Goal: Task Accomplishment & Management: Complete application form

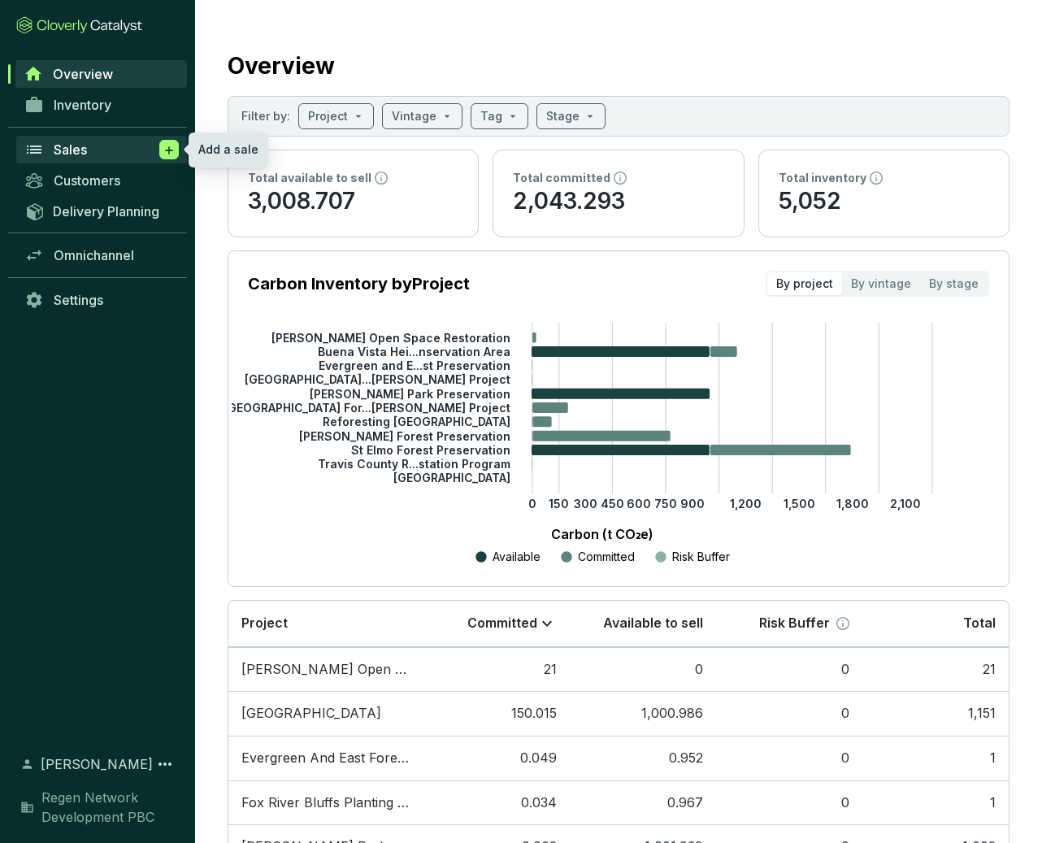
click at [166, 147] on icon at bounding box center [169, 150] width 13 height 16
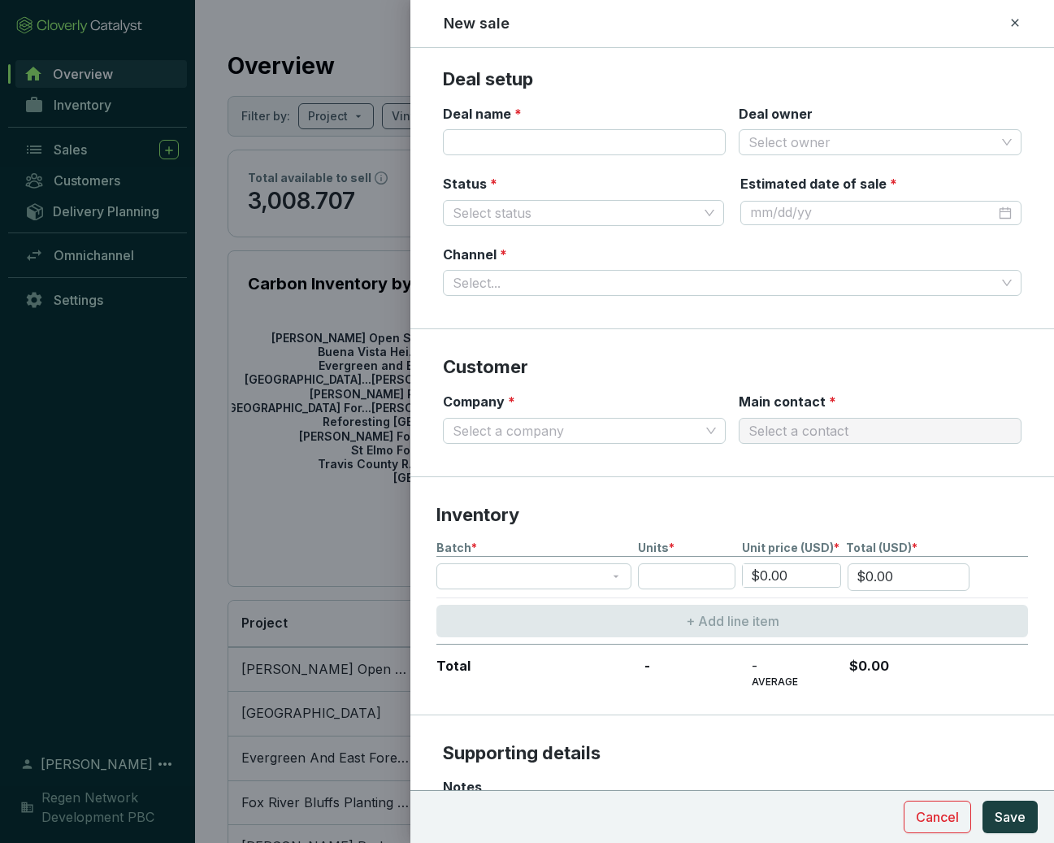
click at [1018, 19] on icon at bounding box center [1015, 23] width 13 height 20
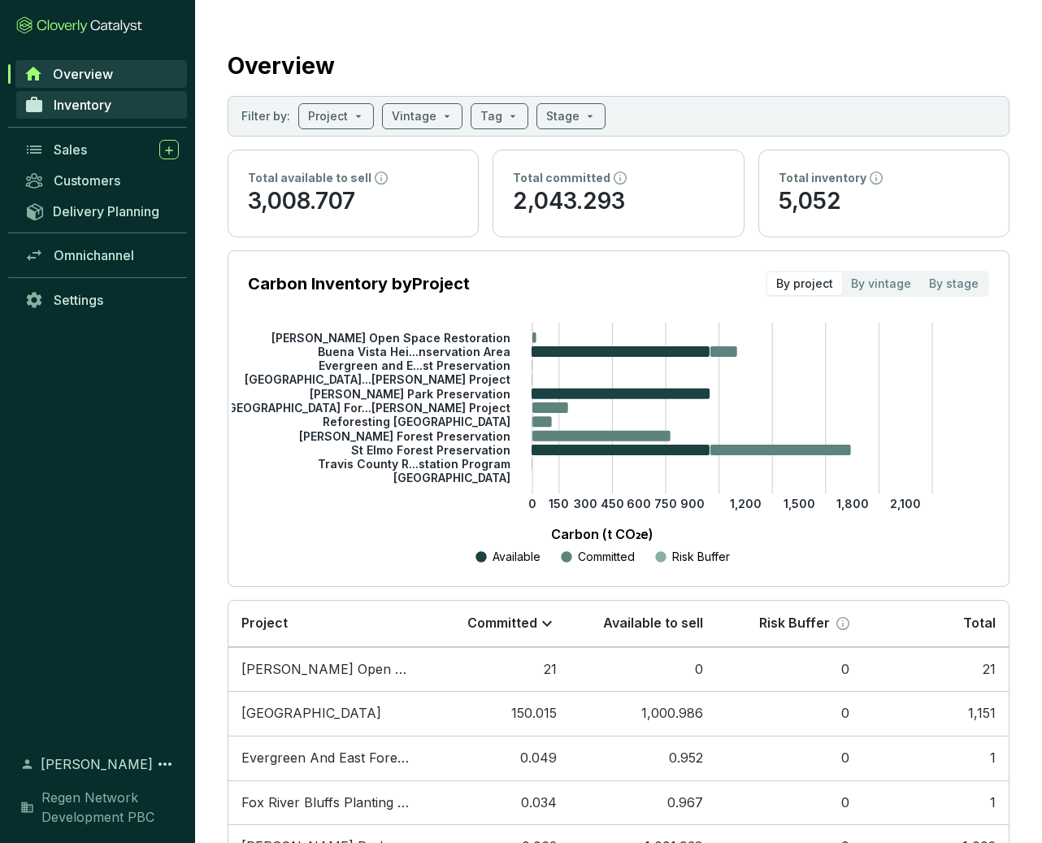
click at [67, 106] on span "Inventory" at bounding box center [83, 105] width 58 height 16
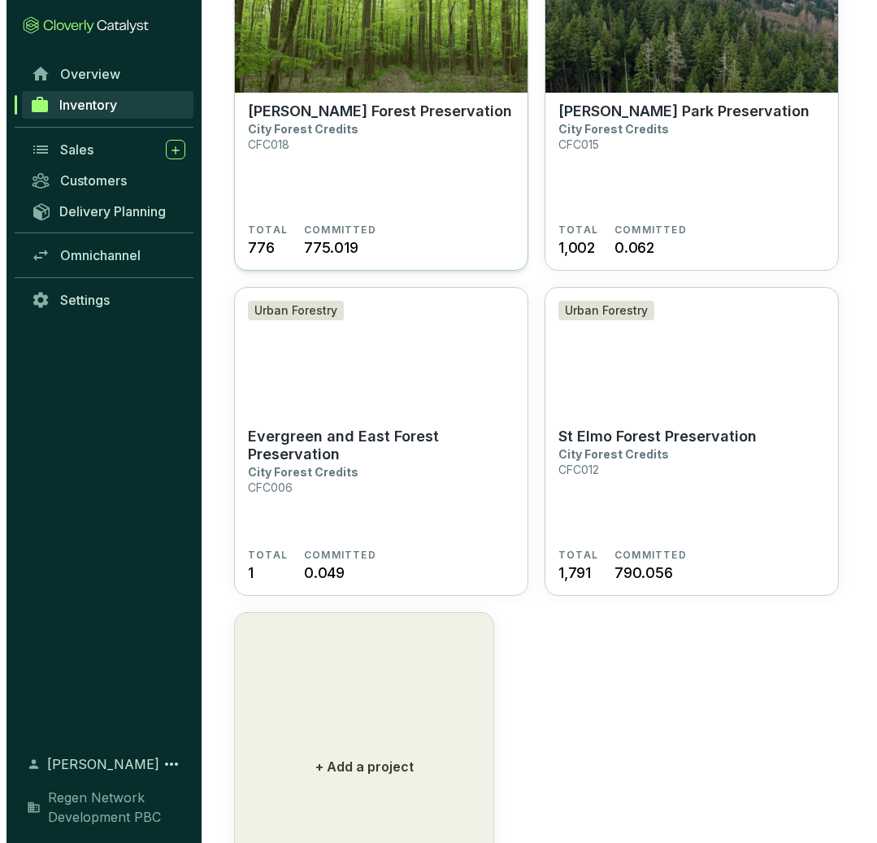
scroll to position [1611, 0]
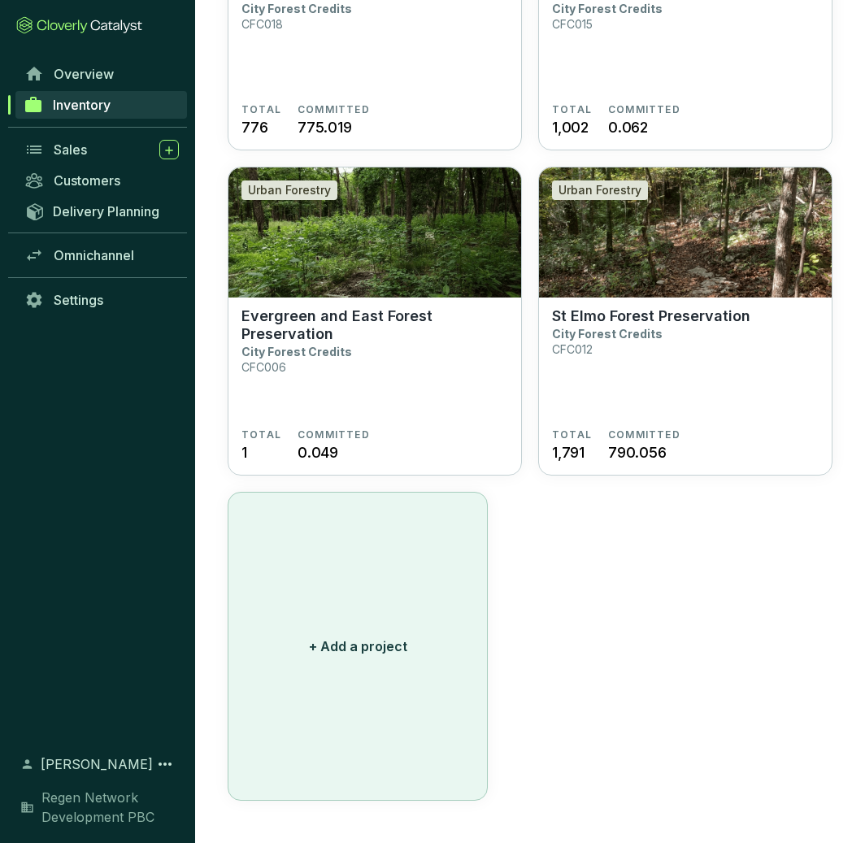
click at [391, 624] on button "+ Add a project" at bounding box center [358, 646] width 260 height 309
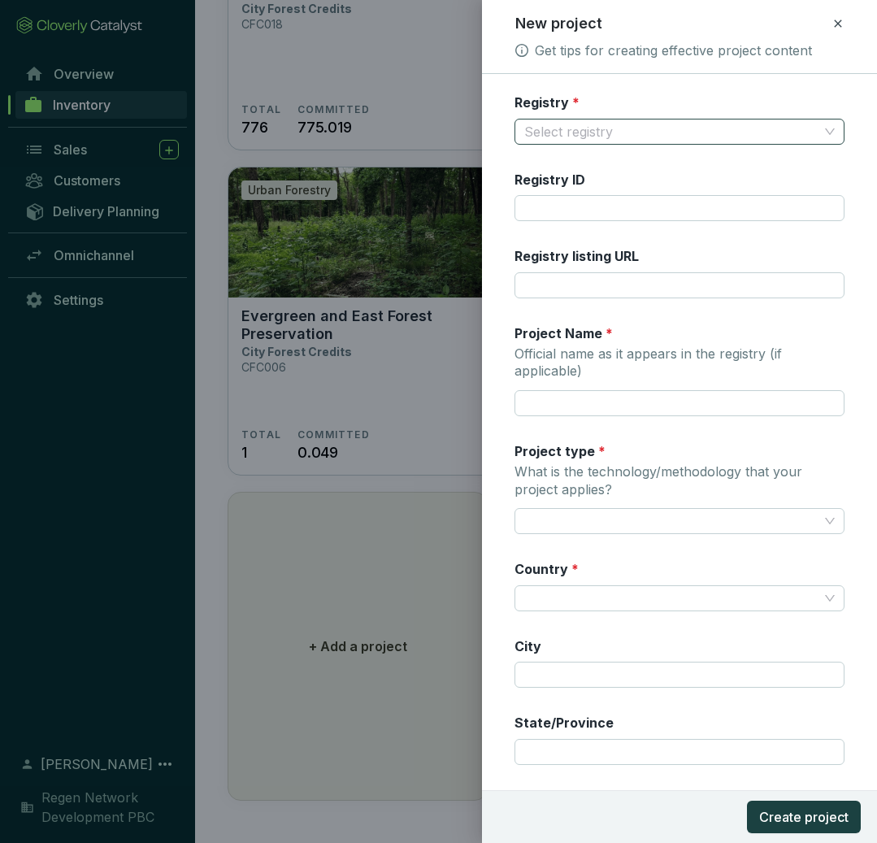
click at [571, 130] on input "Registry *" at bounding box center [671, 131] width 294 height 24
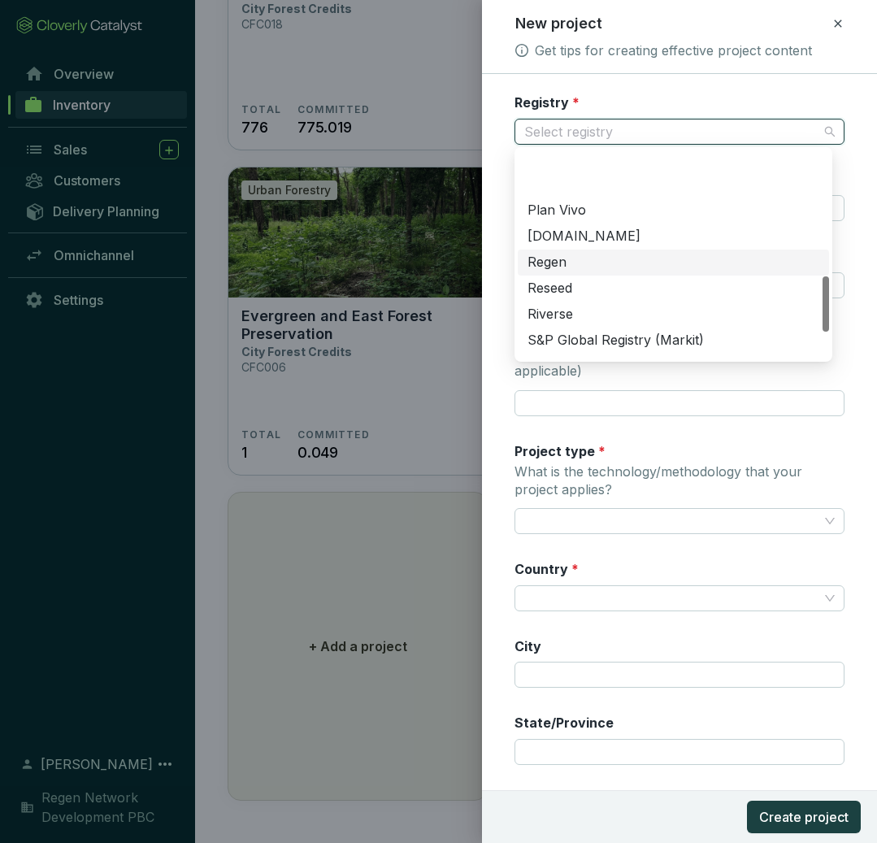
scroll to position [472, 0]
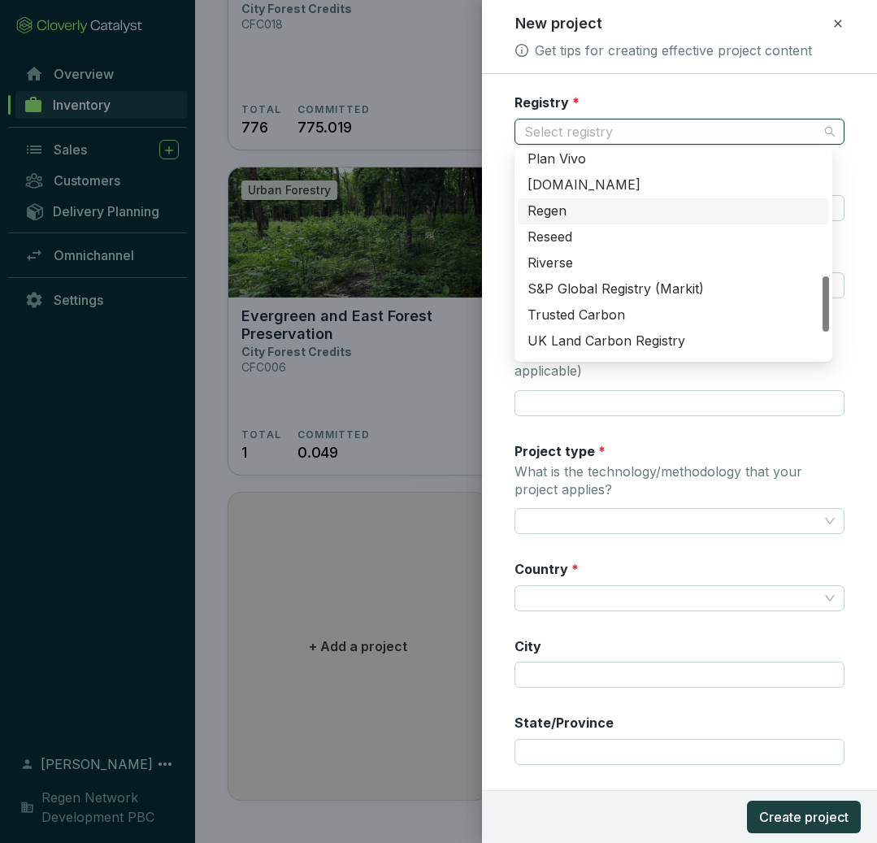
click at [603, 213] on div "Regen" at bounding box center [674, 211] width 292 height 18
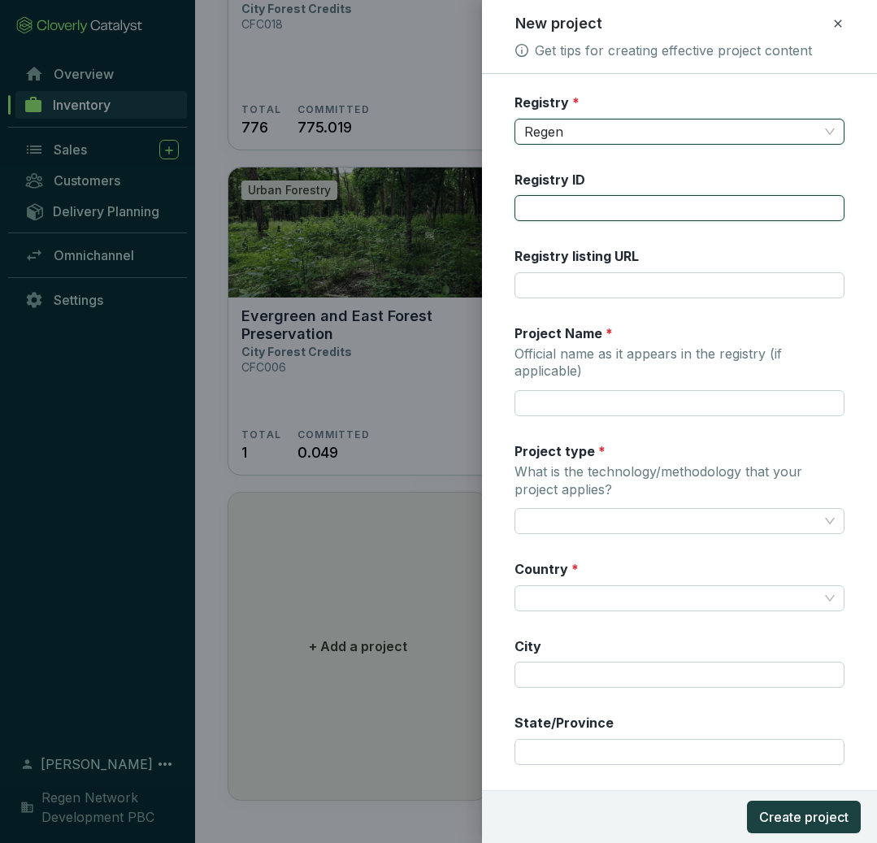
click at [598, 204] on input "Registry ID" at bounding box center [680, 208] width 330 height 26
click at [563, 202] on input "C06-04" at bounding box center [680, 208] width 330 height 26
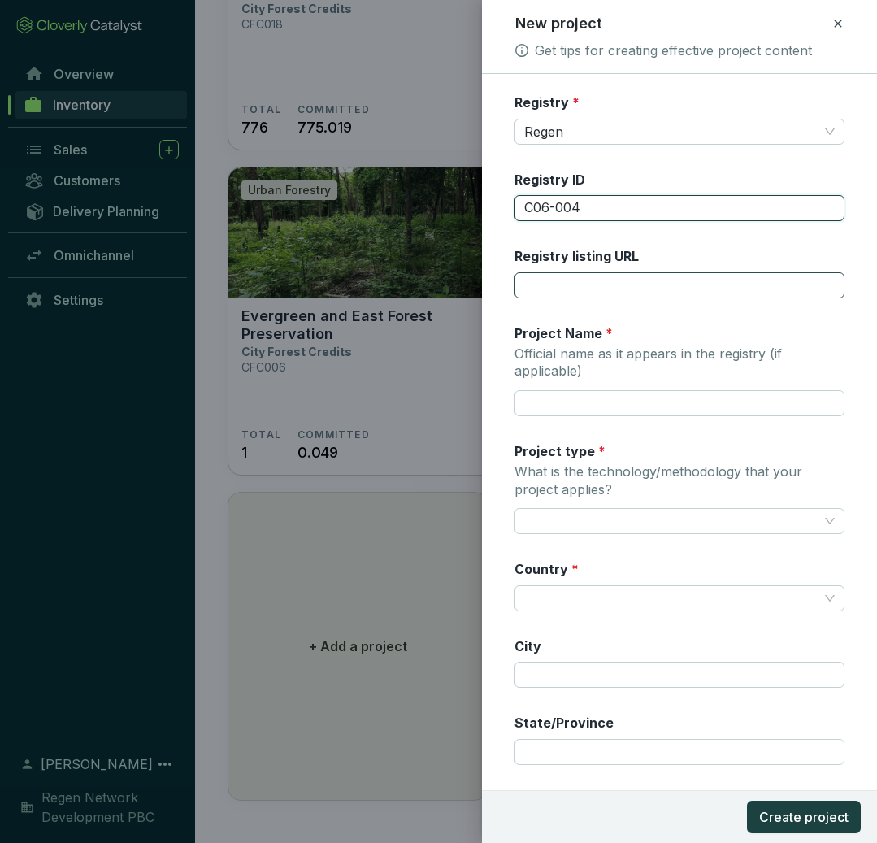
type input "C06-004"
click at [694, 293] on input "Registry listing URL" at bounding box center [680, 285] width 330 height 26
click at [549, 281] on input "Registry listing URL" at bounding box center [680, 285] width 330 height 26
paste input "[URL][DOMAIN_NAME]"
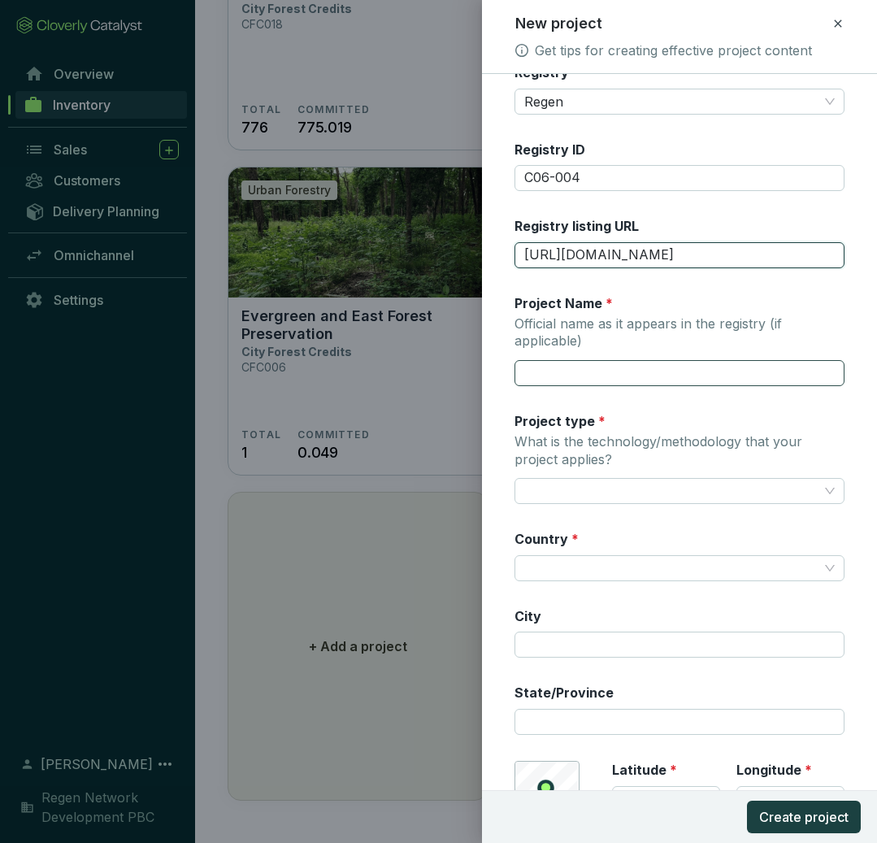
type input "[URL][DOMAIN_NAME]"
type input "m"
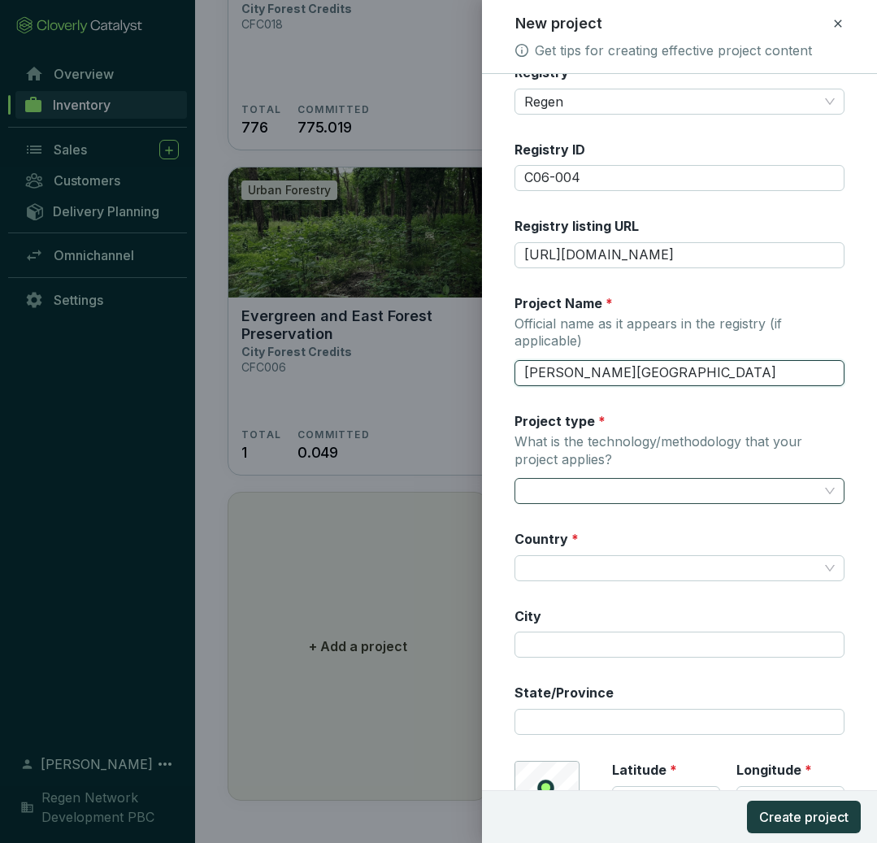
type input "[PERSON_NAME][GEOGRAPHIC_DATA]"
click at [570, 480] on input "Project type * What is the technology/methodology that your project applies?" at bounding box center [671, 491] width 294 height 24
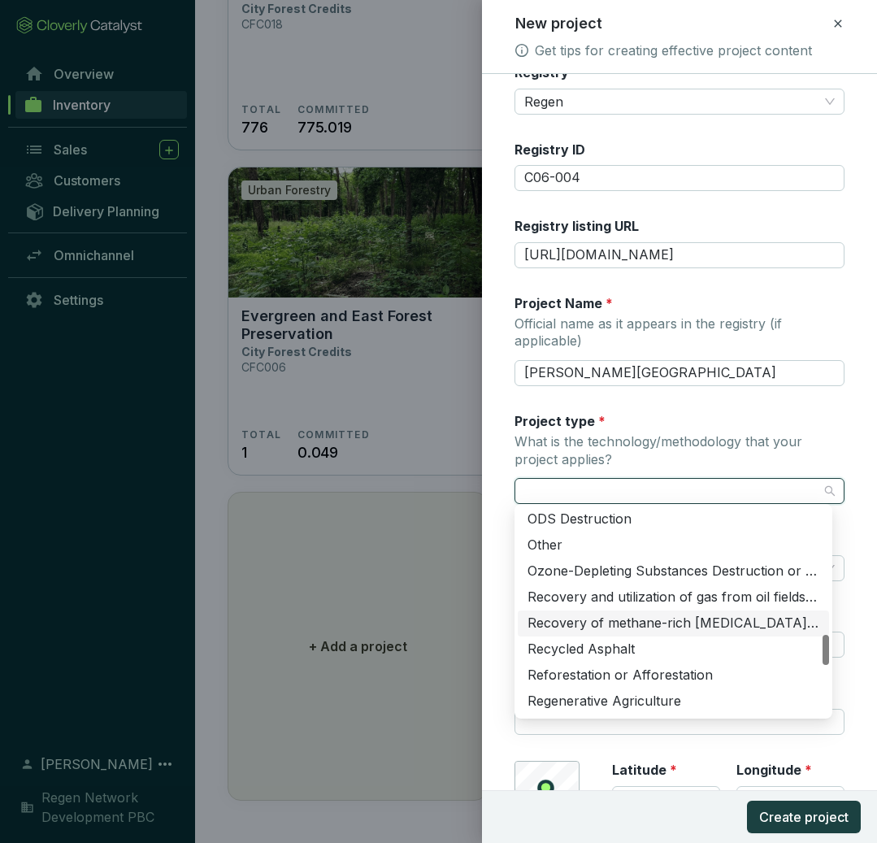
scroll to position [878, 0]
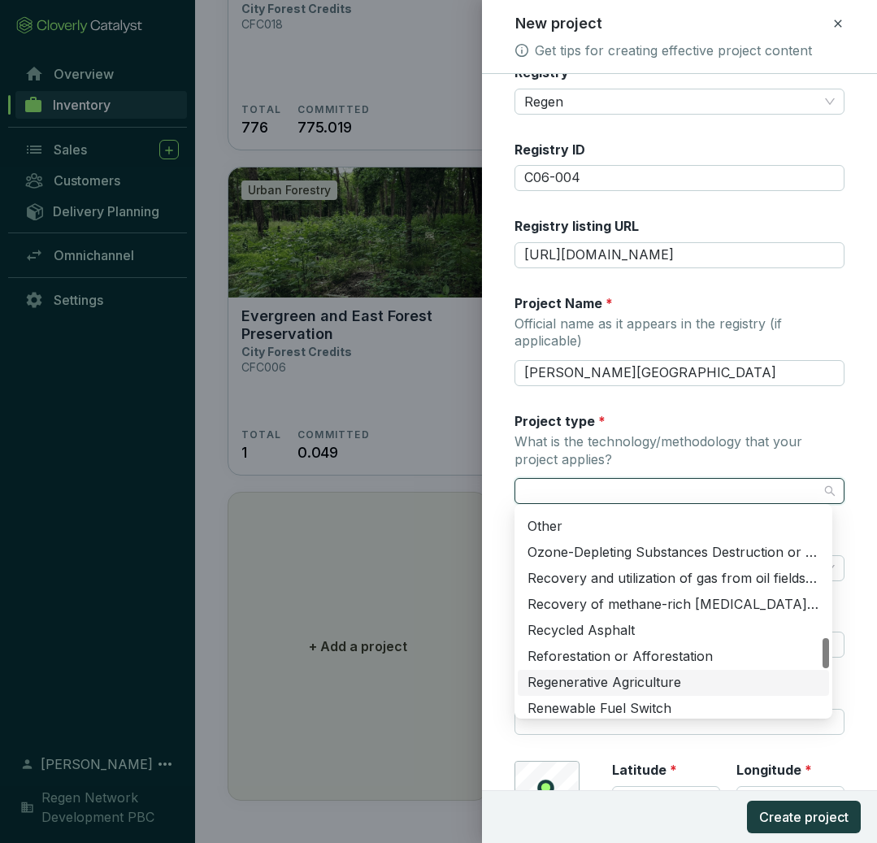
click at [608, 682] on div "Regenerative Agriculture" at bounding box center [674, 683] width 292 height 18
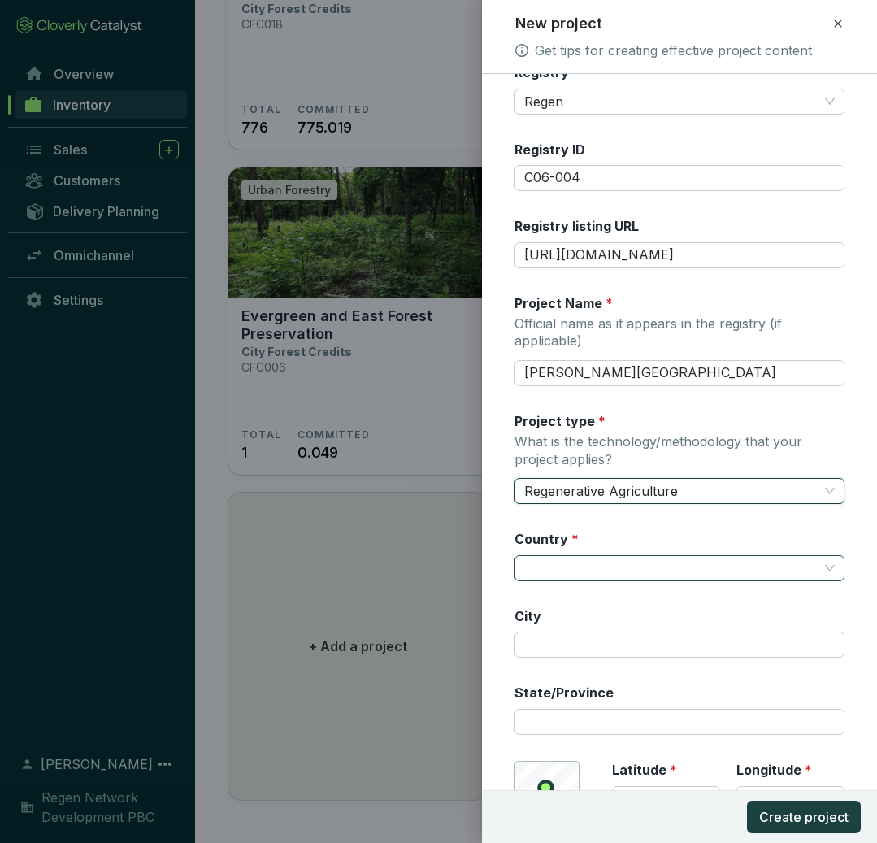
click at [648, 556] on input "Country *" at bounding box center [671, 568] width 294 height 24
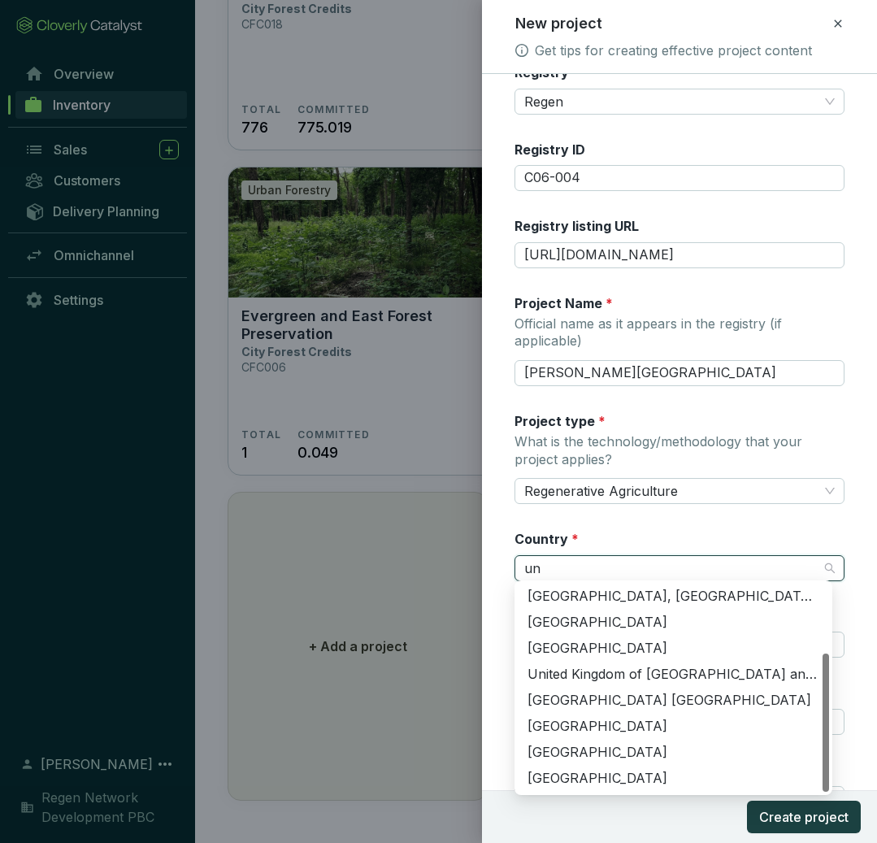
scroll to position [0, 0]
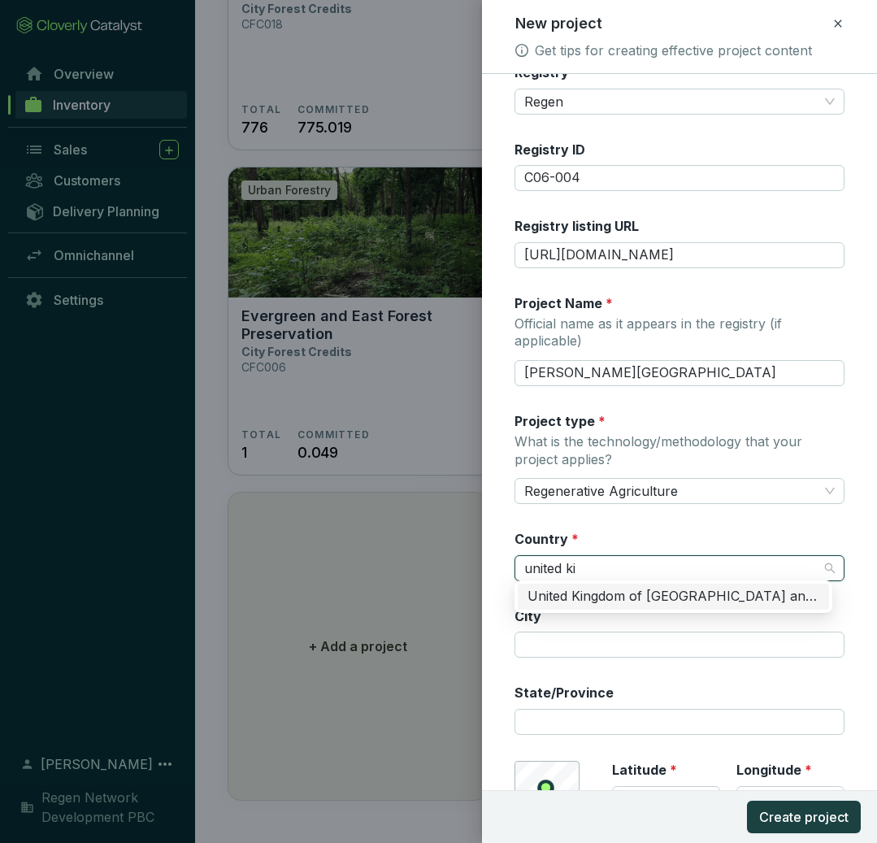
type input "united kin"
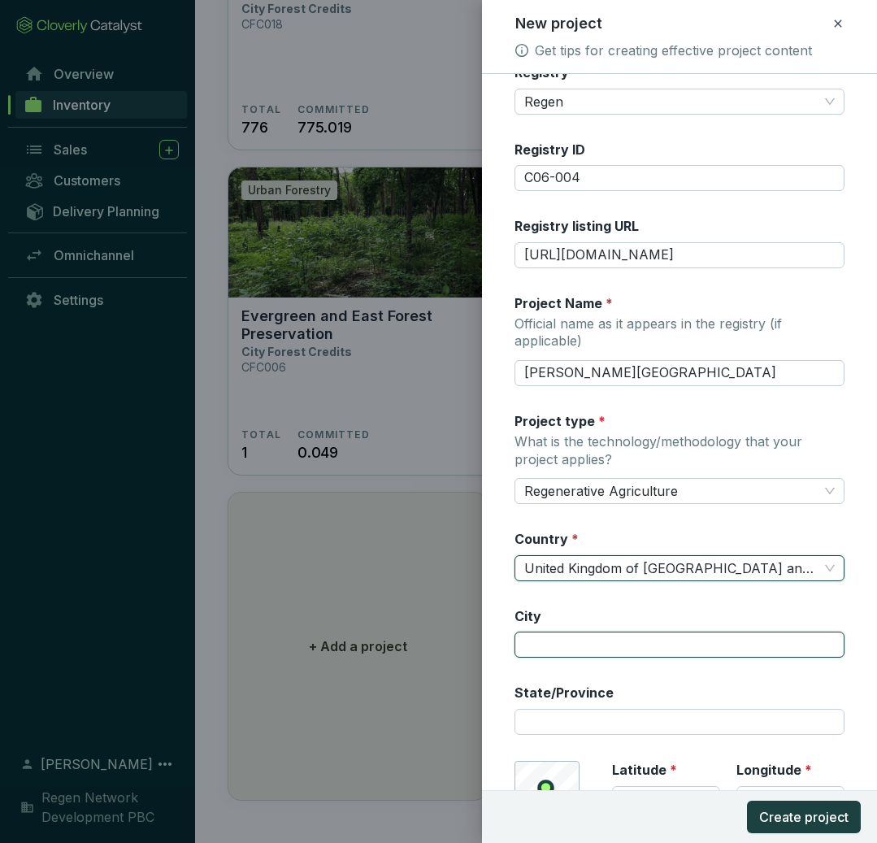
paste input "[GEOGRAPHIC_DATA]"
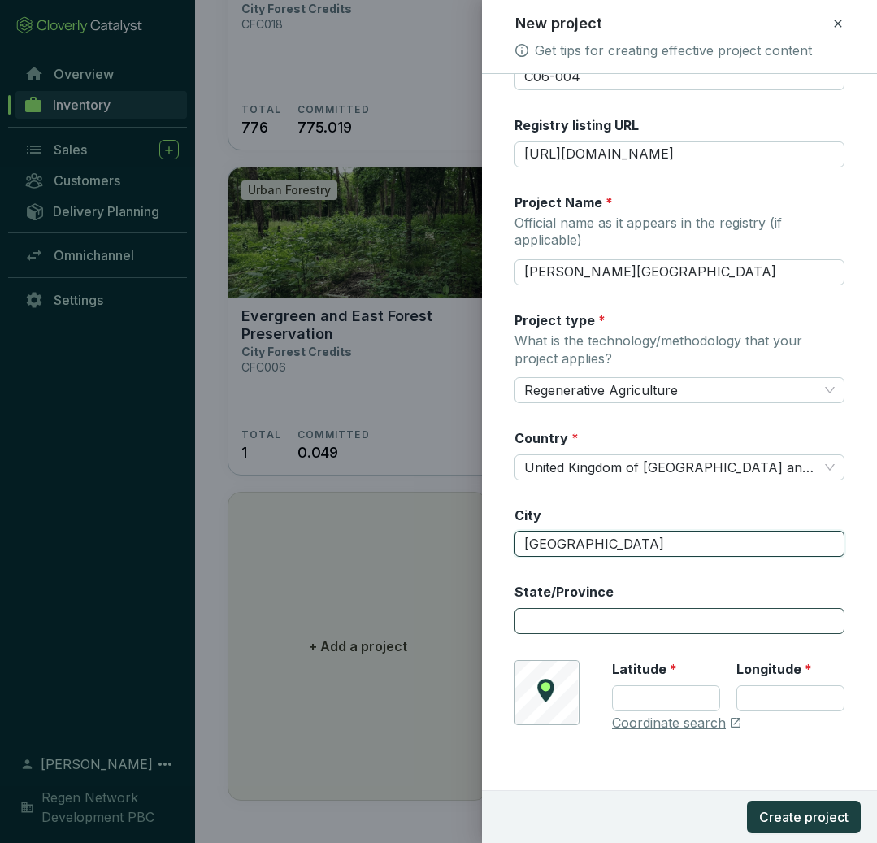
type input "[GEOGRAPHIC_DATA]"
paste input "[GEOGRAPHIC_DATA]"
type input "[GEOGRAPHIC_DATA]"
drag, startPoint x: 675, startPoint y: 536, endPoint x: 488, endPoint y: 535, distance: 187.0
click at [488, 536] on form "Registry * Regen Registry ID C06-004 Registry listing URL https://app.regen.net…" at bounding box center [679, 396] width 395 height 867
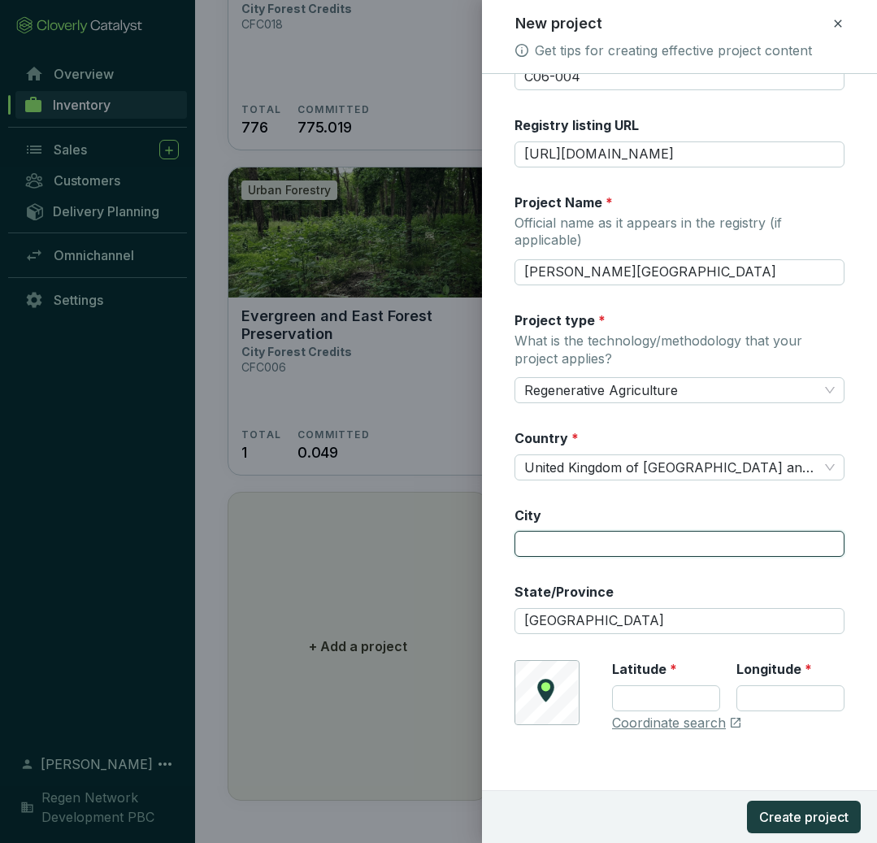
click at [546, 537] on input "City" at bounding box center [680, 544] width 330 height 26
paste input "[GEOGRAPHIC_DATA]"
type input "[GEOGRAPHIC_DATA]"
click at [680, 721] on link "Coordinate search" at bounding box center [669, 724] width 114 height 18
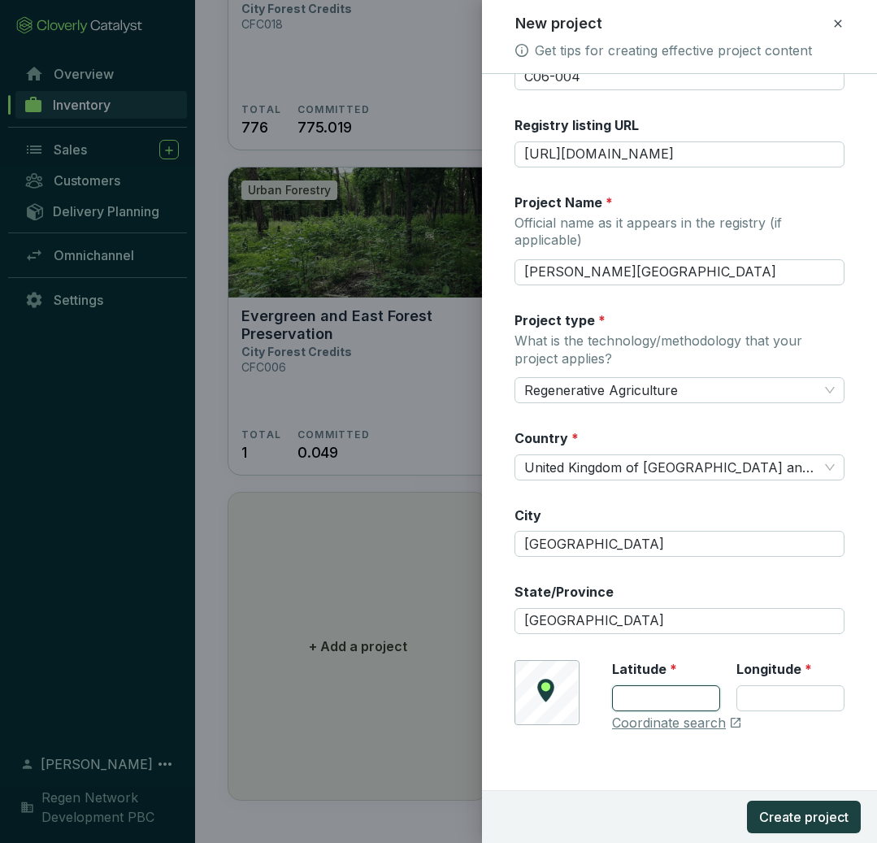
click at [636, 693] on input "Latitude *" at bounding box center [666, 698] width 108 height 26
paste input "52.486881"
type input "52.486881"
click at [778, 692] on input "Longitude *" at bounding box center [790, 698] width 108 height 26
paste input "-0.920936"
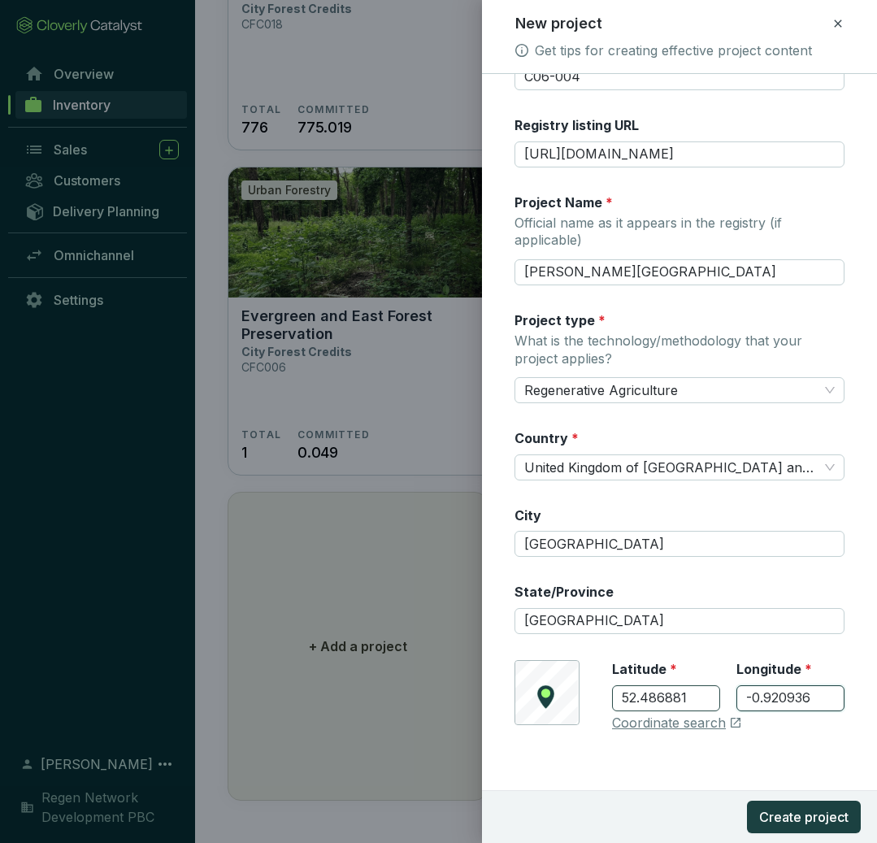
type input "-0.920936"
drag, startPoint x: 702, startPoint y: 693, endPoint x: 609, endPoint y: 683, distance: 94.1
click at [609, 683] on div "© Mapbox © OpenStreetMap Improve this map Latitude * 52.486881 Longitude * -0.9…" at bounding box center [680, 696] width 330 height 72
paste input "number"
type input "52.450140"
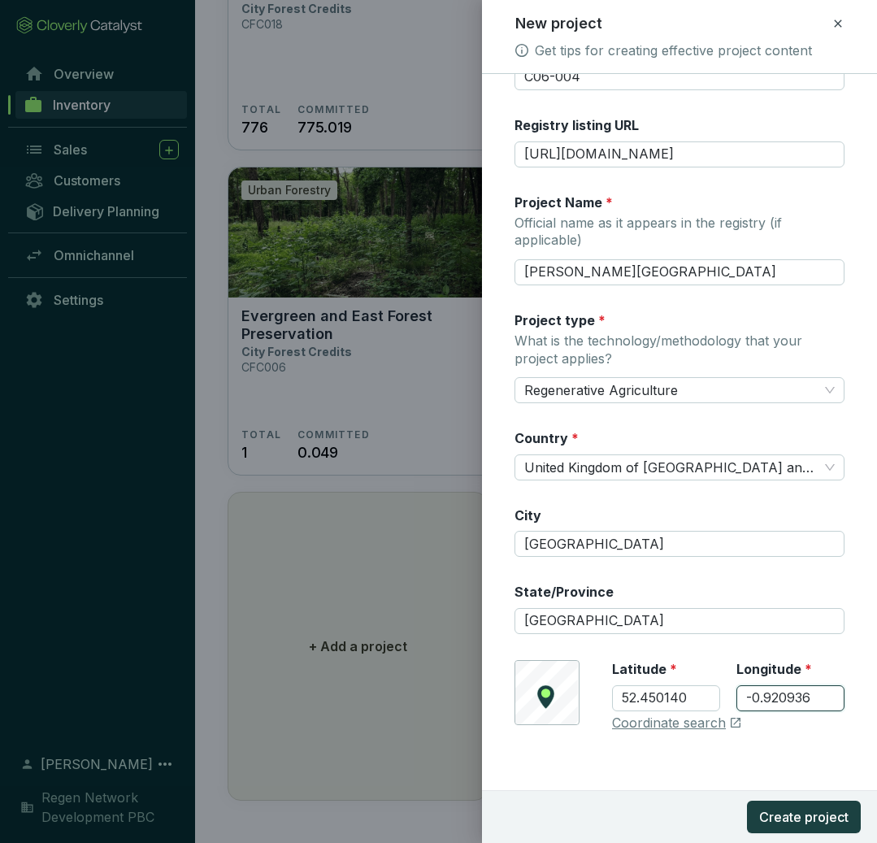
paste input "87163"
type input "-0.987163"
click at [784, 739] on div "Registry * Regen Registry ID C06-004 Registry listing URL https://app.regen.net…" at bounding box center [680, 357] width 330 height 788
click at [808, 815] on span "Create project" at bounding box center [803, 817] width 89 height 20
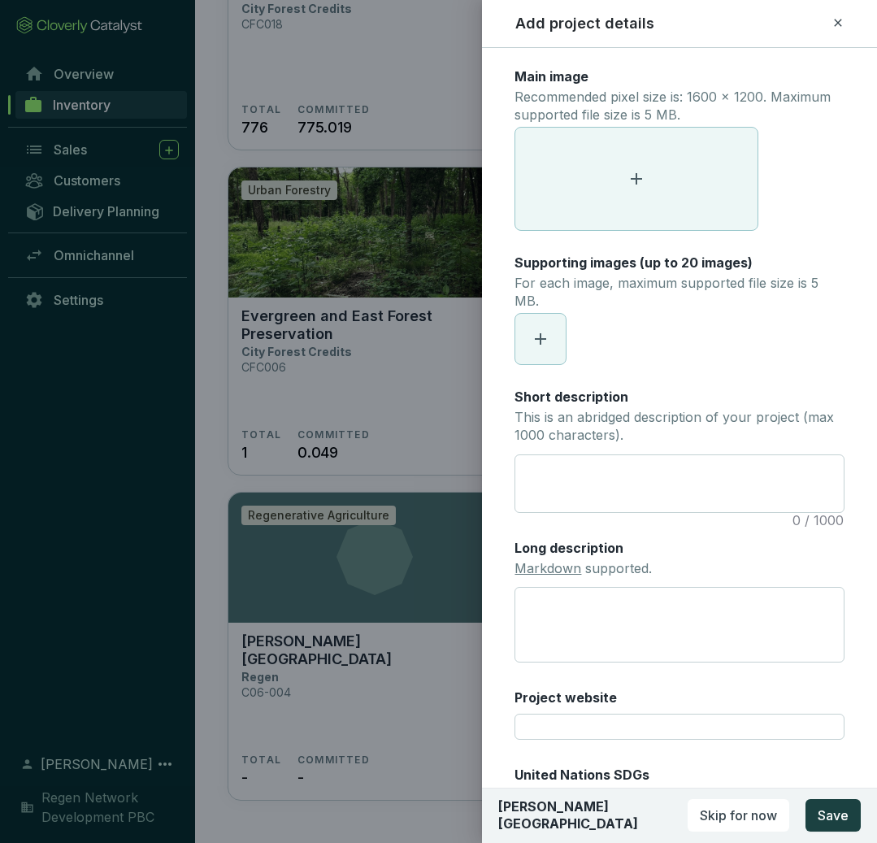
scroll to position [3, 0]
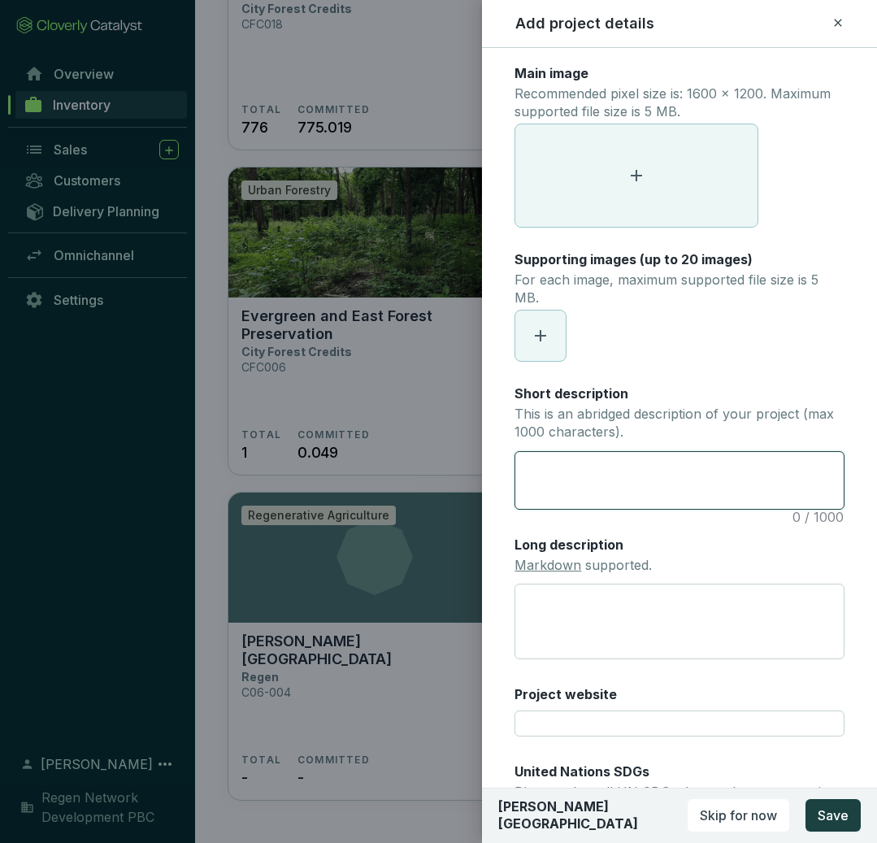
click at [585, 494] on textarea "Short description This is an abridged description of your project (max 1000 cha…" at bounding box center [679, 480] width 328 height 57
paste textarea "The estate was purchased by the current owners in [DATE], who set out to improv…"
type textarea "The estate was purchased by the current owners in [DATE], who set out to improv…"
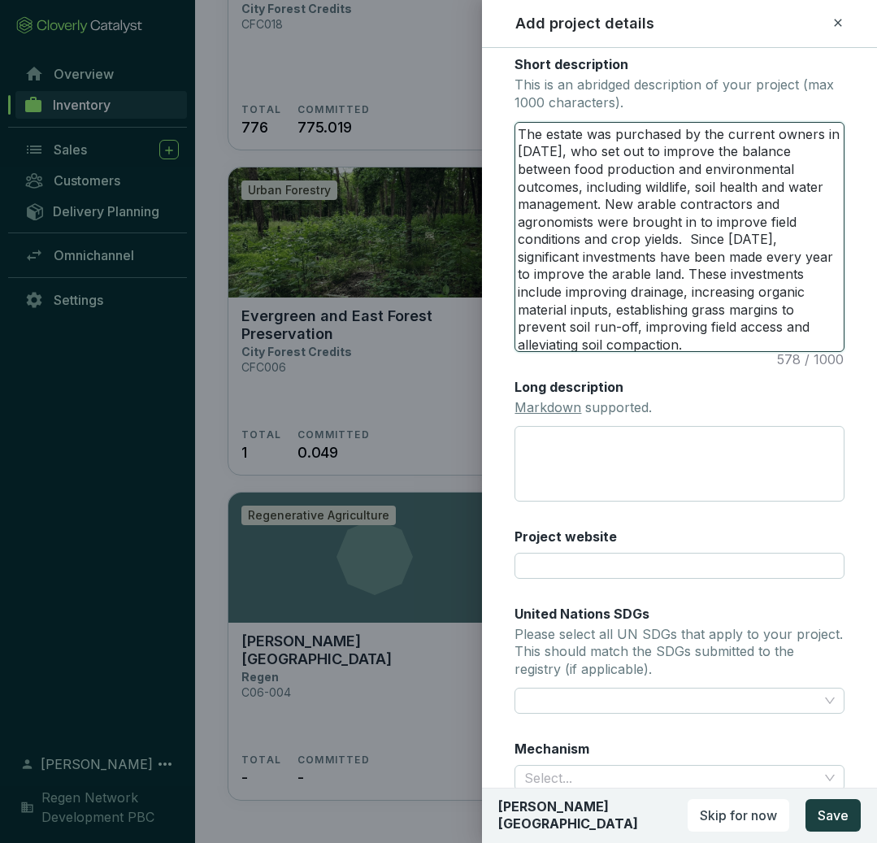
scroll to position [393, 0]
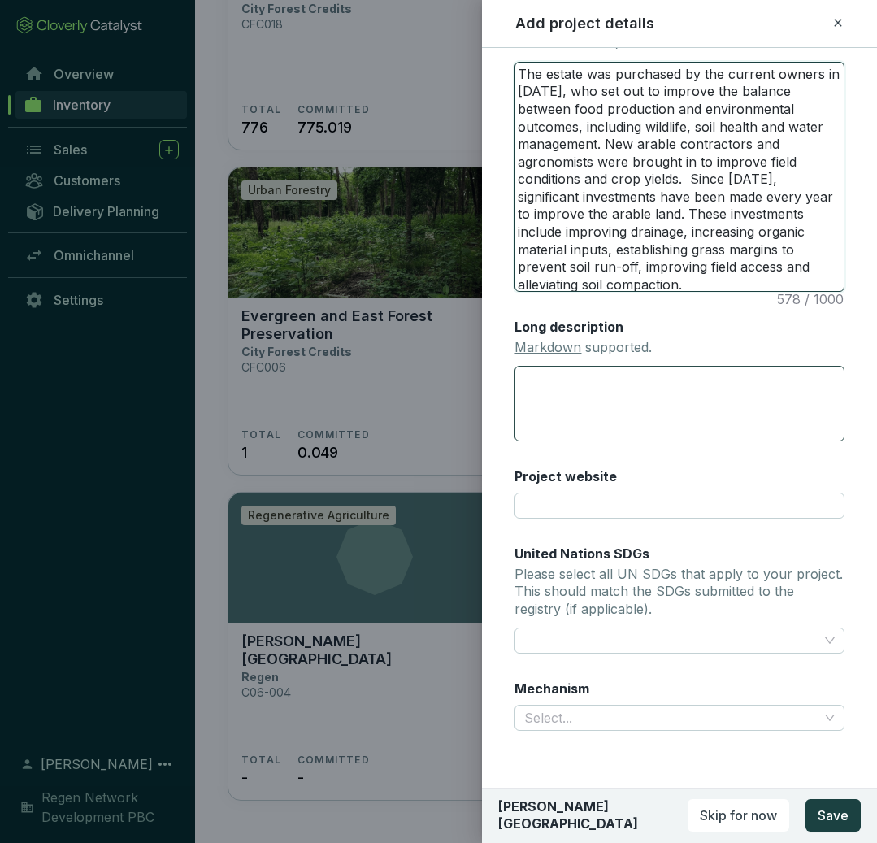
type textarea "The estate was purchased by the current owners in [DATE], who set out to improv…"
click at [614, 380] on textarea "Long description Markdown supported." at bounding box center [680, 404] width 330 height 76
paste textarea "Using regenerative agriculture strategies to improve the balance between food p…"
type textarea "Using regenerative agriculture strategies to improve the balance between food p…"
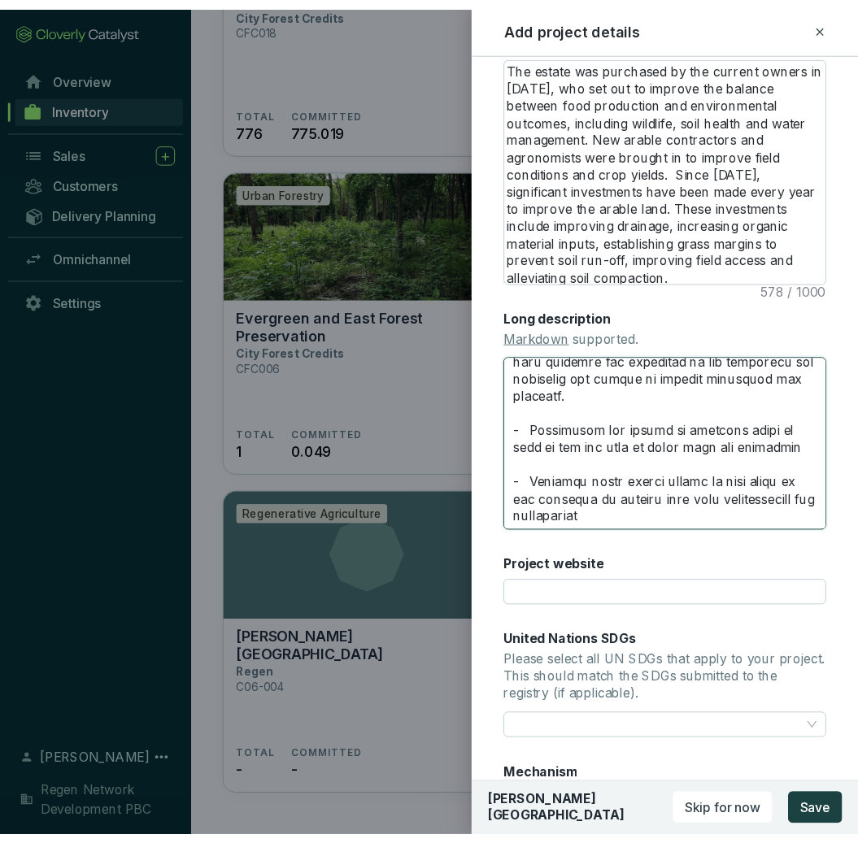
scroll to position [493, 0]
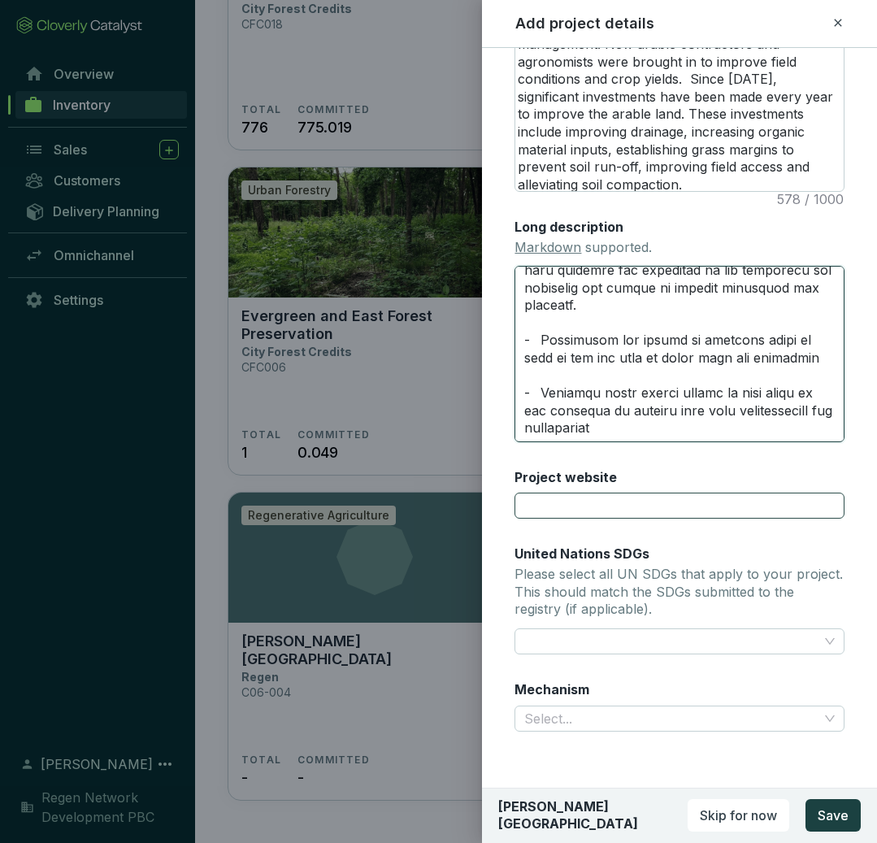
type textarea "Using regenerative agriculture strategies to improve the balance between food p…"
click at [556, 493] on input "Project website" at bounding box center [680, 506] width 330 height 26
paste input "[URL][DOMAIN_NAME]"
type input "[URL][DOMAIN_NAME]"
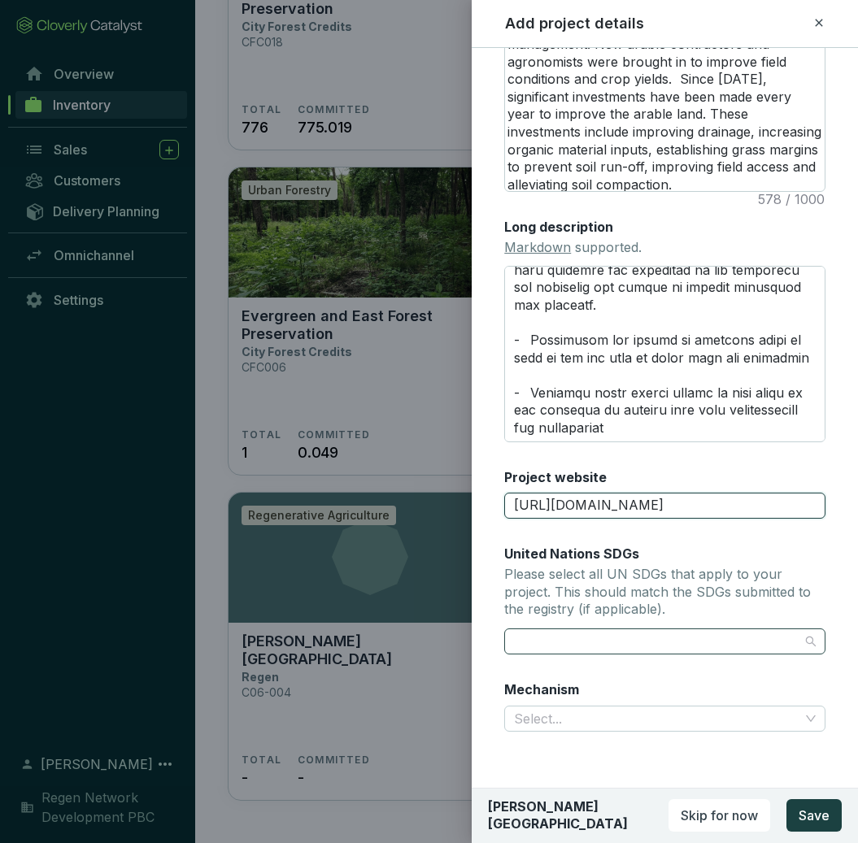
click at [641, 634] on div at bounding box center [655, 641] width 296 height 23
type input "[URL][DOMAIN_NAME]"
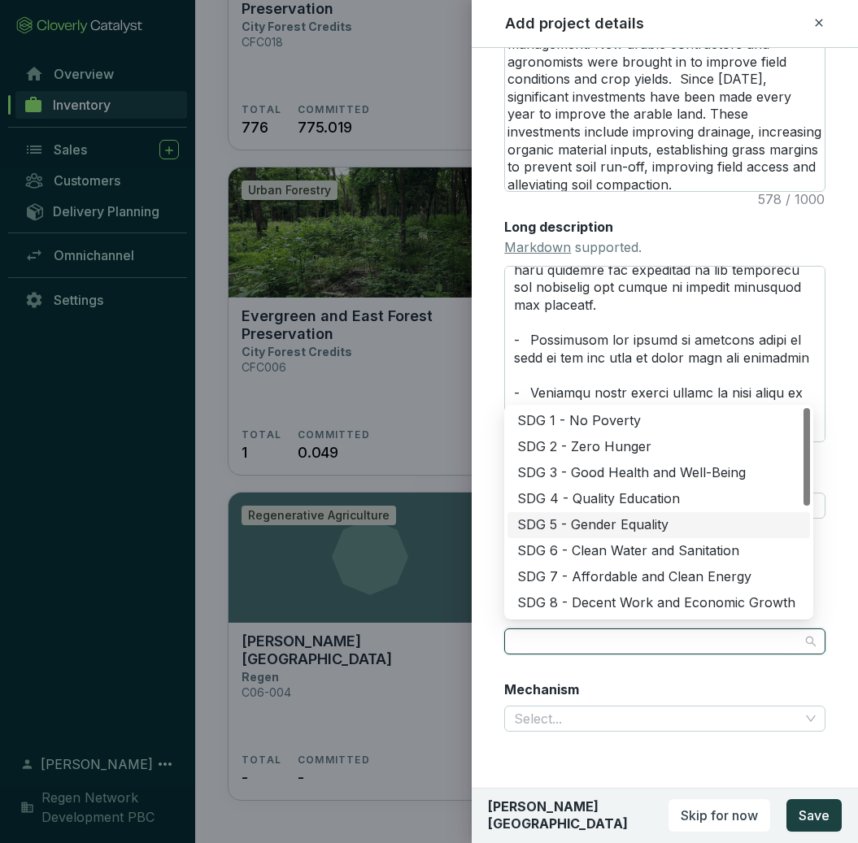
scroll to position [234, 0]
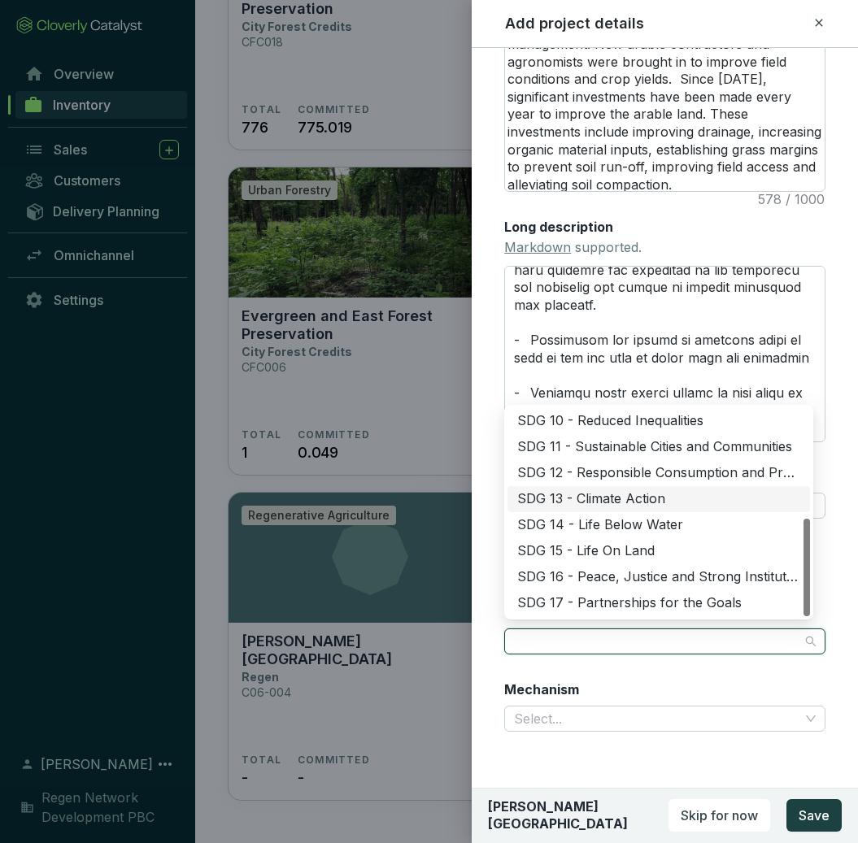
click at [610, 499] on div "SDG 13 - Climate Action" at bounding box center [658, 499] width 283 height 18
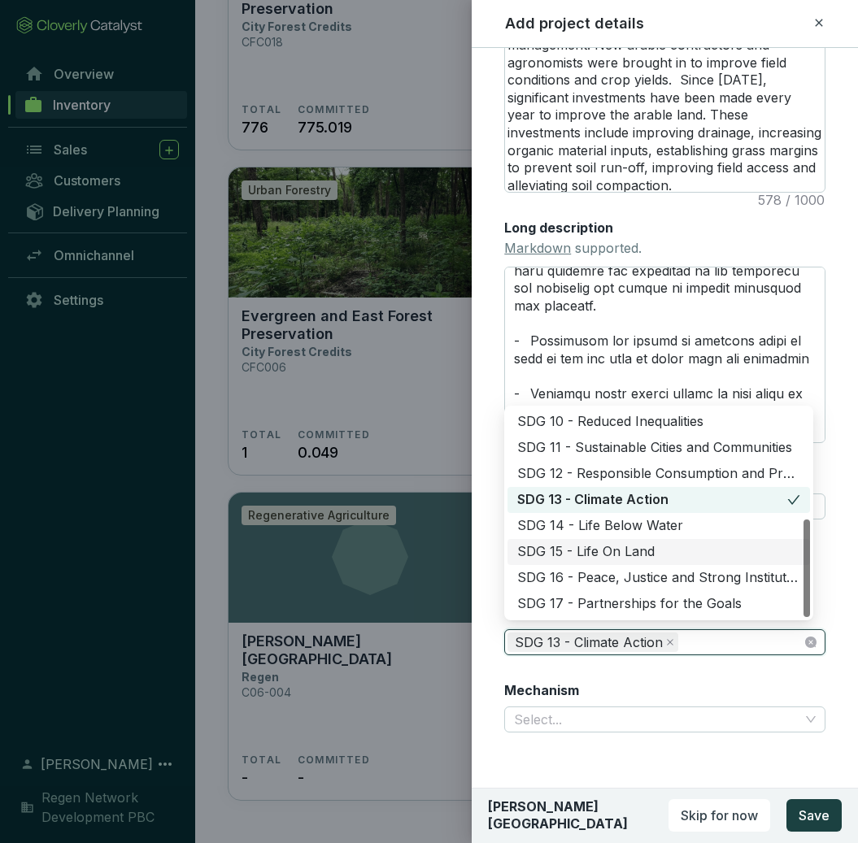
click at [605, 553] on div "SDG 15 - Life On Land" at bounding box center [658, 552] width 283 height 18
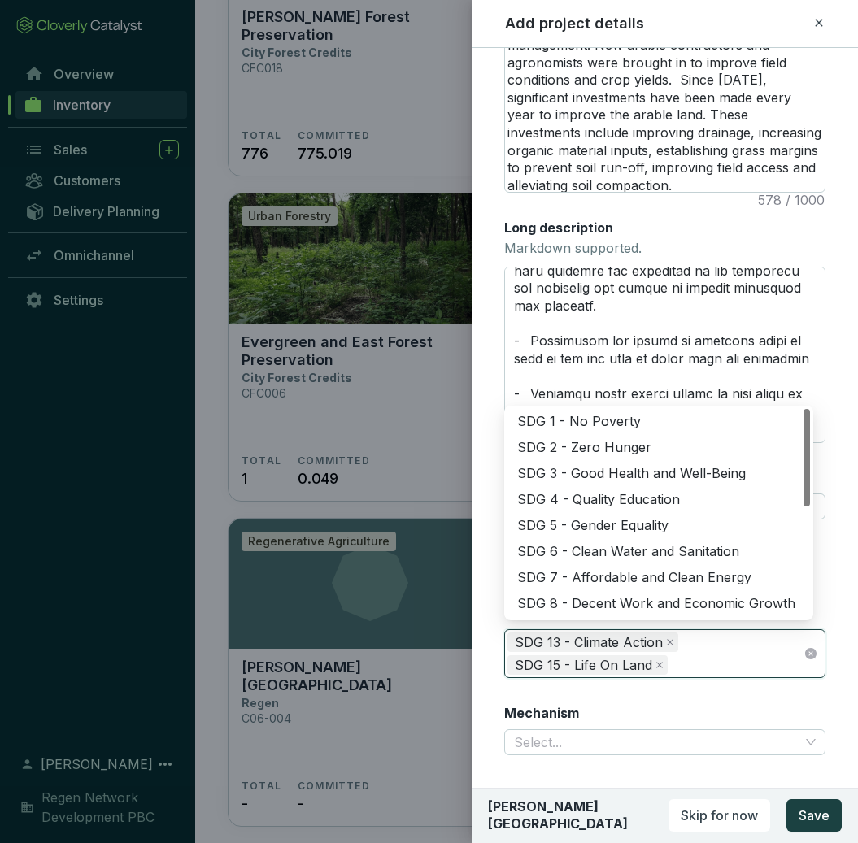
scroll to position [1576, 0]
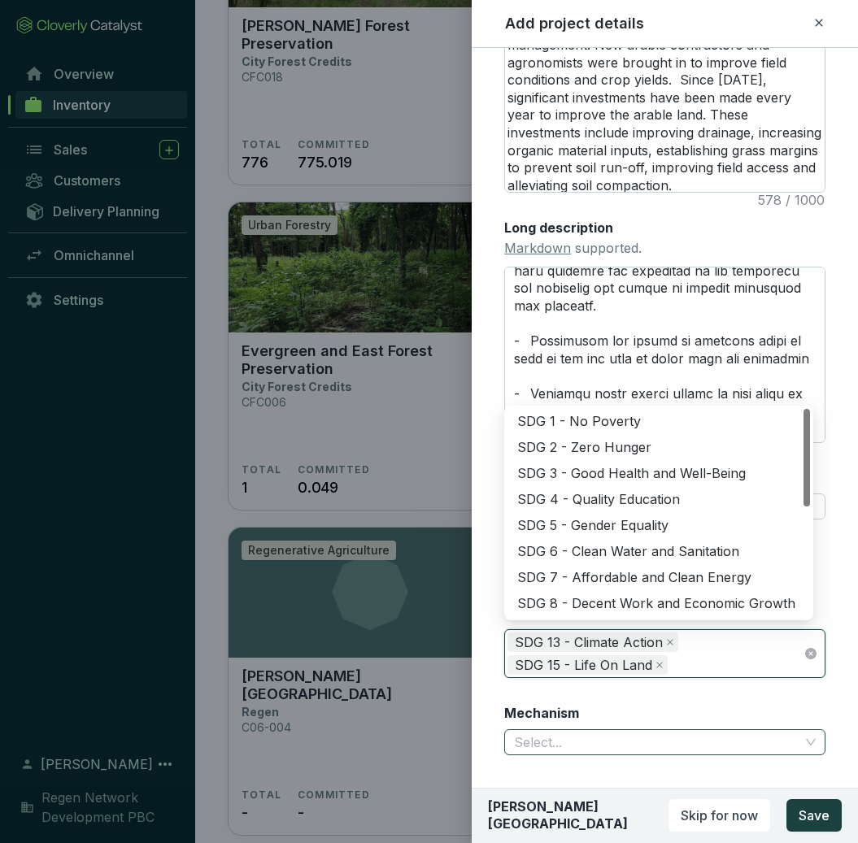
click at [655, 741] on input "Mechanism" at bounding box center [656, 742] width 285 height 24
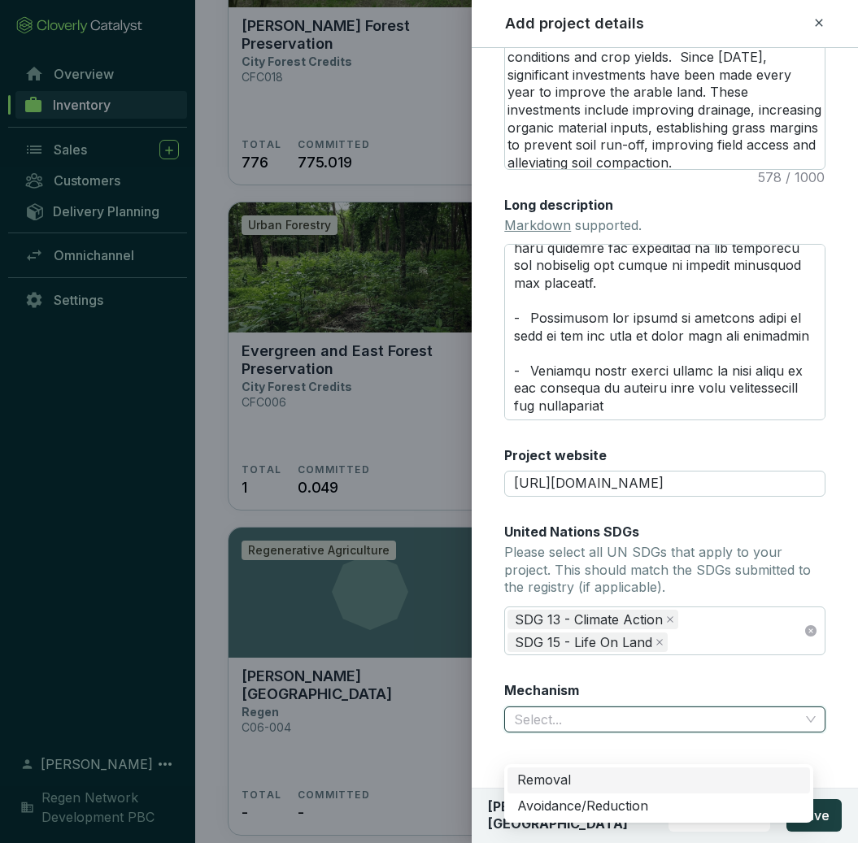
scroll to position [1611, 0]
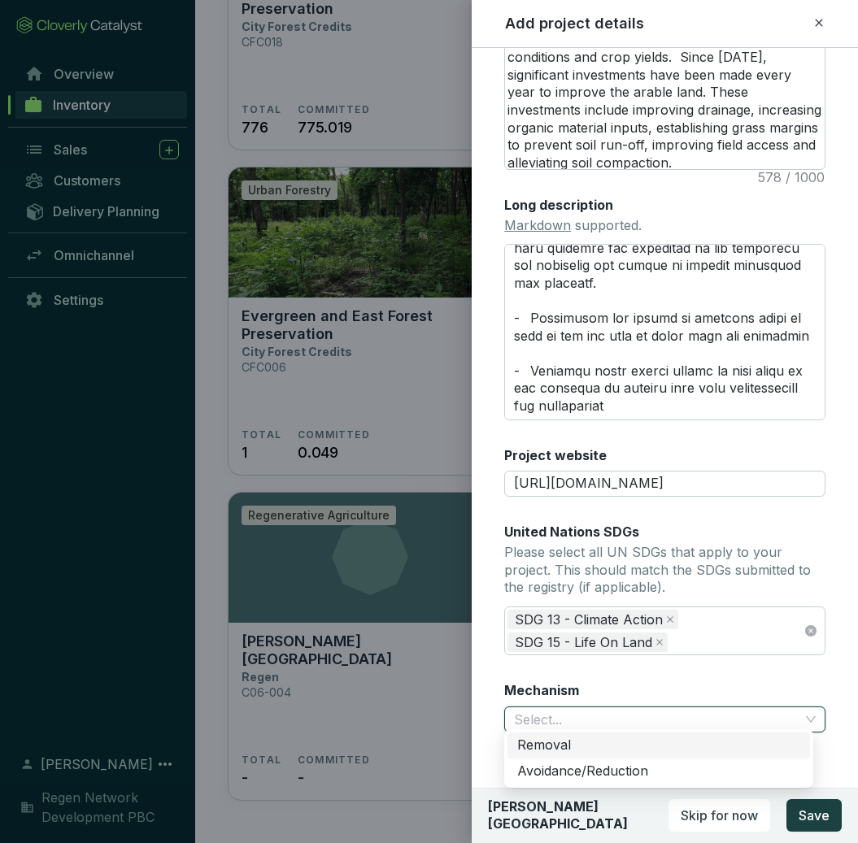
click at [620, 743] on div "Removal" at bounding box center [658, 745] width 283 height 18
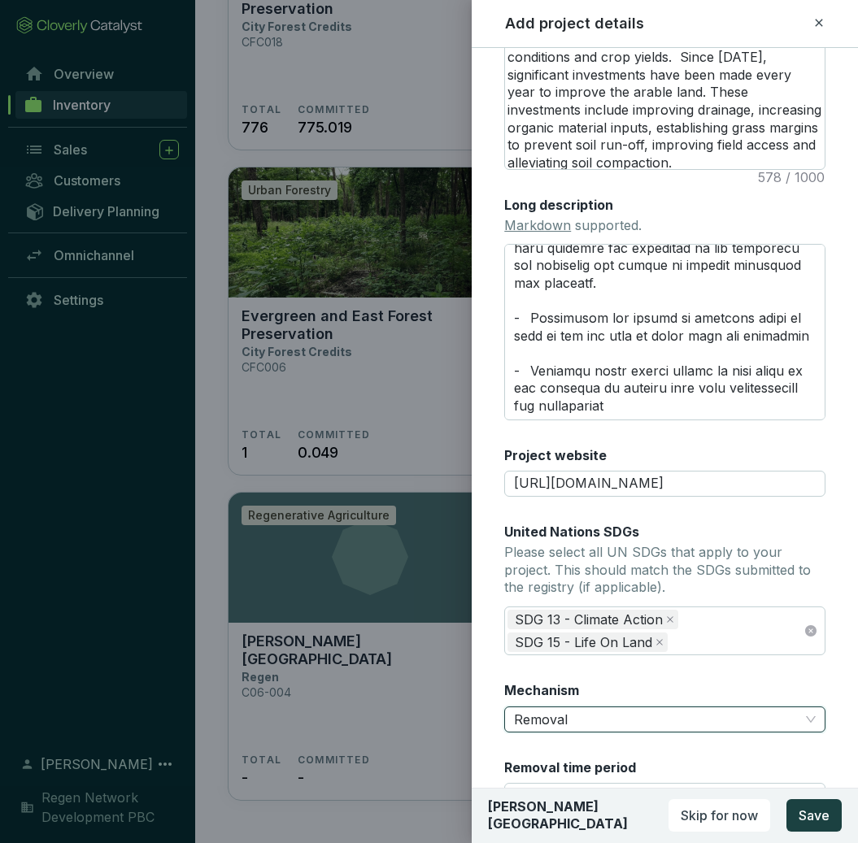
scroll to position [591, 0]
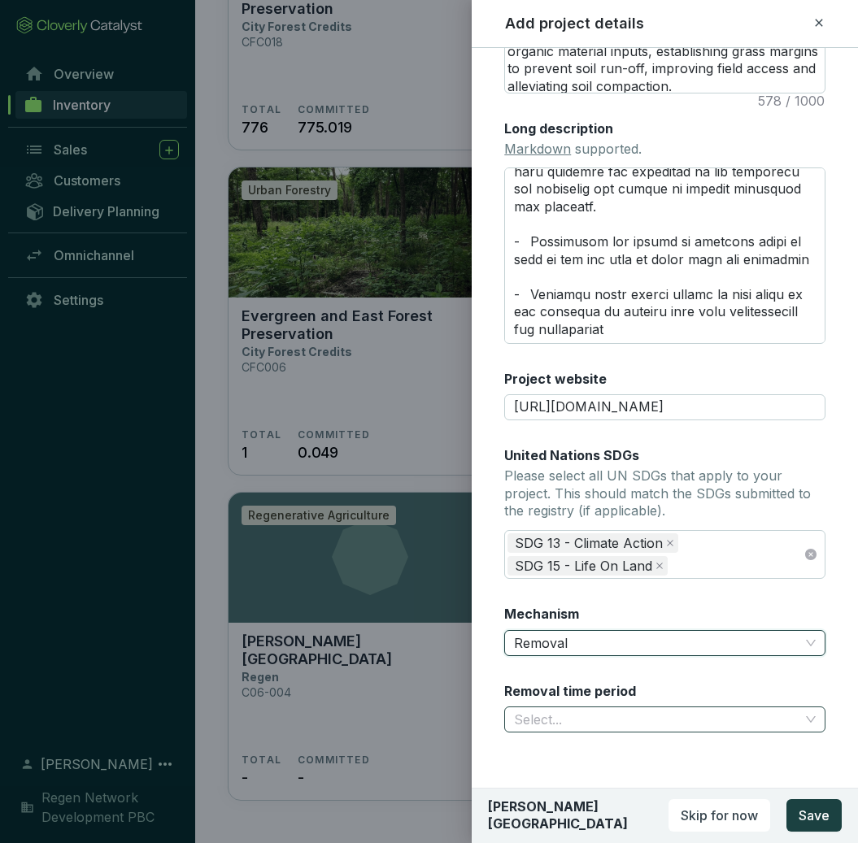
click at [618, 718] on input "Removal time period" at bounding box center [656, 719] width 285 height 24
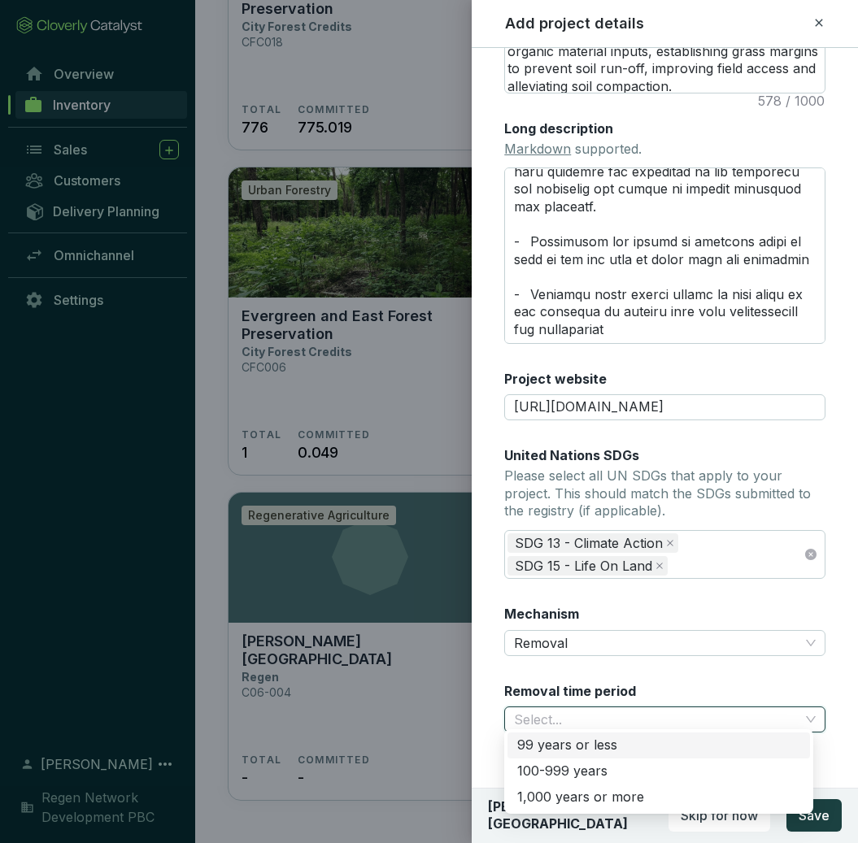
click at [637, 746] on div "99 years or less" at bounding box center [658, 745] width 283 height 18
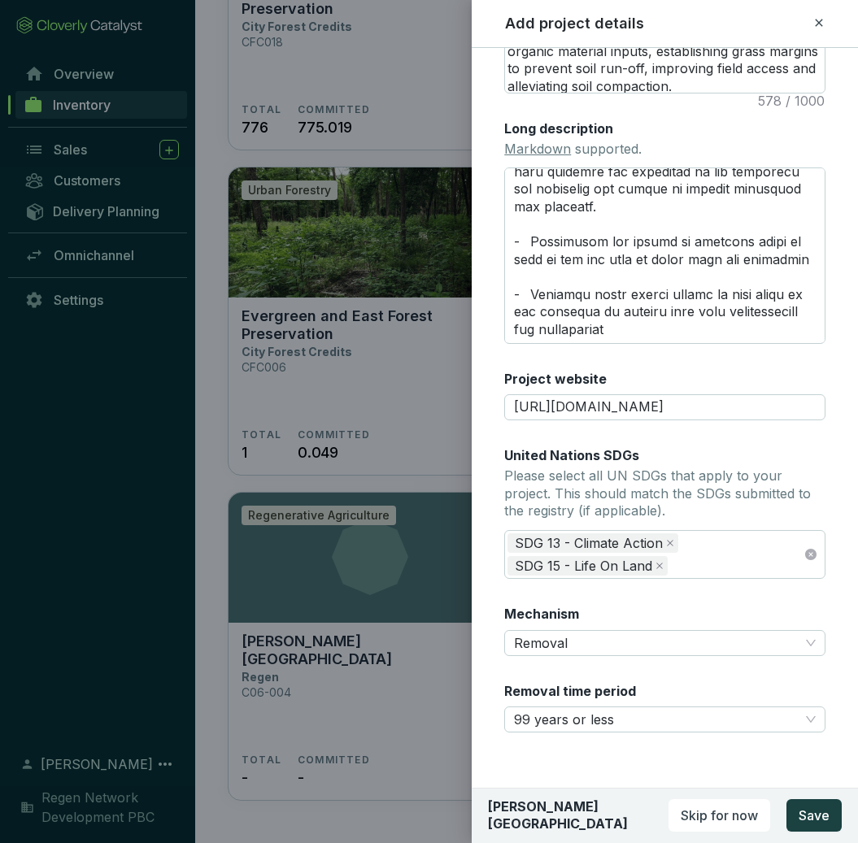
click at [683, 671] on div "Main image Recommended pixel size is: 1600 x 1200. Maximum supported file size …" at bounding box center [664, 114] width 321 height 1275
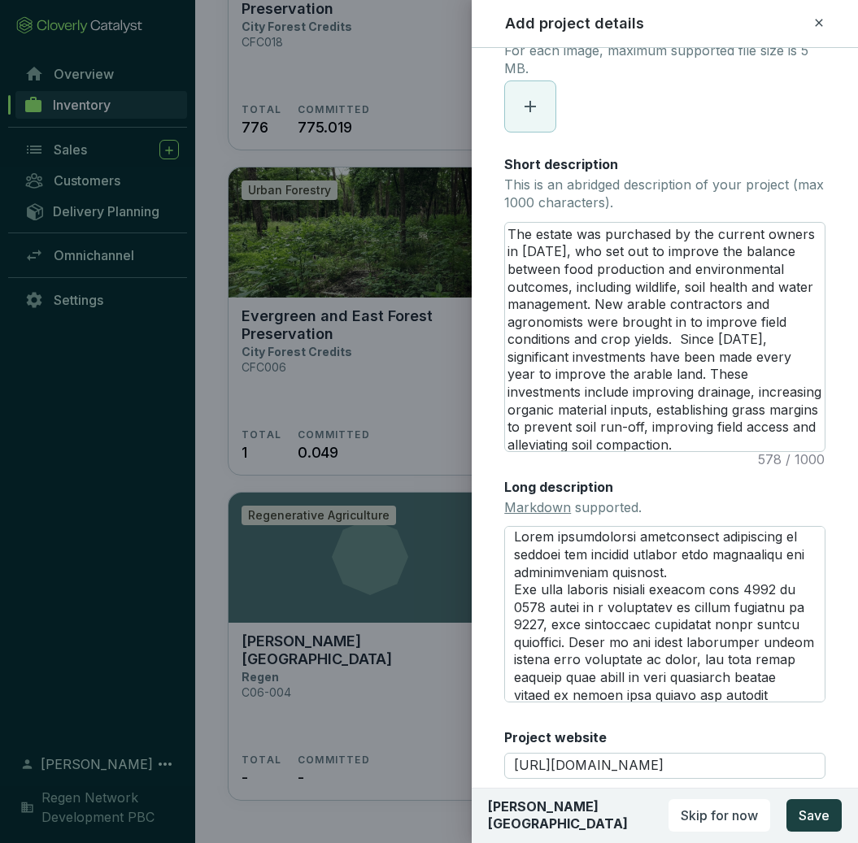
scroll to position [0, 0]
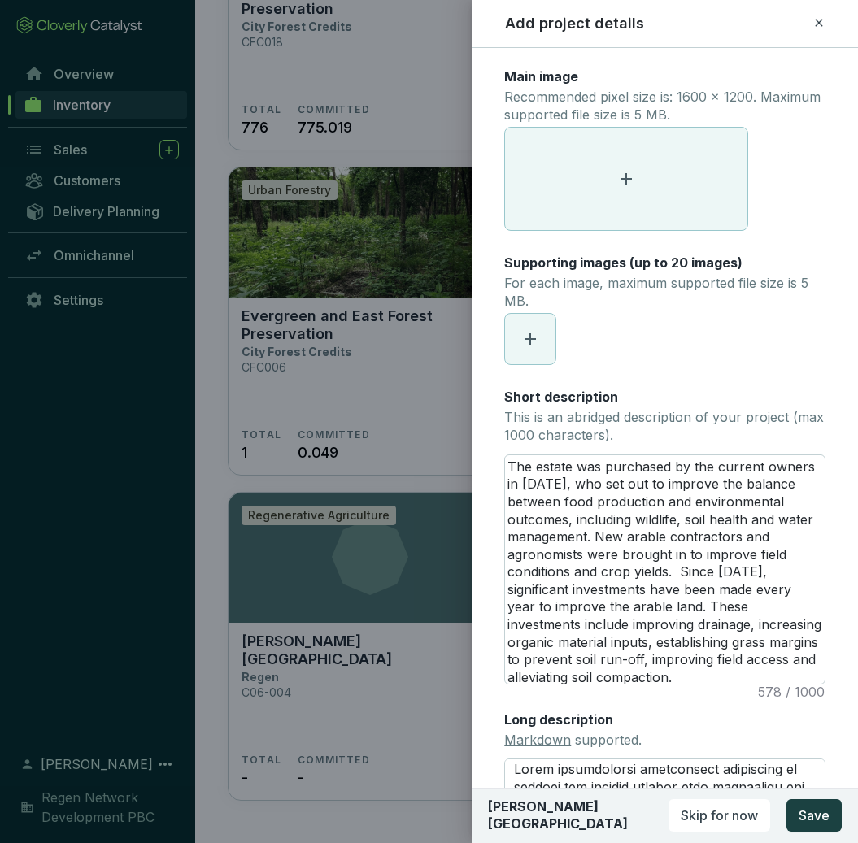
click at [623, 183] on icon at bounding box center [626, 179] width 20 height 20
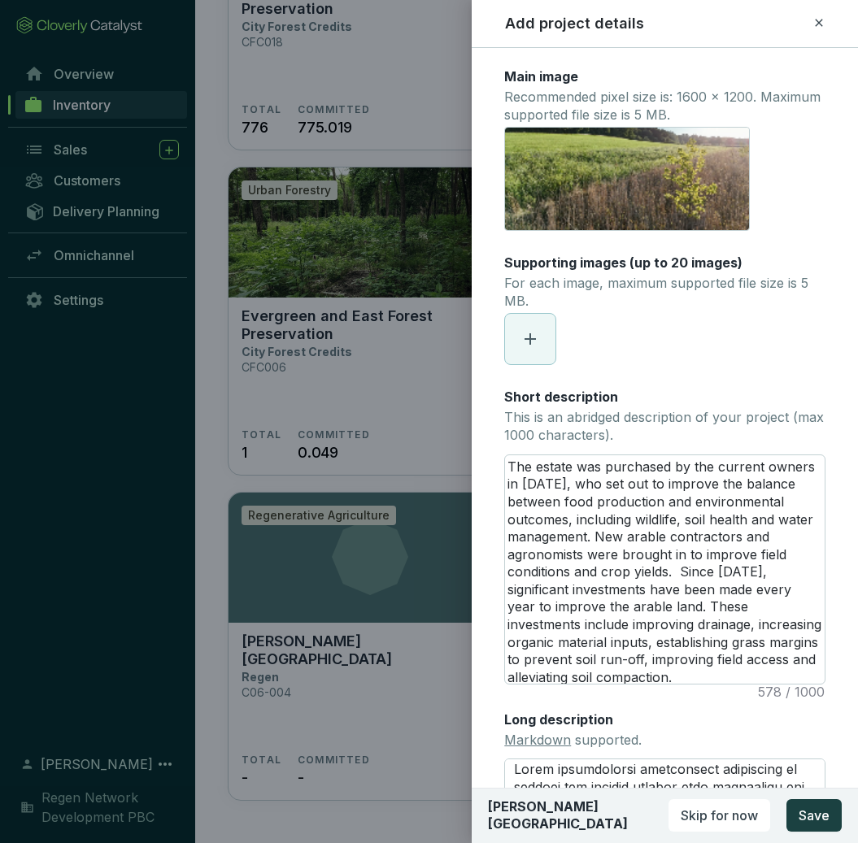
click at [528, 345] on icon at bounding box center [530, 339] width 20 height 20
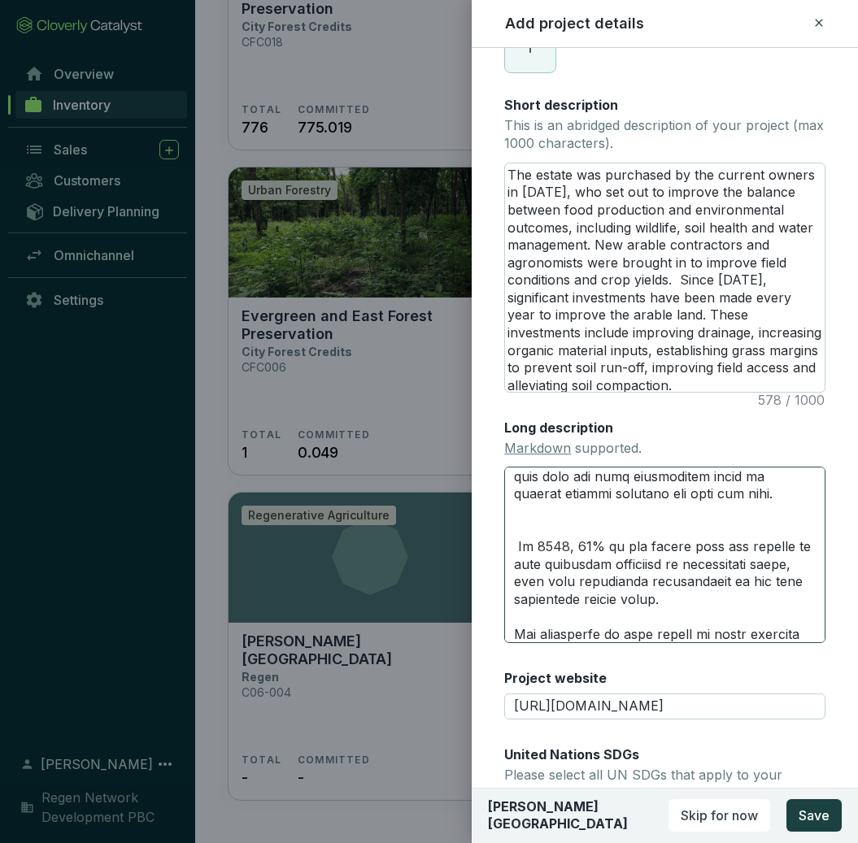
scroll to position [193, 0]
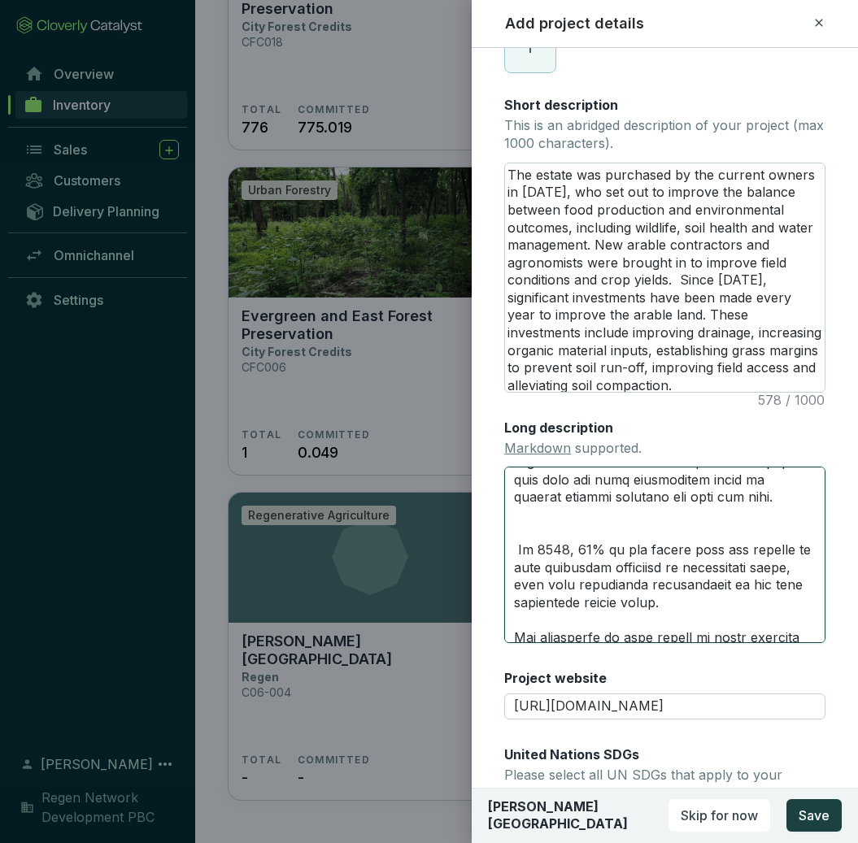
click at [590, 524] on textarea "Long description Markdown supported." at bounding box center [664, 555] width 321 height 176
type textarea "Using regenerative agriculture strategies to improve the balance between food p…"
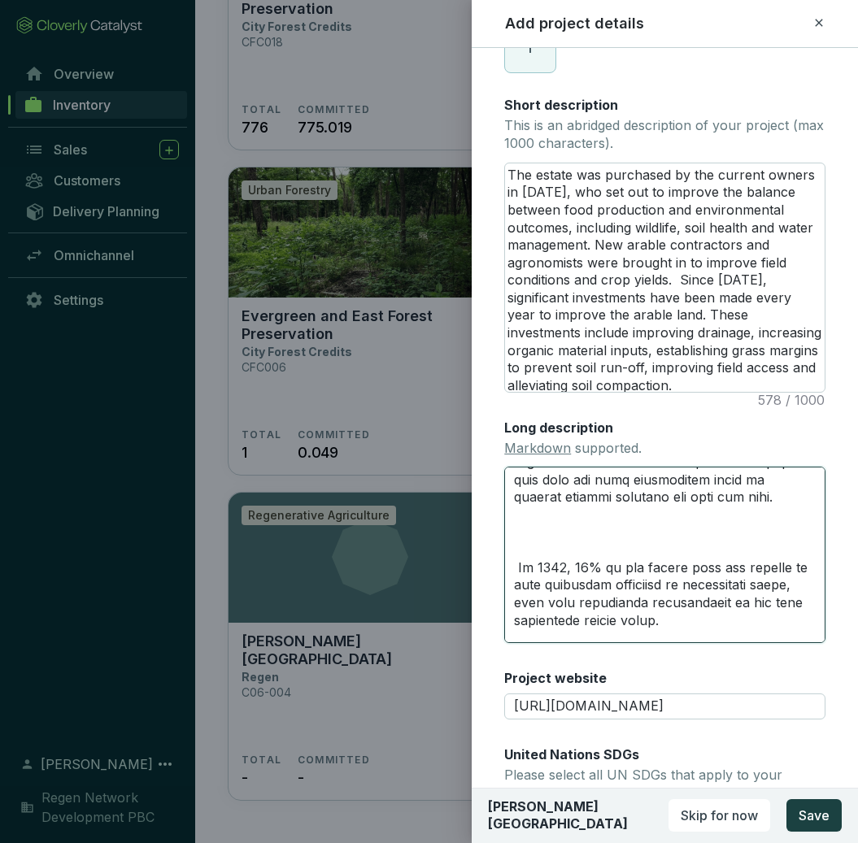
type textarea "Using regenerative agriculture strategies to improve the balance between food p…"
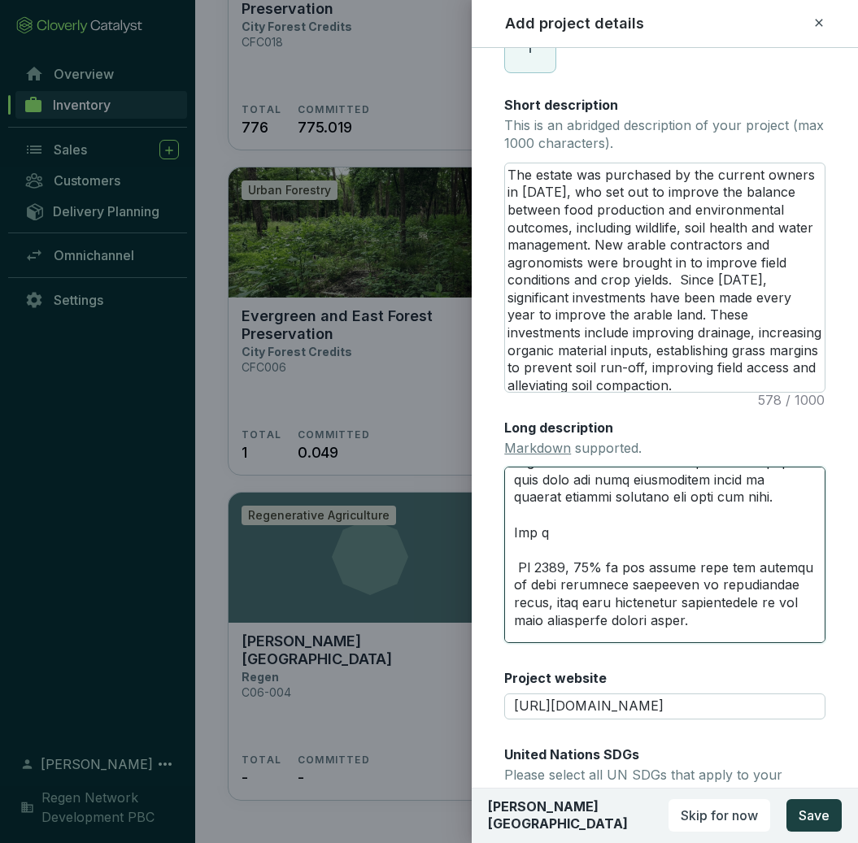
type textarea "Using regenerative agriculture strategies to improve the balance between food p…"
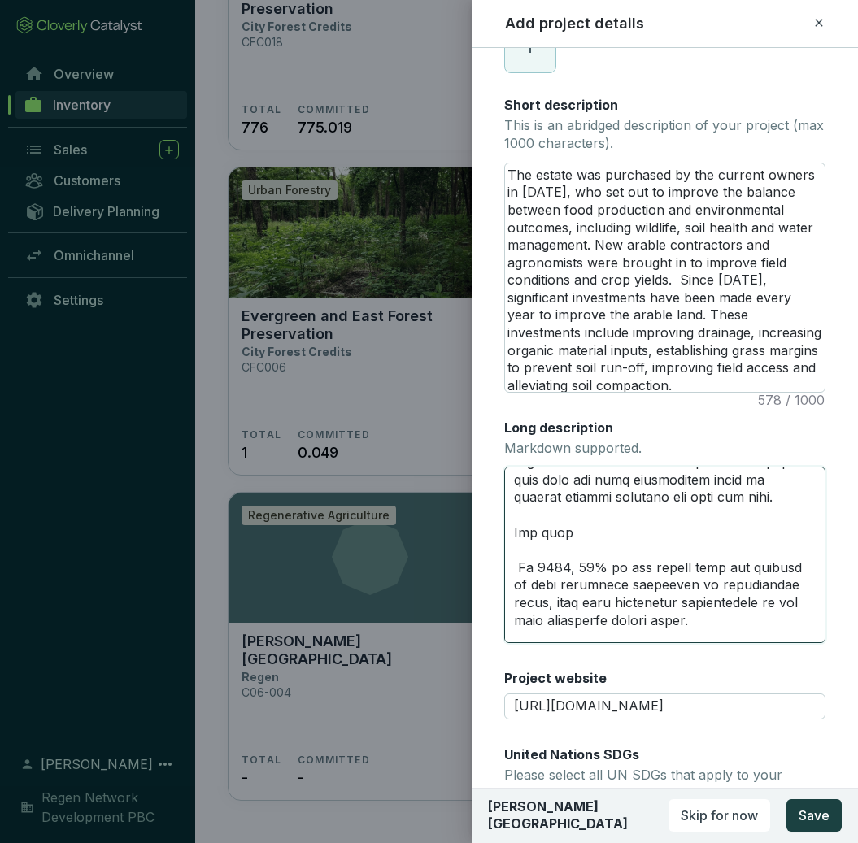
type textarea "Using regenerative agriculture strategies to improve the balance between food p…"
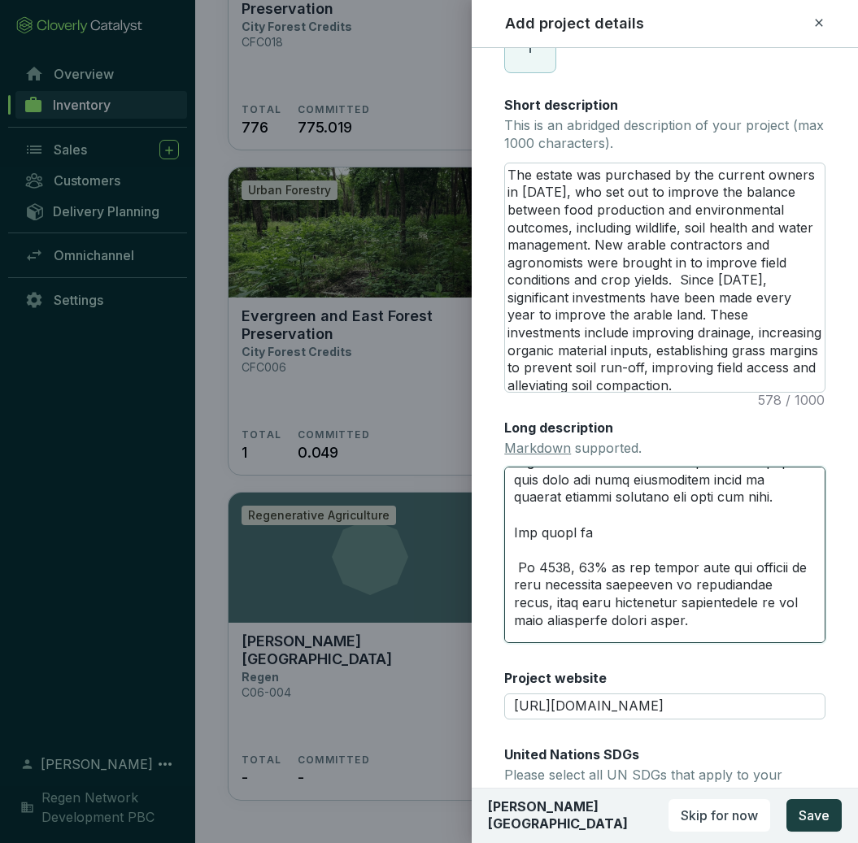
type textarea "Using regenerative agriculture strategies to improve the balance between food p…"
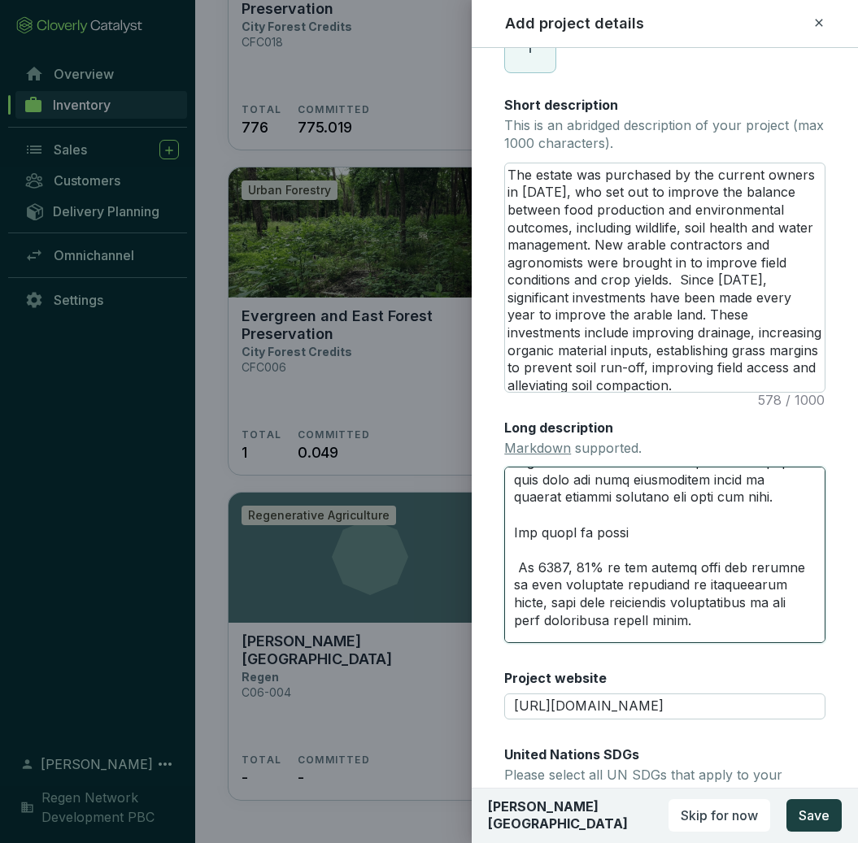
type textarea "Using regenerative agriculture strategies to improve the balance between food p…"
paste textarea "https://vimeo.com/1012503906?fl=pl&fe=sh"
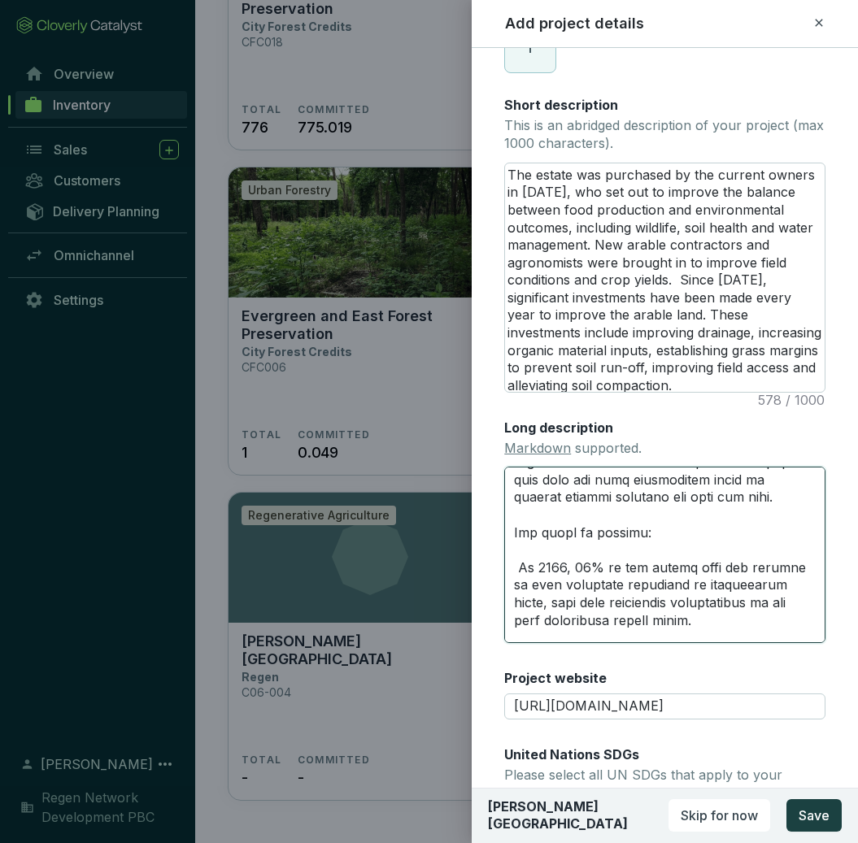
type textarea "Using regenerative agriculture strategies to improve the balance between food p…"
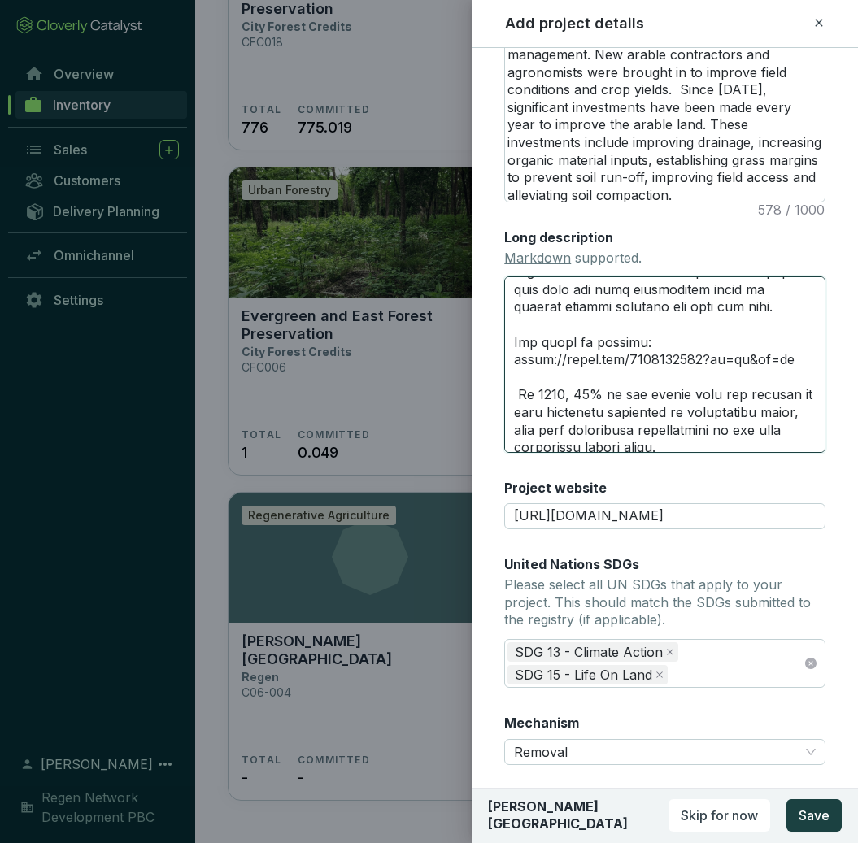
scroll to position [649, 0]
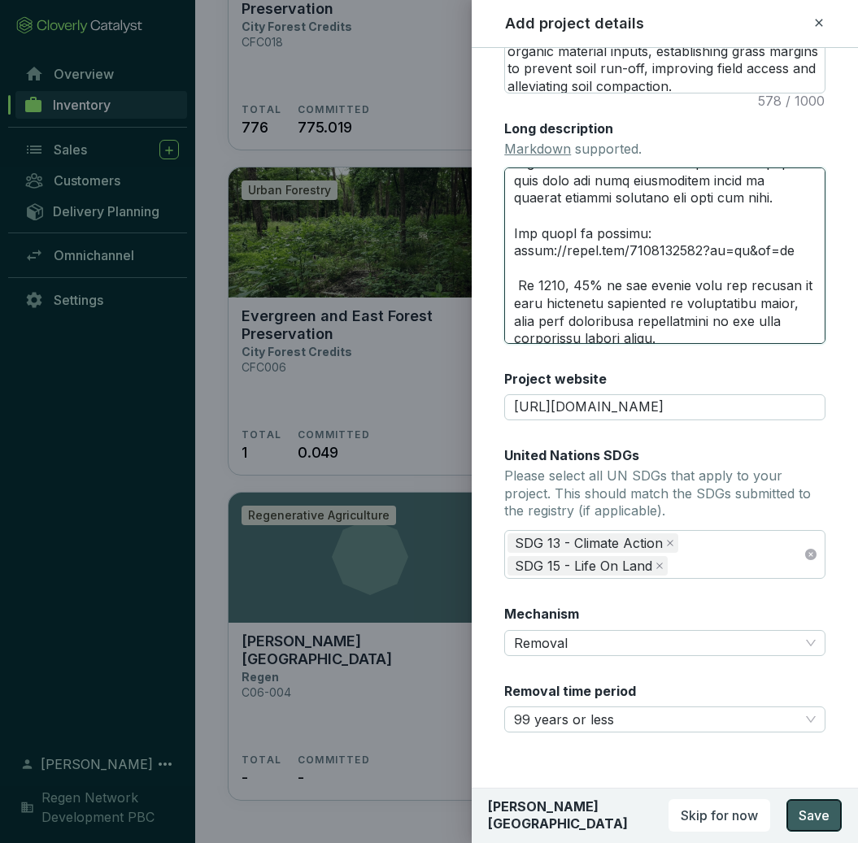
type textarea "Using regenerative agriculture strategies to improve the balance between food p…"
click at [829, 815] on button "Save" at bounding box center [813, 815] width 55 height 33
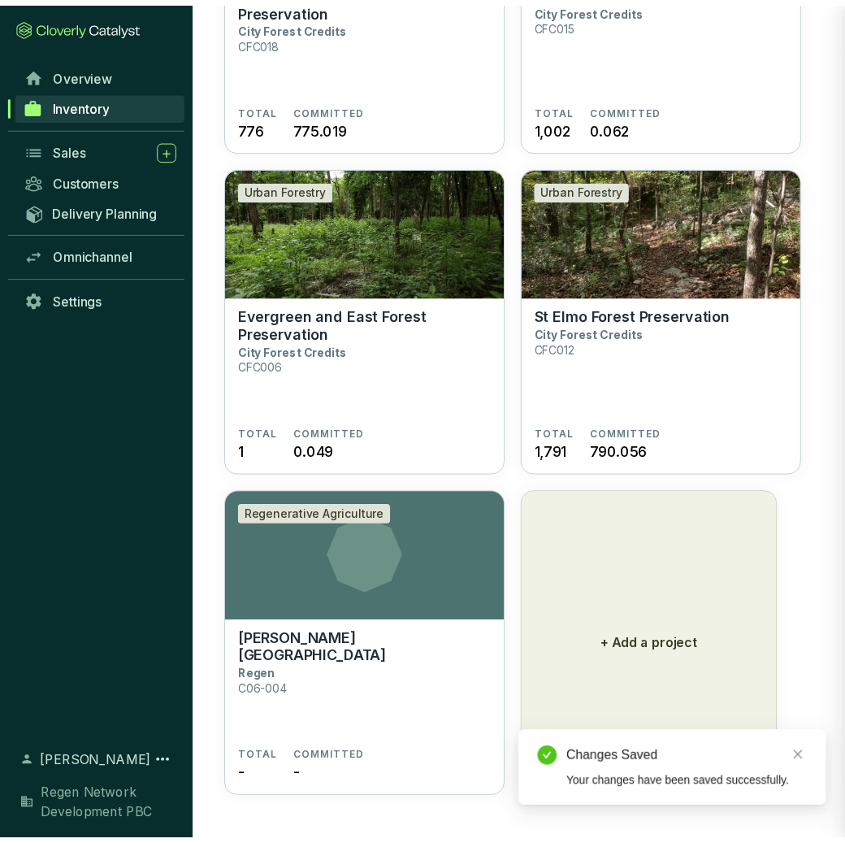
scroll to position [356, 0]
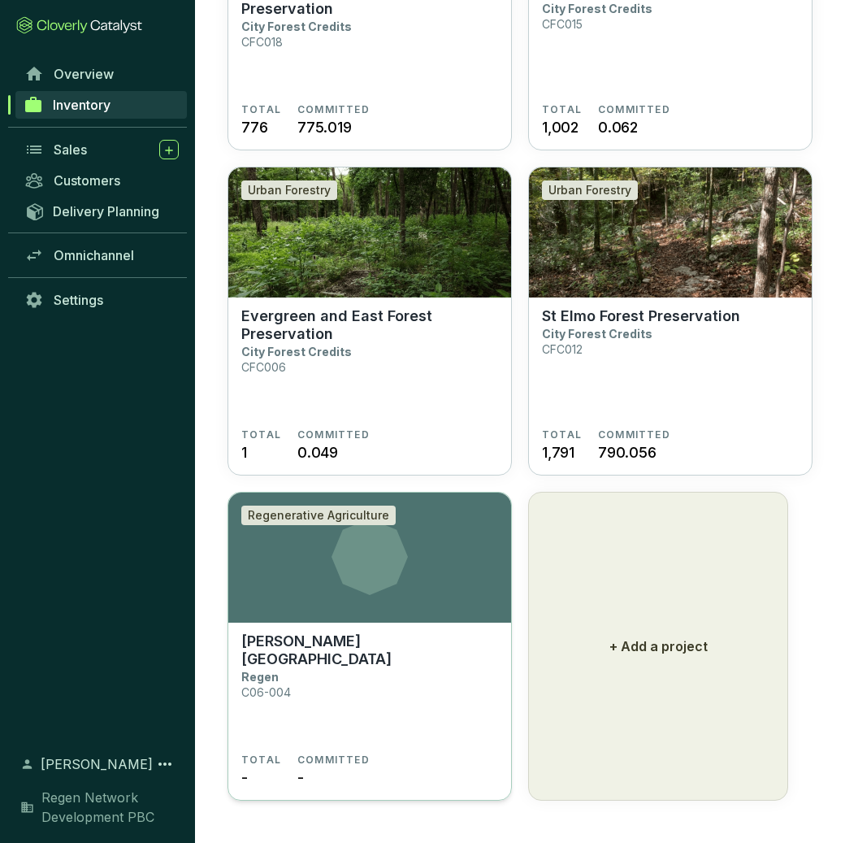
click at [416, 656] on section "Marston Lodge Regen C06-004" at bounding box center [369, 692] width 257 height 121
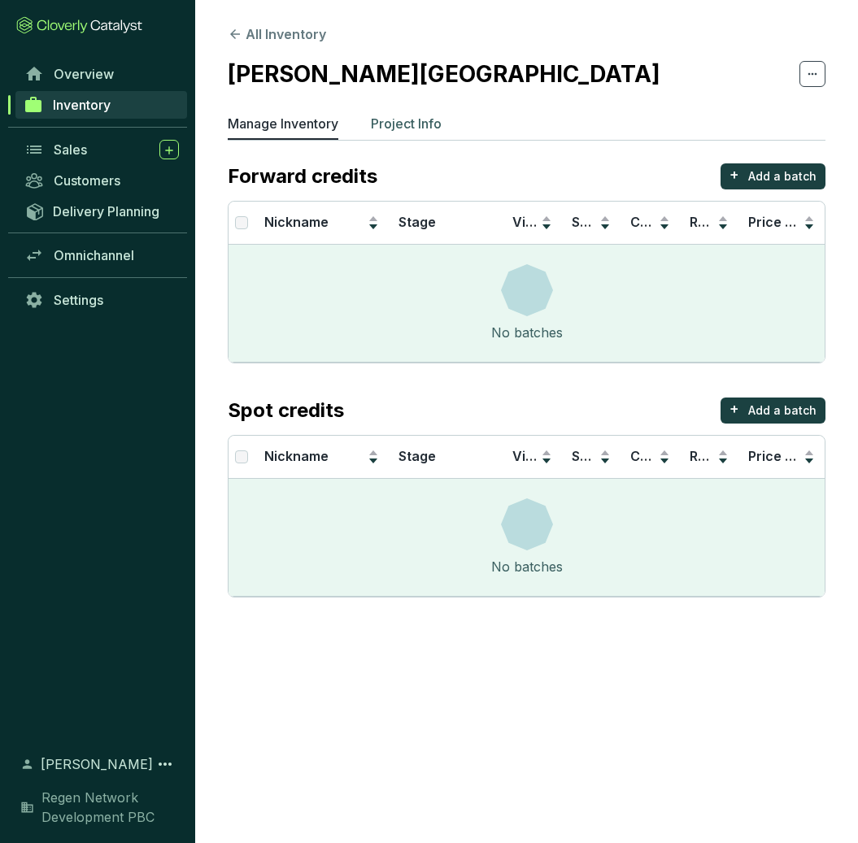
click at [419, 130] on p "Project Info" at bounding box center [406, 124] width 71 height 20
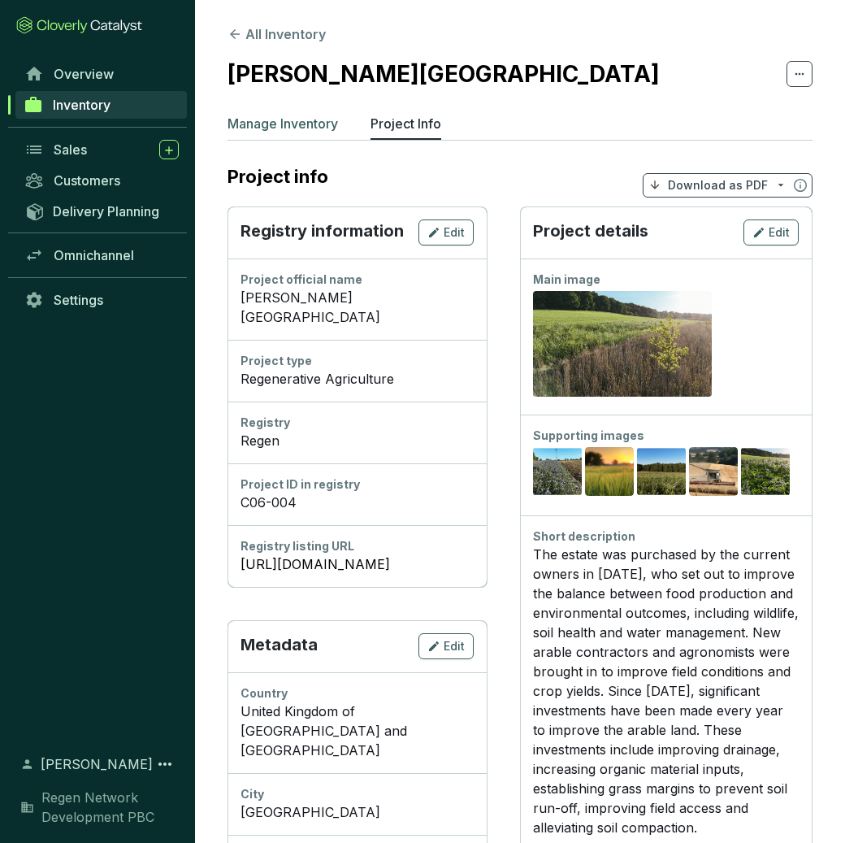
click at [279, 118] on p "Manage Inventory" at bounding box center [283, 124] width 111 height 20
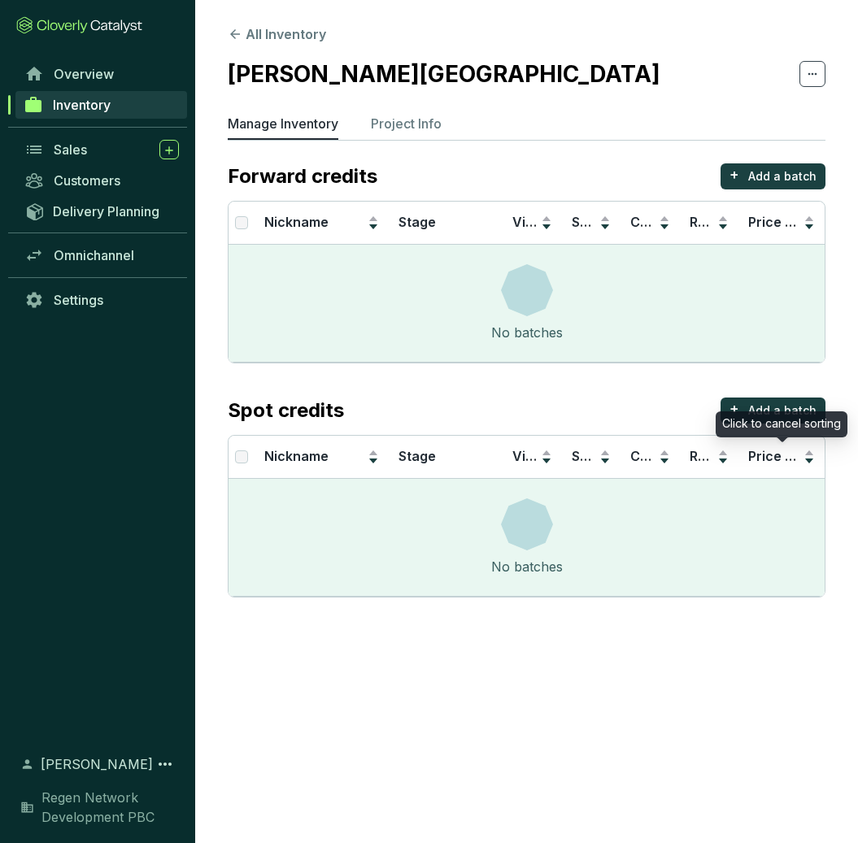
click at [778, 412] on div "Click to cancel sorting" at bounding box center [781, 424] width 132 height 26
click at [785, 415] on p "Add a batch" at bounding box center [782, 410] width 68 height 16
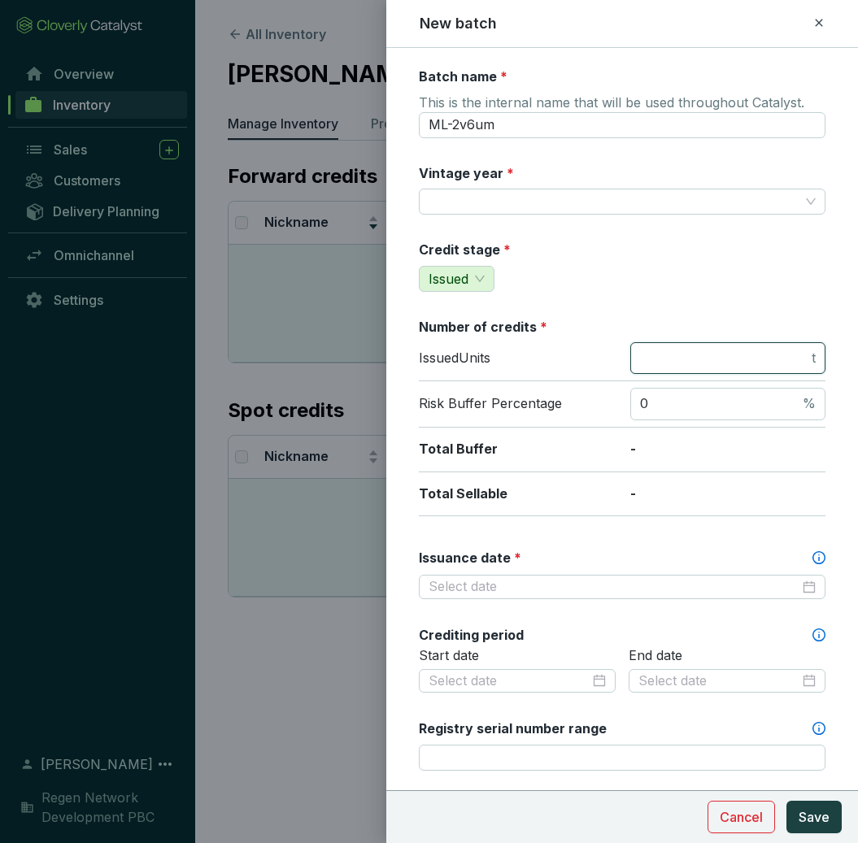
click at [671, 356] on input "number" at bounding box center [724, 359] width 168 height 18
click at [679, 365] on input "number" at bounding box center [724, 359] width 168 height 18
drag, startPoint x: 686, startPoint y: 354, endPoint x: 623, endPoint y: 360, distance: 62.9
click at [630, 360] on span "6306 t" at bounding box center [727, 358] width 195 height 33
type input "7883"
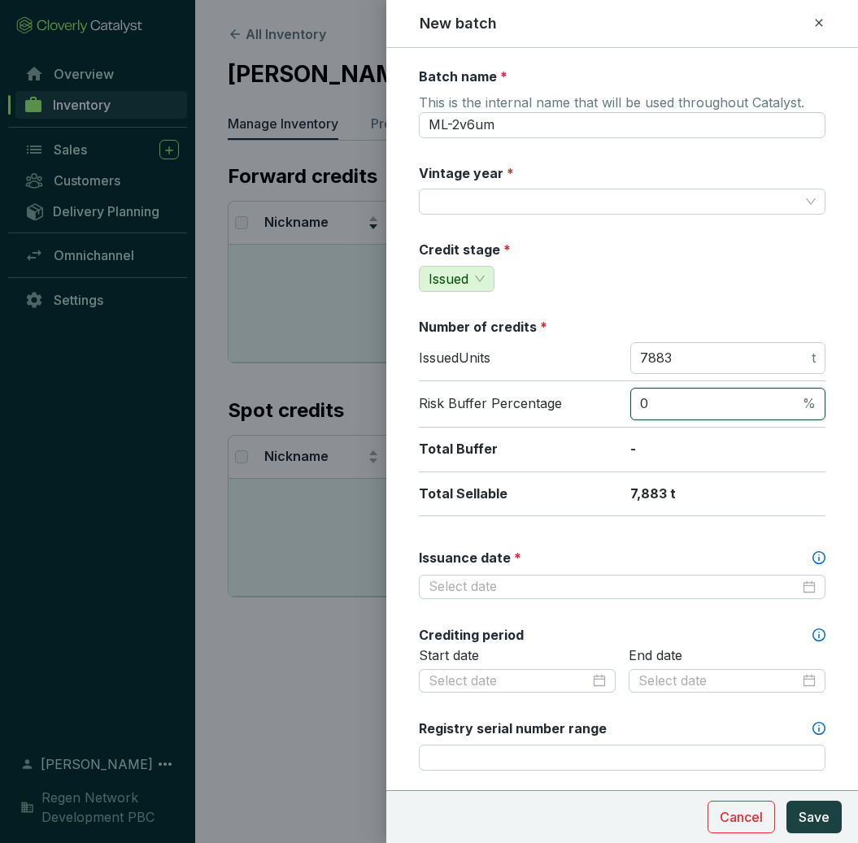
click at [675, 411] on input "0" at bounding box center [719, 404] width 159 height 18
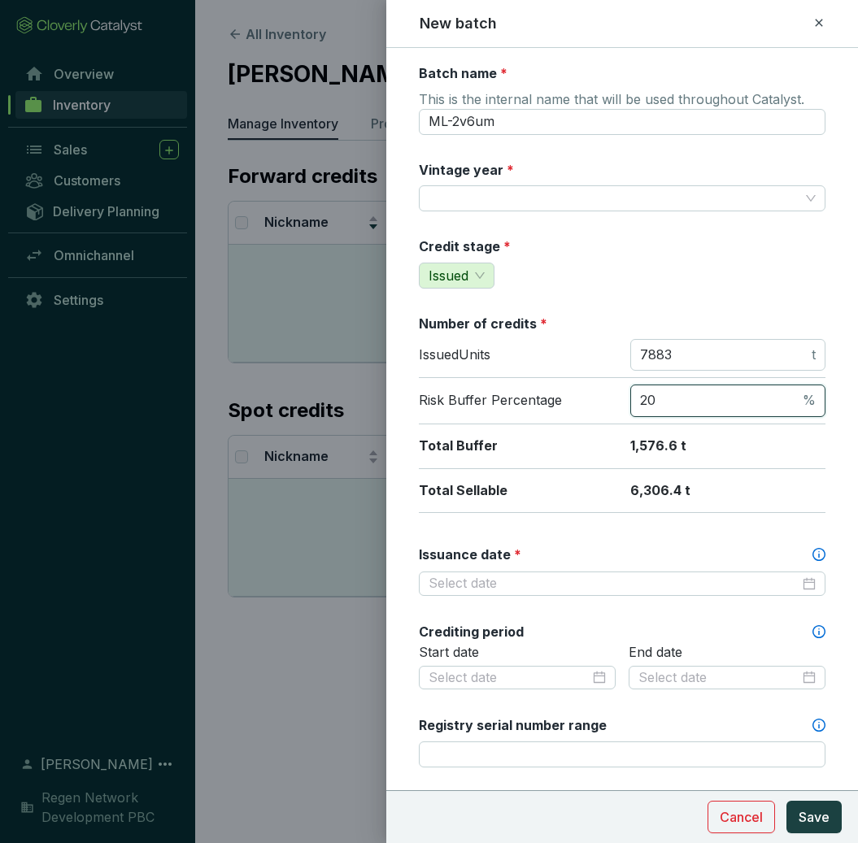
scroll to position [83, 0]
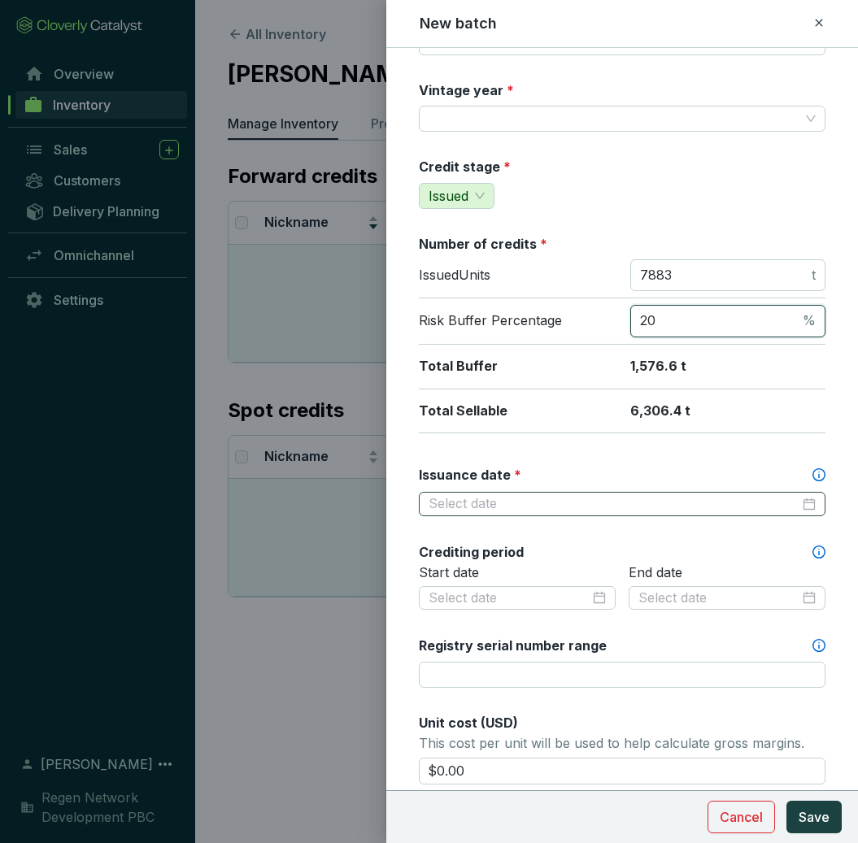
type input "20"
click at [744, 502] on input "Issuance date *" at bounding box center [613, 504] width 371 height 18
click at [692, 467] on div "Issuance date *" at bounding box center [622, 475] width 406 height 18
click at [692, 495] on input "Issuance date *" at bounding box center [613, 504] width 371 height 18
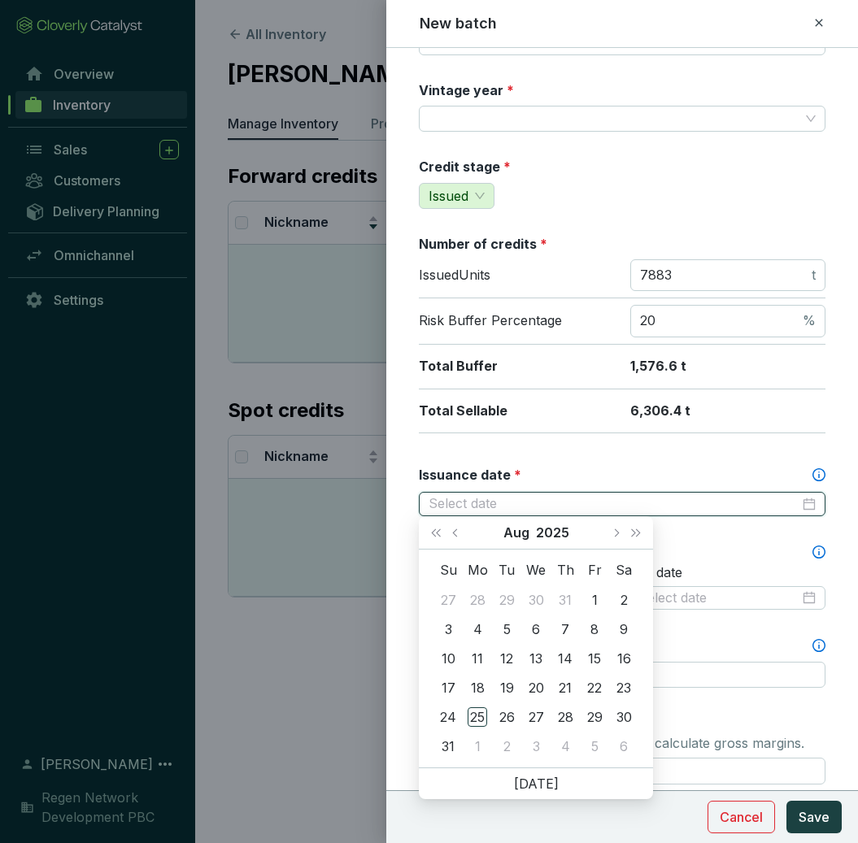
scroll to position [86, 0]
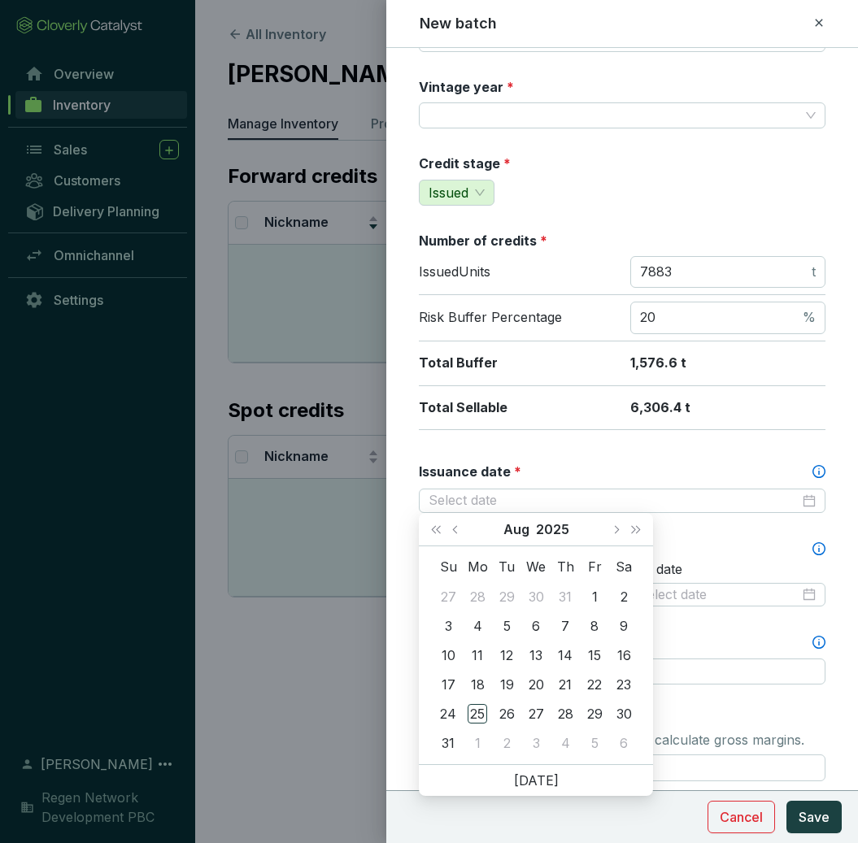
click at [692, 467] on div "Issuance date *" at bounding box center [622, 472] width 406 height 18
click at [692, 492] on input "Issuance date *" at bounding box center [613, 501] width 371 height 18
click at [713, 535] on div "Batch name * This is the internal name that will be used throughout Catalyst. M…" at bounding box center [622, 594] width 406 height 1226
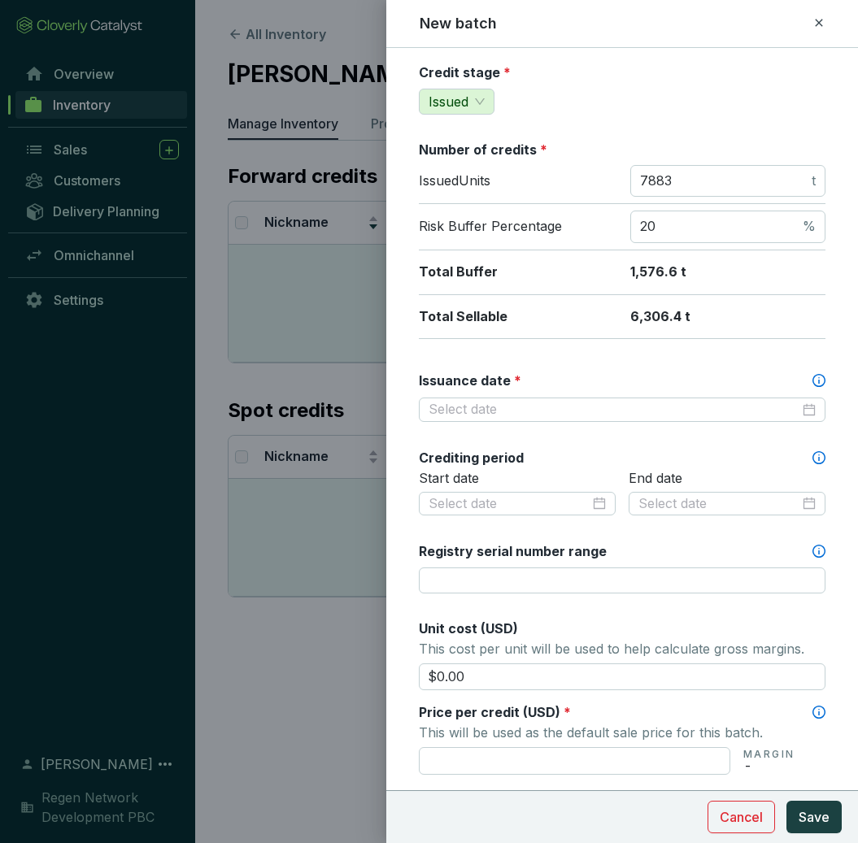
scroll to position [208, 0]
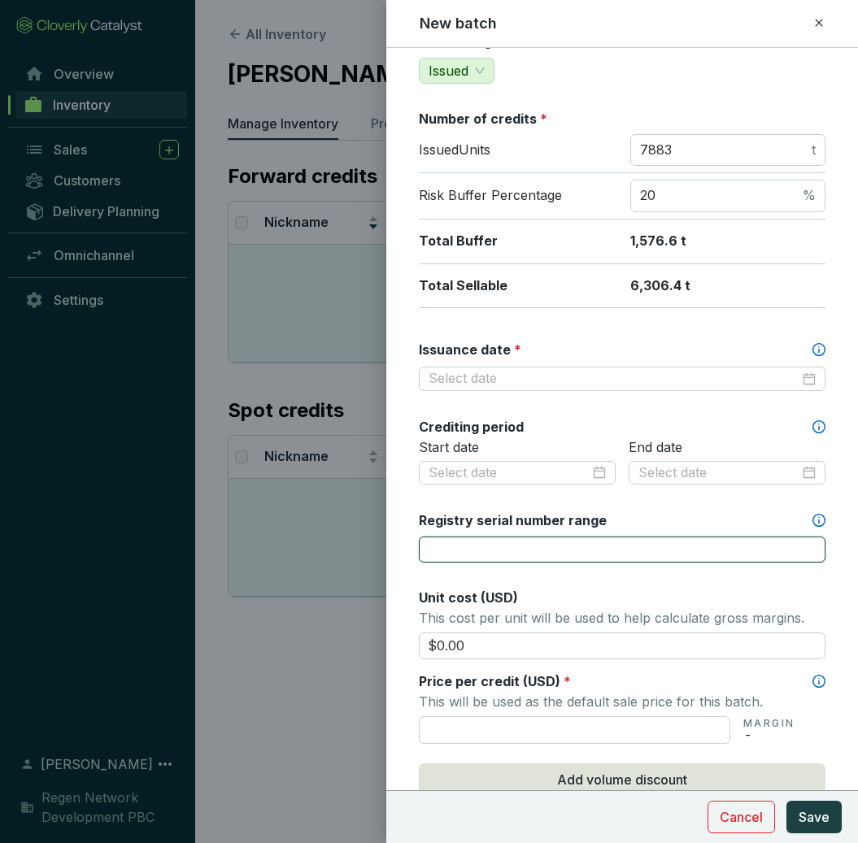
click at [503, 552] on input "Registry serial number range" at bounding box center [622, 550] width 406 height 26
paste input "C06-004-20220101-20230101-001"
type input "C06-004-20220101-20230101-001"
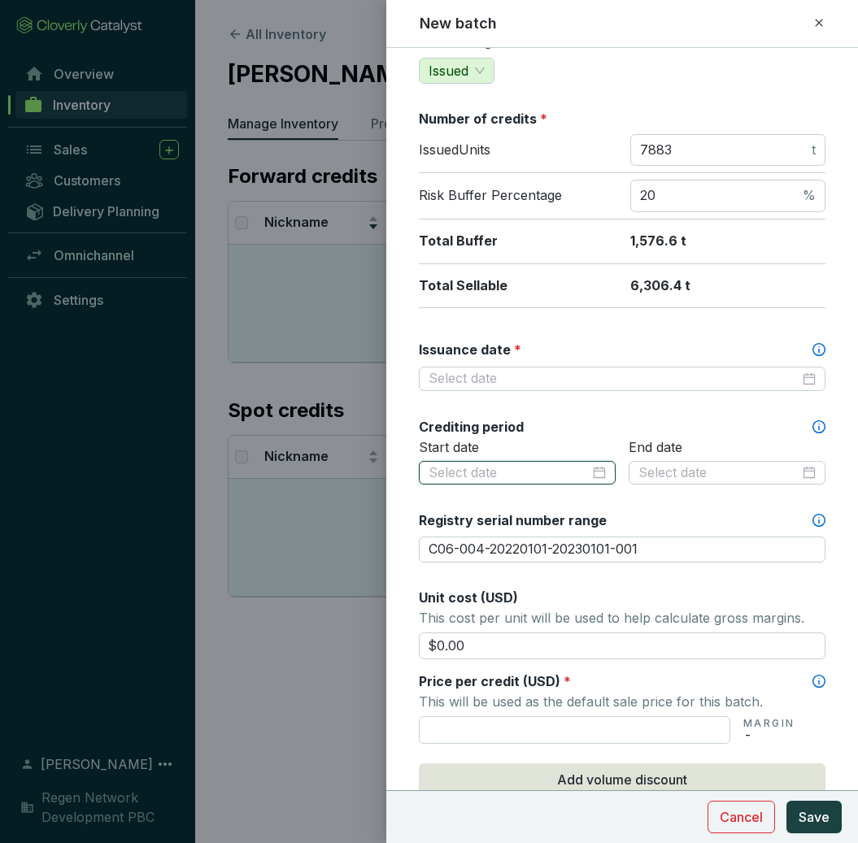
click at [451, 465] on input at bounding box center [508, 473] width 161 height 18
paste input "[DATE]"
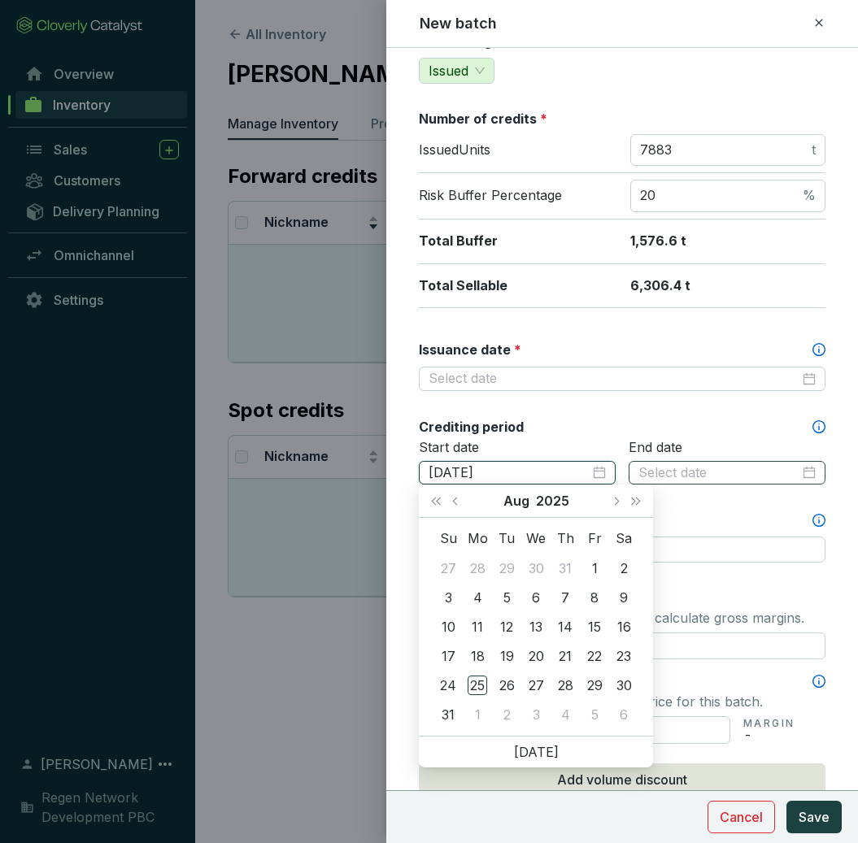
type input "[DATE]"
click at [706, 476] on input at bounding box center [718, 473] width 161 height 18
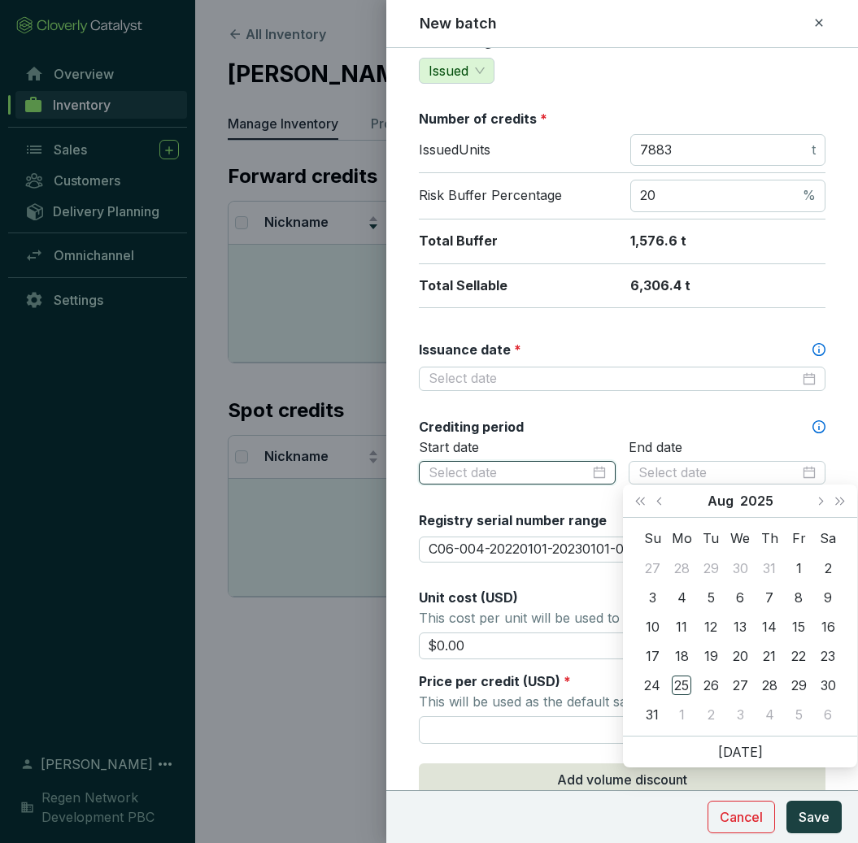
click at [562, 475] on input at bounding box center [508, 473] width 161 height 18
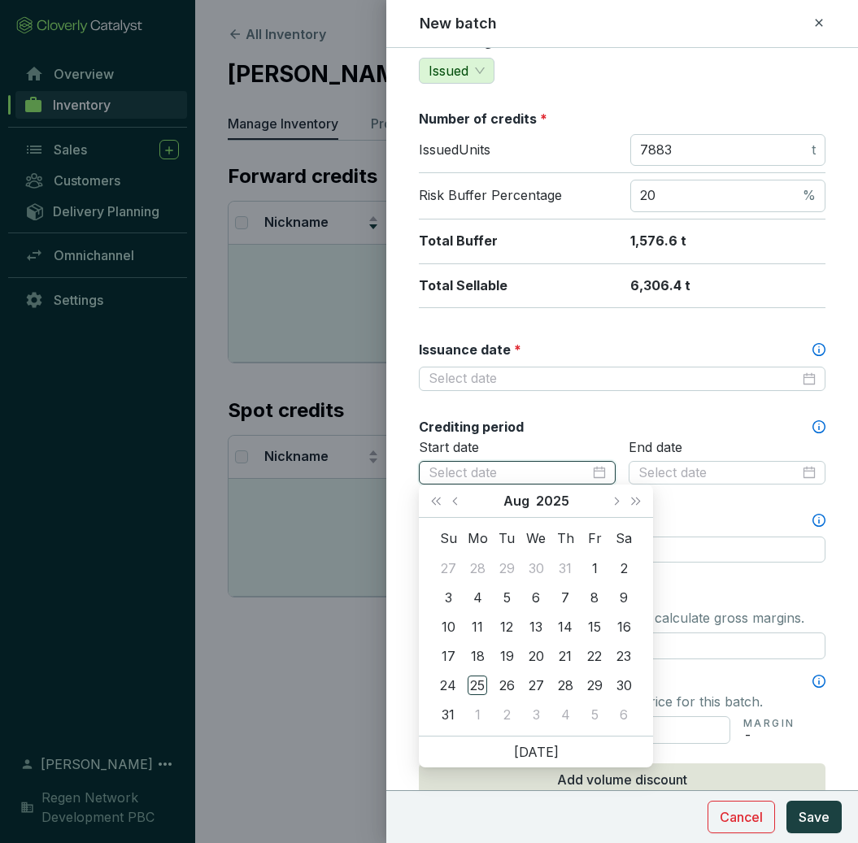
click at [594, 469] on div at bounding box center [516, 473] width 177 height 18
click at [438, 502] on span "Last year (Control + left)" at bounding box center [436, 501] width 8 height 8
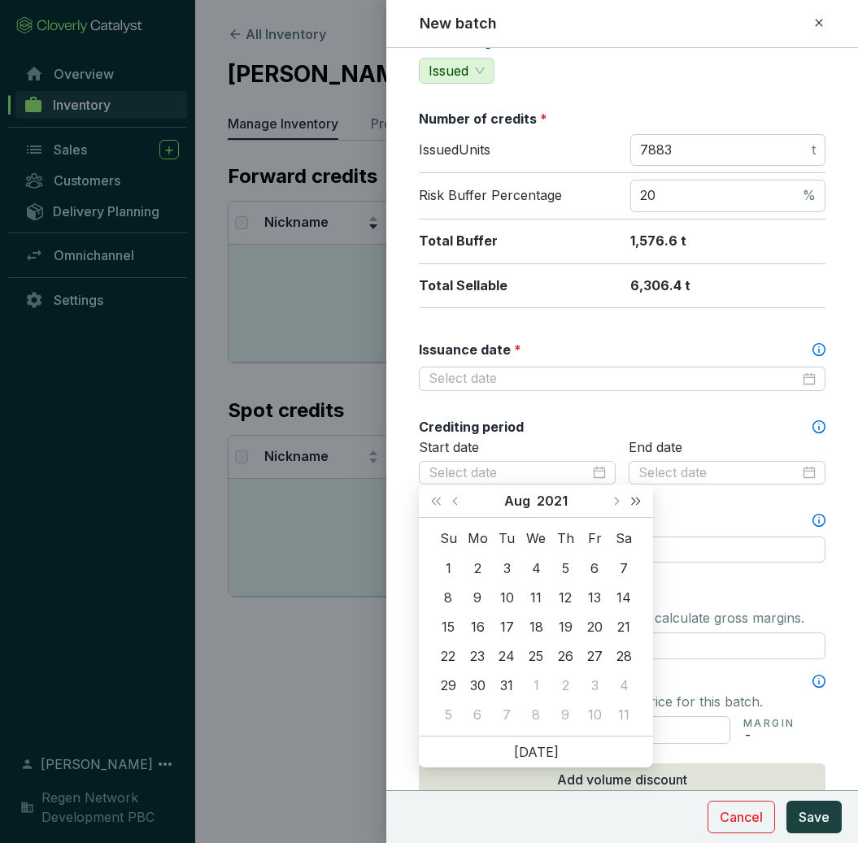
click at [629, 505] on button "Next year (Control + right)" at bounding box center [635, 500] width 21 height 33
click at [454, 503] on button "Previous month (PageUp)" at bounding box center [456, 500] width 21 height 33
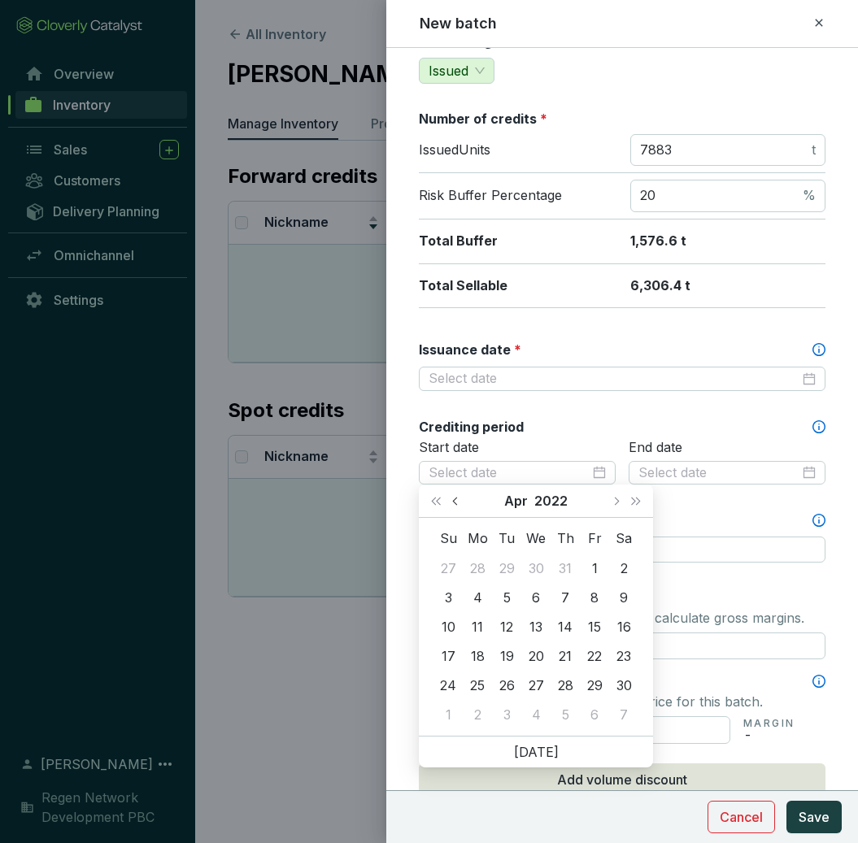
click at [454, 503] on button "Previous month (PageUp)" at bounding box center [456, 500] width 21 height 33
type input "[DATE]"
click at [623, 569] on div "1" at bounding box center [624, 568] width 20 height 20
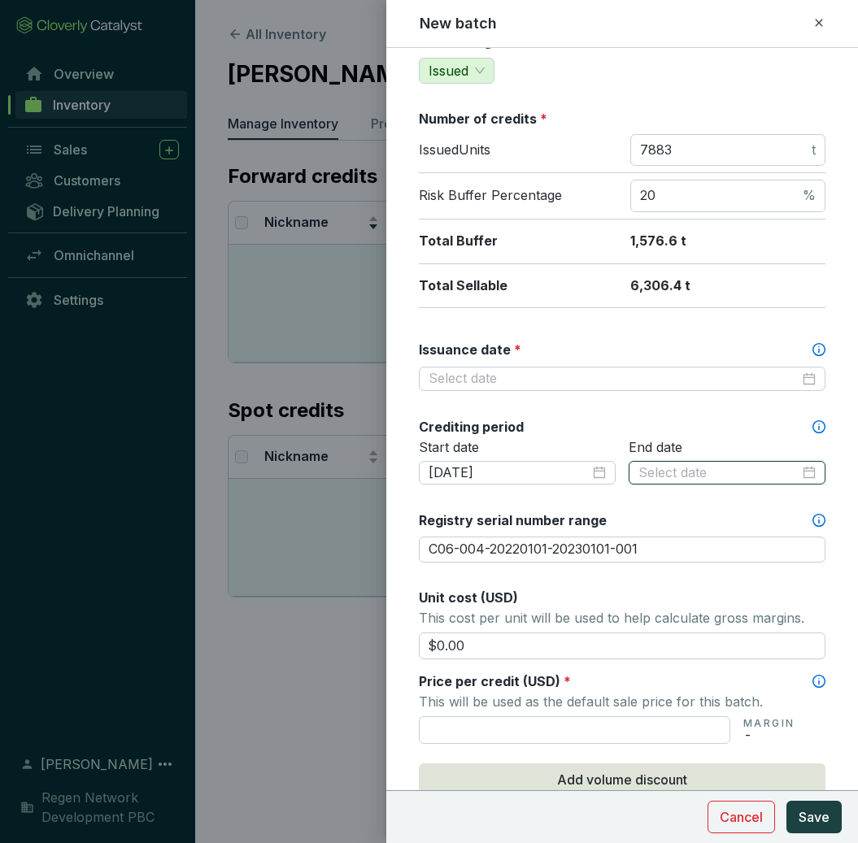
click at [675, 470] on input at bounding box center [718, 473] width 161 height 18
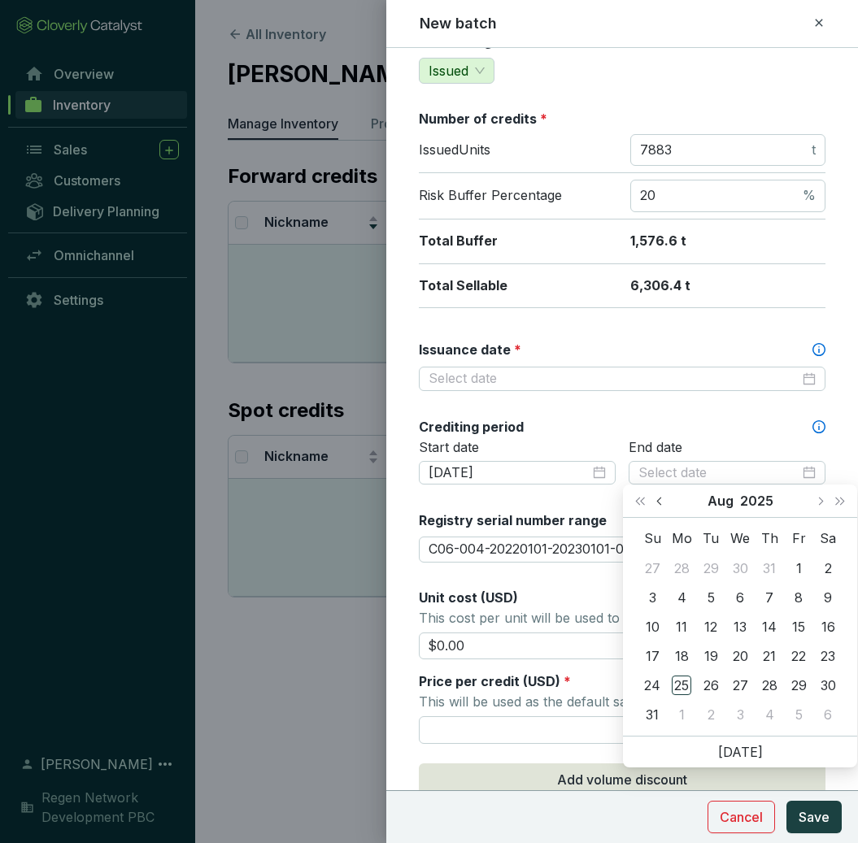
click at [657, 500] on button "Previous month (PageUp)" at bounding box center [660, 500] width 21 height 33
click at [657, 501] on span "Previous month (PageUp)" at bounding box center [660, 501] width 8 height 8
click at [640, 502] on span "Last year (Control + left)" at bounding box center [640, 501] width 8 height 8
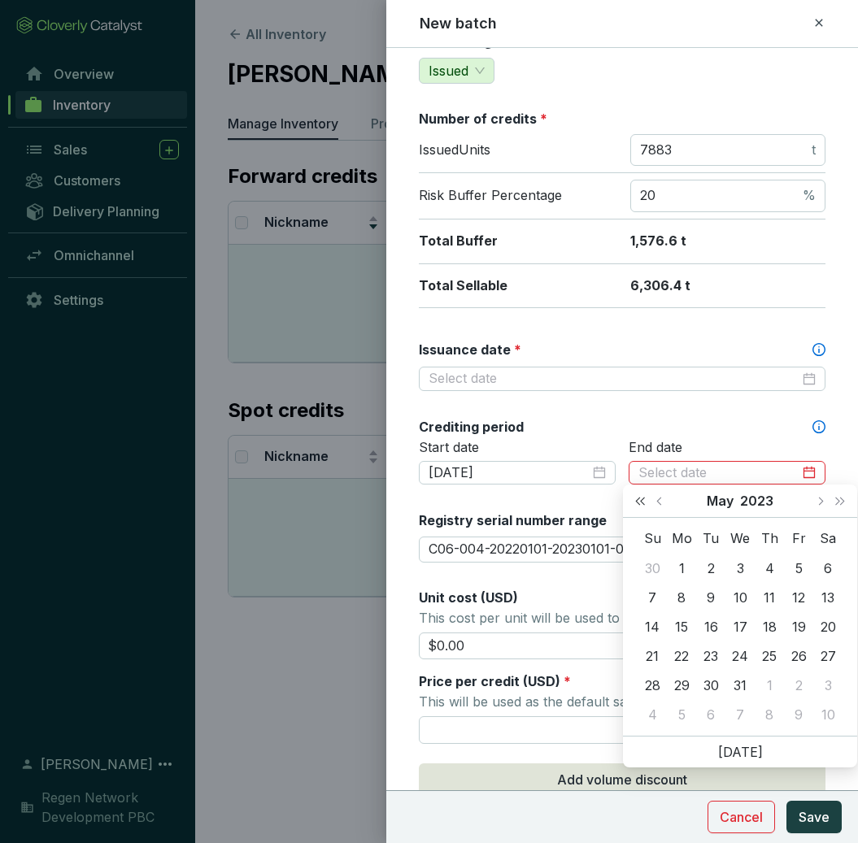
click at [640, 502] on span "Last year (Control + left)" at bounding box center [640, 501] width 8 height 8
click at [843, 506] on button "Next year (Control + right)" at bounding box center [839, 500] width 21 height 33
click at [656, 502] on button "Previous month (PageUp)" at bounding box center [660, 500] width 21 height 33
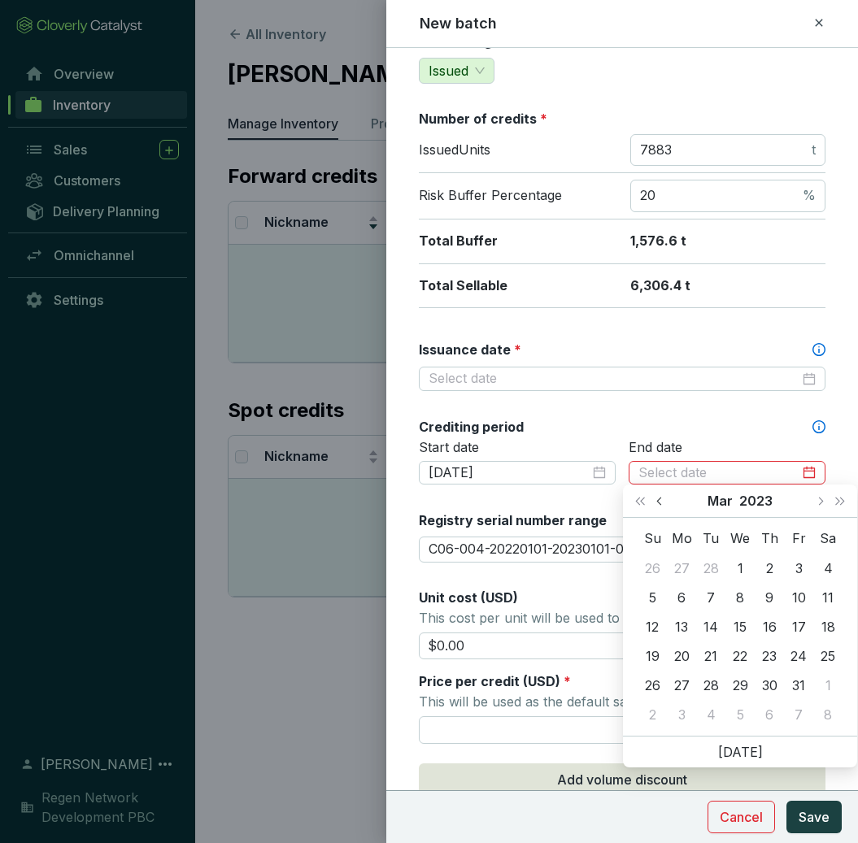
click at [656, 502] on button "Previous month (PageUp)" at bounding box center [660, 500] width 21 height 33
click at [812, 502] on button "Next month (PageDown)" at bounding box center [819, 500] width 21 height 33
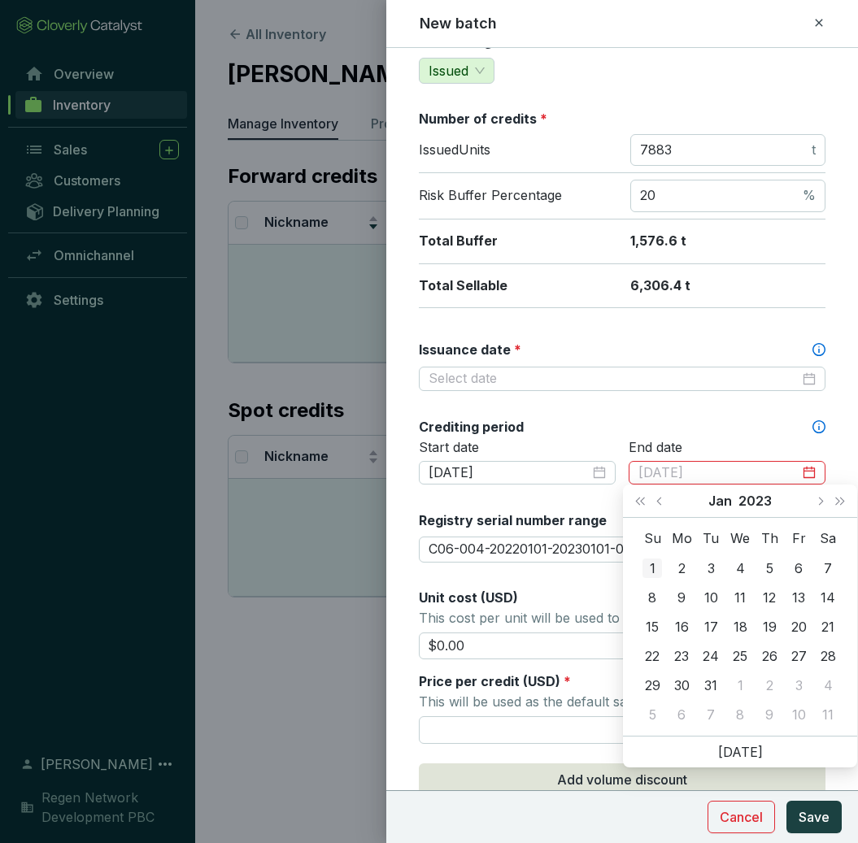
type input "[DATE]"
click at [657, 570] on div "1" at bounding box center [652, 568] width 20 height 20
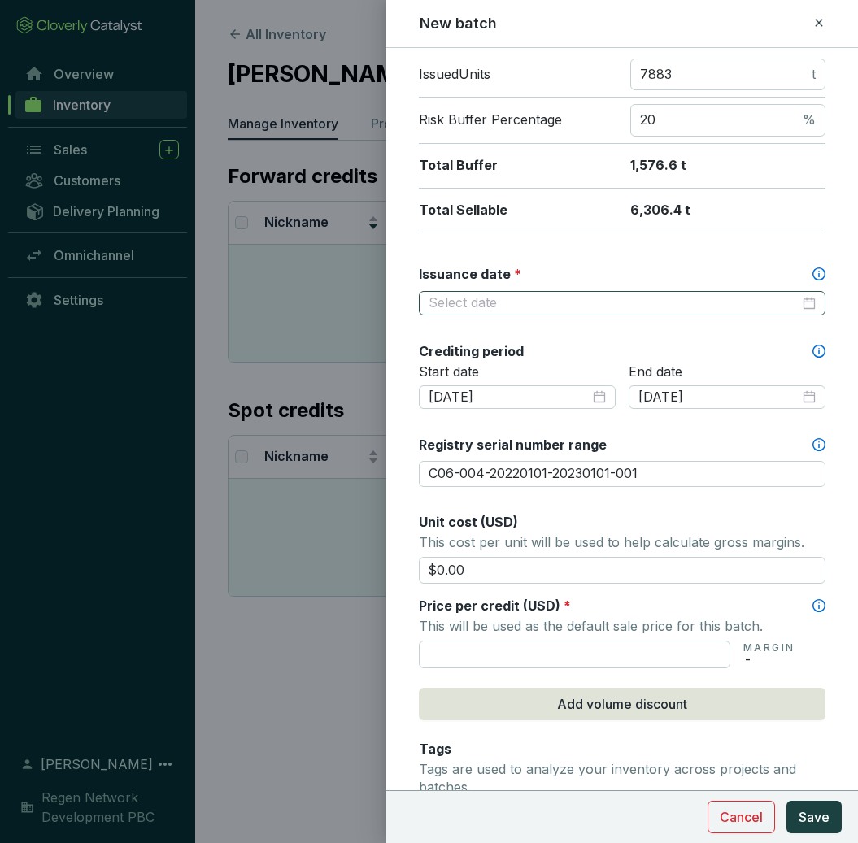
scroll to position [215, 0]
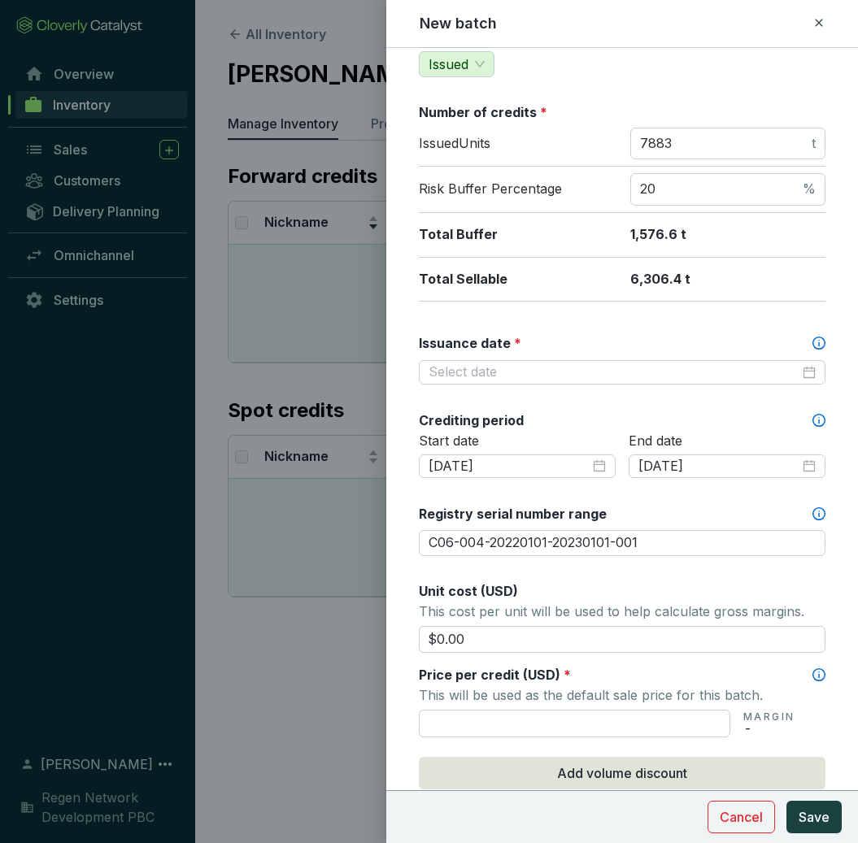
drag, startPoint x: 478, startPoint y: 639, endPoint x: 397, endPoint y: 625, distance: 82.5
click at [397, 625] on form "Batch name * This is the internal name that will be used throughout Catalyst. M…" at bounding box center [621, 505] width 471 height 1304
type input "$44.99"
drag, startPoint x: 468, startPoint y: 636, endPoint x: 406, endPoint y: 637, distance: 62.6
click at [406, 637] on form "Batch name * This is the internal name that will be used throughout Catalyst. M…" at bounding box center [621, 505] width 471 height 1304
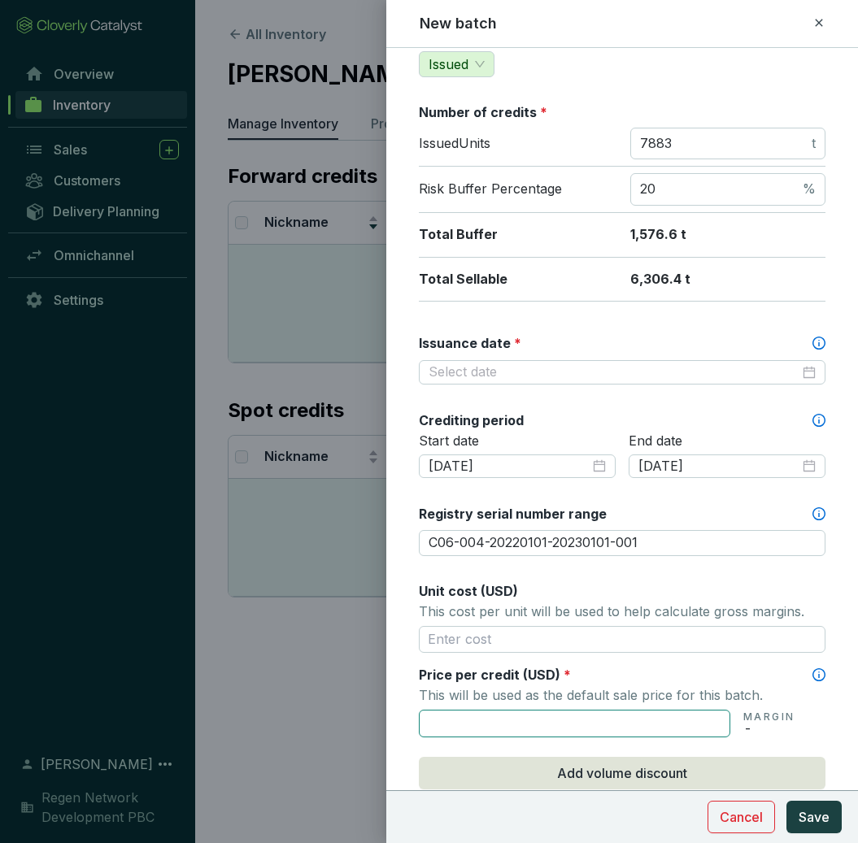
click at [456, 724] on input "text" at bounding box center [574, 724] width 311 height 28
paste input "$44.99"
type input "$44.99"
click at [616, 674] on div "Price per credit (USD) *" at bounding box center [622, 675] width 406 height 18
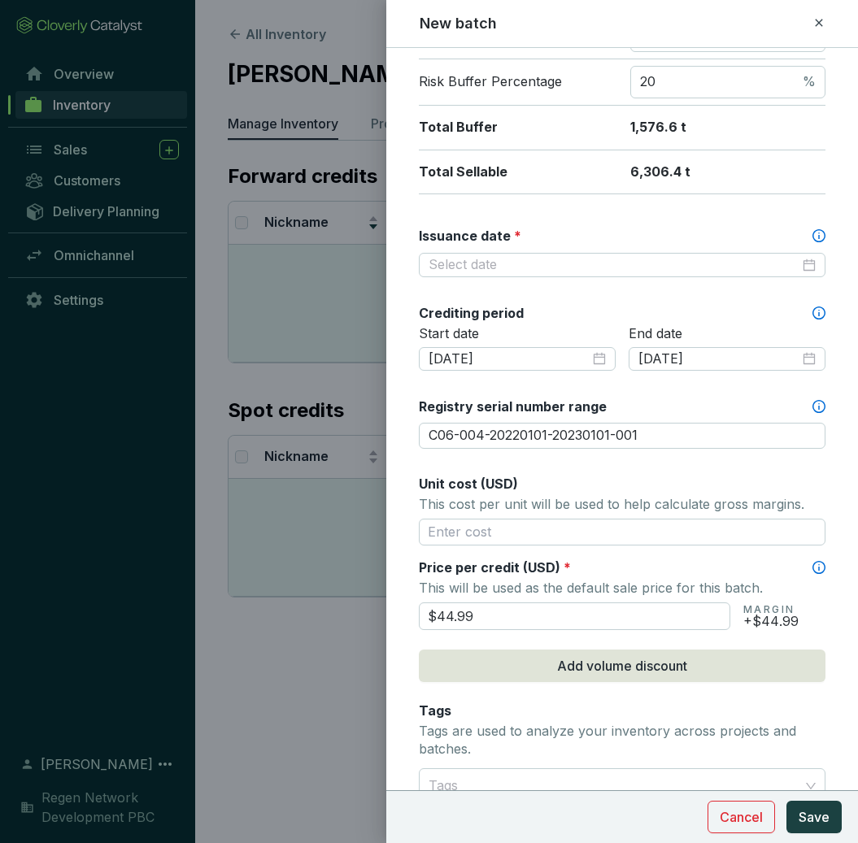
scroll to position [319, 0]
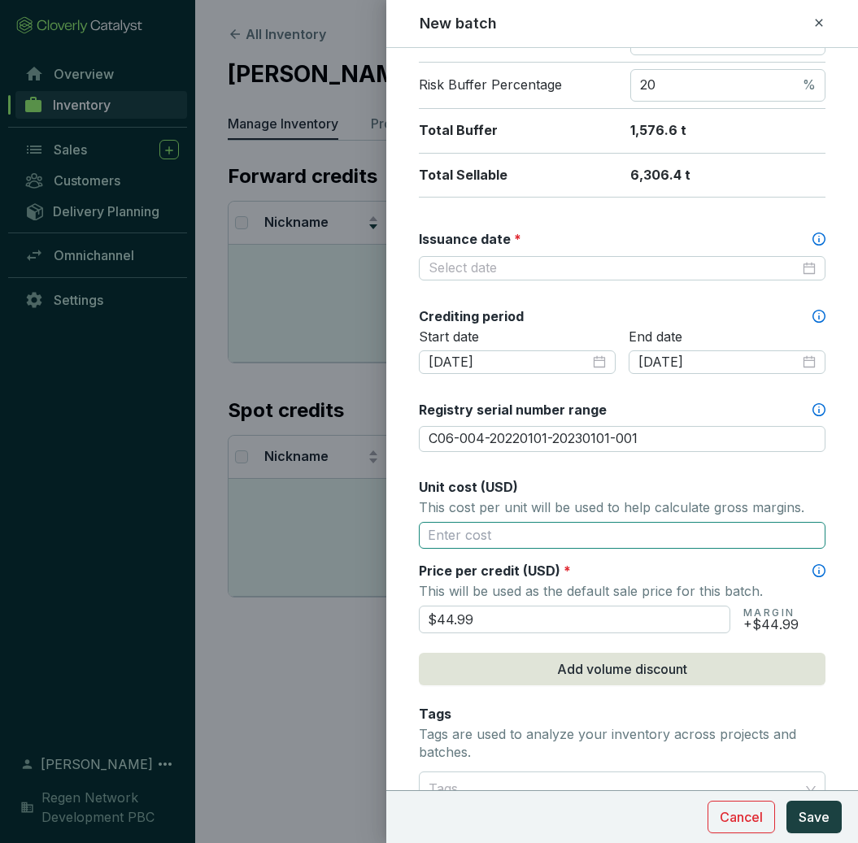
click at [526, 528] on input "text" at bounding box center [622, 536] width 406 height 28
type input "$0.00"
click at [645, 562] on div "Price per credit (USD) *" at bounding box center [622, 571] width 406 height 18
click at [601, 617] on input "$44.99" at bounding box center [574, 620] width 311 height 28
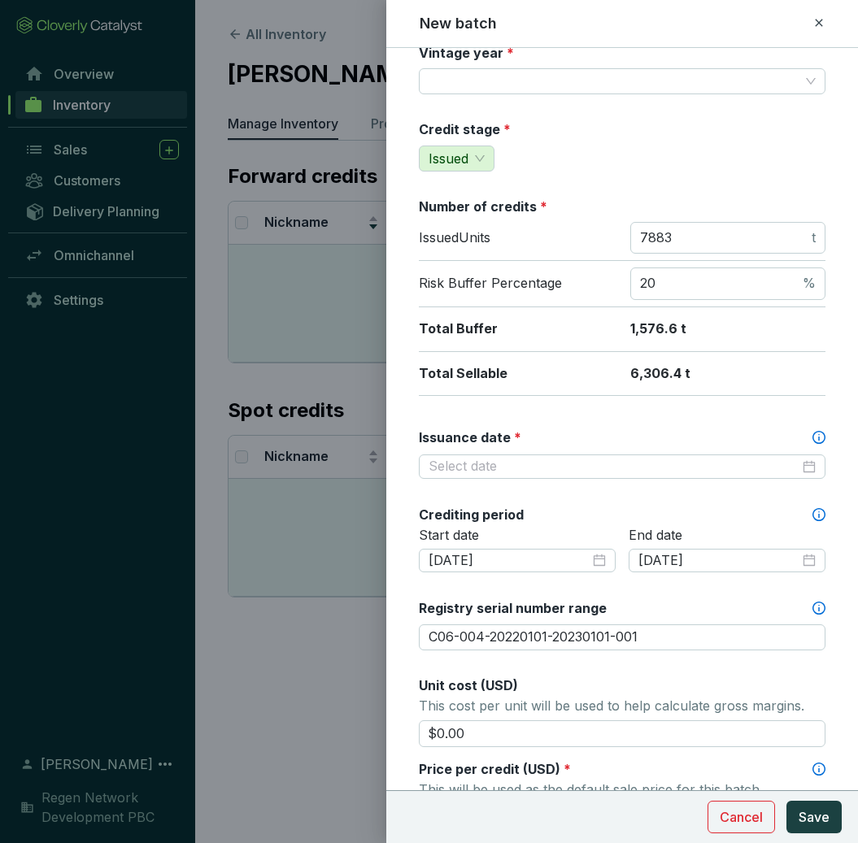
scroll to position [0, 0]
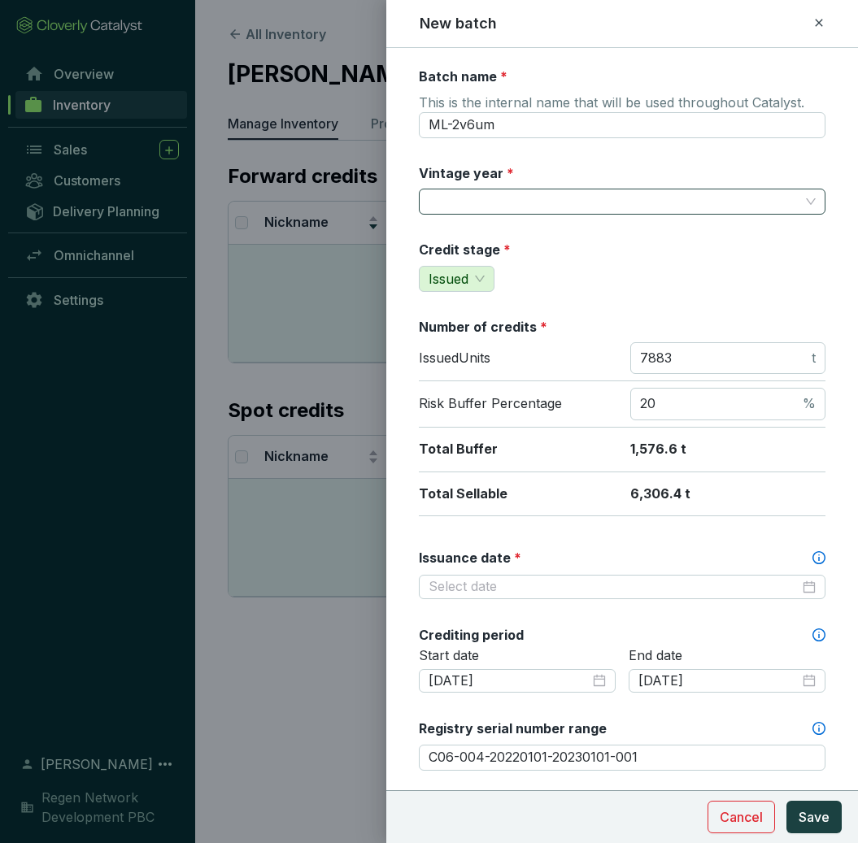
click at [618, 206] on input "Vintage year *" at bounding box center [613, 201] width 371 height 24
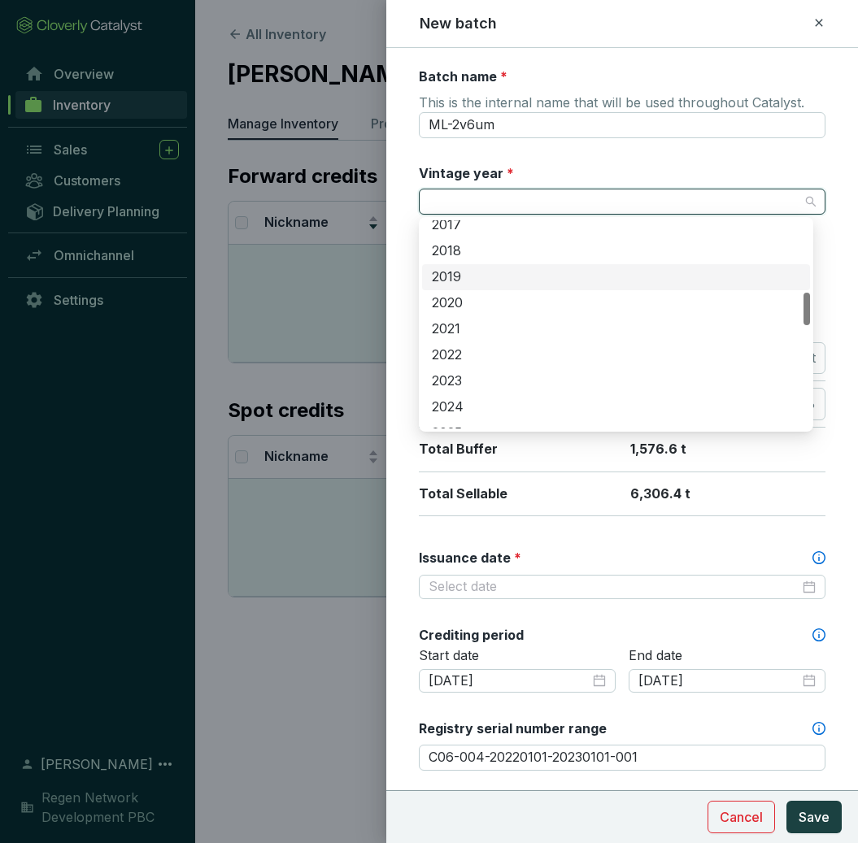
scroll to position [458, 0]
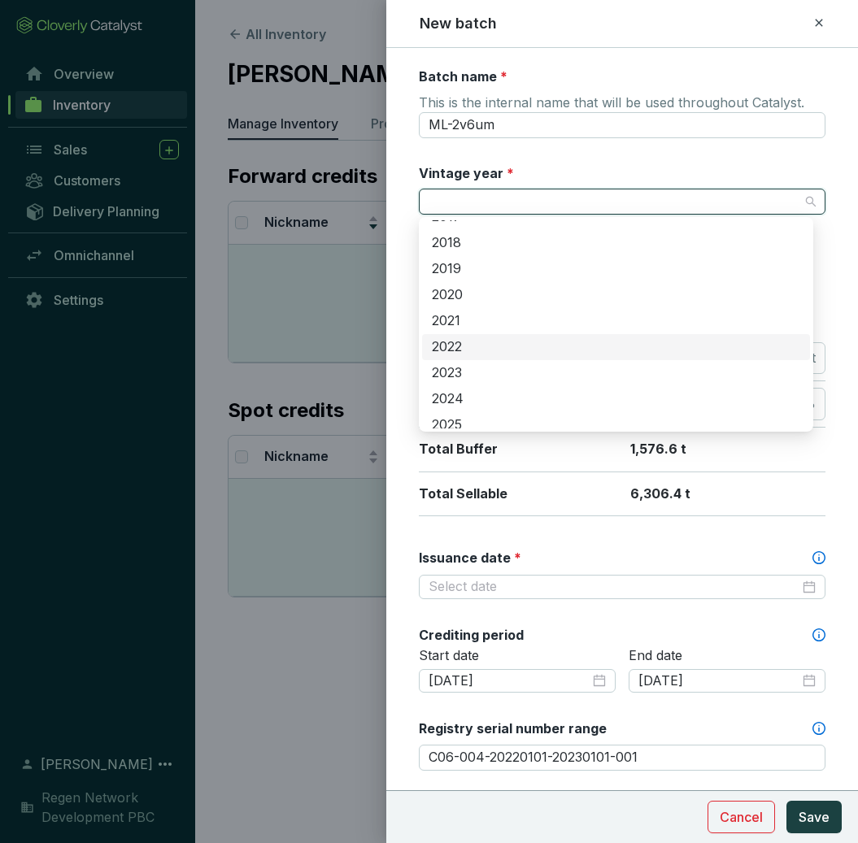
click at [515, 350] on div "2022" at bounding box center [616, 347] width 368 height 18
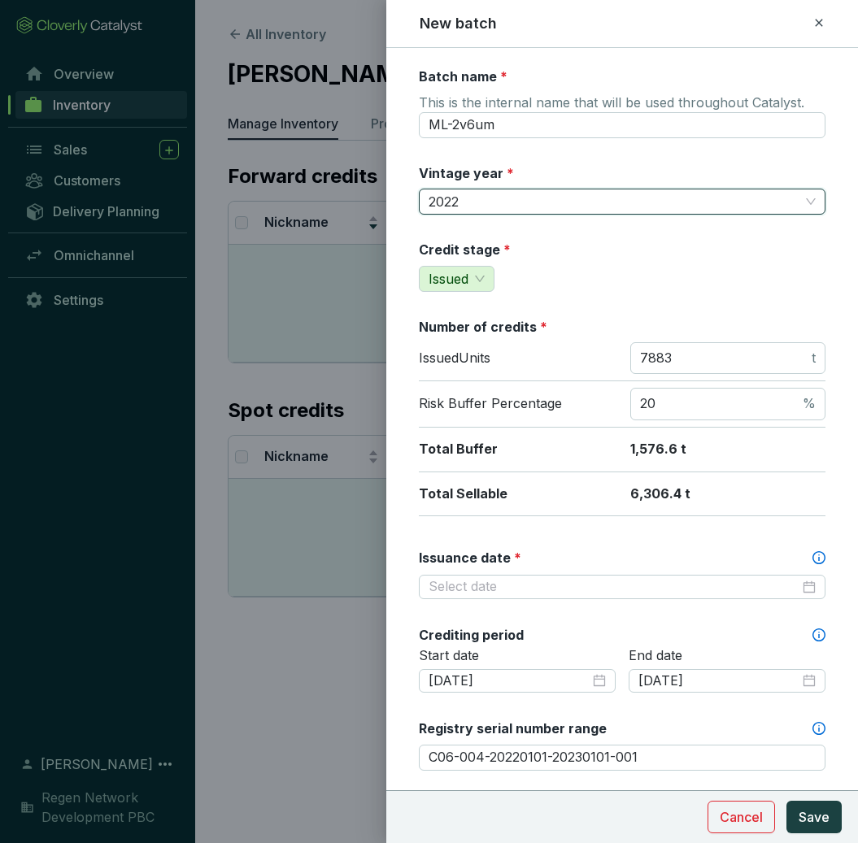
click at [496, 205] on span "2022" at bounding box center [621, 201] width 387 height 24
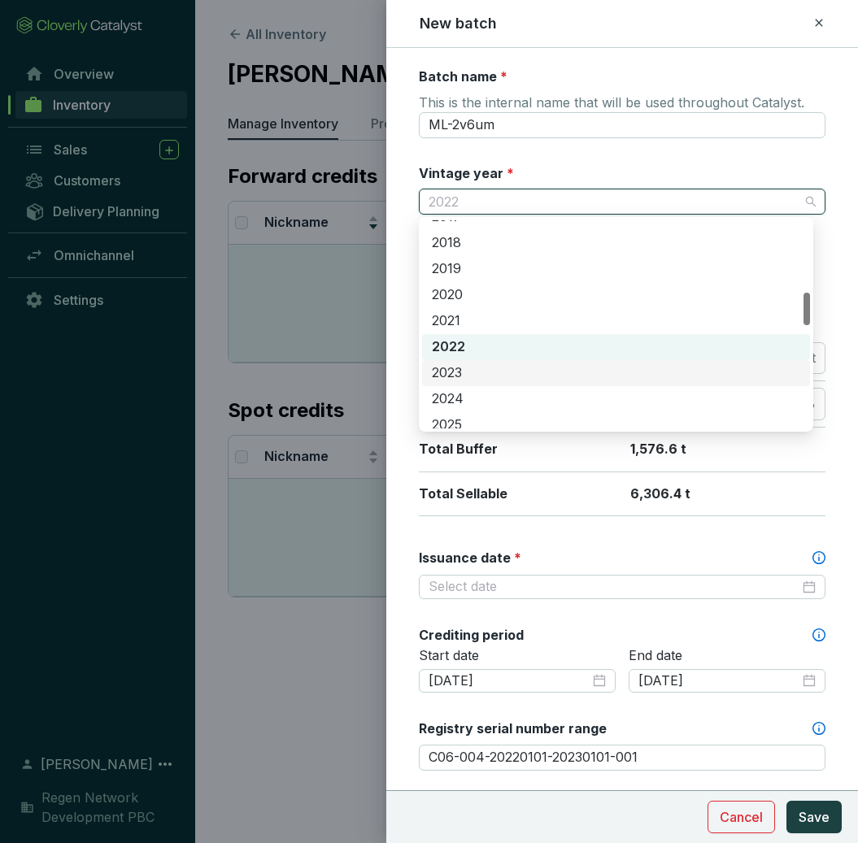
click at [476, 376] on div "2023" at bounding box center [616, 373] width 368 height 18
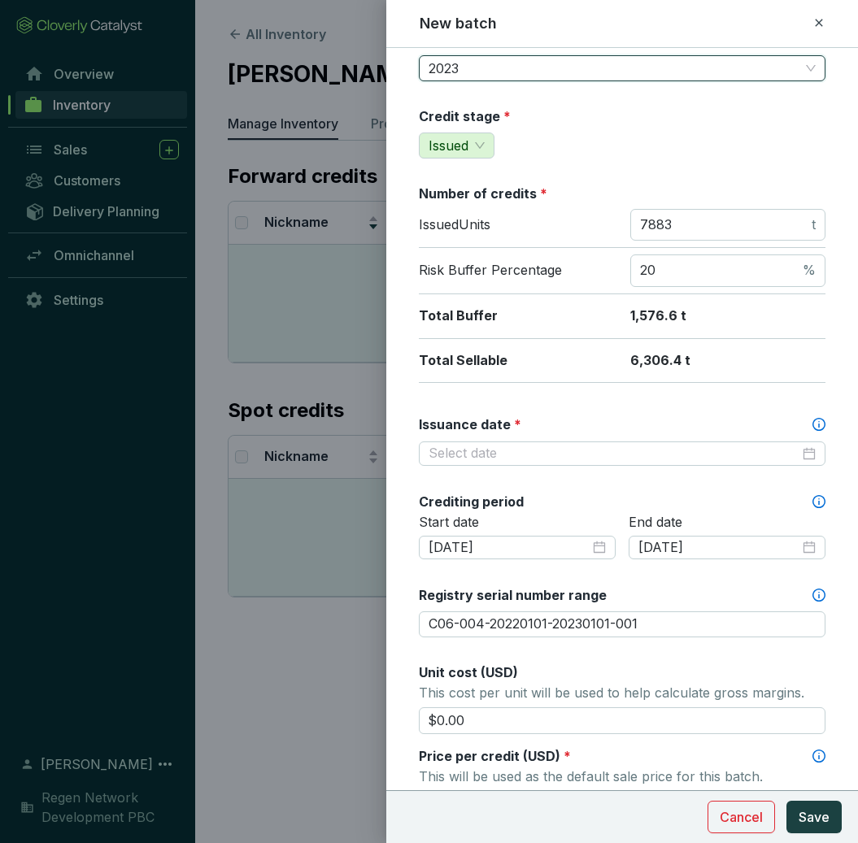
scroll to position [137, 0]
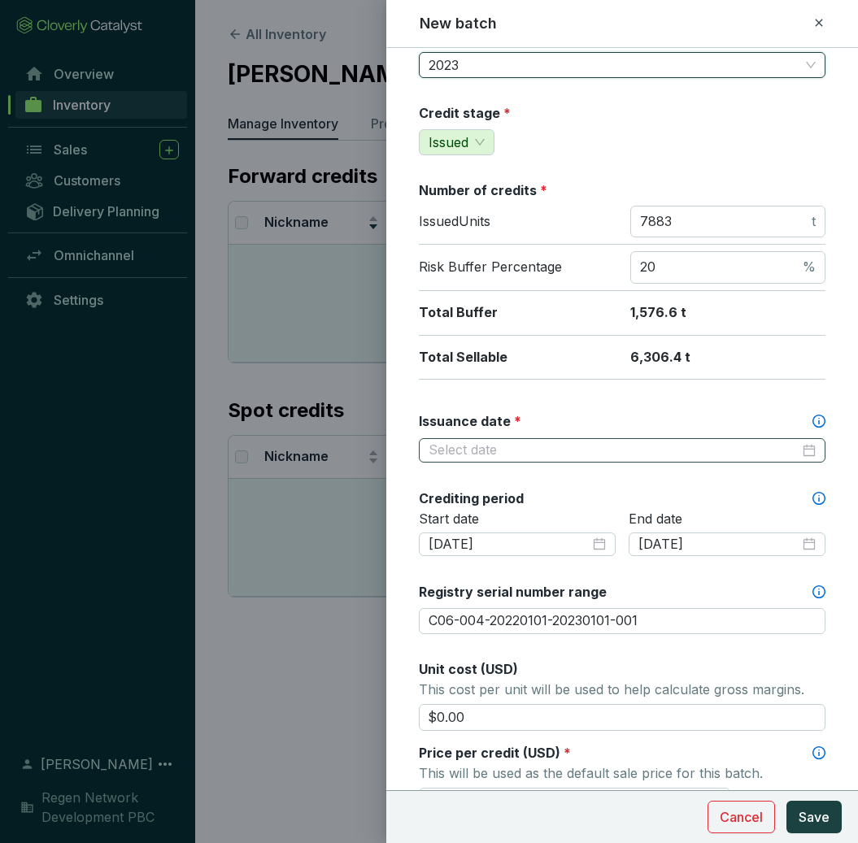
click at [788, 452] on div at bounding box center [621, 450] width 387 height 18
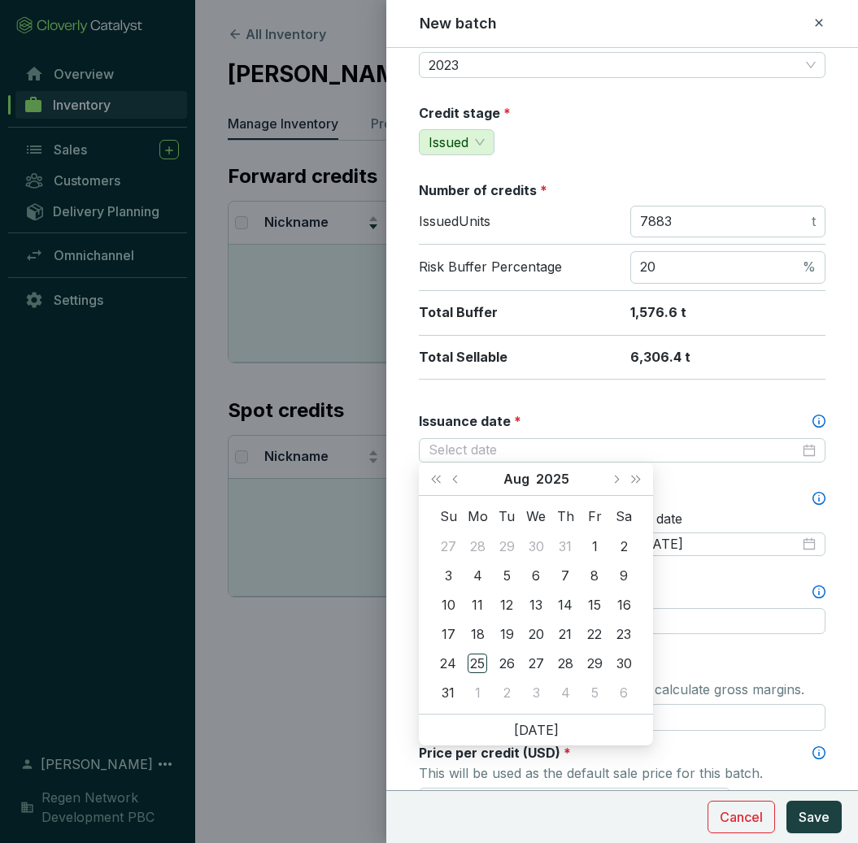
click at [774, 472] on div "Batch name * This is the internal name that will be used throughout Catalyst. M…" at bounding box center [622, 544] width 406 height 1226
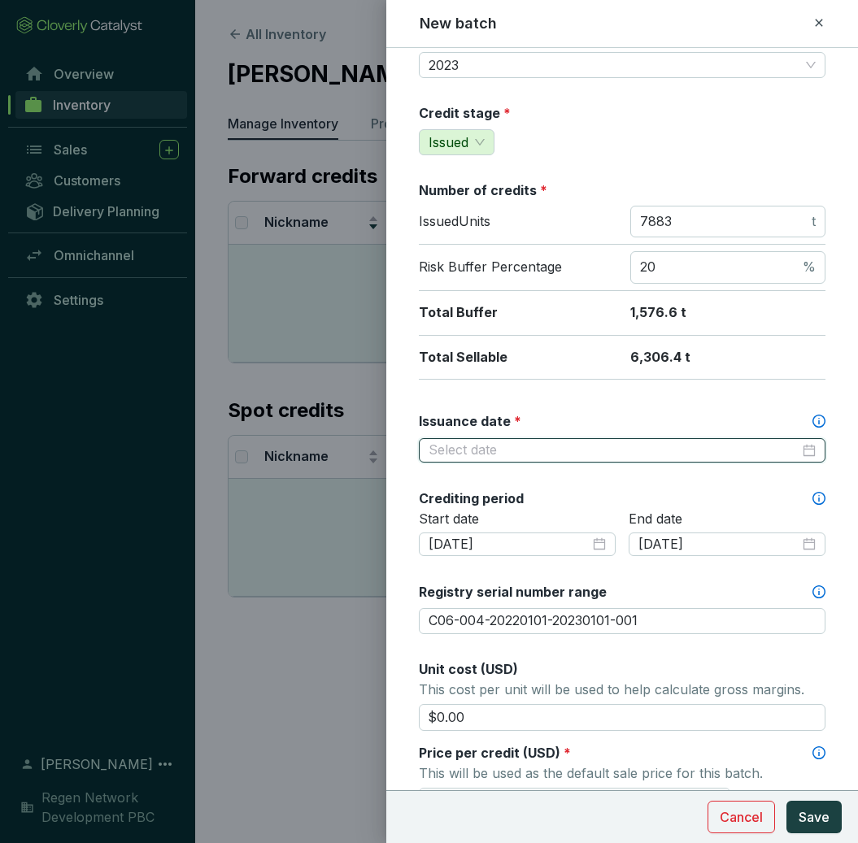
click at [517, 452] on input "Issuance date *" at bounding box center [613, 450] width 371 height 18
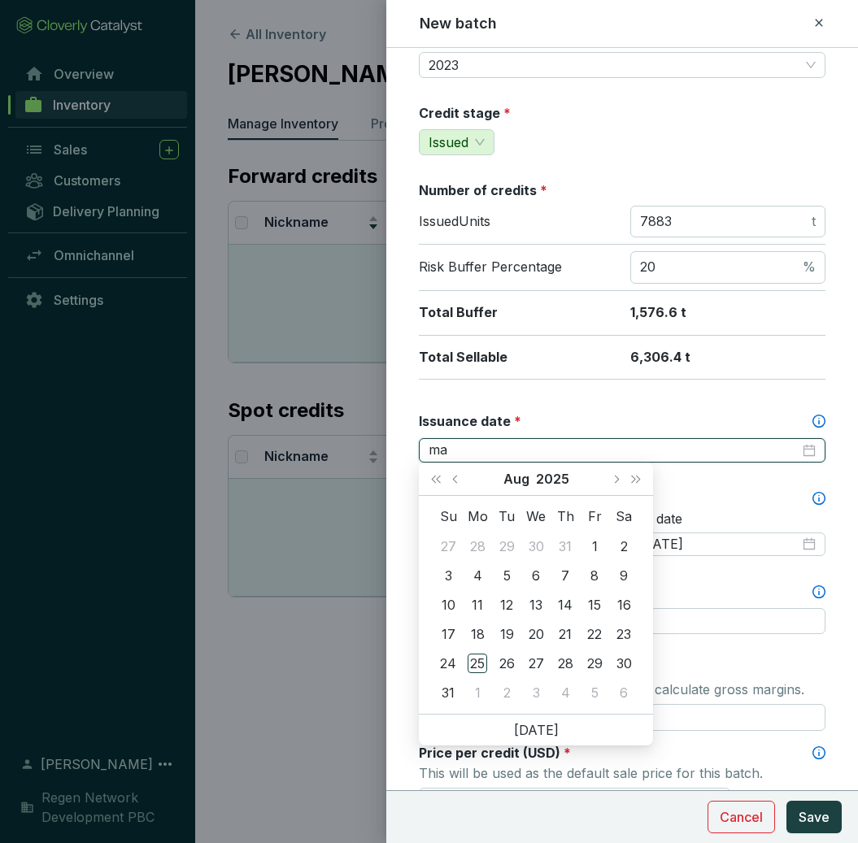
type input "m"
click at [454, 478] on span "Previous month (PageUp)" at bounding box center [456, 479] width 8 height 8
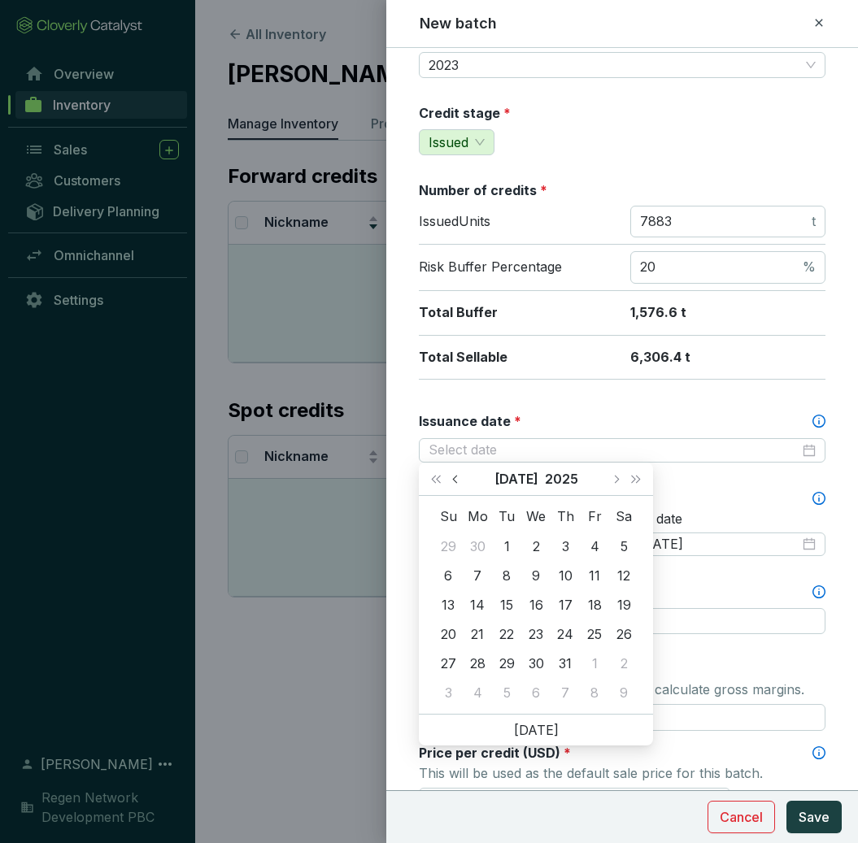
click at [453, 479] on span "Previous month (PageUp)" at bounding box center [456, 479] width 8 height 8
type input "[DATE]"
click at [568, 546] on div "1" at bounding box center [565, 547] width 20 height 20
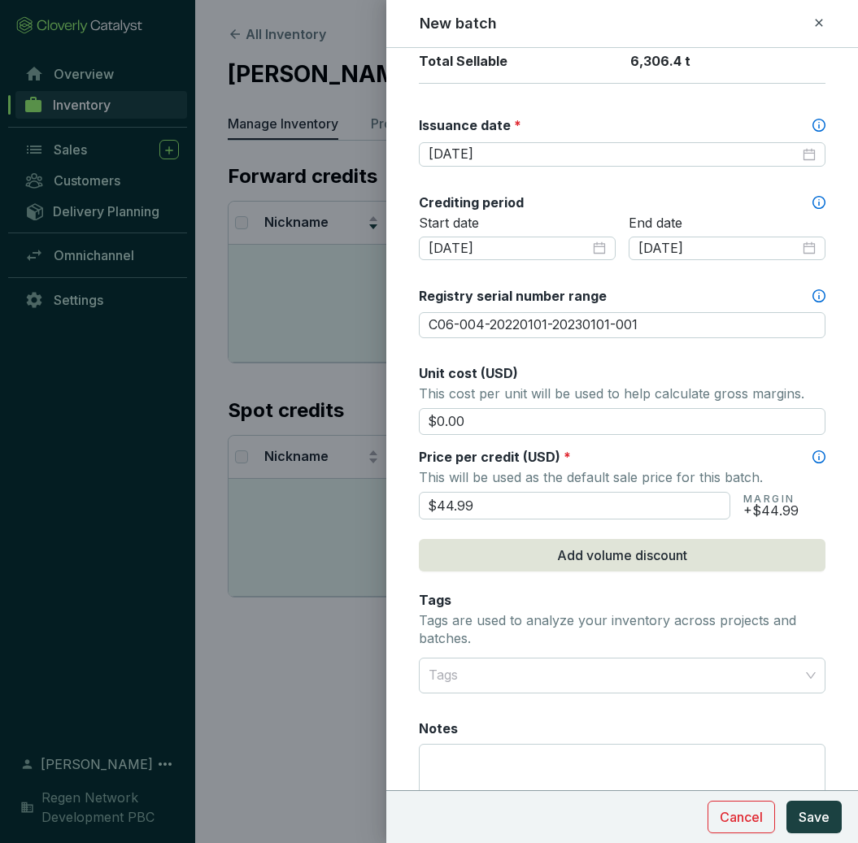
scroll to position [429, 0]
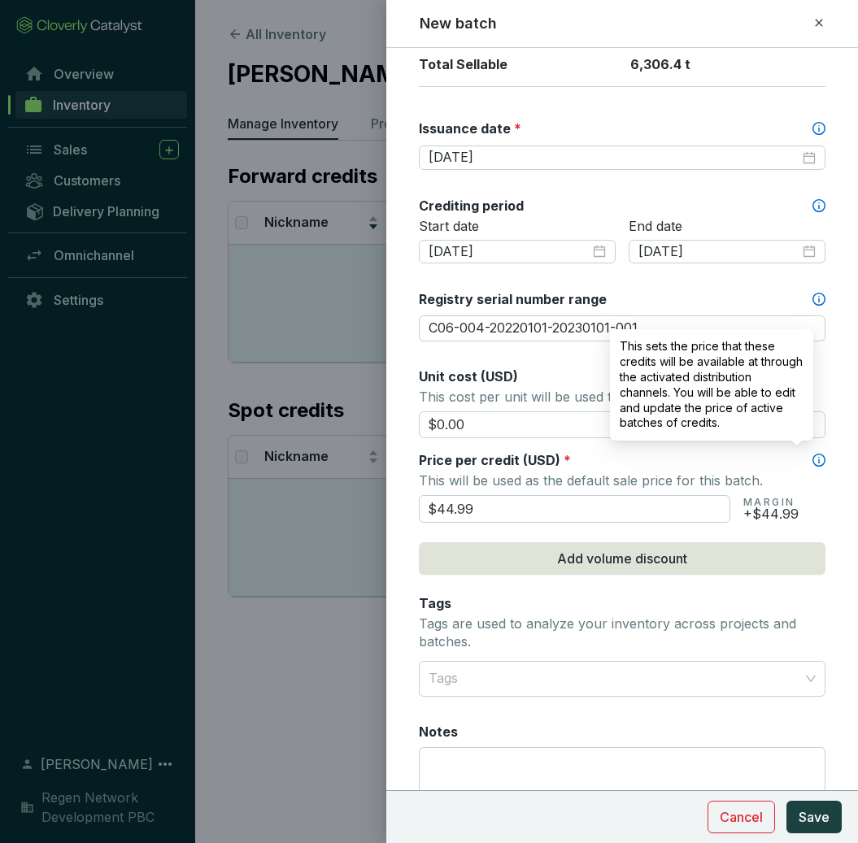
click at [812, 454] on icon at bounding box center [818, 460] width 13 height 13
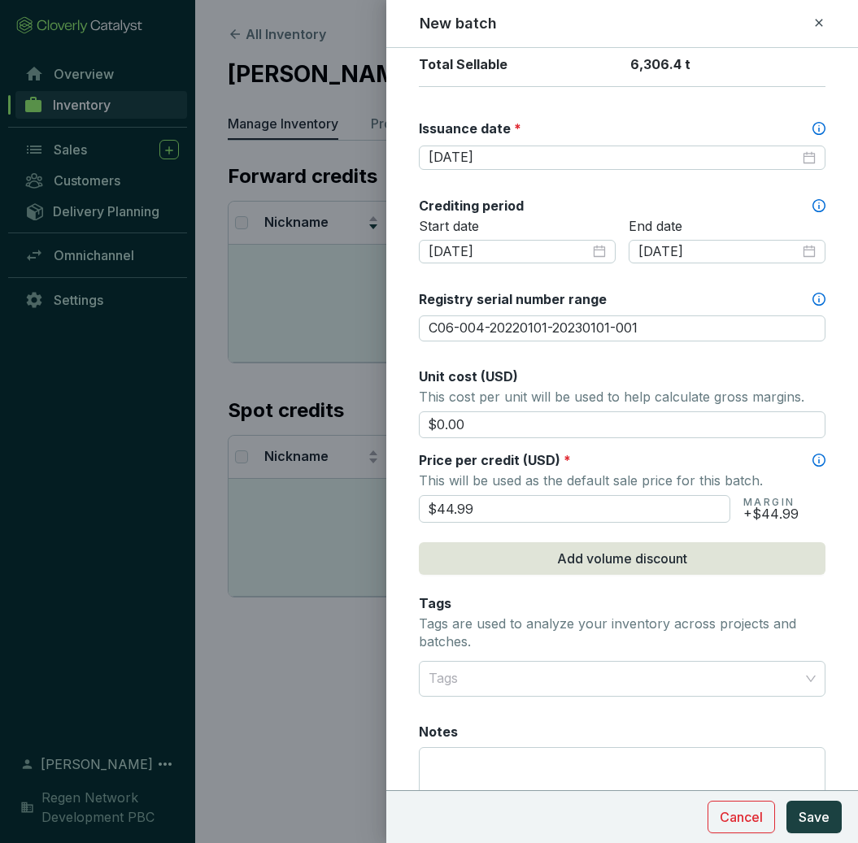
click at [810, 492] on section "$44.99 MARGIN +$44.99" at bounding box center [622, 507] width 406 height 31
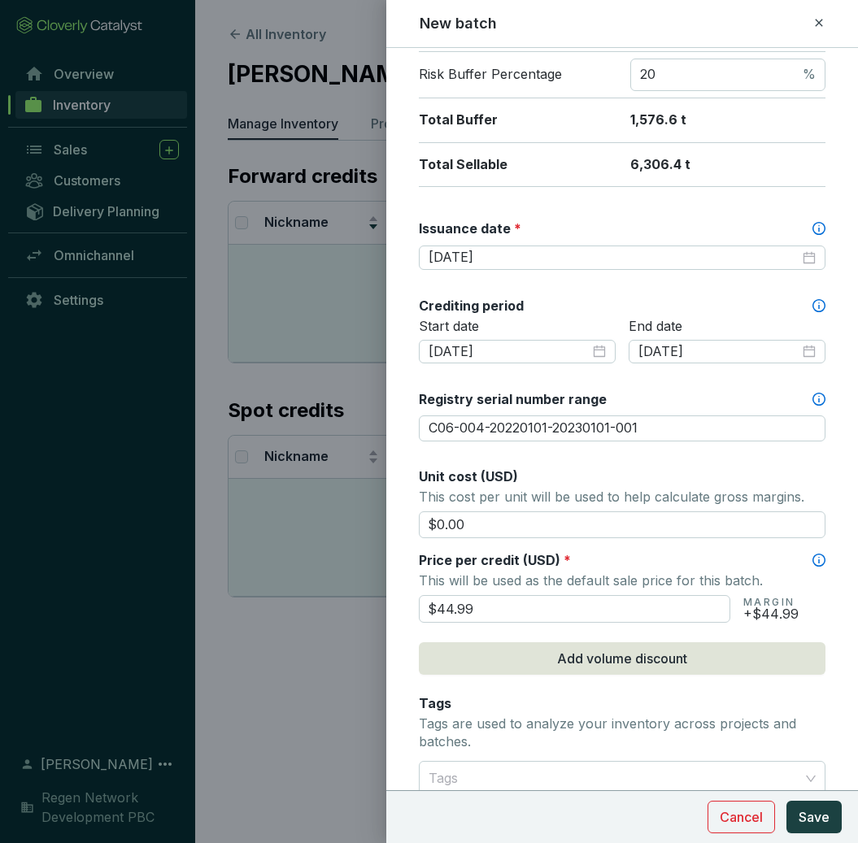
scroll to position [543, 0]
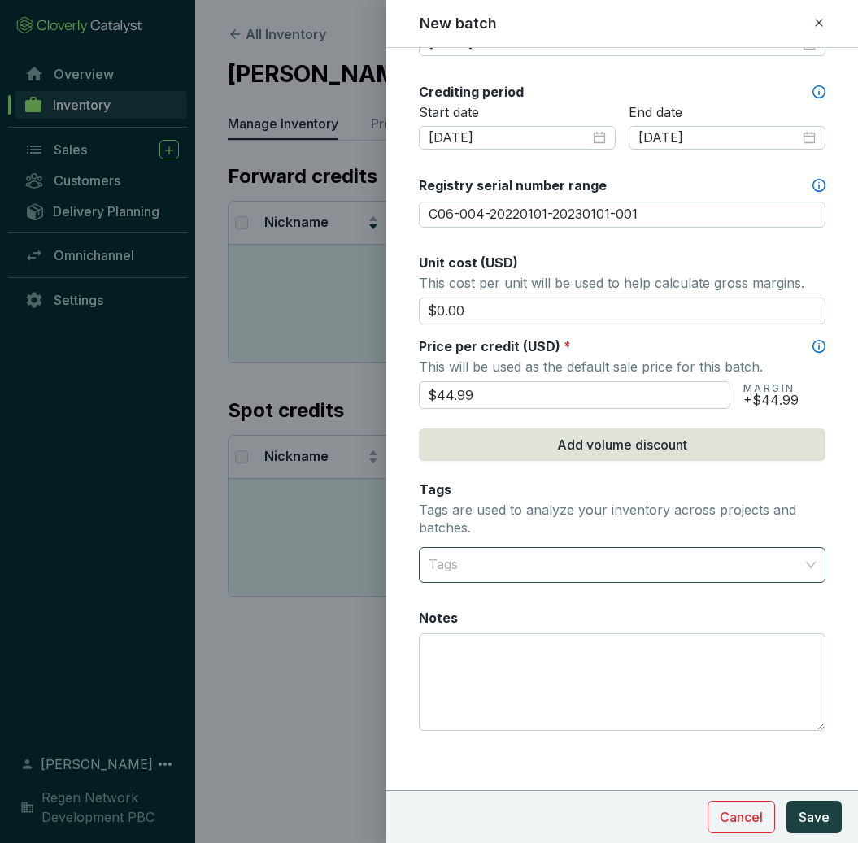
click at [784, 567] on div at bounding box center [612, 565] width 381 height 33
click at [780, 565] on div at bounding box center [612, 565] width 381 height 33
click at [802, 566] on div "Tags" at bounding box center [622, 565] width 406 height 36
click at [792, 565] on div "Tags" at bounding box center [622, 565] width 406 height 36
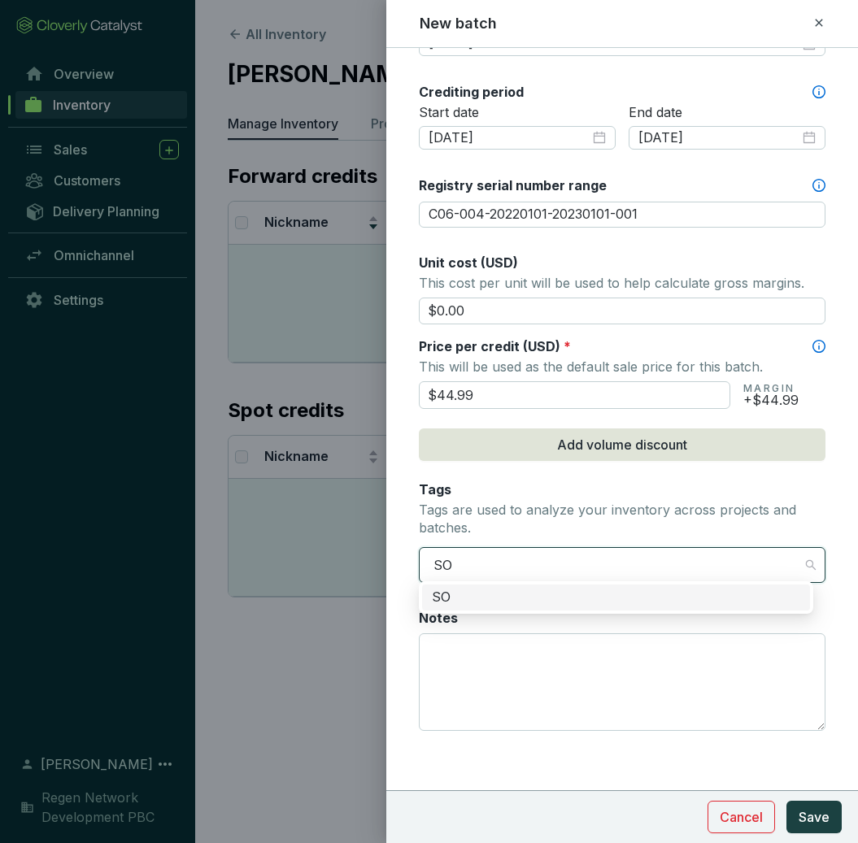
type input "S"
type input "soil organic carbon"
type input "removal"
type input "agriculture"
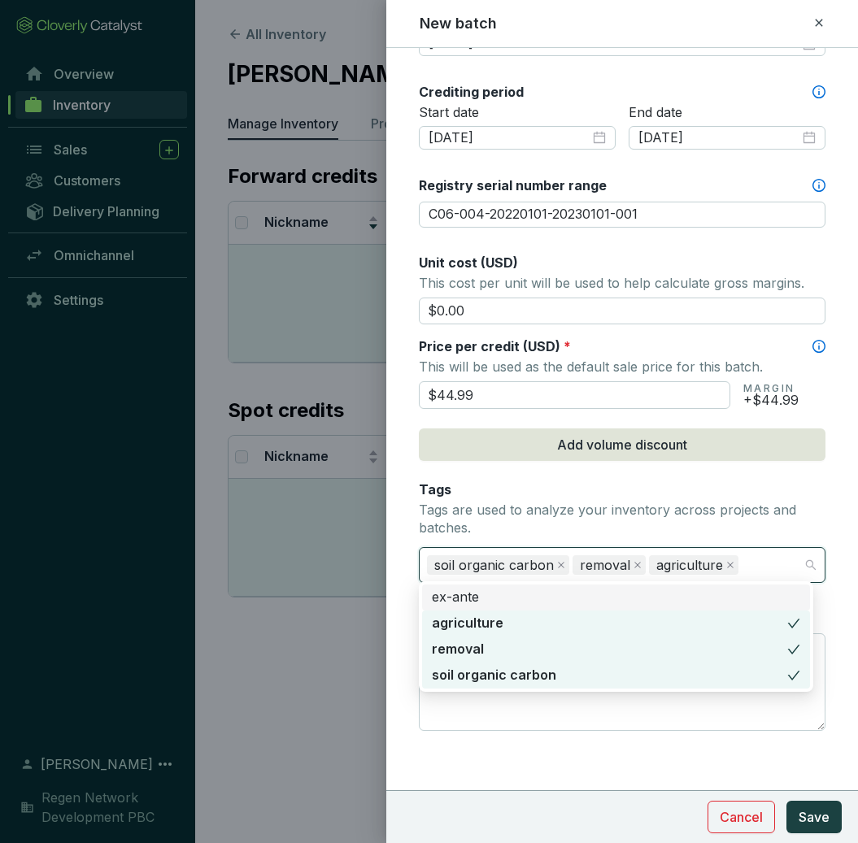
click at [826, 489] on form "Batch name * This is the internal name that will be used throughout Catalyst. M…" at bounding box center [621, 176] width 471 height 1304
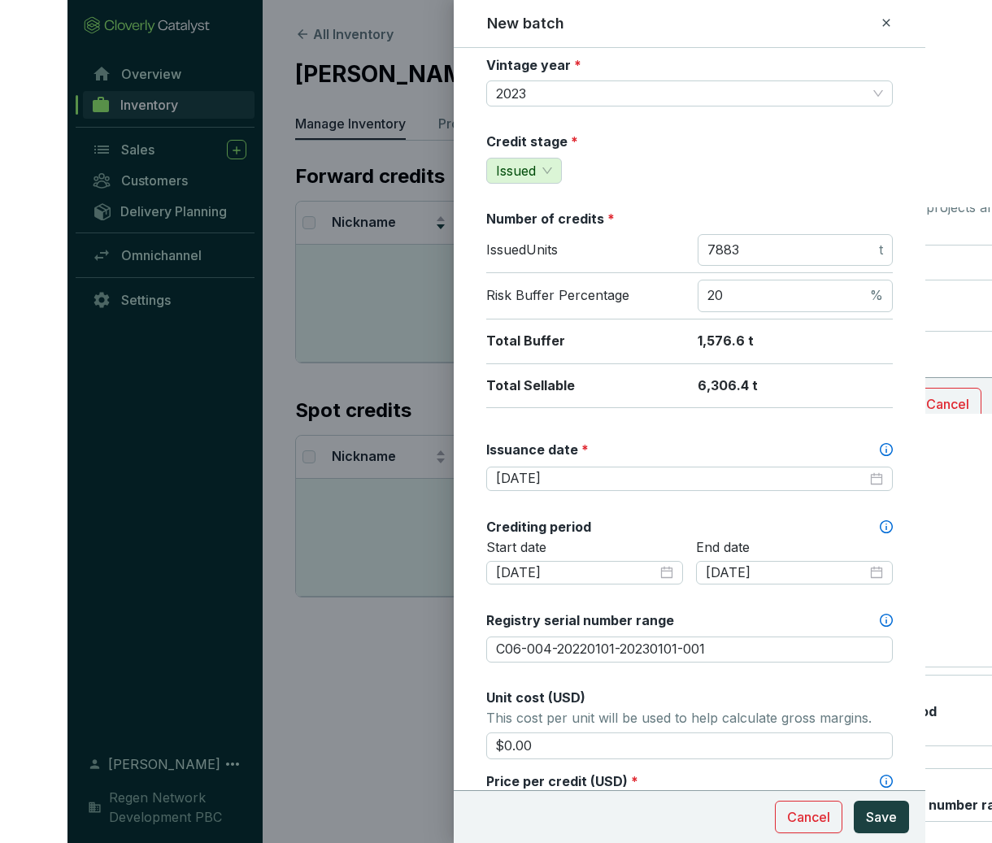
scroll to position [0, 0]
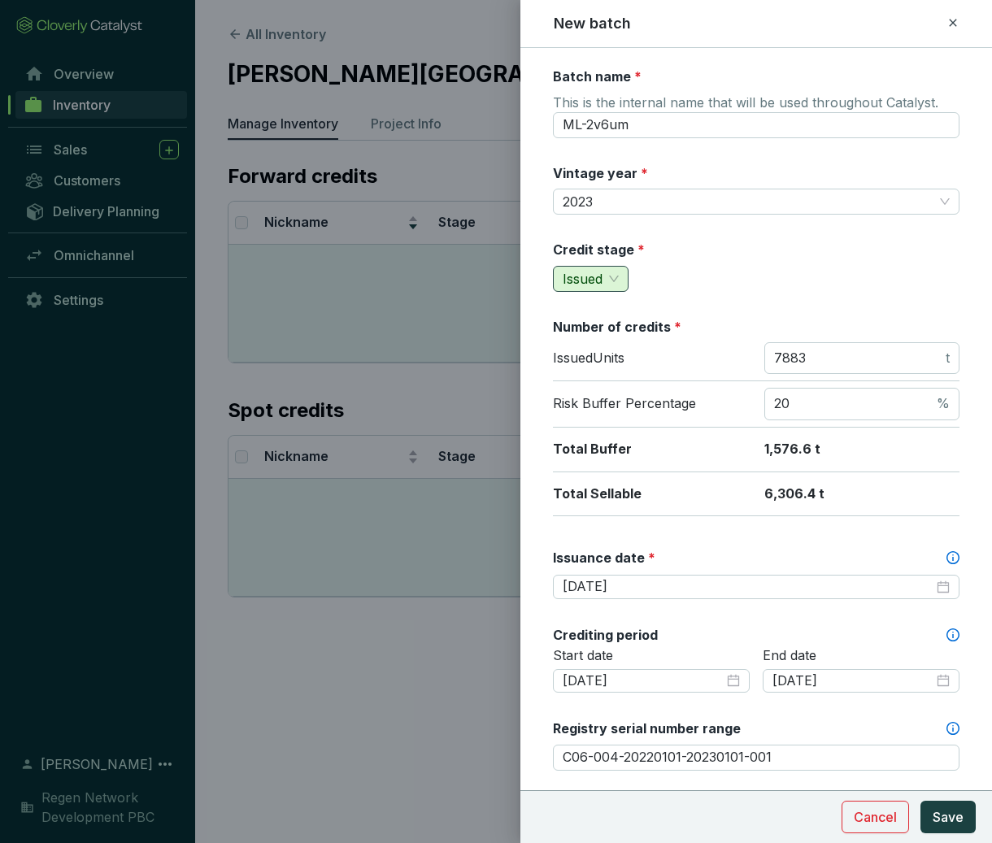
click at [608, 280] on span "Issued" at bounding box center [591, 279] width 56 height 24
click at [758, 278] on div "Credit stage * issued Issued" at bounding box center [756, 266] width 406 height 51
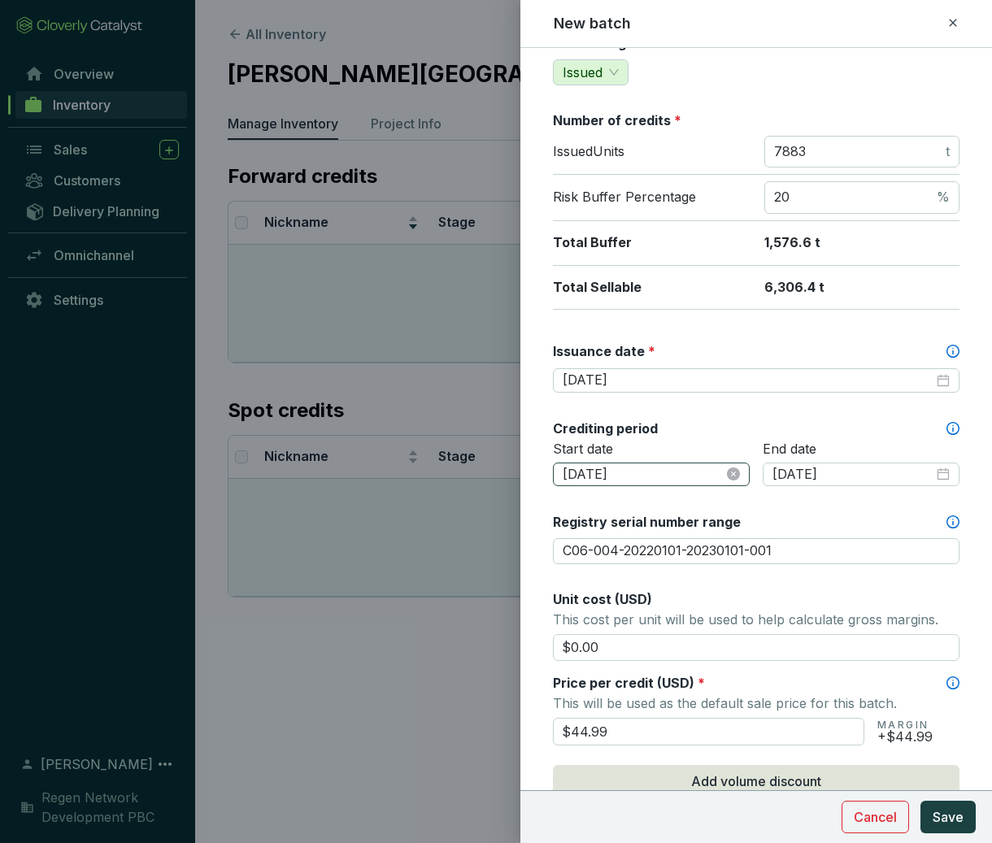
scroll to position [543, 0]
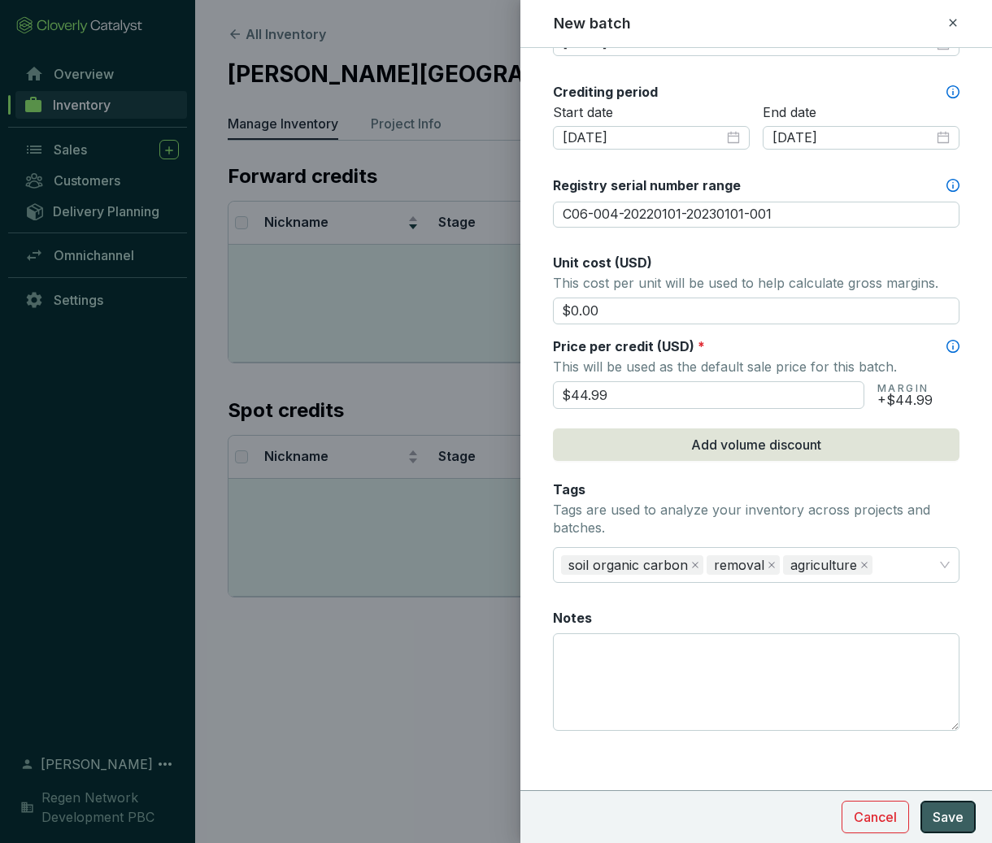
click at [857, 818] on span "Save" at bounding box center [947, 817] width 31 height 20
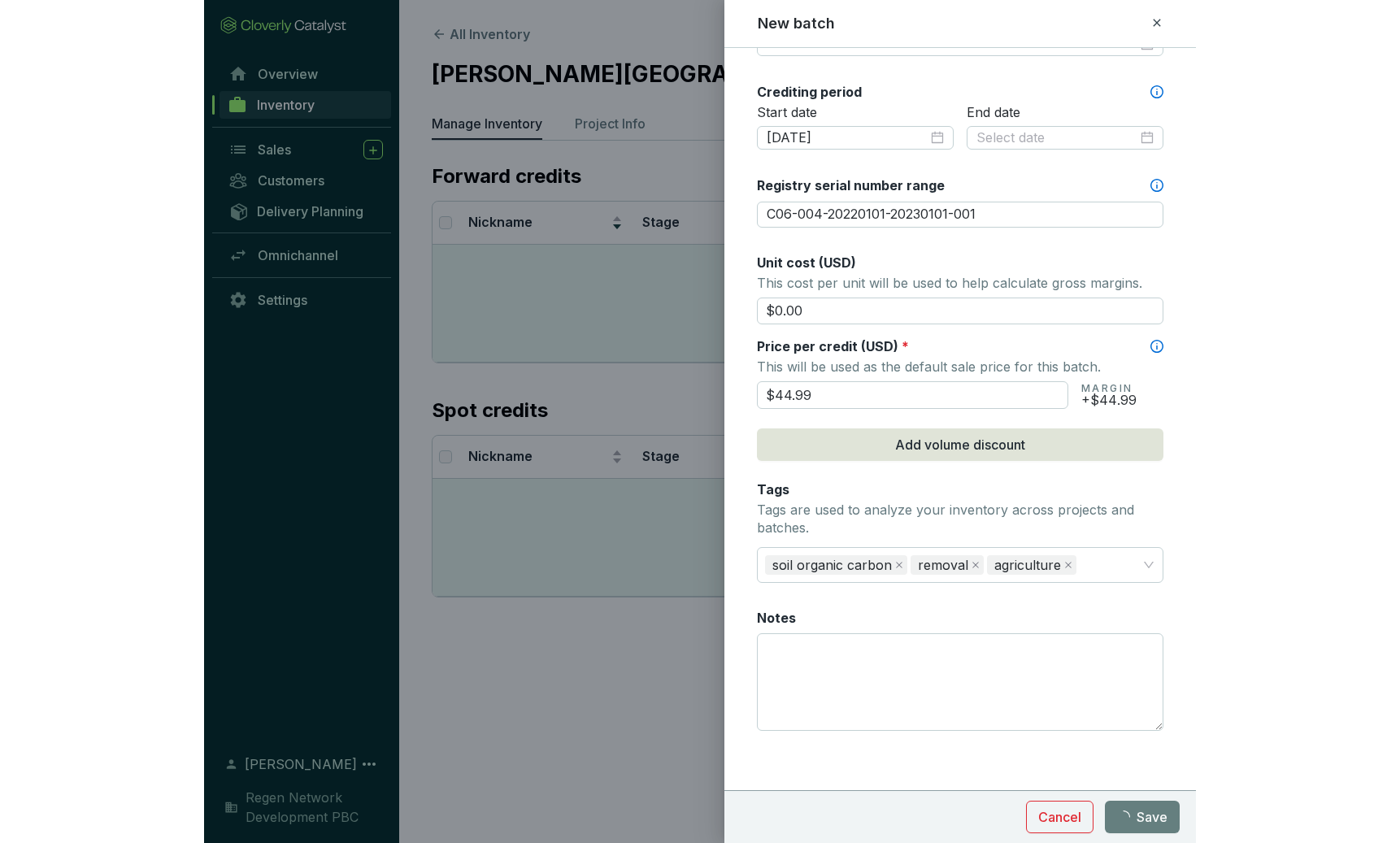
scroll to position [467, 0]
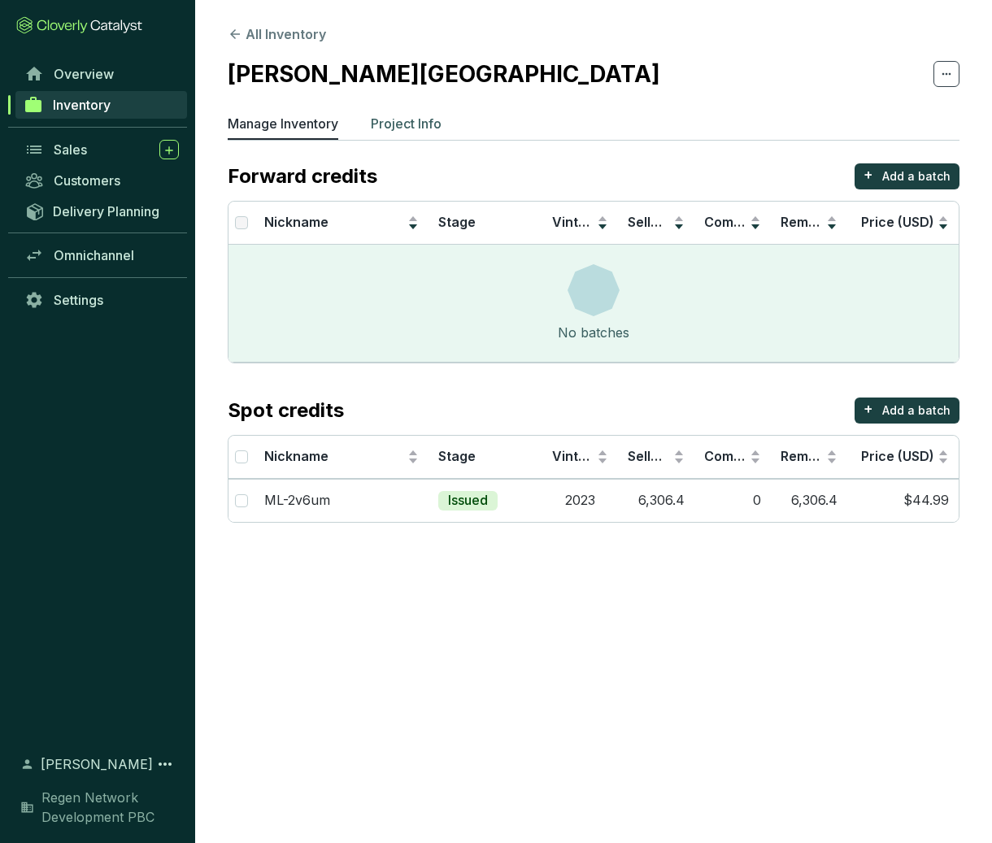
click at [417, 126] on p "Project Info" at bounding box center [406, 124] width 71 height 20
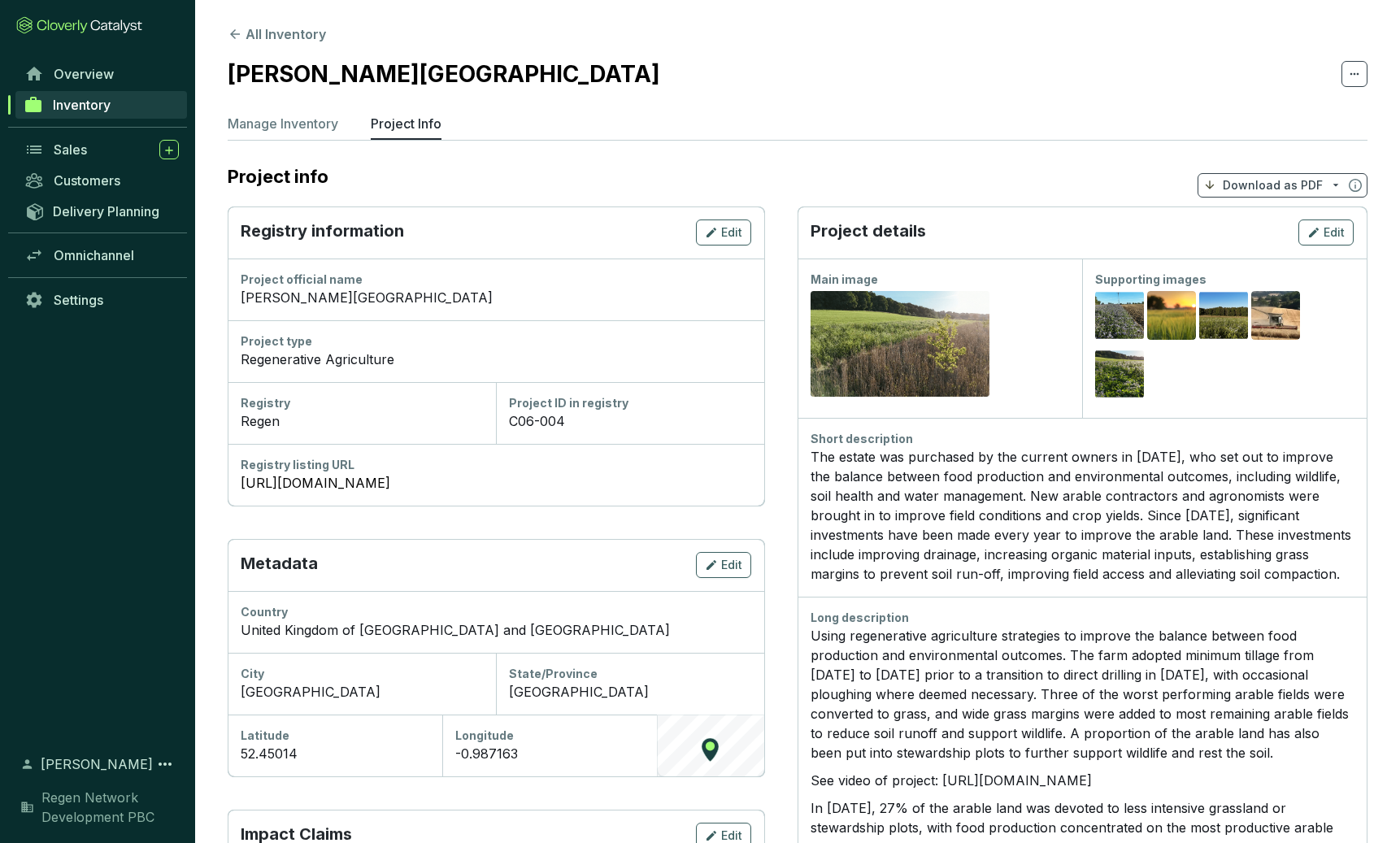
click at [857, 189] on span "Download as PDF" at bounding box center [1282, 185] width 170 height 24
click at [857, 224] on span "Show pricing" at bounding box center [1273, 223] width 74 height 13
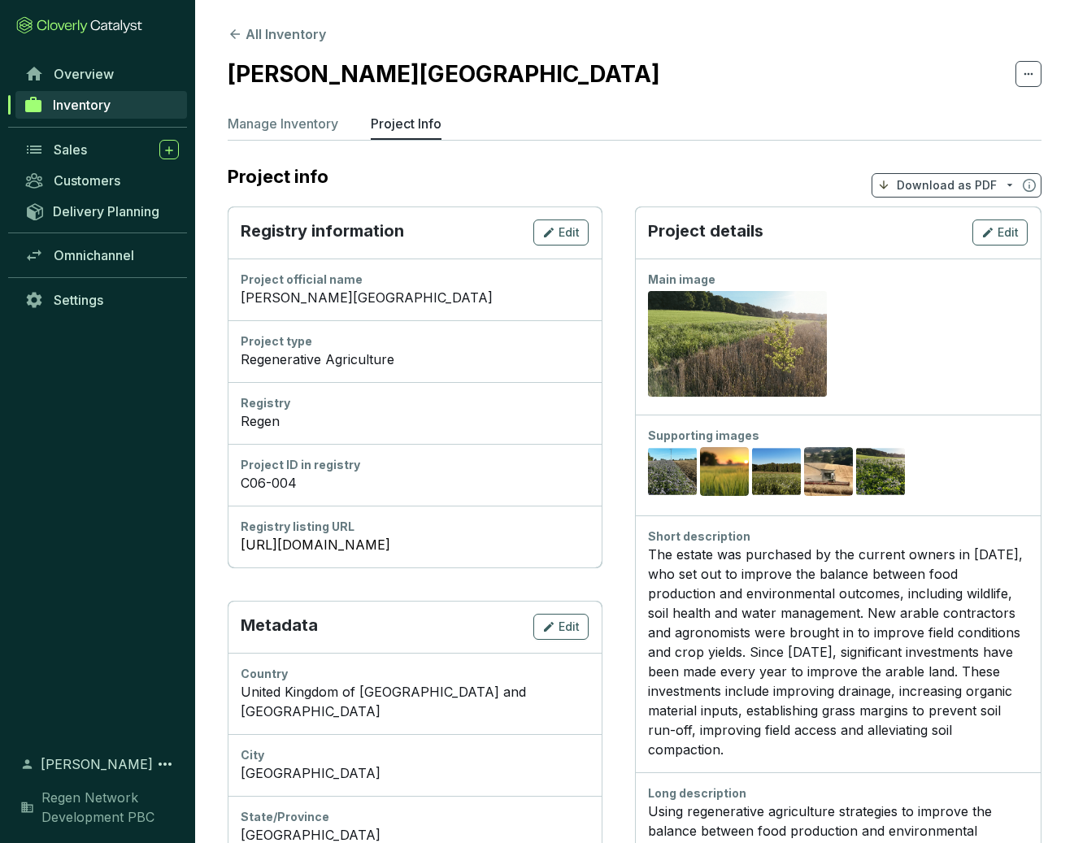
click at [712, 546] on div "The estate was purchased by the current owners in [DATE], who set out to improv…" at bounding box center [838, 652] width 380 height 215
click at [267, 37] on button "All Inventory" at bounding box center [277, 34] width 98 height 20
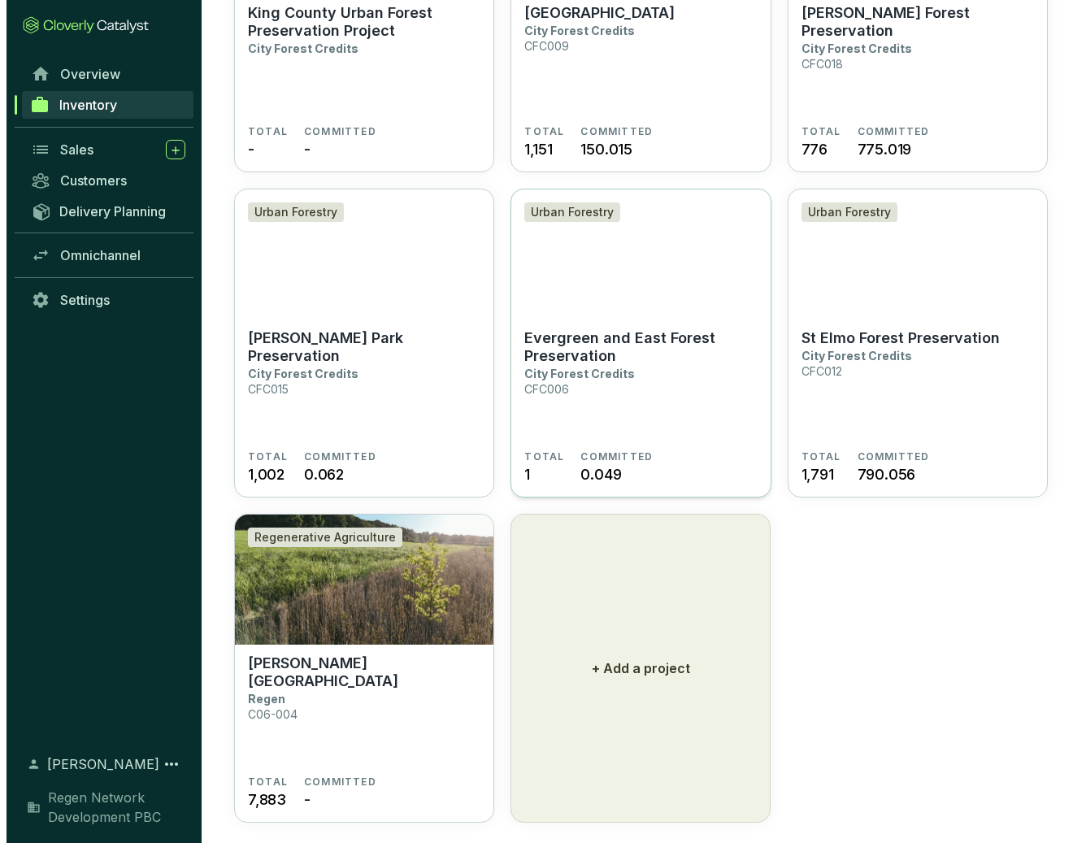
scroll to position [961, 0]
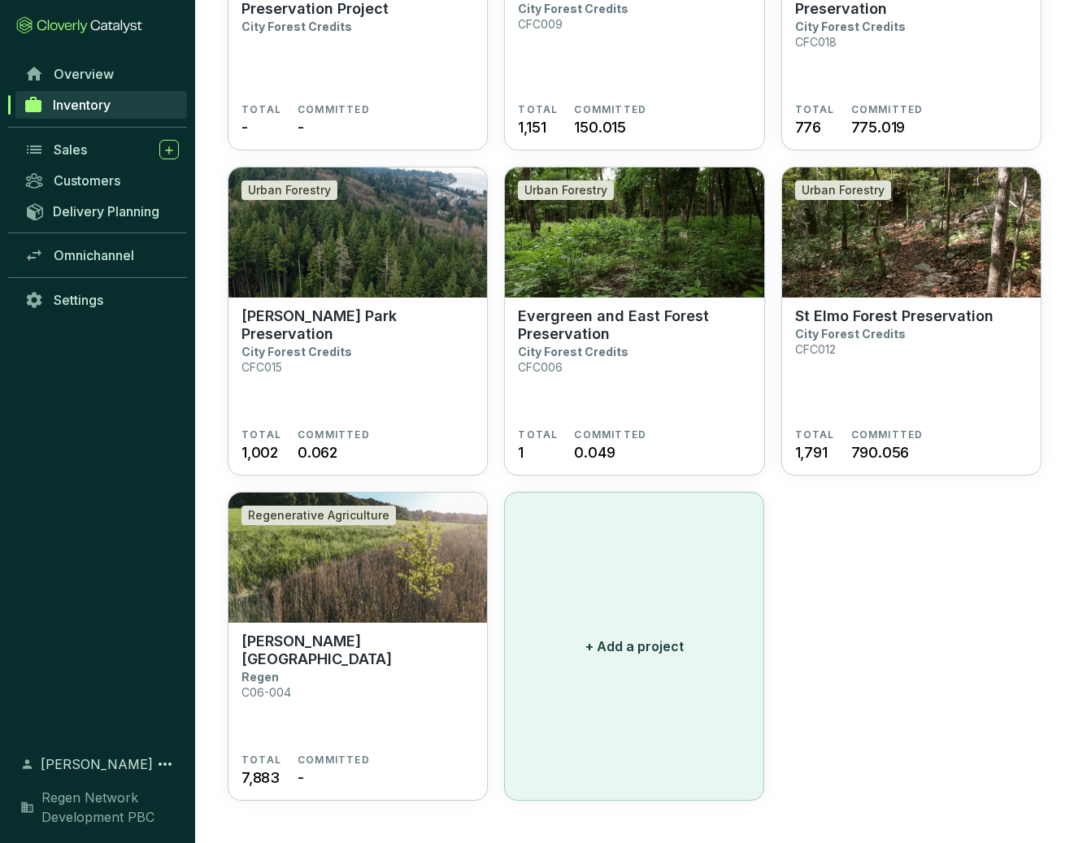
click at [630, 656] on button "+ Add a project" at bounding box center [634, 646] width 260 height 309
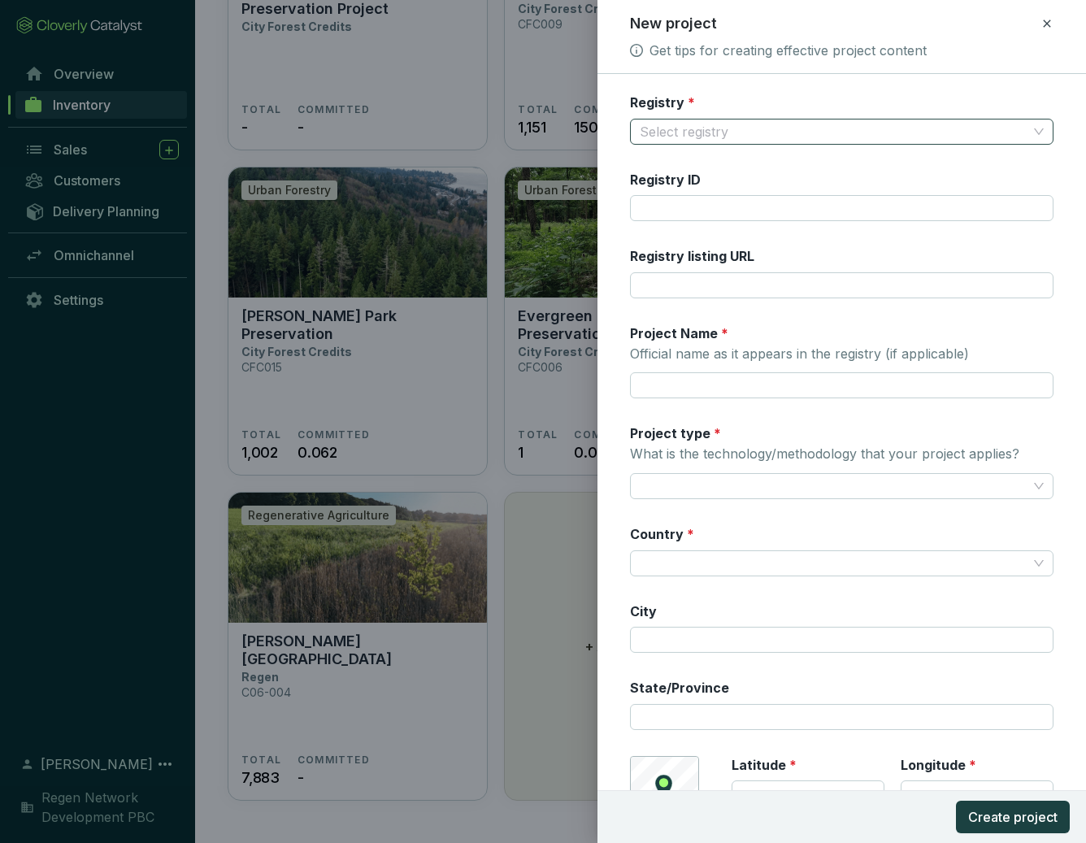
click at [722, 132] on input "Registry *" at bounding box center [834, 131] width 388 height 24
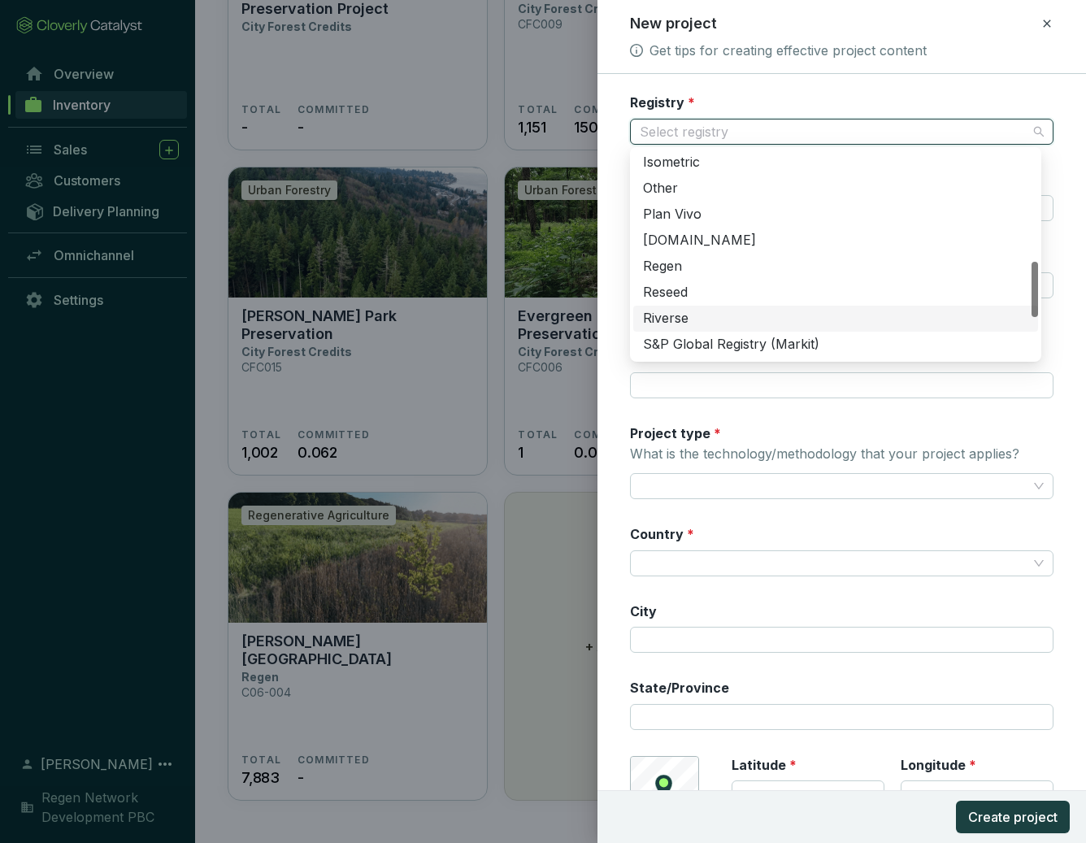
scroll to position [413, 0]
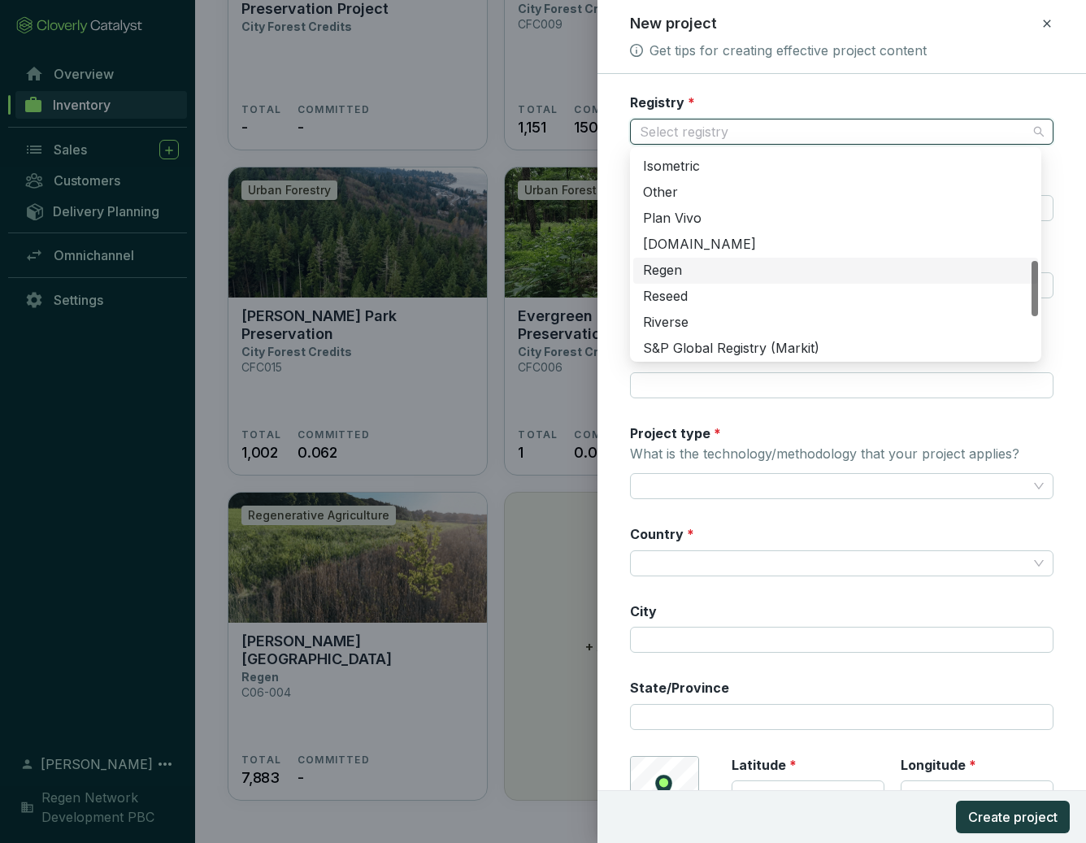
click at [700, 276] on div "Regen" at bounding box center [835, 271] width 385 height 18
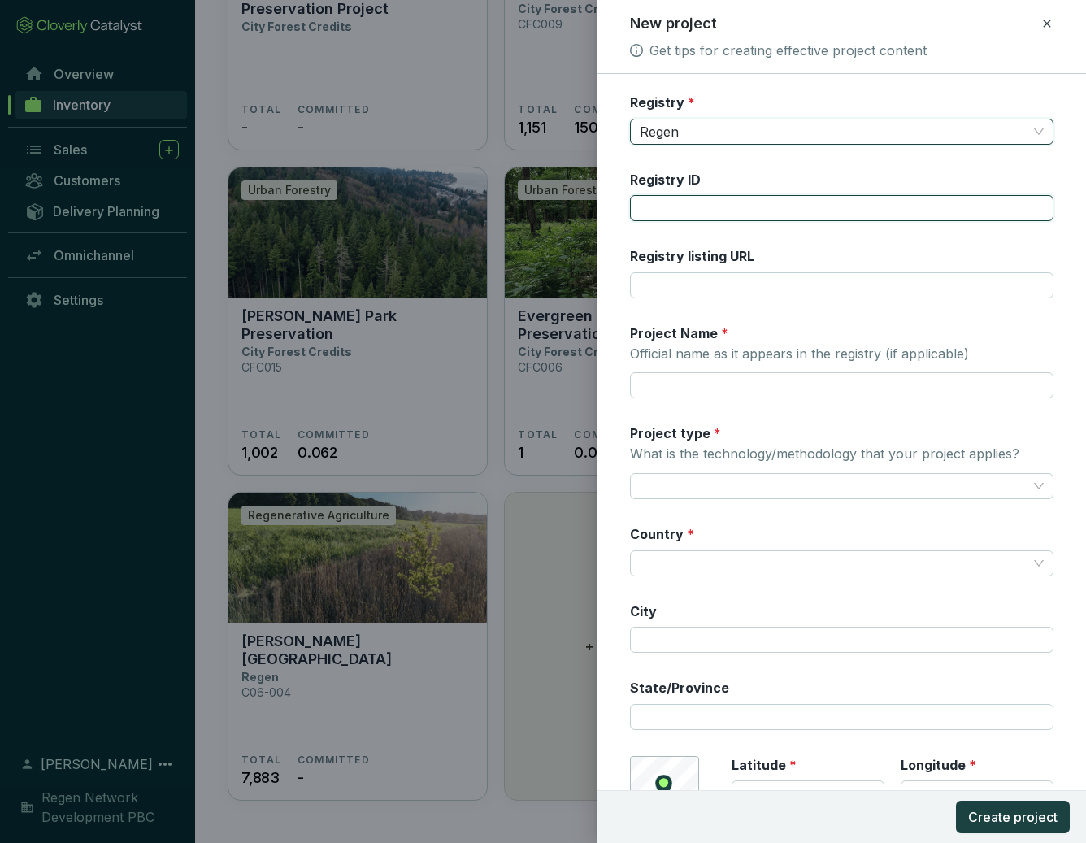
click at [719, 202] on input "Registry ID" at bounding box center [842, 208] width 424 height 26
drag, startPoint x: 652, startPoint y: 206, endPoint x: 622, endPoint y: 209, distance: 30.2
click at [622, 209] on form "Registry * Regen Registry ID ac06-005 Registry listing URL Project Name * Offic…" at bounding box center [841, 509] width 489 height 832
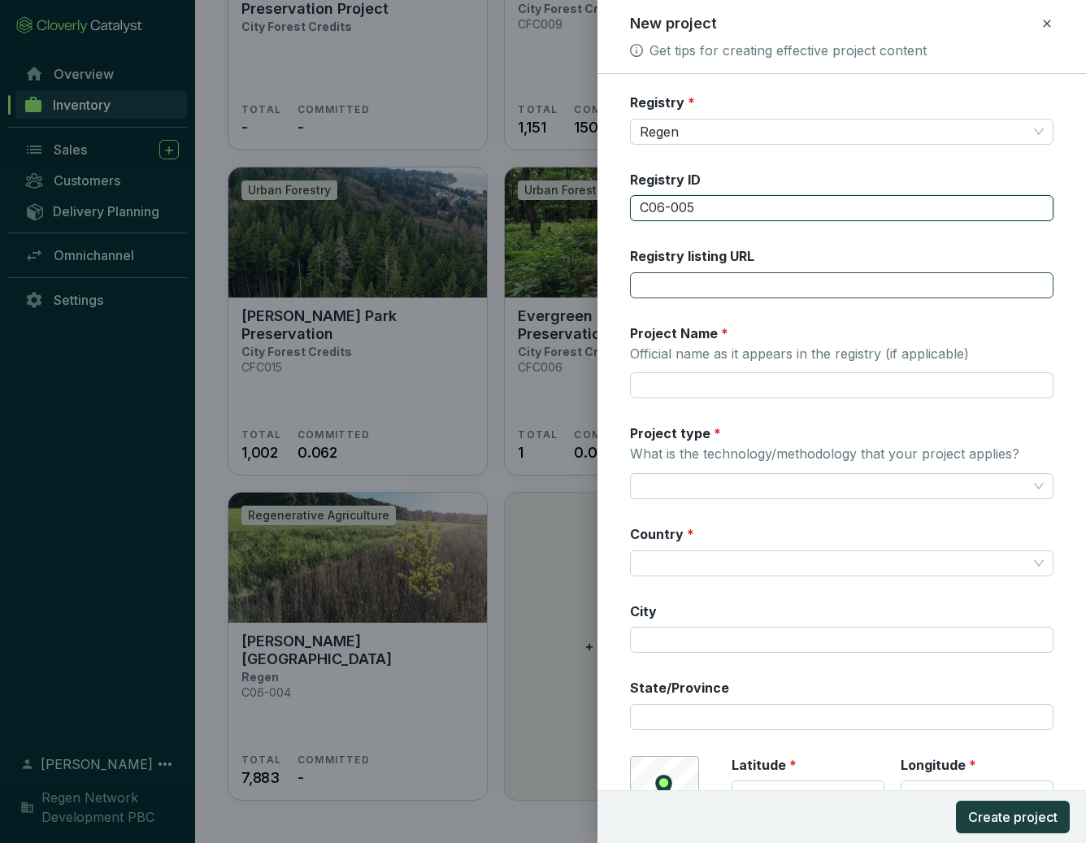
type input "C06-005"
click at [672, 280] on input "Registry listing URL" at bounding box center [842, 285] width 424 height 26
paste input "[URL][DOMAIN_NAME]"
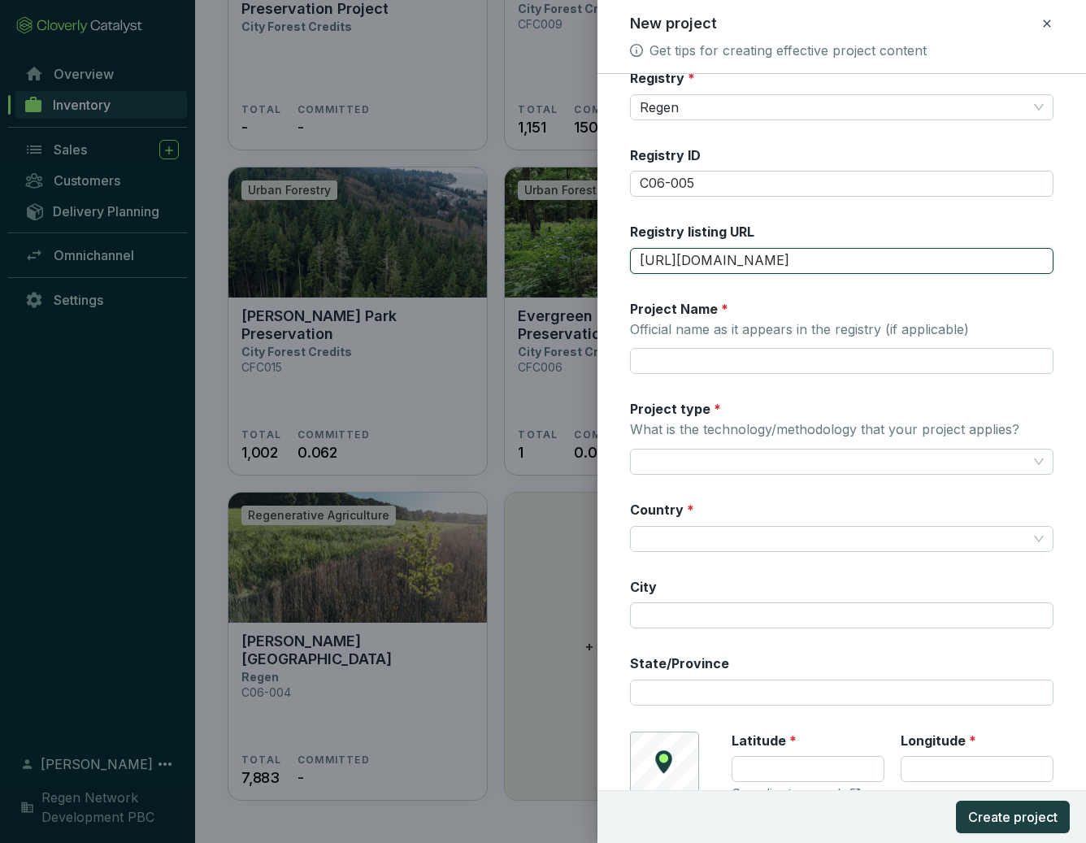
scroll to position [62, 0]
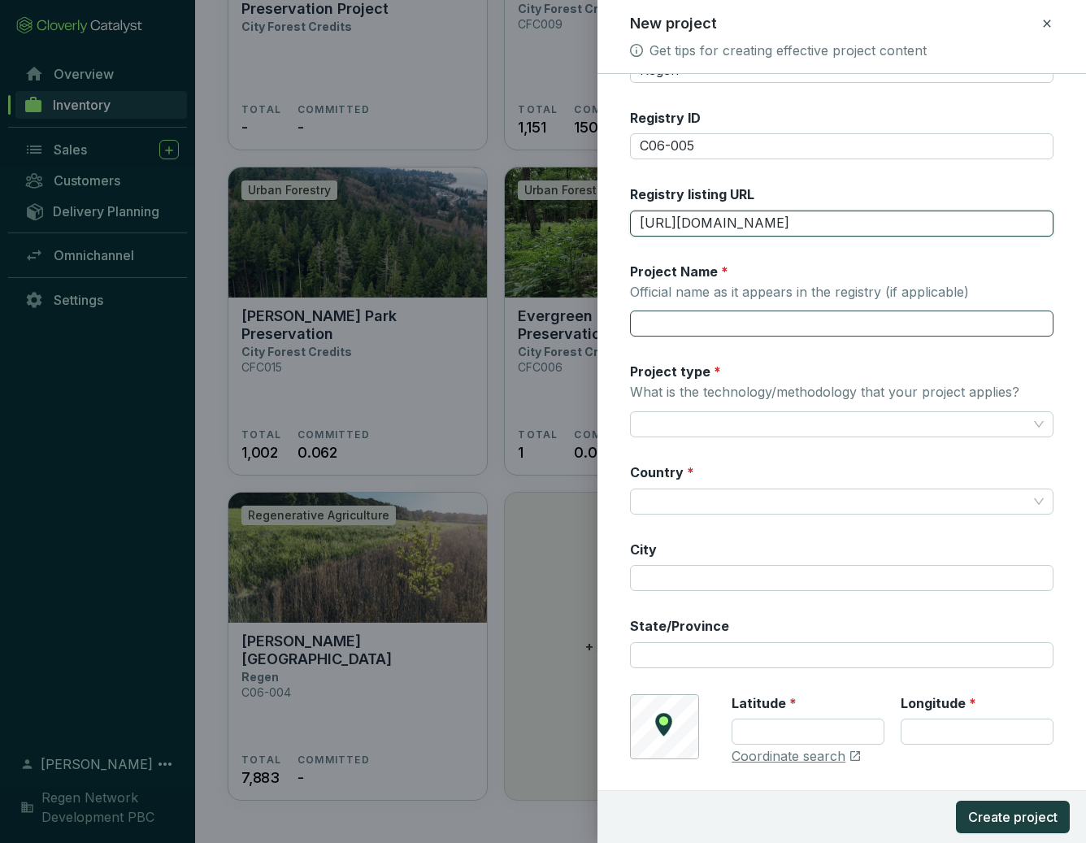
type input "[URL][DOMAIN_NAME]"
drag, startPoint x: 734, startPoint y: 322, endPoint x: 623, endPoint y: 315, distance: 111.6
click at [623, 315] on form "Registry * Regen Registry ID C06-005 Registry listing URL [URL][DOMAIN_NAME] Pr…" at bounding box center [841, 448] width 489 height 832
paste input "Farm Ltd."
type input "Neesham Farm Ltd."
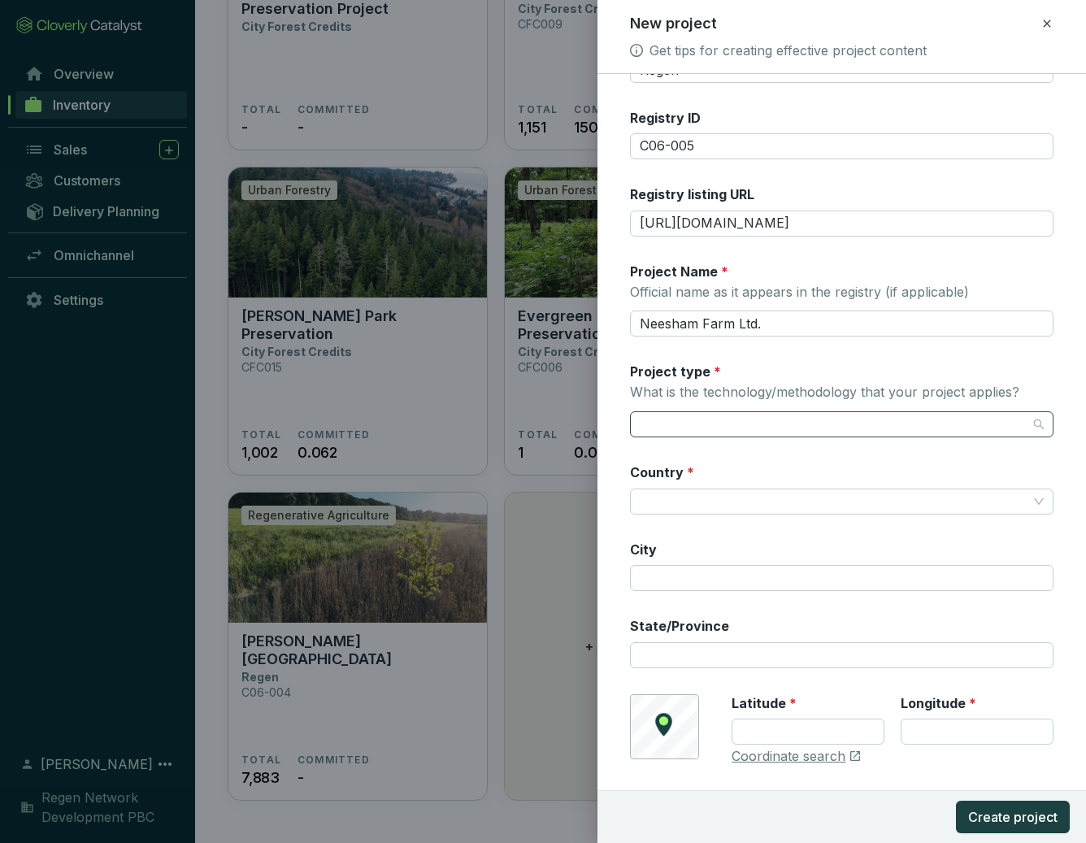
click at [739, 415] on input "Project type * What is the technology/methodology that your project applies?" at bounding box center [834, 424] width 388 height 24
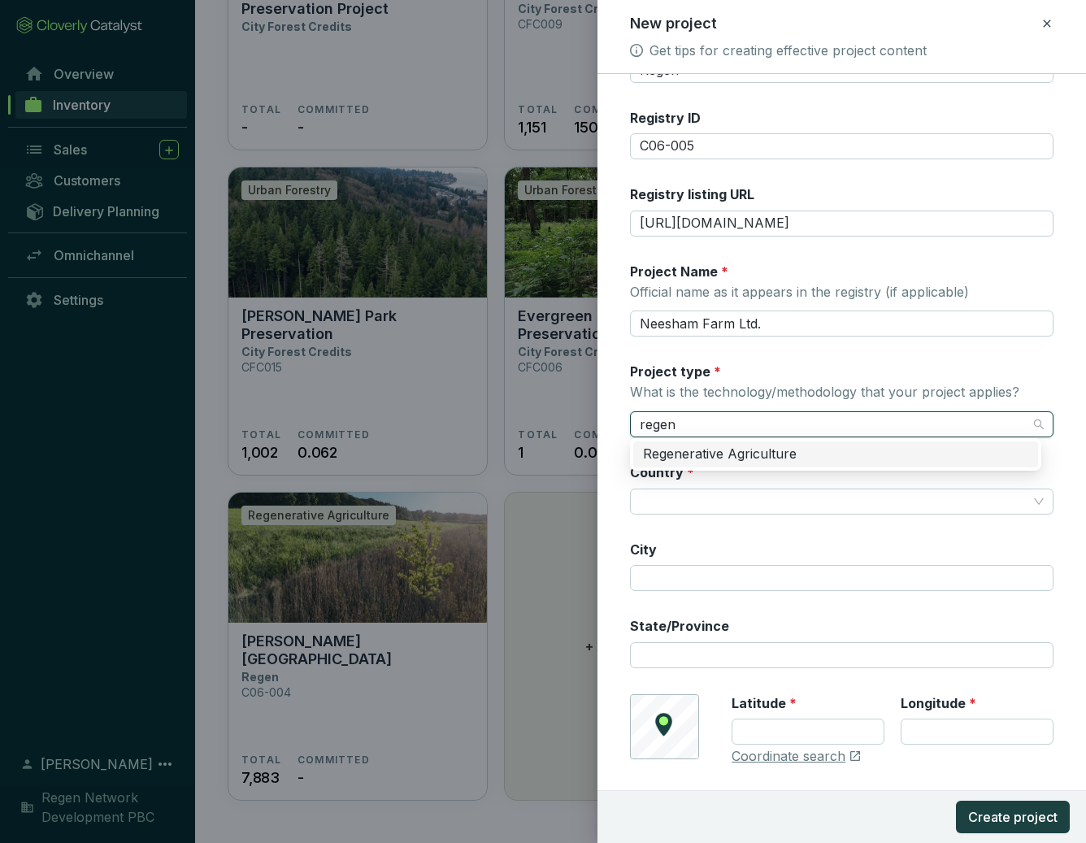
scroll to position [0, 0]
type input "regenerat"
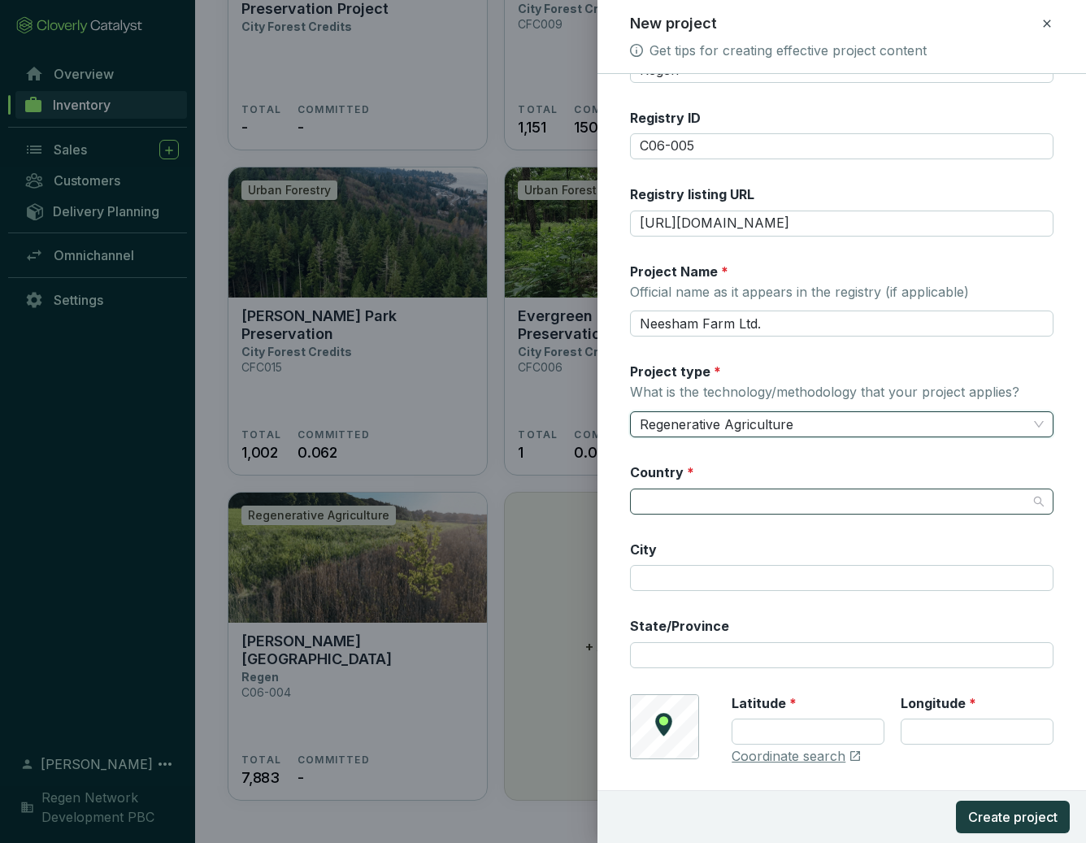
click at [796, 509] on input "Country *" at bounding box center [834, 501] width 388 height 24
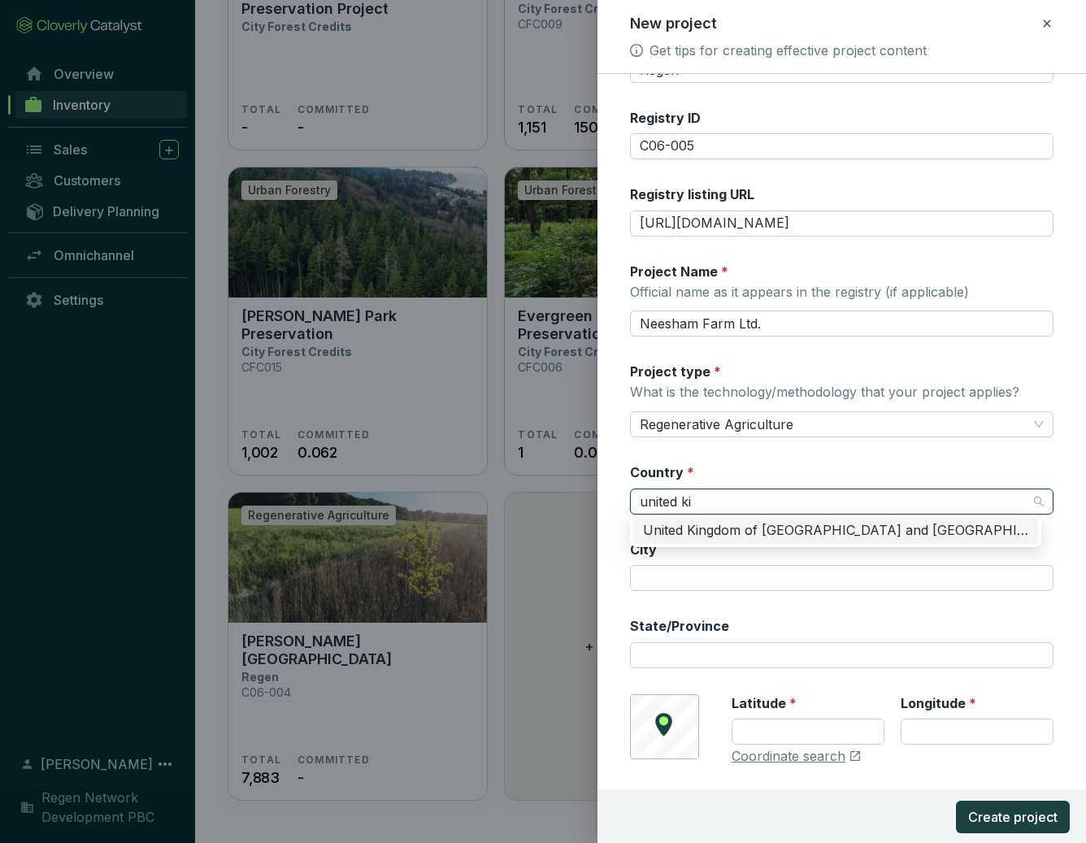
type input "united kin"
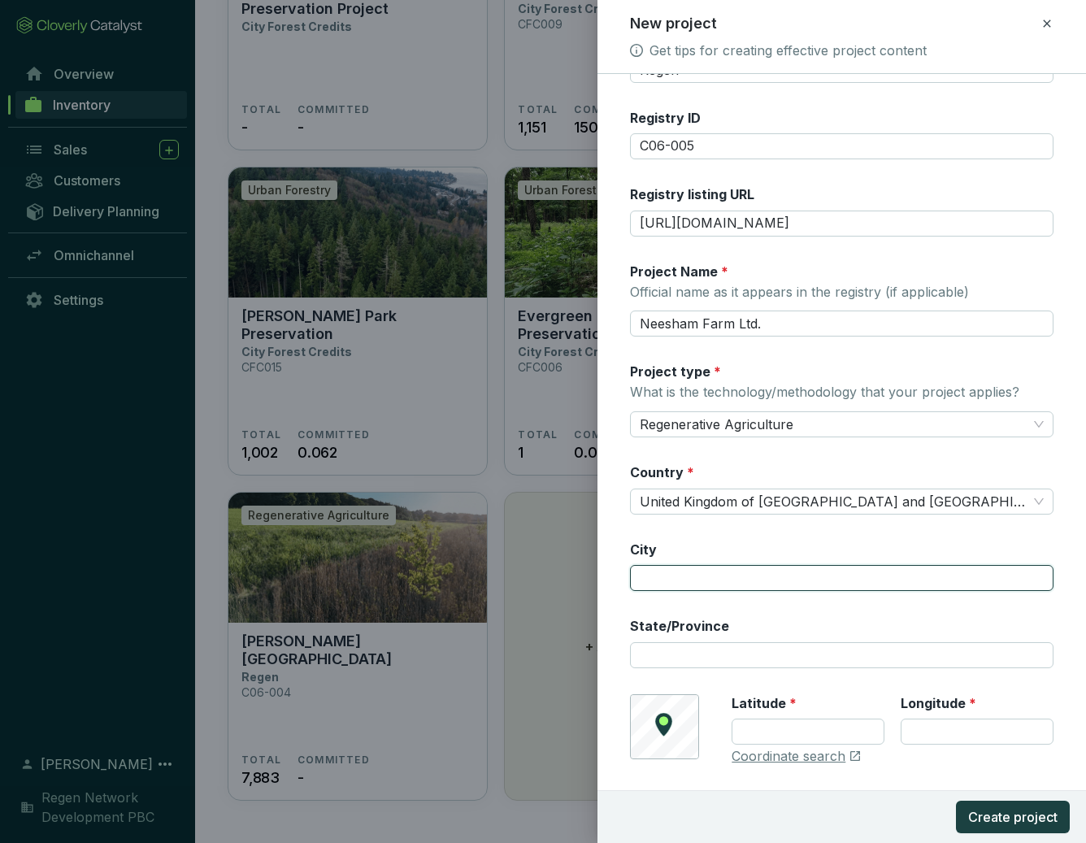
paste input "Lincoln"
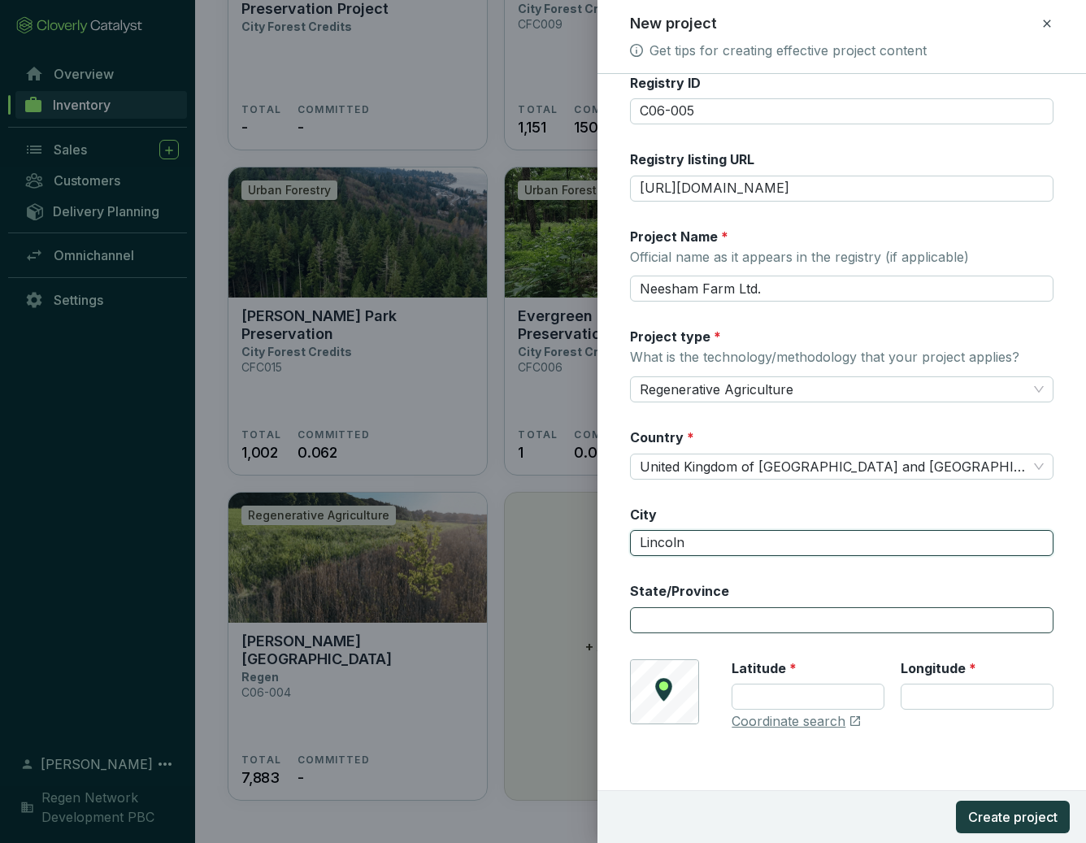
type input "Lincoln"
paste input "[GEOGRAPHIC_DATA]"
type input "[GEOGRAPHIC_DATA]"
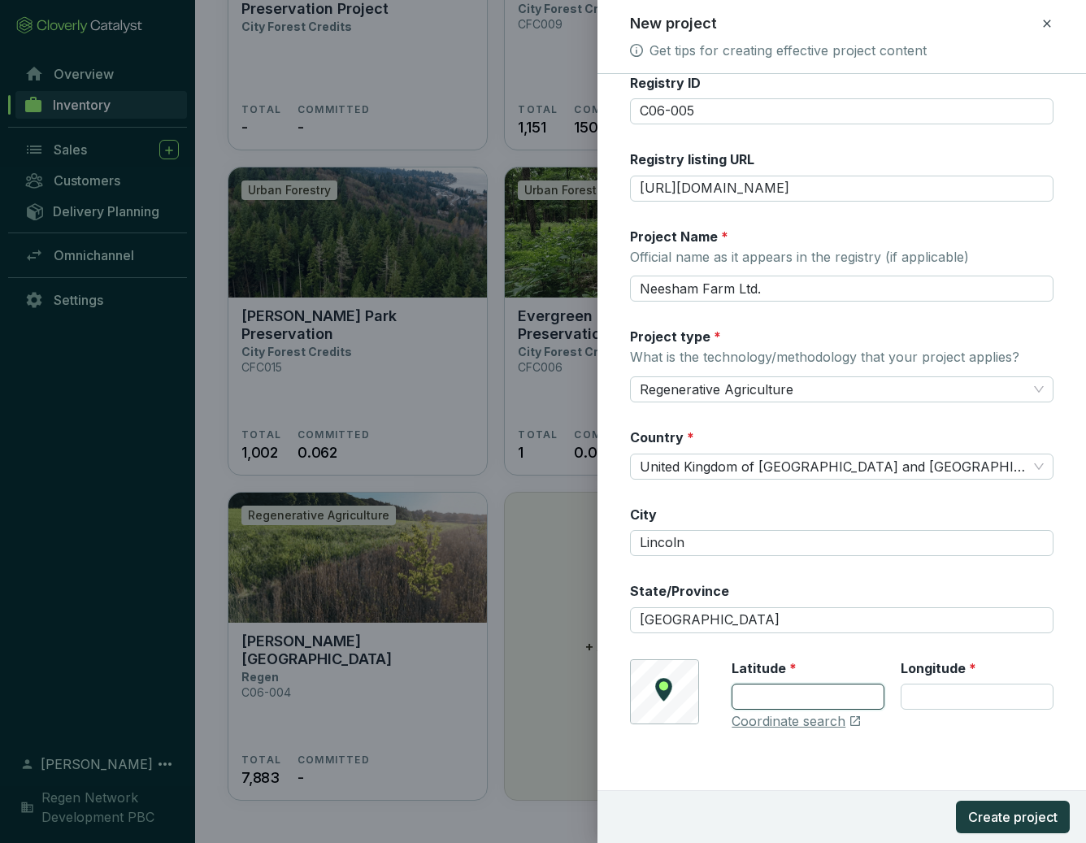
click at [777, 691] on input "Latitude *" at bounding box center [808, 697] width 153 height 26
type input "53.326"
paste input "-0.326"
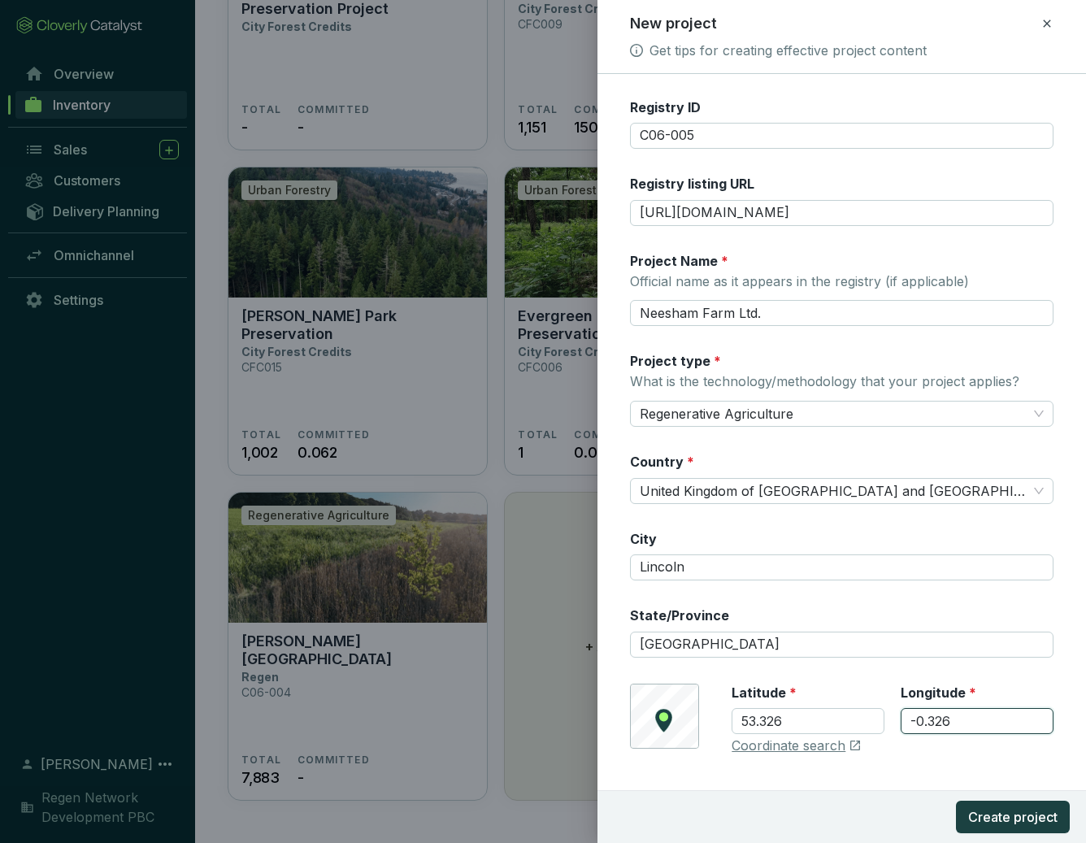
type input "-0.326"
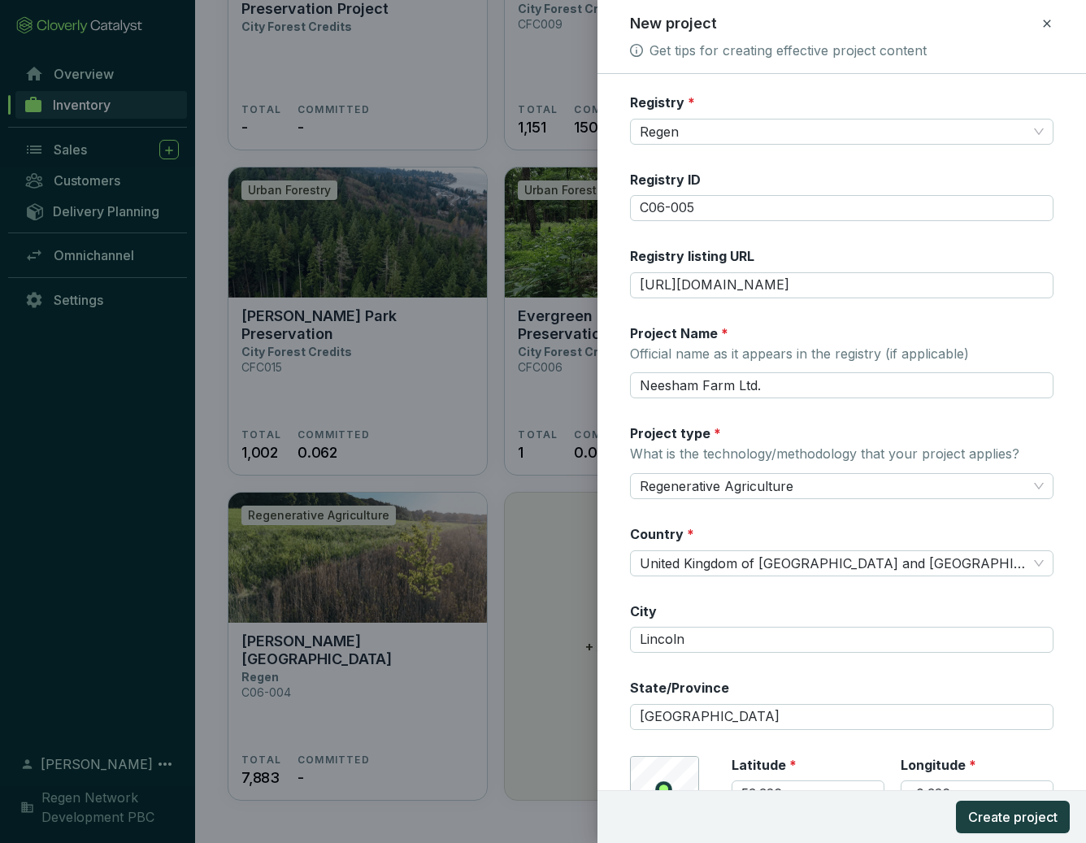
scroll to position [97, 0]
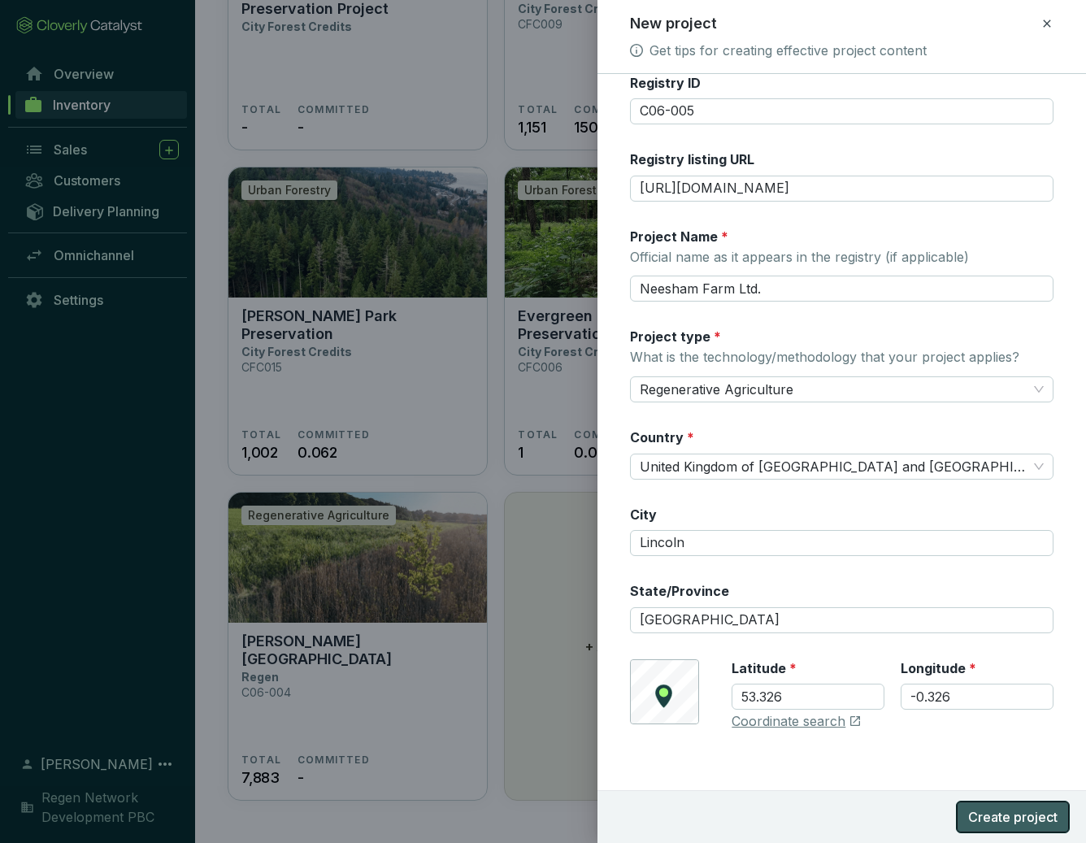
click at [857, 816] on span "Create project" at bounding box center [1012, 817] width 89 height 20
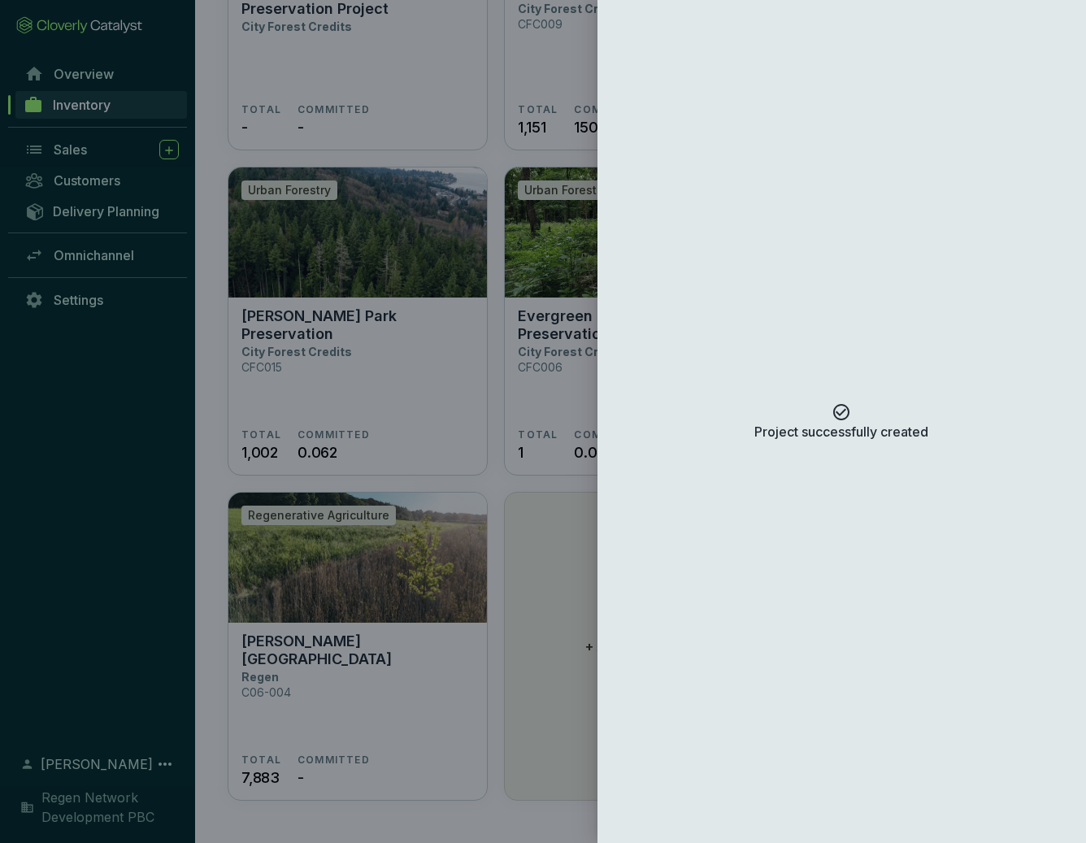
scroll to position [0, 0]
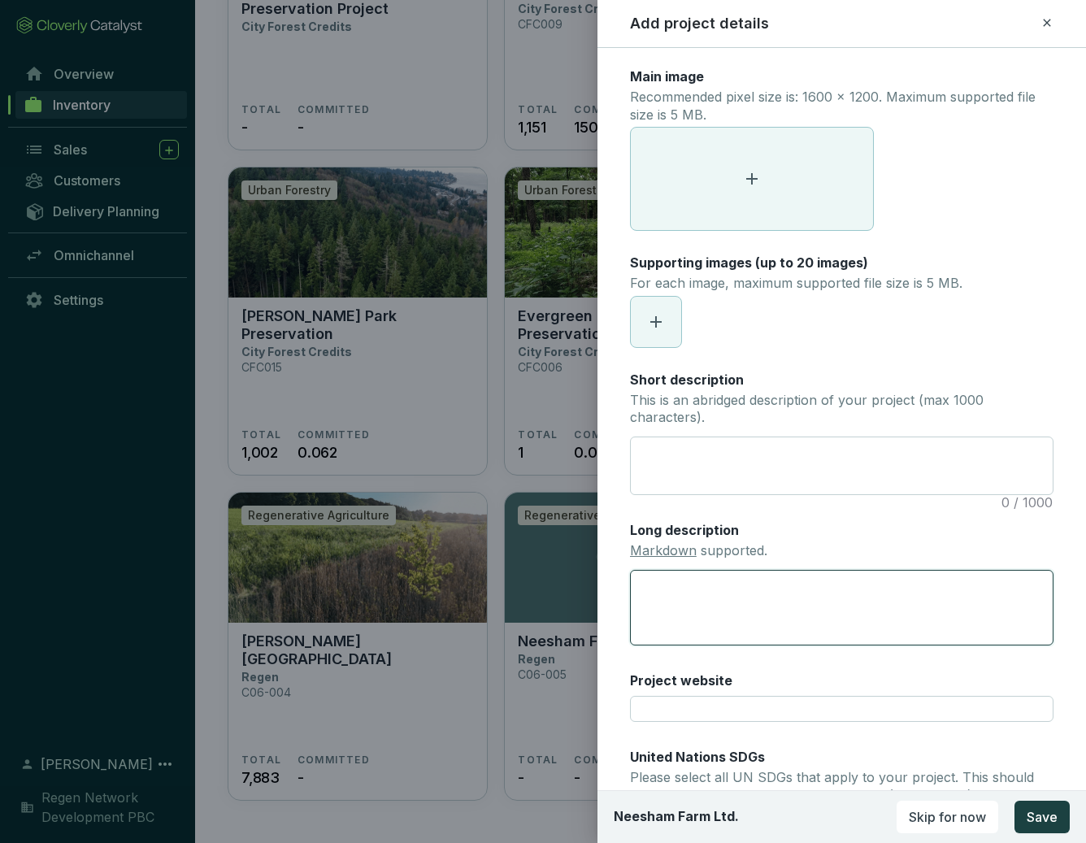
click at [728, 601] on textarea "Long description Markdown supported." at bounding box center [842, 608] width 424 height 76
paste textarea "The adoption and optimisation of regenerative practices to rebalance productivi…"
type textarea "The adoption and optimisation of regenerative practices to rebalance productivi…"
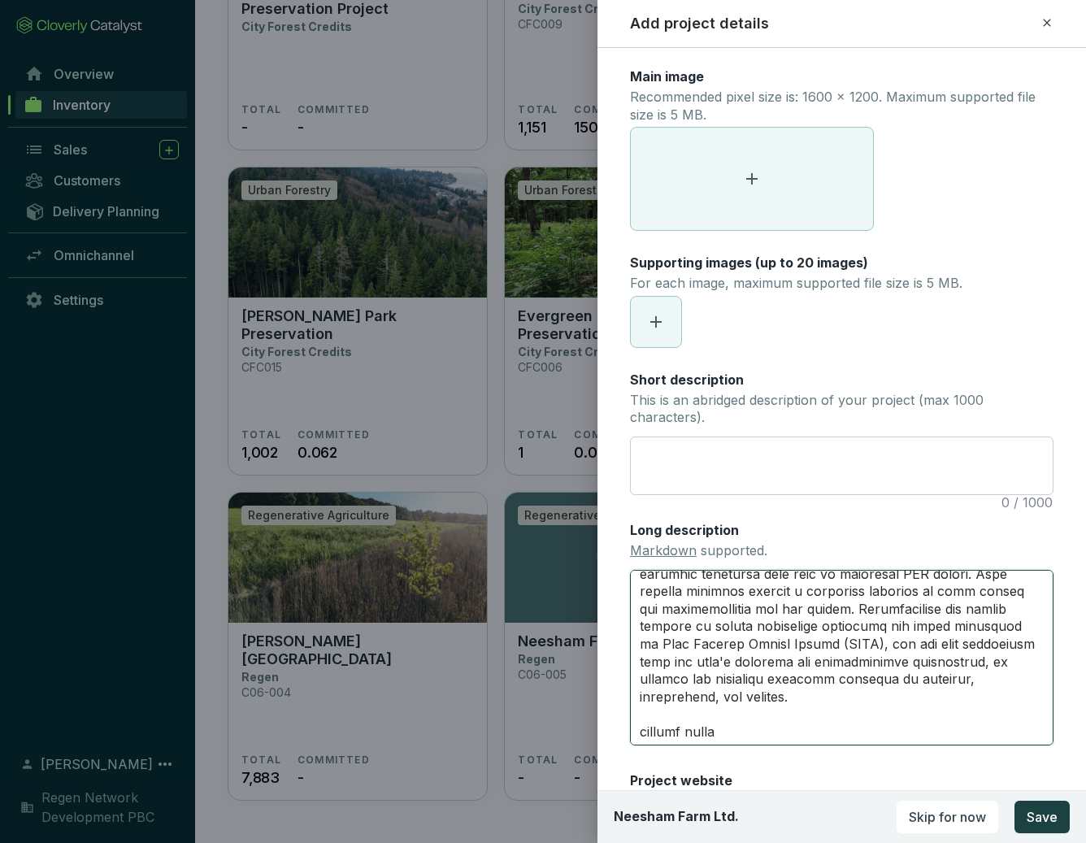
scroll to position [225, 0]
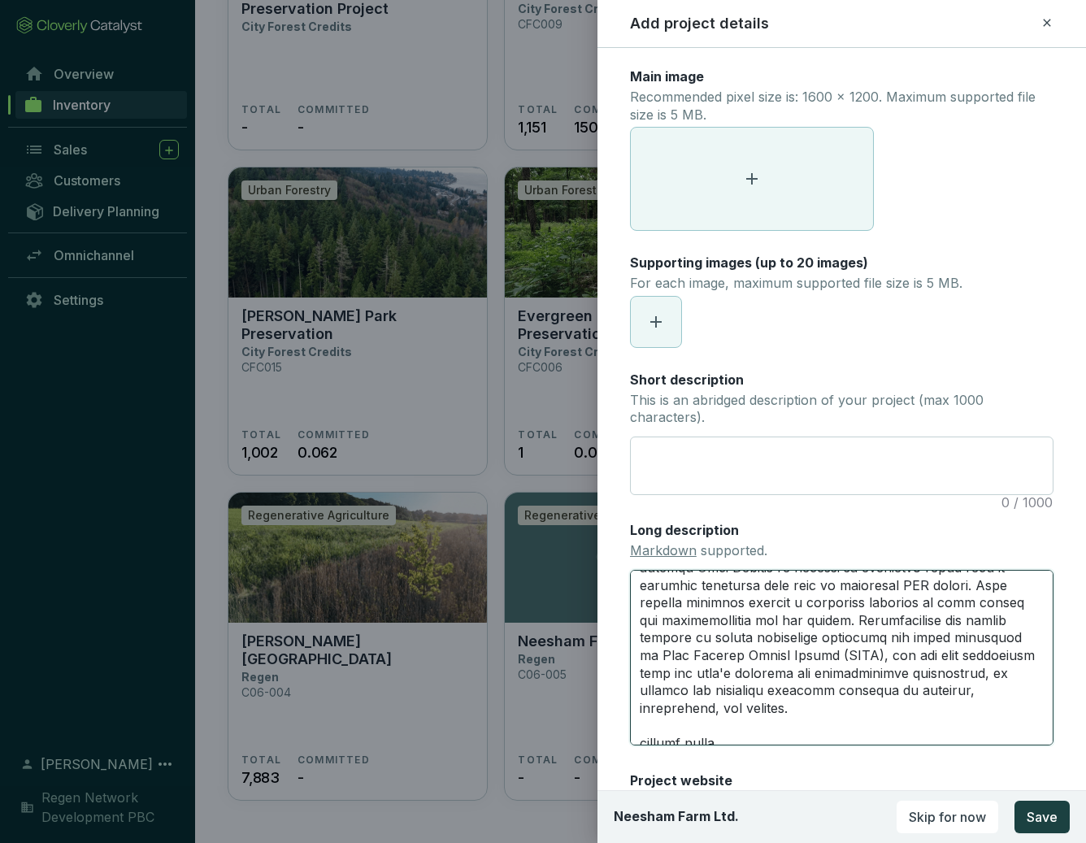
drag, startPoint x: 768, startPoint y: 735, endPoint x: 643, endPoint y: 716, distance: 126.6
click at [643, 716] on textarea "Long description Markdown supported." at bounding box center [842, 658] width 424 height 176
type textarea "The adoption and optimisation of regenerative practices to rebalance productivi…"
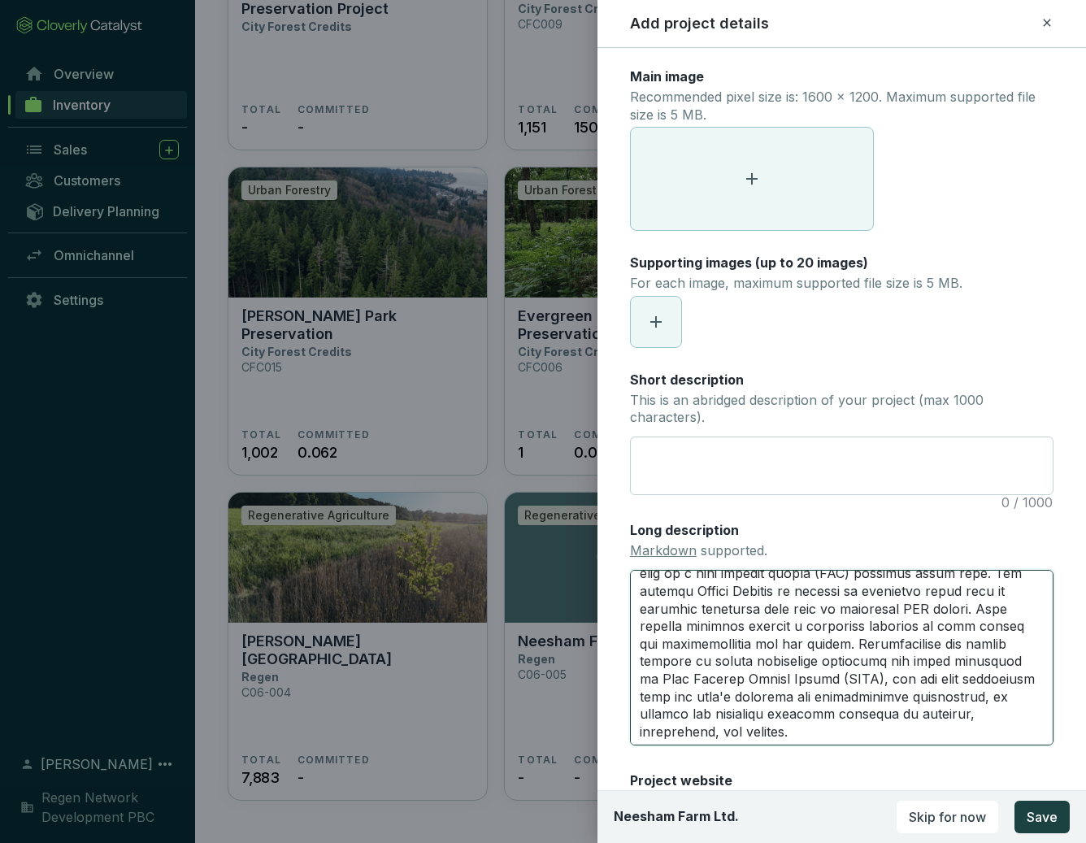
scroll to position [0, 0]
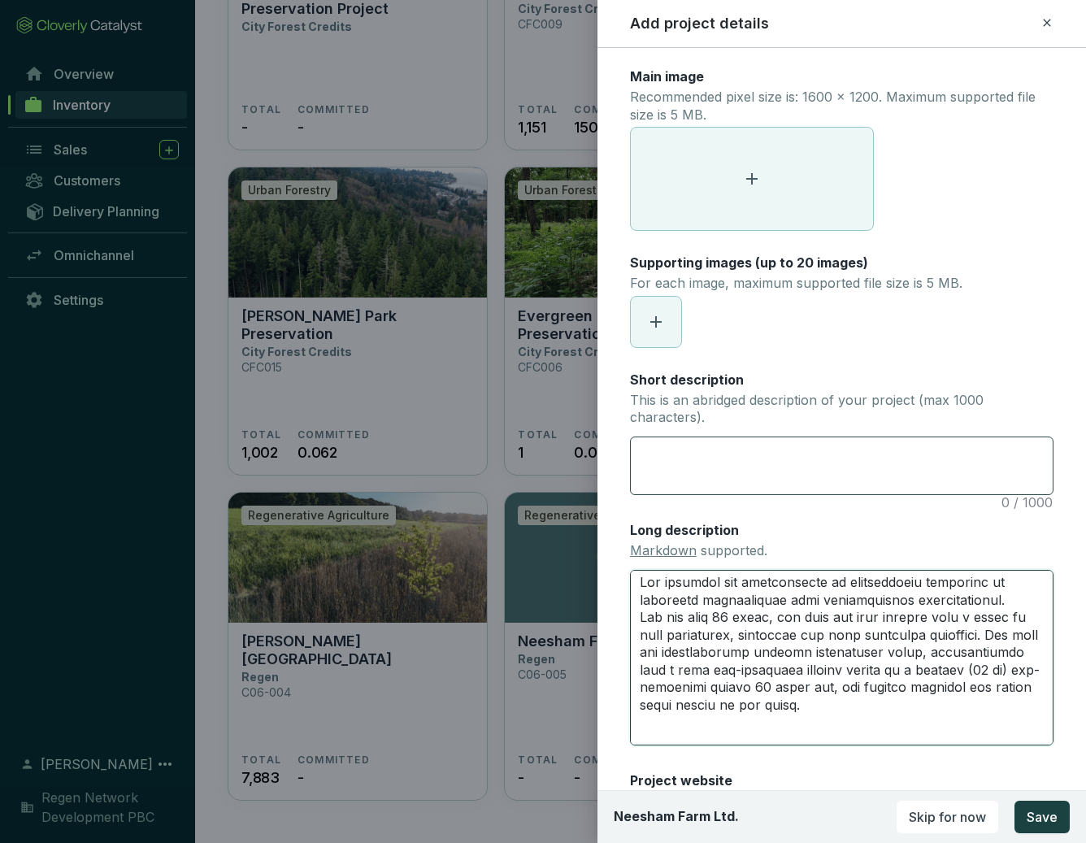
type textarea "The adoption and optimisation of regenerative practices to rebalance productivi…"
click at [683, 462] on textarea "Short description This is an abridged description of your project (max 1000 cha…" at bounding box center [842, 465] width 422 height 57
paste textarea "The project involves changes in farming methods to reverse soil degradation and…"
type textarea "The project involves changes in farming methods to reverse soil degradation and…"
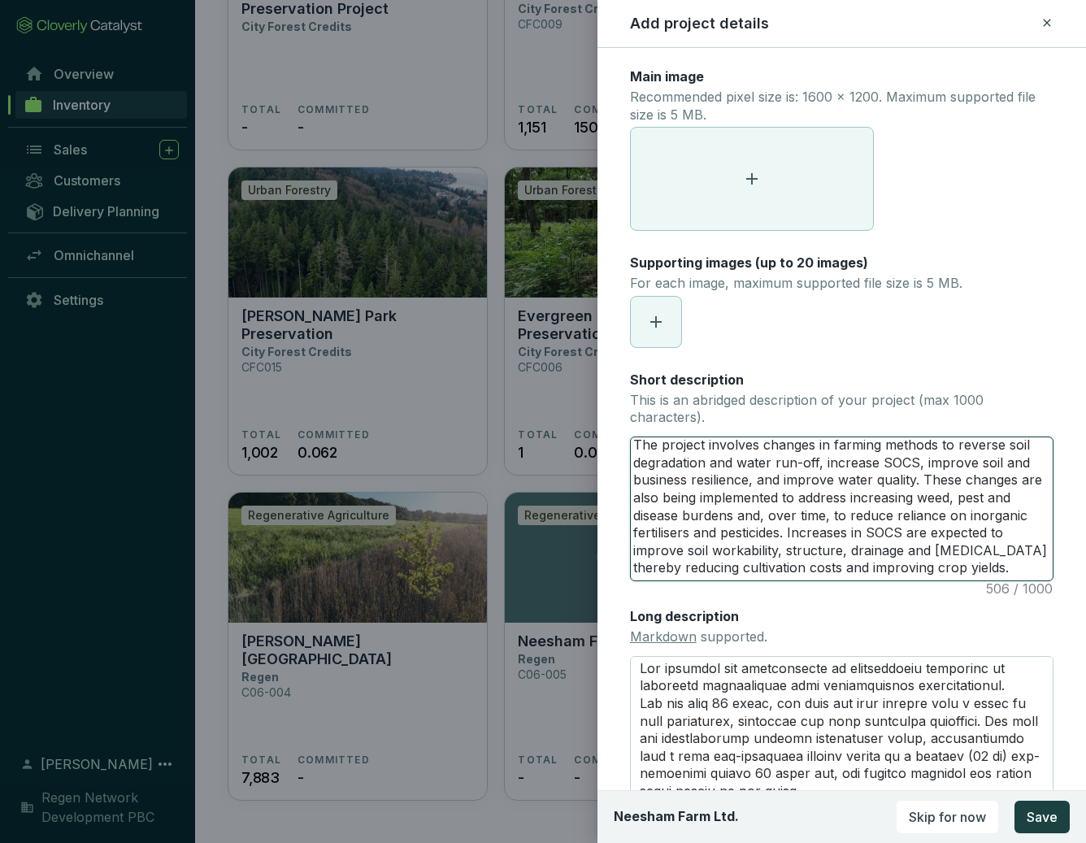
scroll to position [17, 0]
type textarea "The project involves changes in farming methods to reverse soil degradation and…"
click at [740, 180] on span at bounding box center [752, 179] width 242 height 102
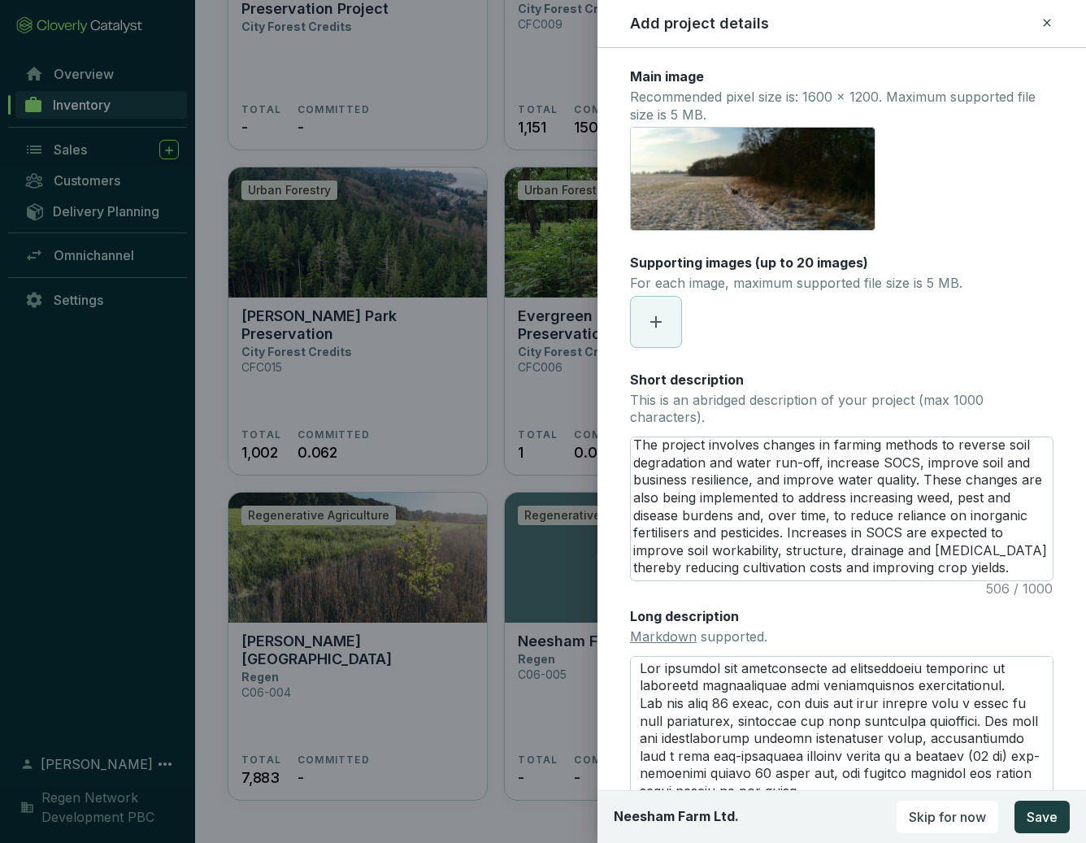
click at [658, 319] on icon at bounding box center [655, 321] width 11 height 11
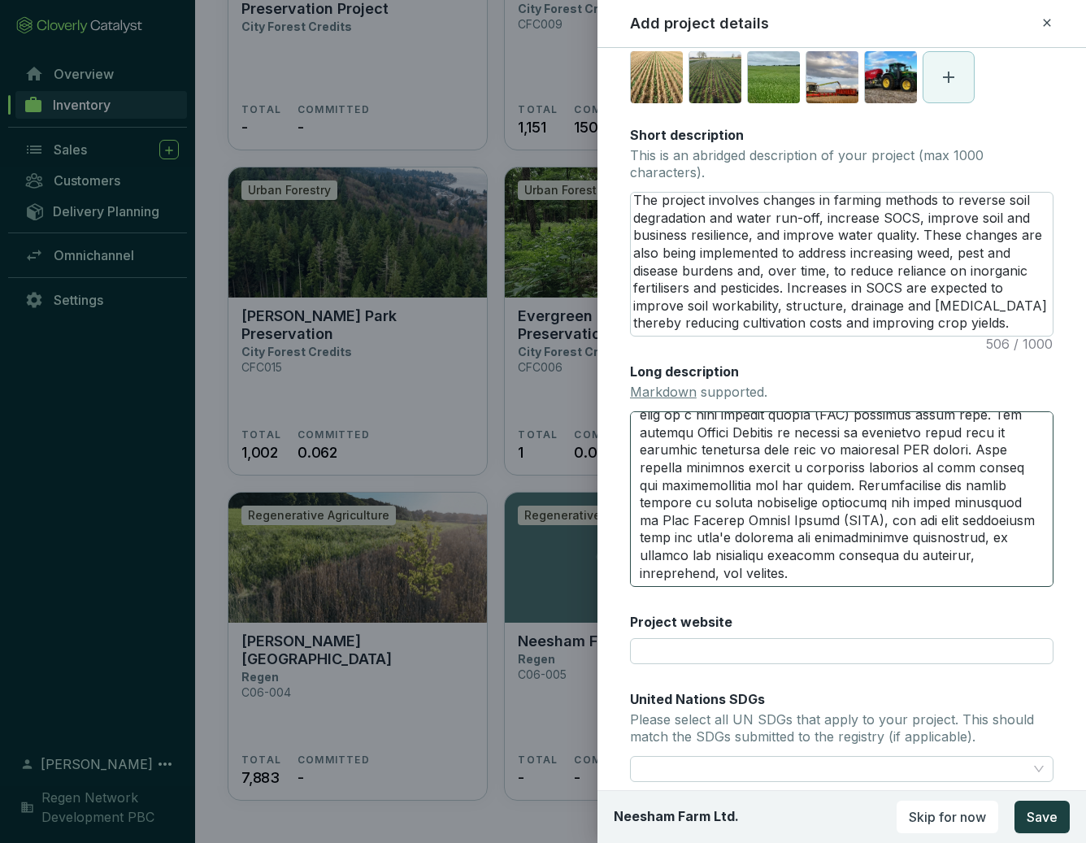
scroll to position [360, 0]
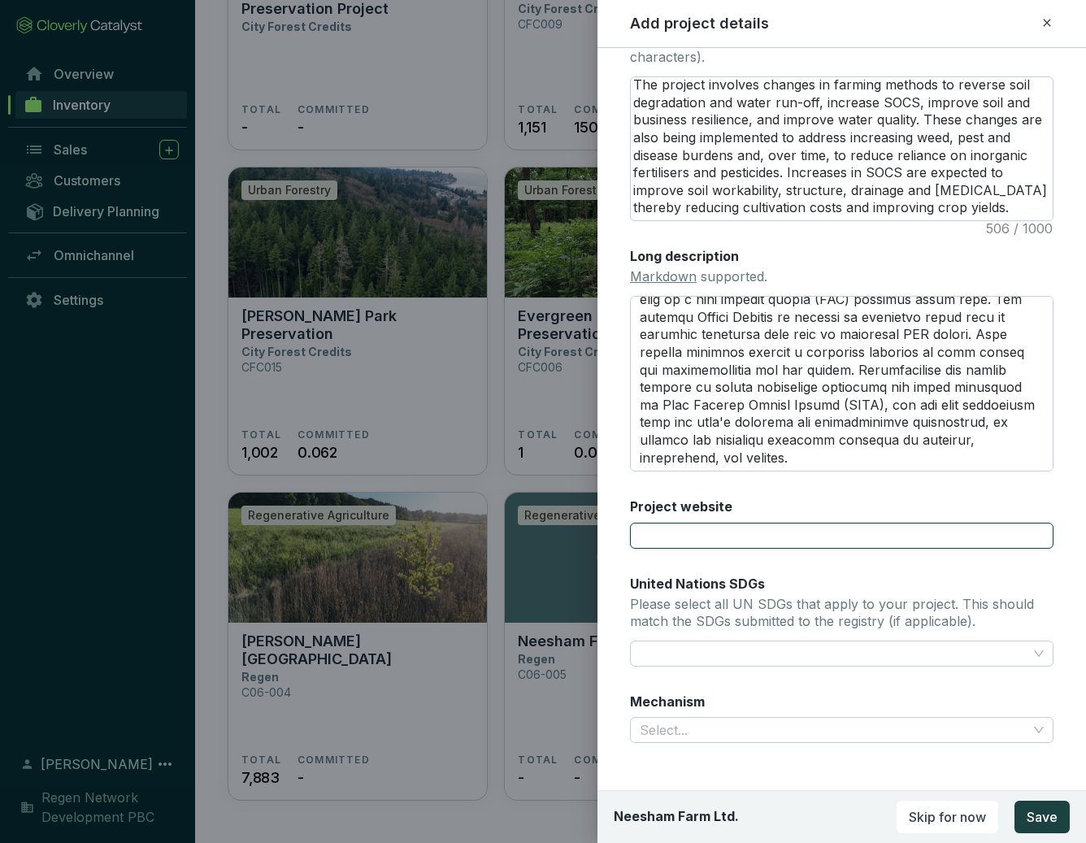
click at [678, 530] on input "Project website" at bounding box center [842, 536] width 424 height 26
paste input "[URL][DOMAIN_NAME]"
type input "[URL][DOMAIN_NAME]"
click at [758, 677] on div "Main image Recommended pixel size is: 1600 x 1200. Maximum supported file size …" at bounding box center [842, 234] width 424 height 1055
click at [775, 654] on div at bounding box center [832, 653] width 398 height 23
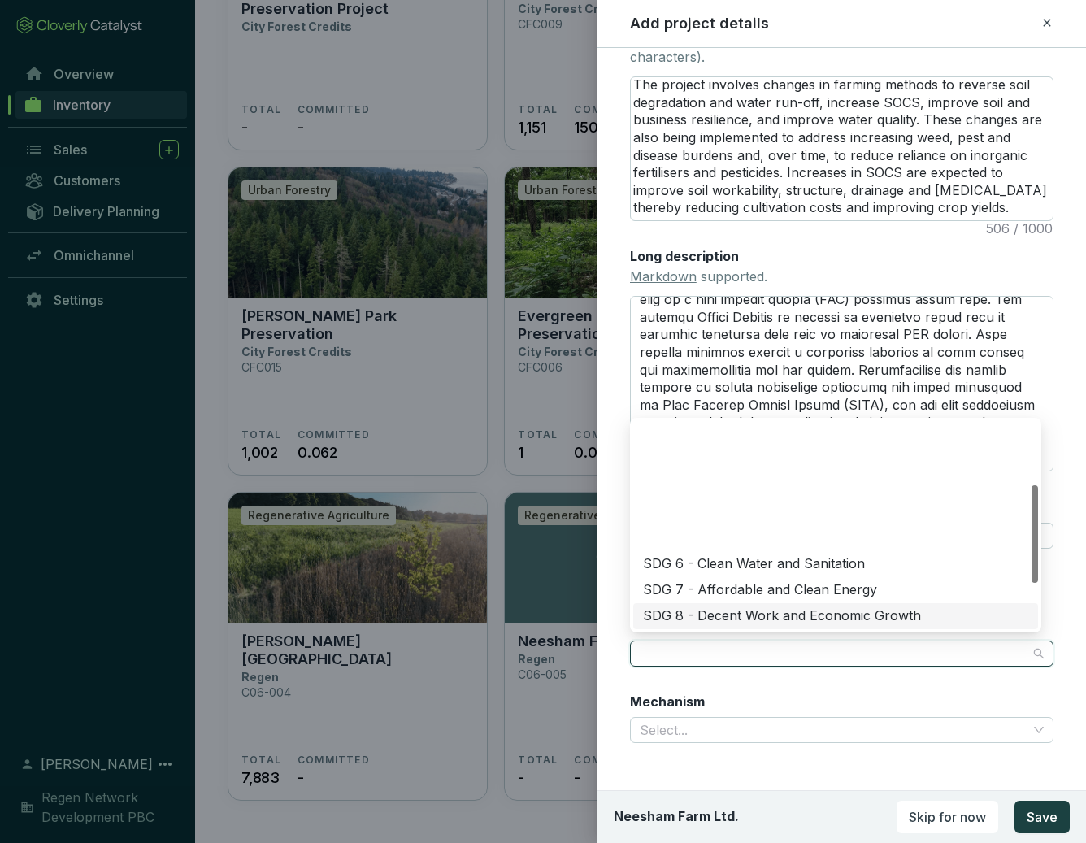
scroll to position [234, 0]
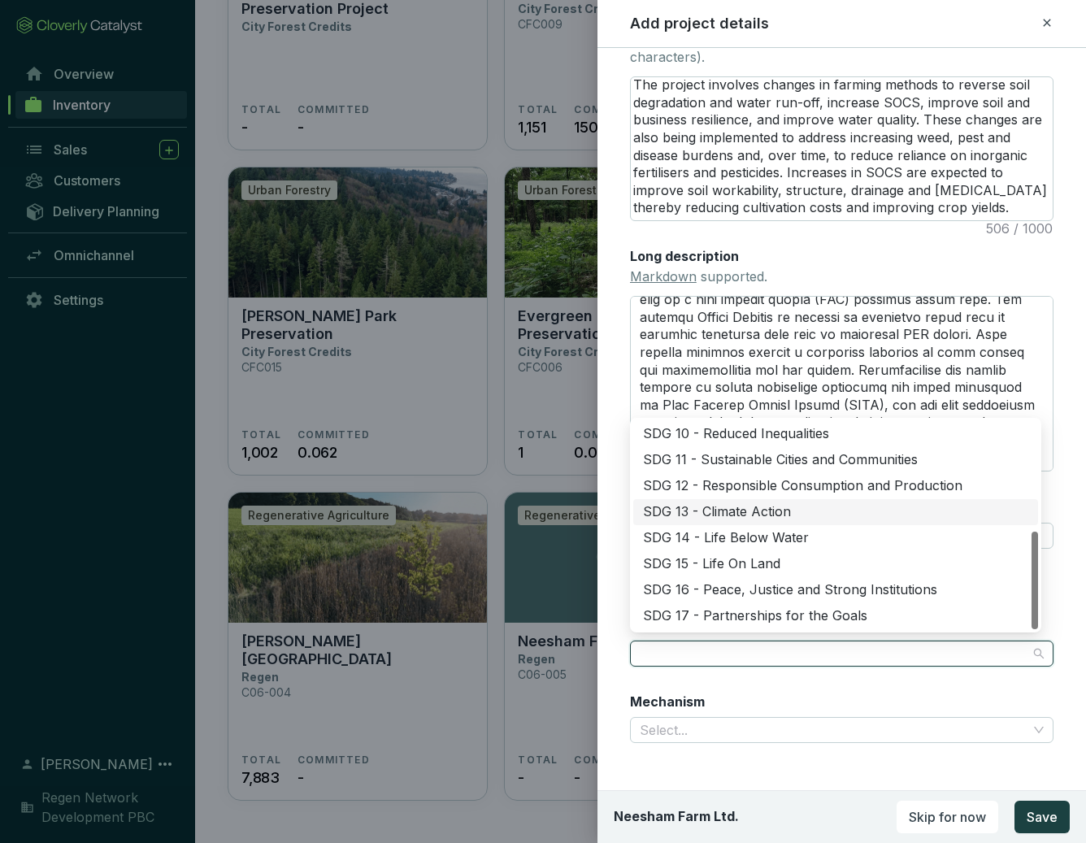
click at [712, 515] on div "SDG 13 - Climate Action" at bounding box center [835, 512] width 385 height 18
click at [723, 564] on div "SDG 15 - Life On Land" at bounding box center [835, 564] width 385 height 18
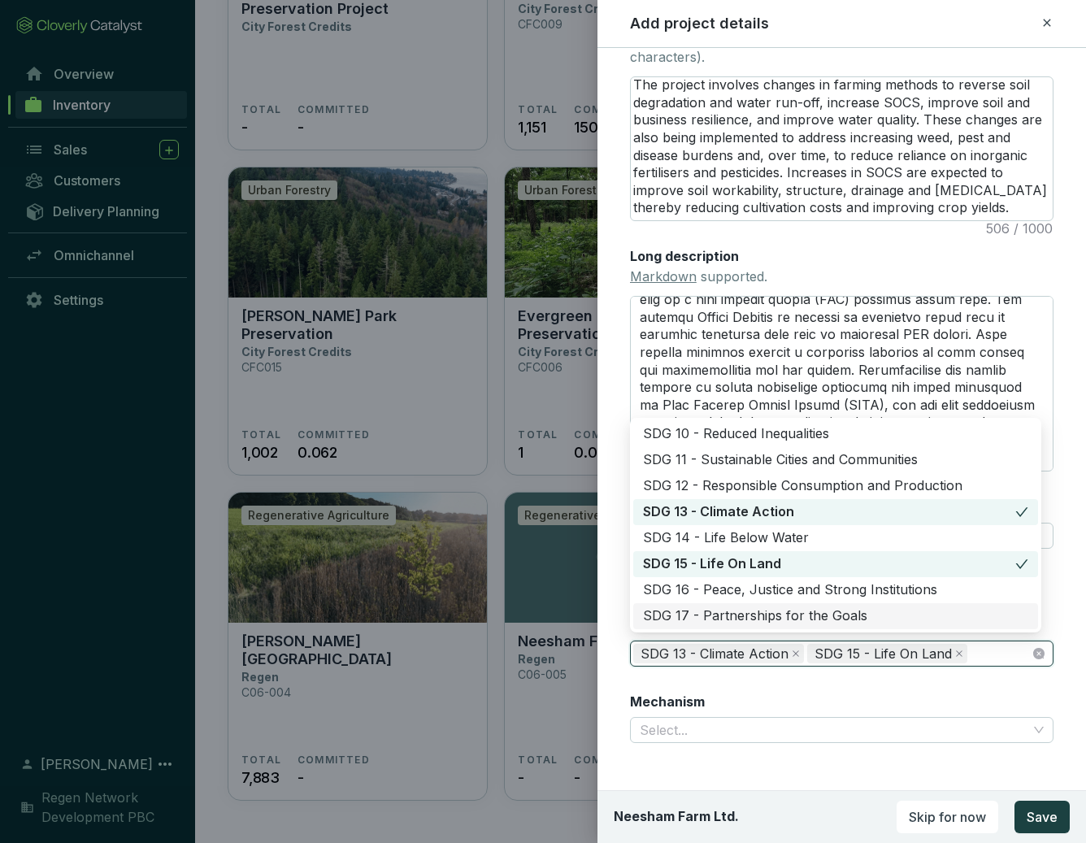
click at [857, 693] on div "Mechanism Select..." at bounding box center [842, 718] width 424 height 51
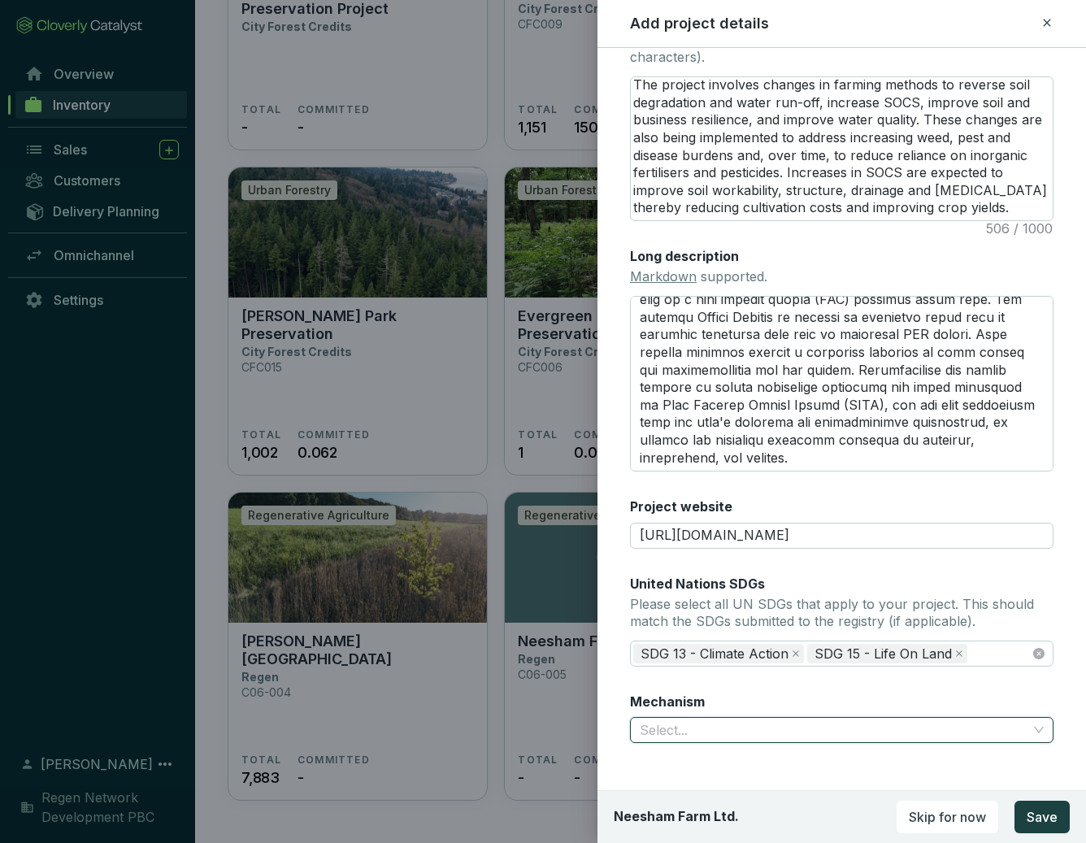
click at [857, 728] on input "Mechanism" at bounding box center [834, 730] width 388 height 24
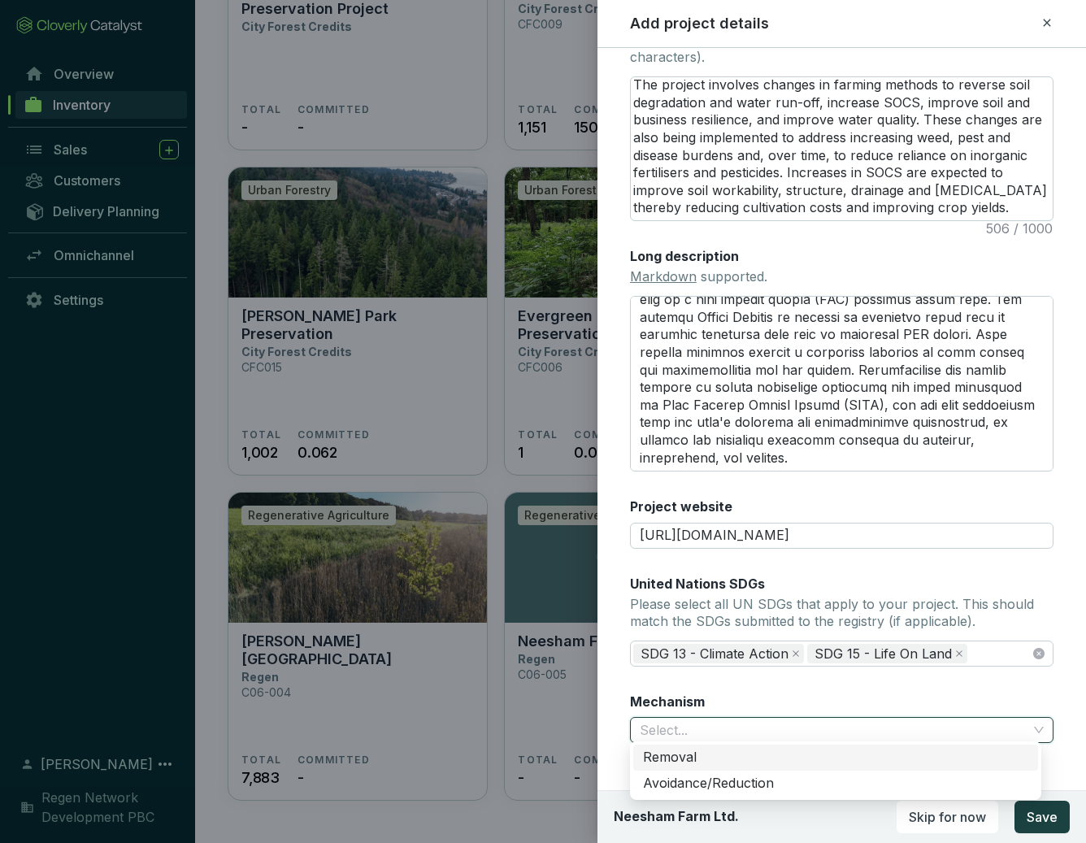
click at [790, 757] on div "Removal" at bounding box center [835, 758] width 385 height 18
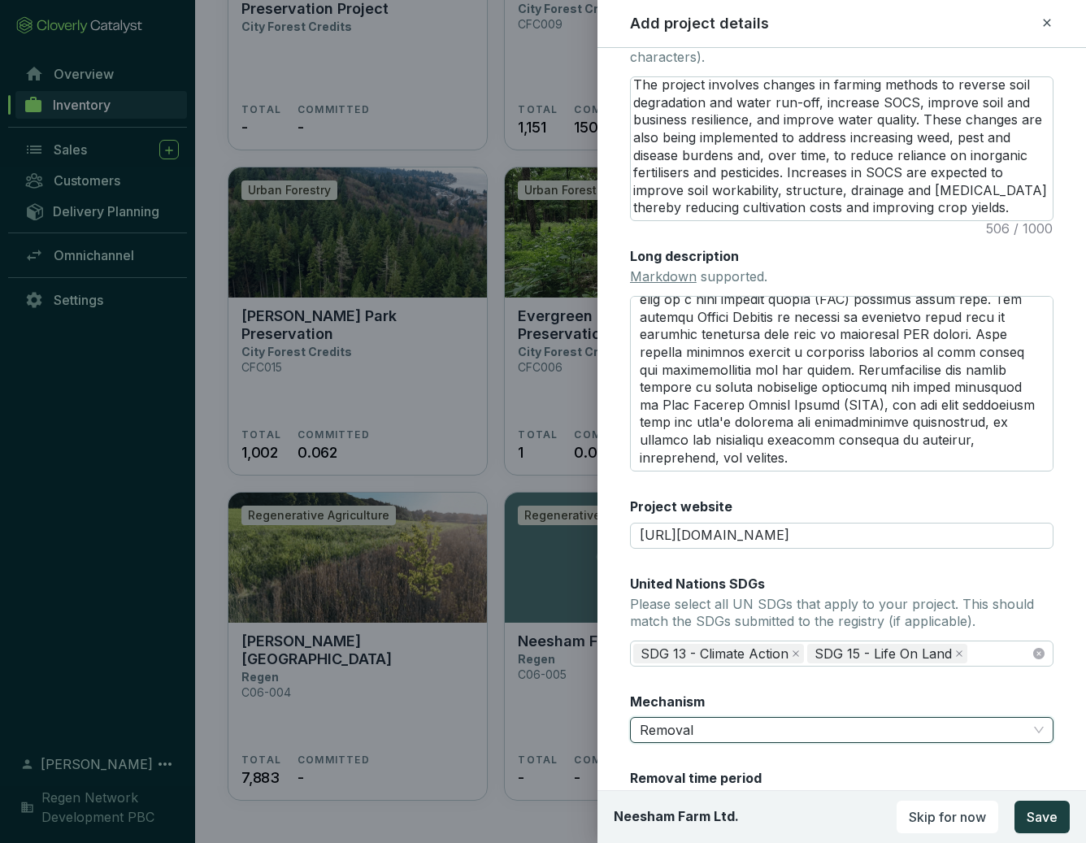
scroll to position [449, 0]
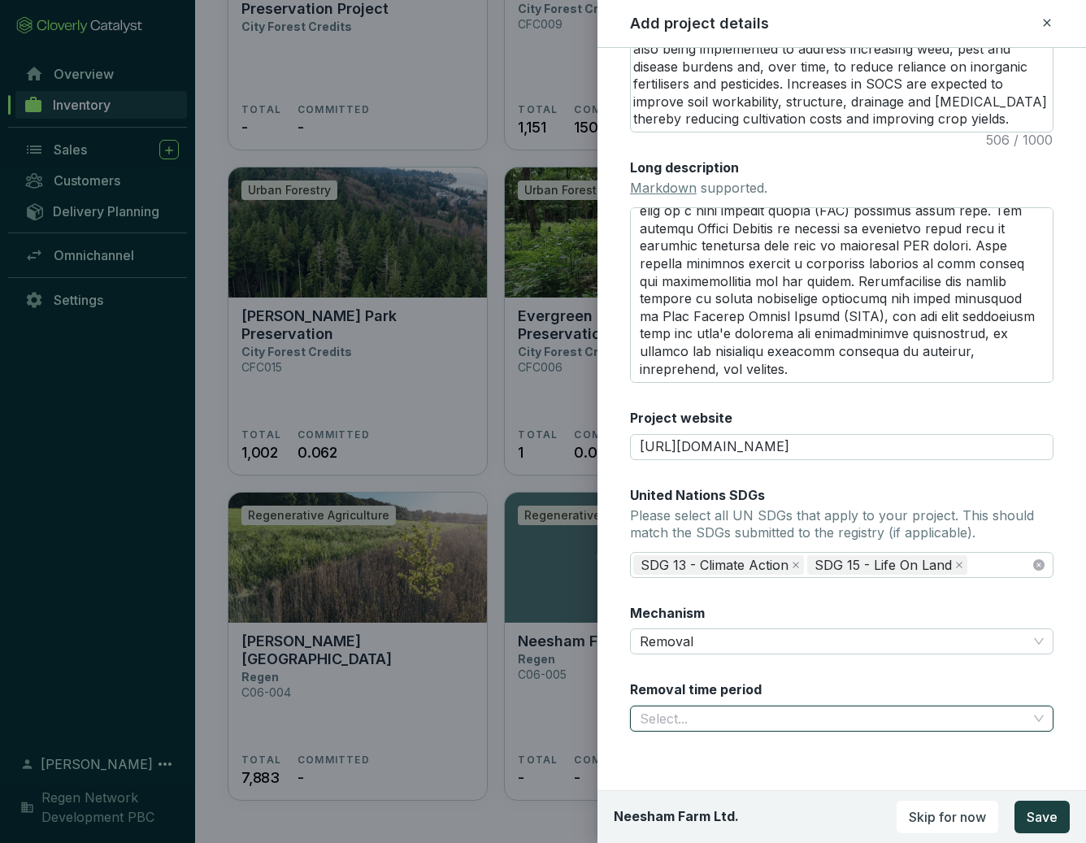
click at [830, 715] on input "Removal time period" at bounding box center [834, 718] width 388 height 24
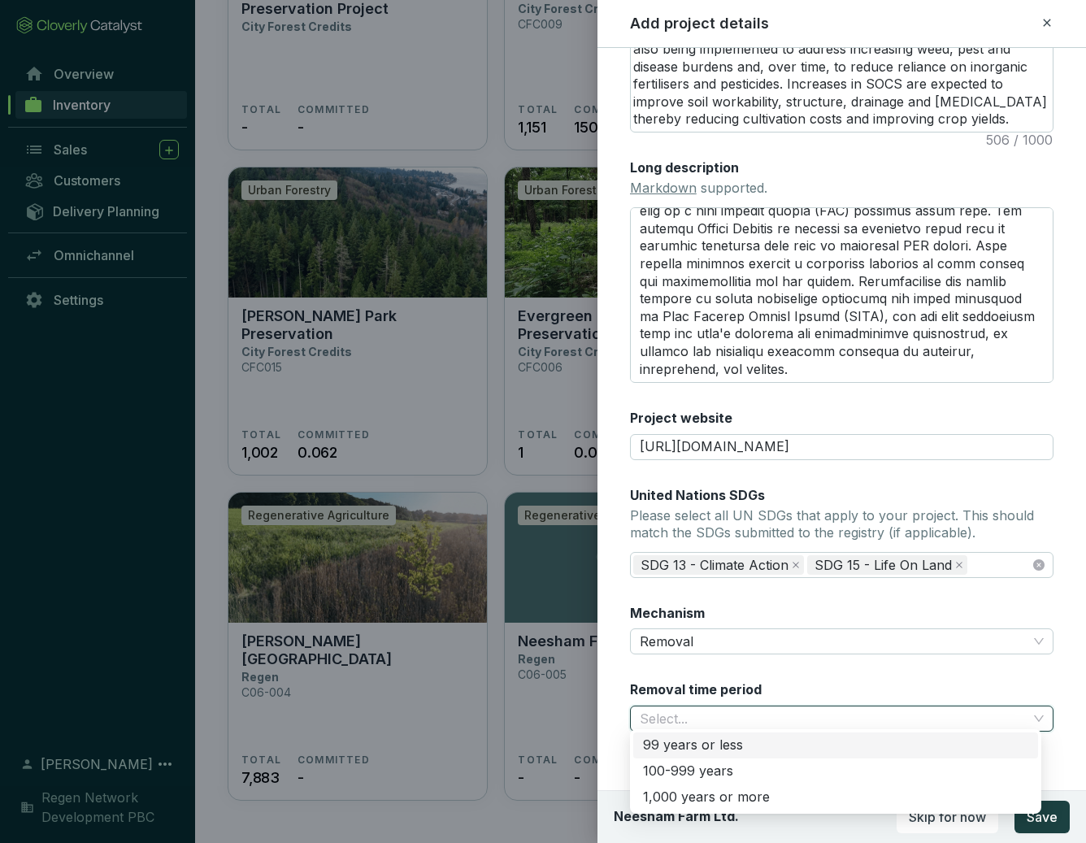
click at [810, 748] on div "99 years or less" at bounding box center [835, 745] width 385 height 18
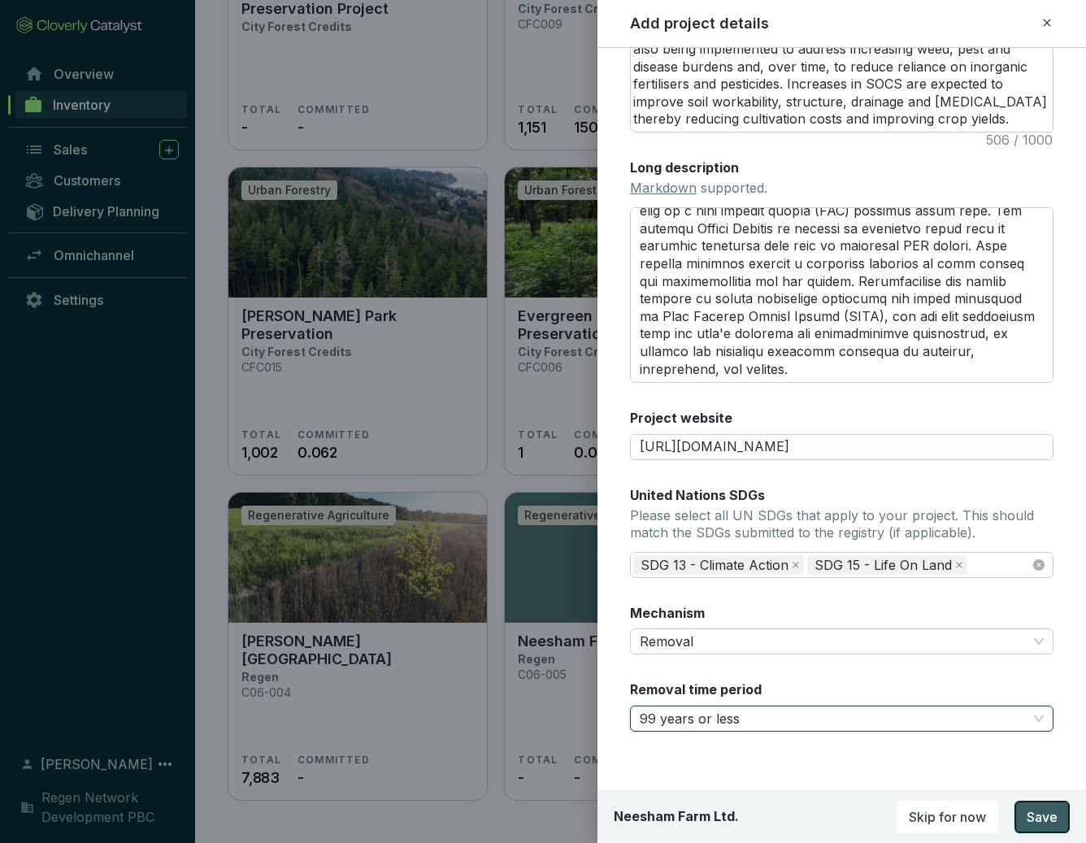
click at [857, 819] on span "Save" at bounding box center [1042, 817] width 31 height 20
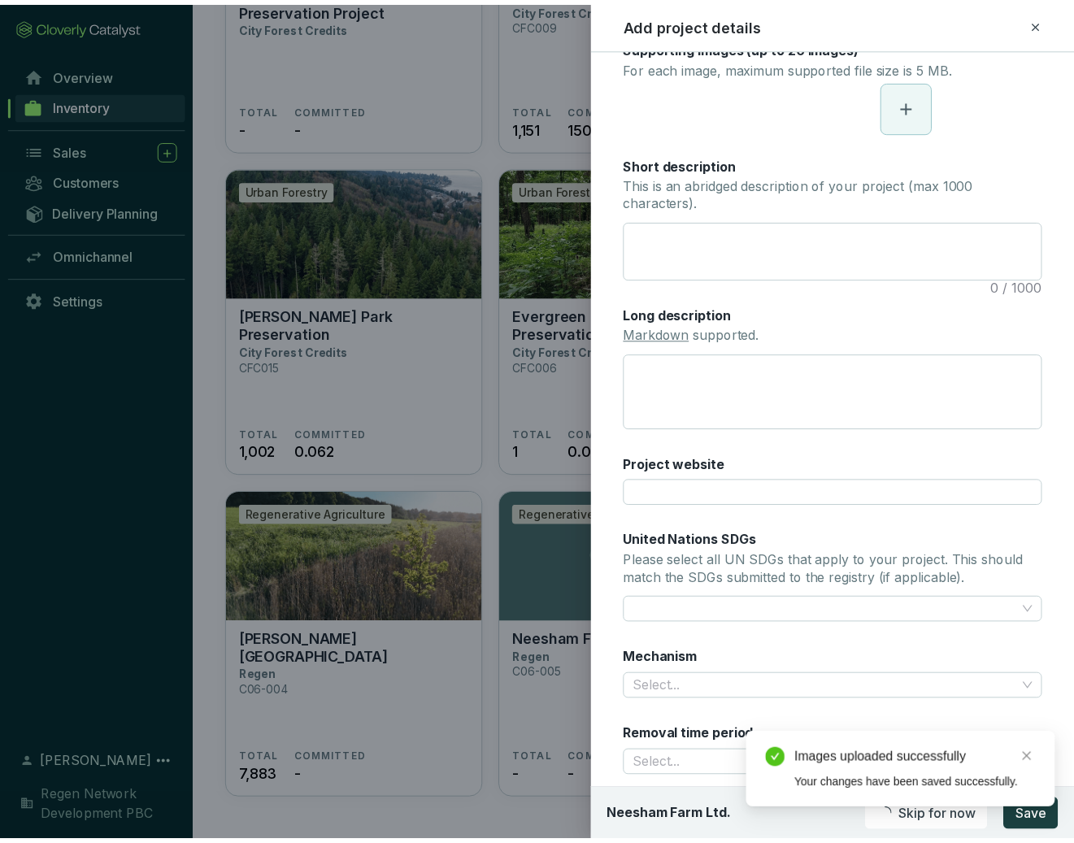
scroll to position [263, 0]
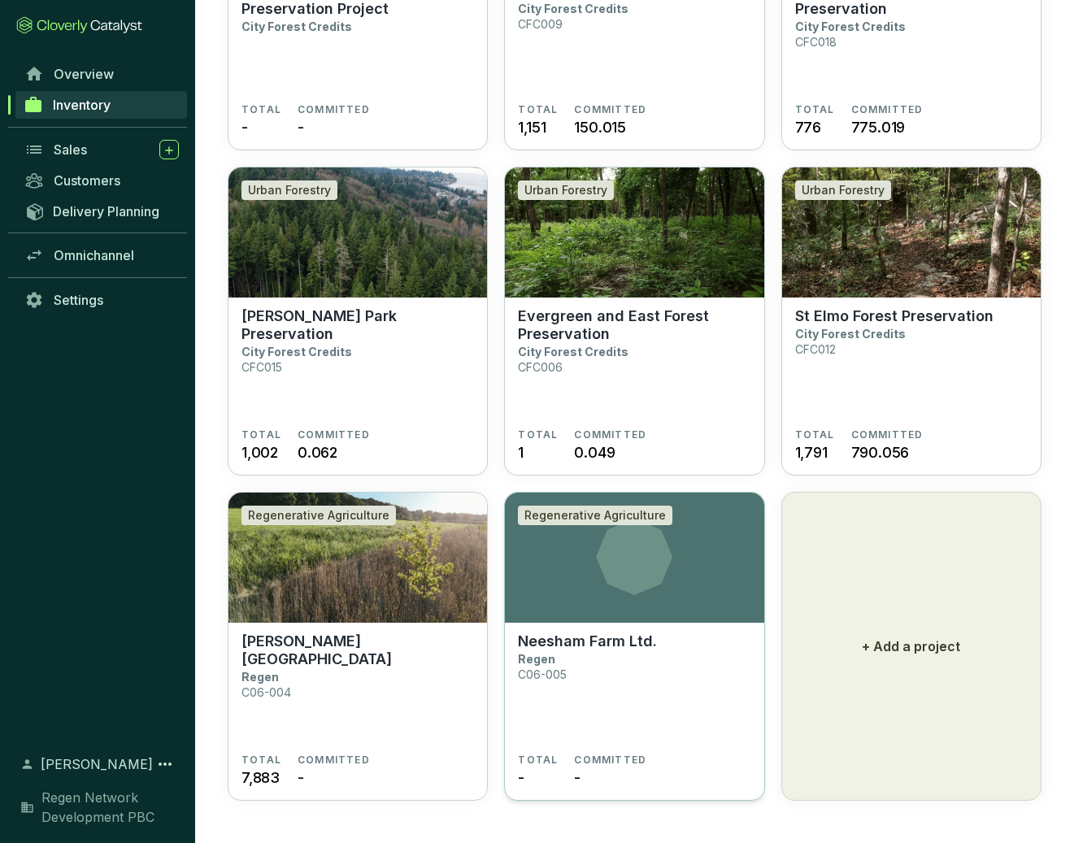
click at [677, 677] on section "Neesham Farm Ltd. Regen C06-005" at bounding box center [634, 692] width 232 height 121
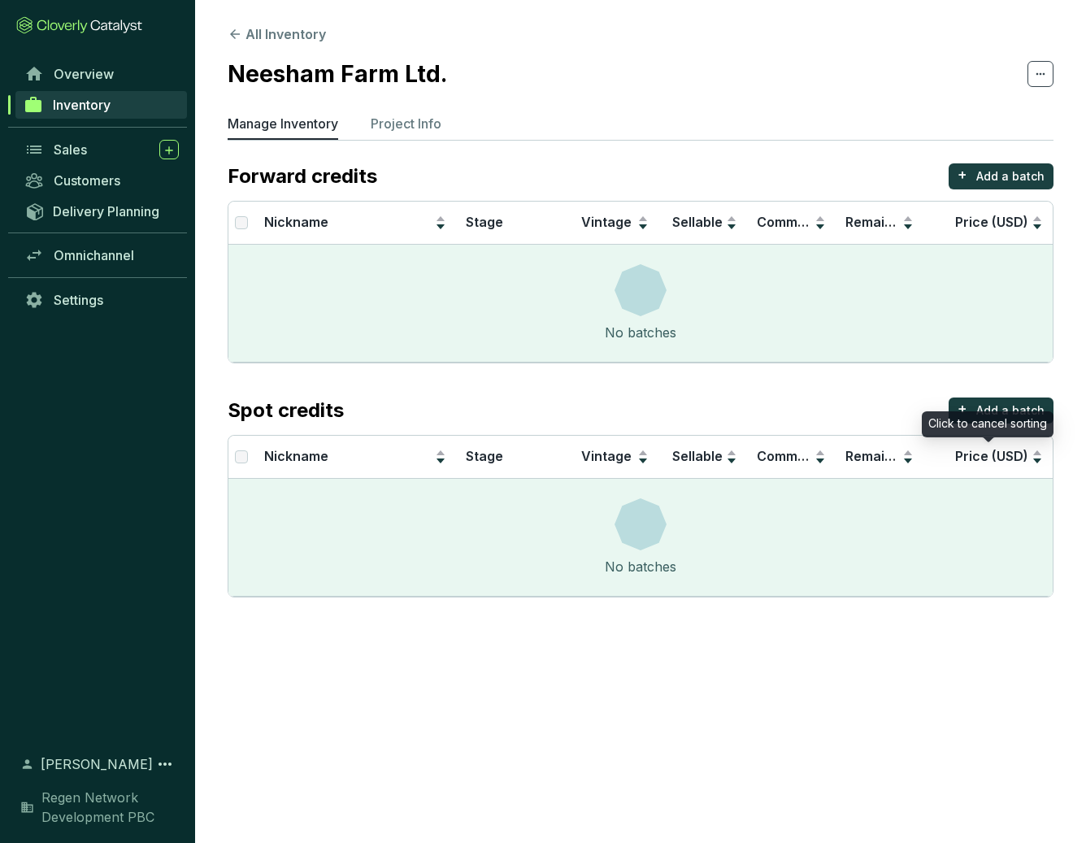
click at [996, 413] on div "Click to cancel sorting" at bounding box center [988, 424] width 132 height 26
click at [1006, 416] on p "Add a batch" at bounding box center [1010, 410] width 68 height 16
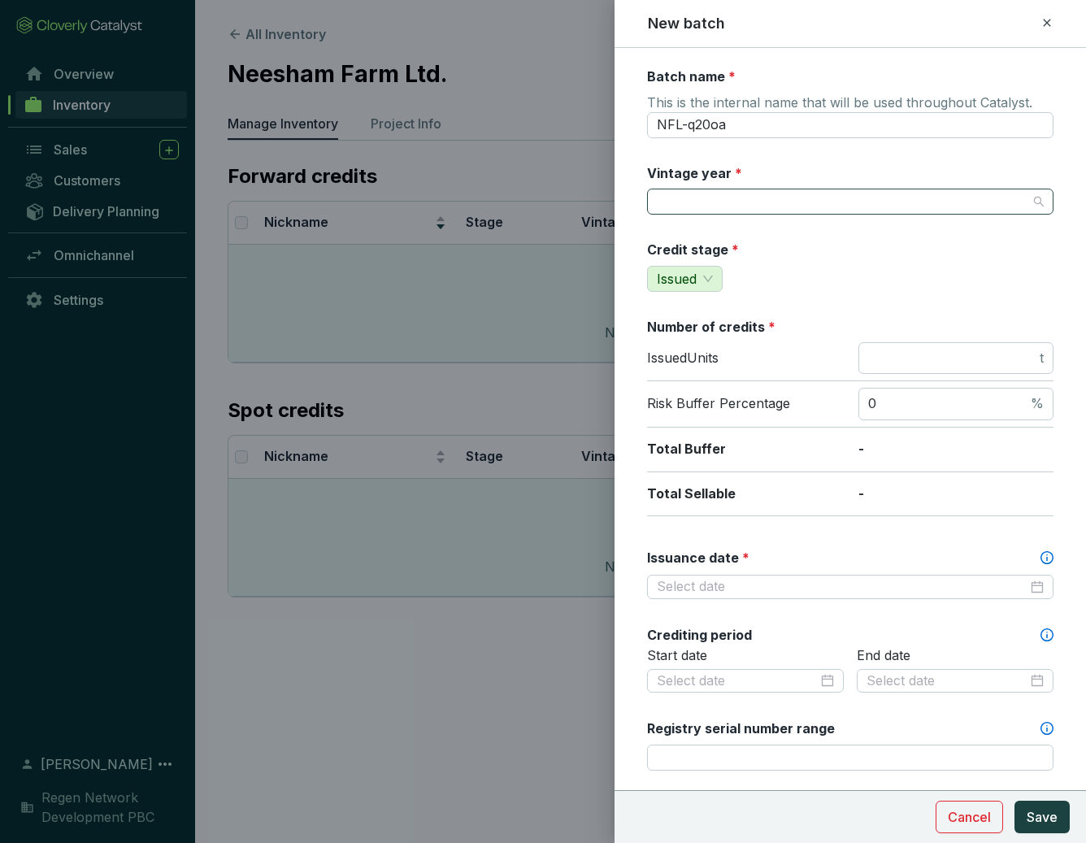
click at [748, 205] on input "Vintage year *" at bounding box center [842, 201] width 371 height 24
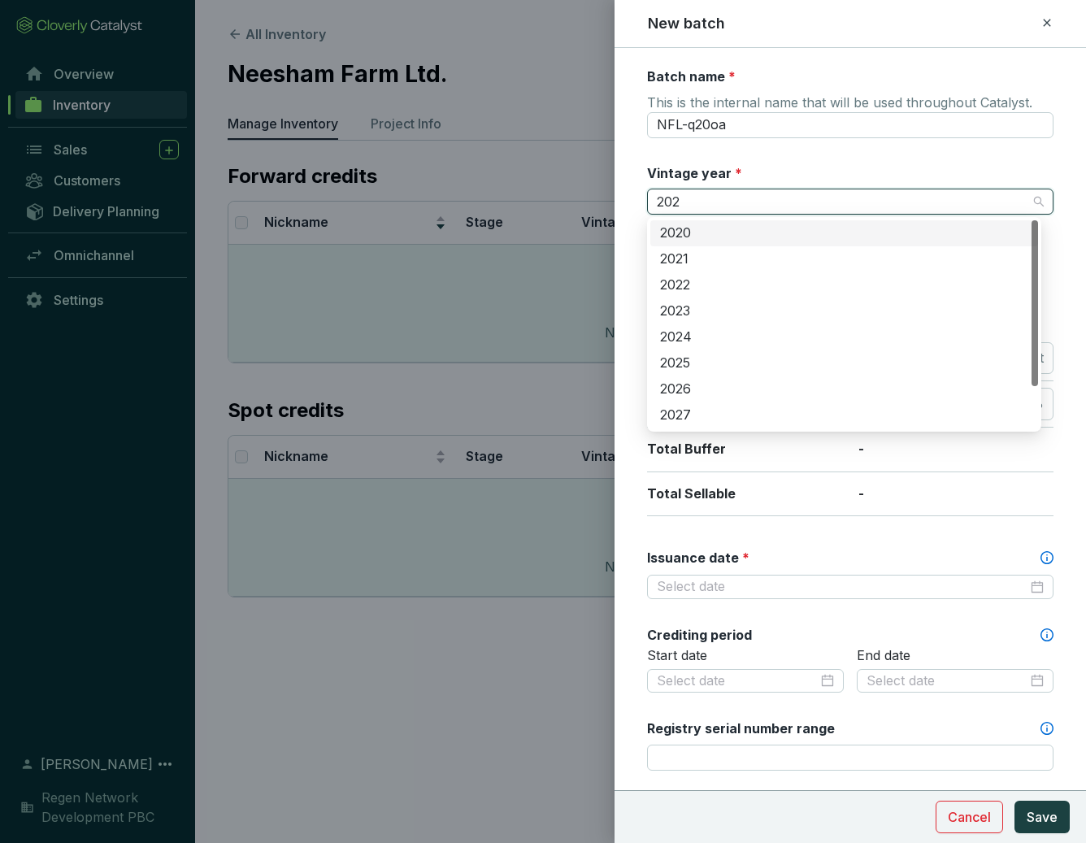
type input "2023"
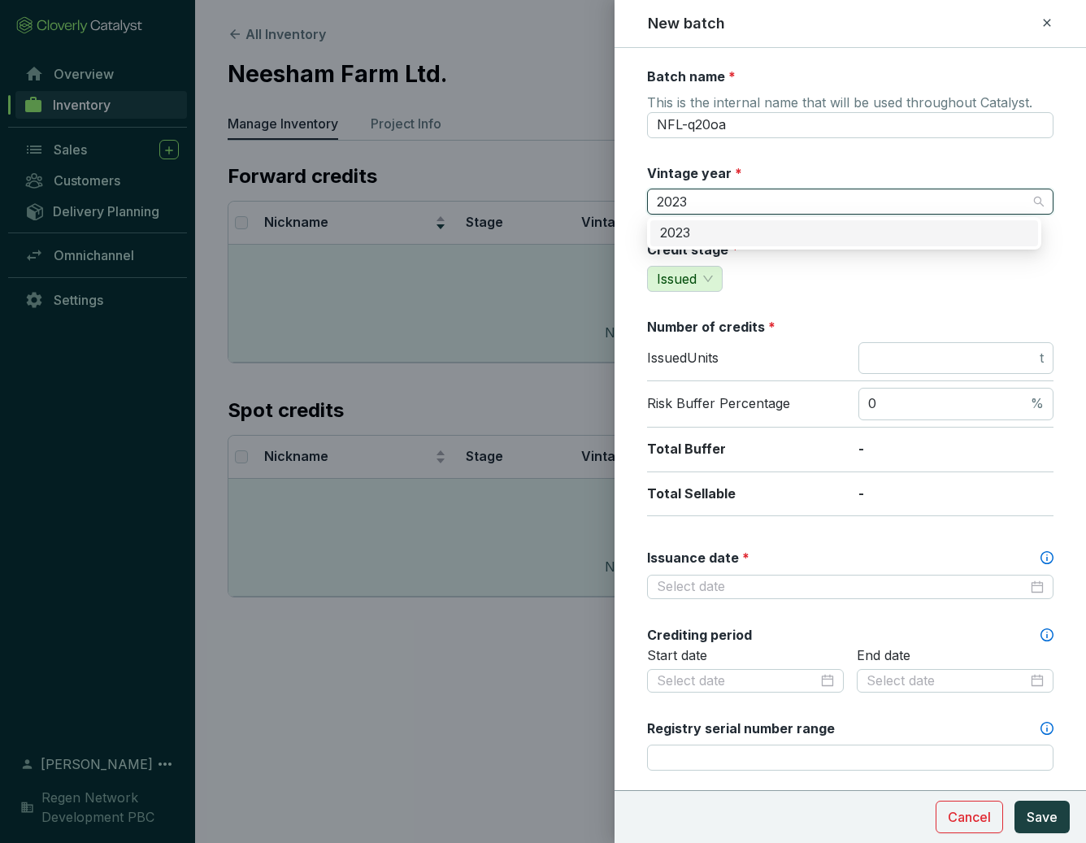
click at [734, 226] on div "2023" at bounding box center [844, 233] width 368 height 18
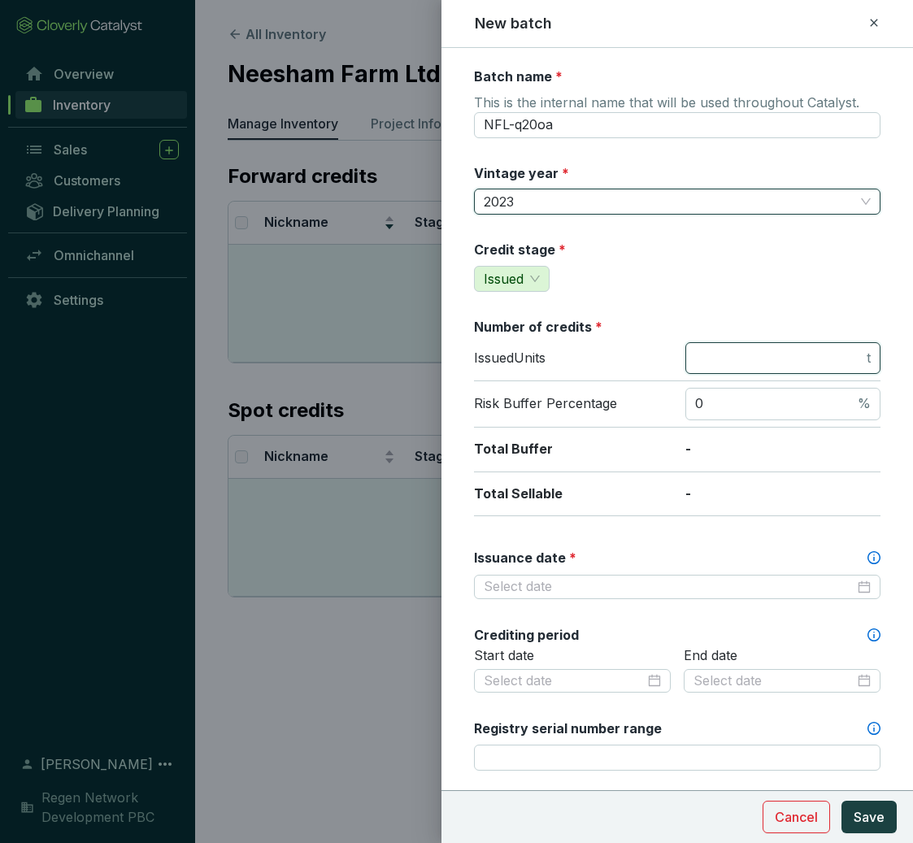
click at [738, 352] on input "number" at bounding box center [779, 359] width 168 height 18
click at [762, 365] on input "number" at bounding box center [779, 359] width 168 height 18
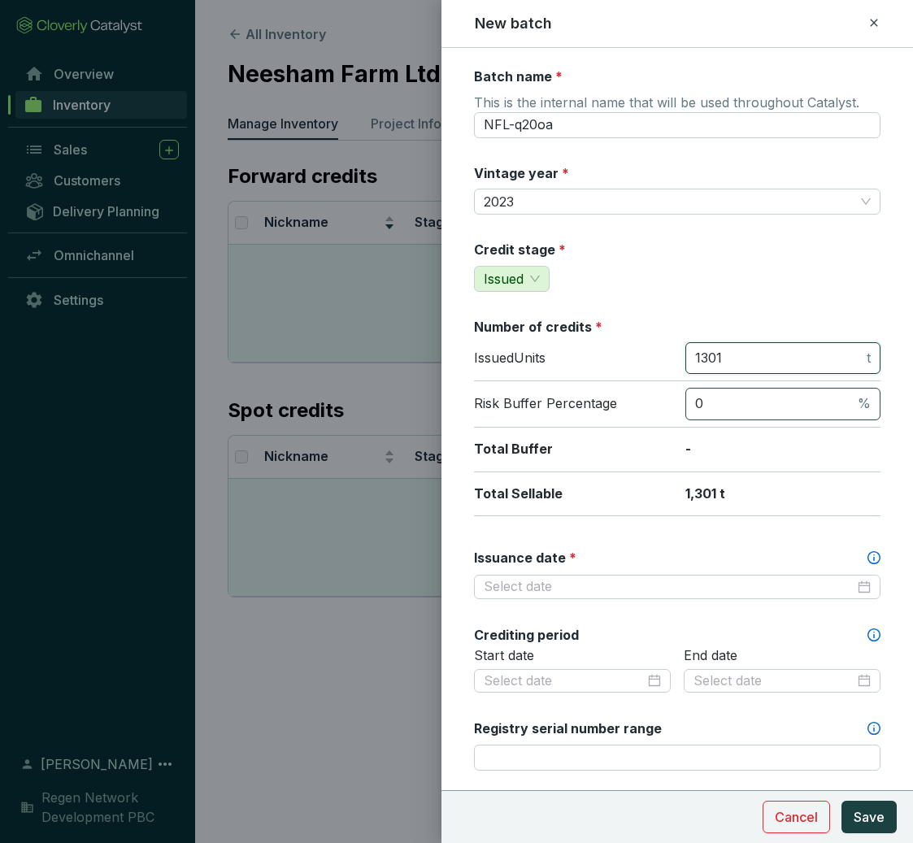
type input "1301"
click at [785, 405] on input "0" at bounding box center [774, 404] width 159 height 18
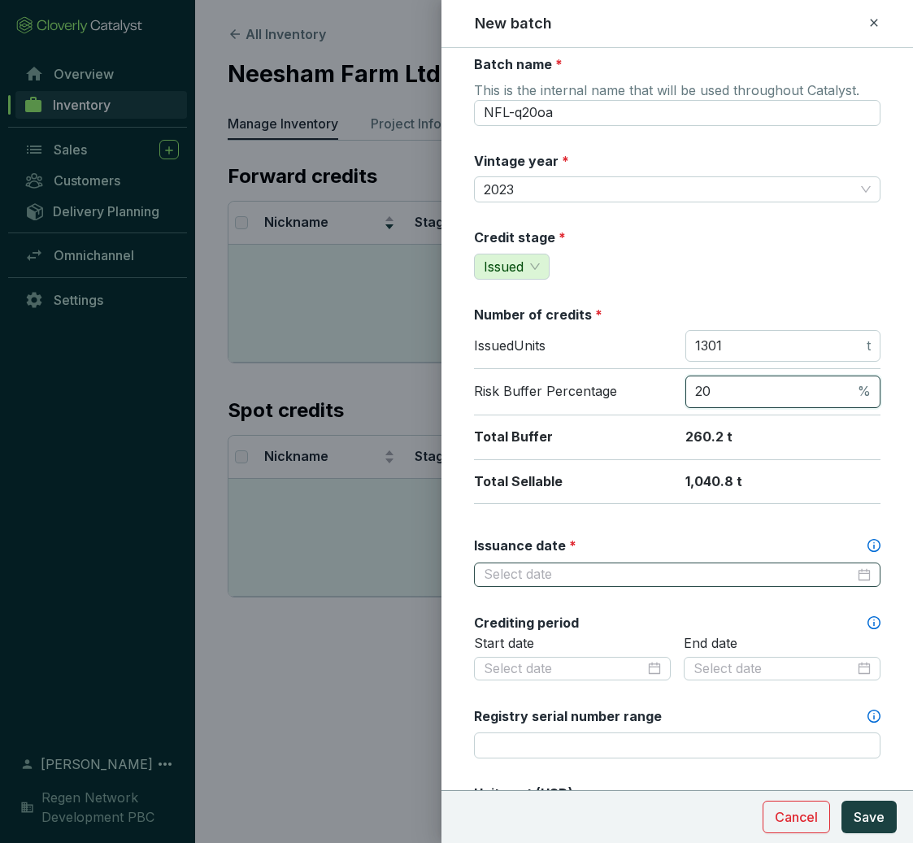
scroll to position [35, 0]
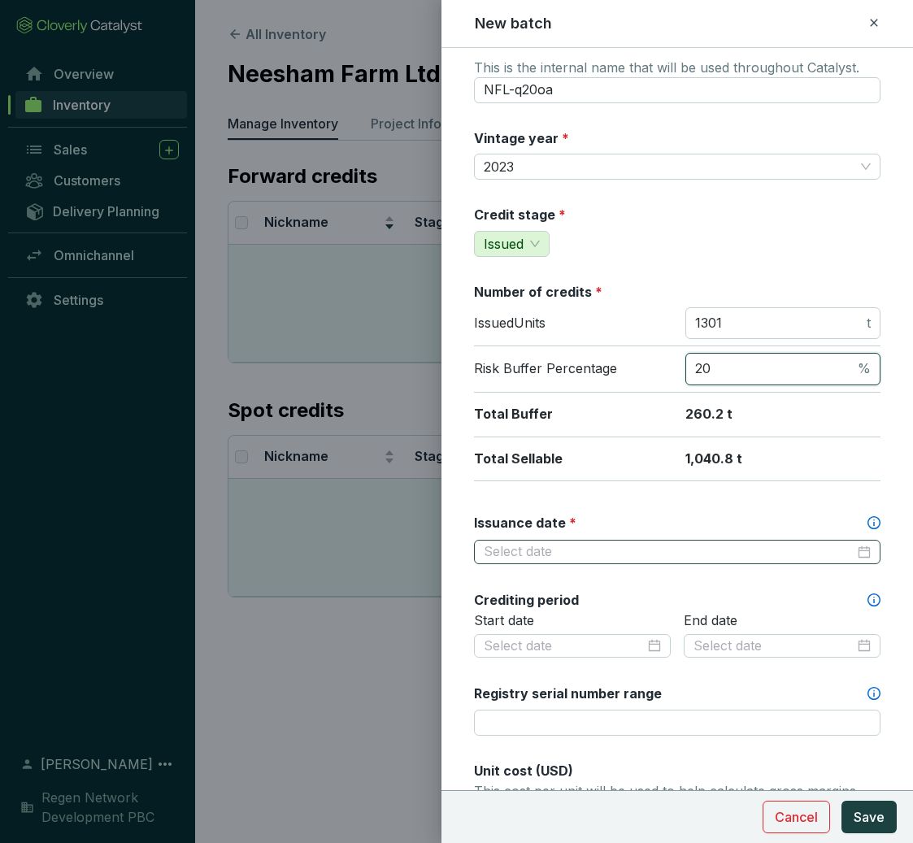
type input "20"
click at [622, 546] on input "Issuance date *" at bounding box center [669, 552] width 371 height 18
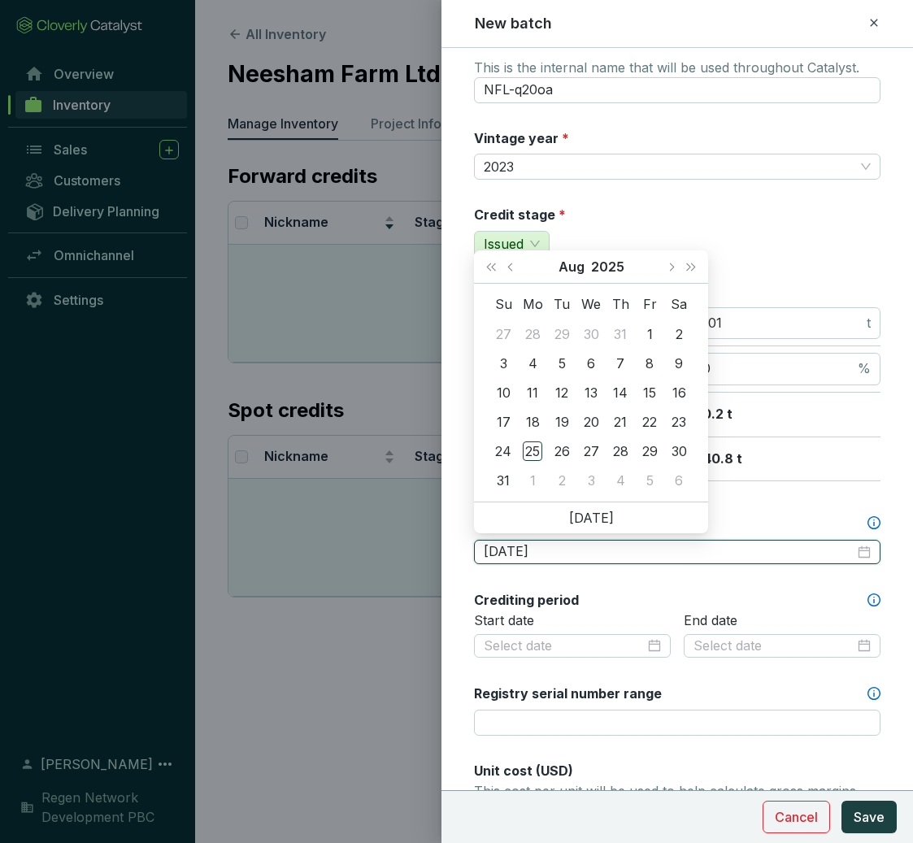
type input "2025-07-28"
click at [511, 268] on span "Previous month (PageUp)" at bounding box center [511, 267] width 8 height 8
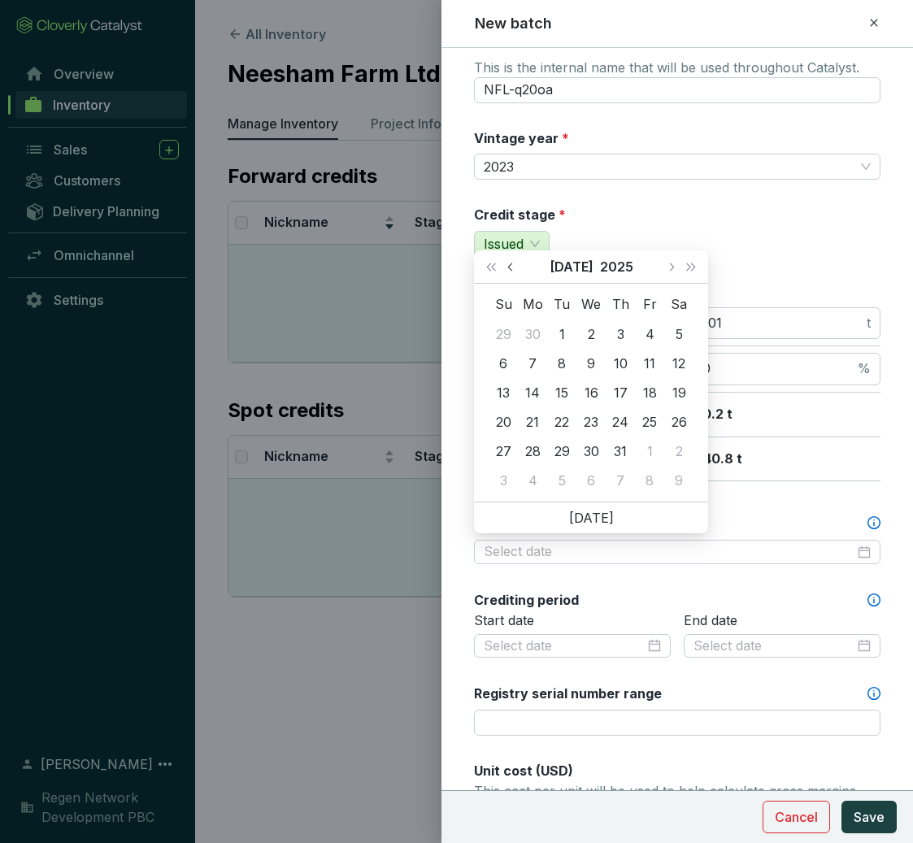
click at [511, 268] on span "Previous month (PageUp)" at bounding box center [511, 267] width 8 height 8
click at [668, 269] on button "Next month (PageDown)" at bounding box center [670, 266] width 21 height 33
type input "[DATE]"
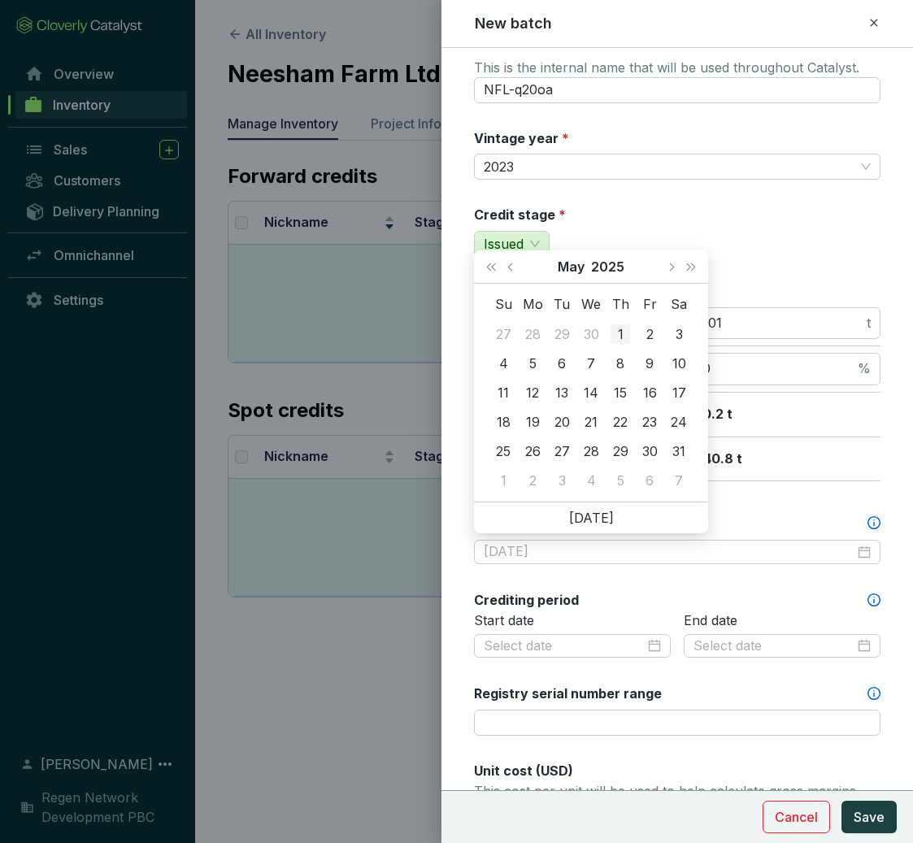
click at [630, 332] on td "1" at bounding box center [620, 333] width 29 height 29
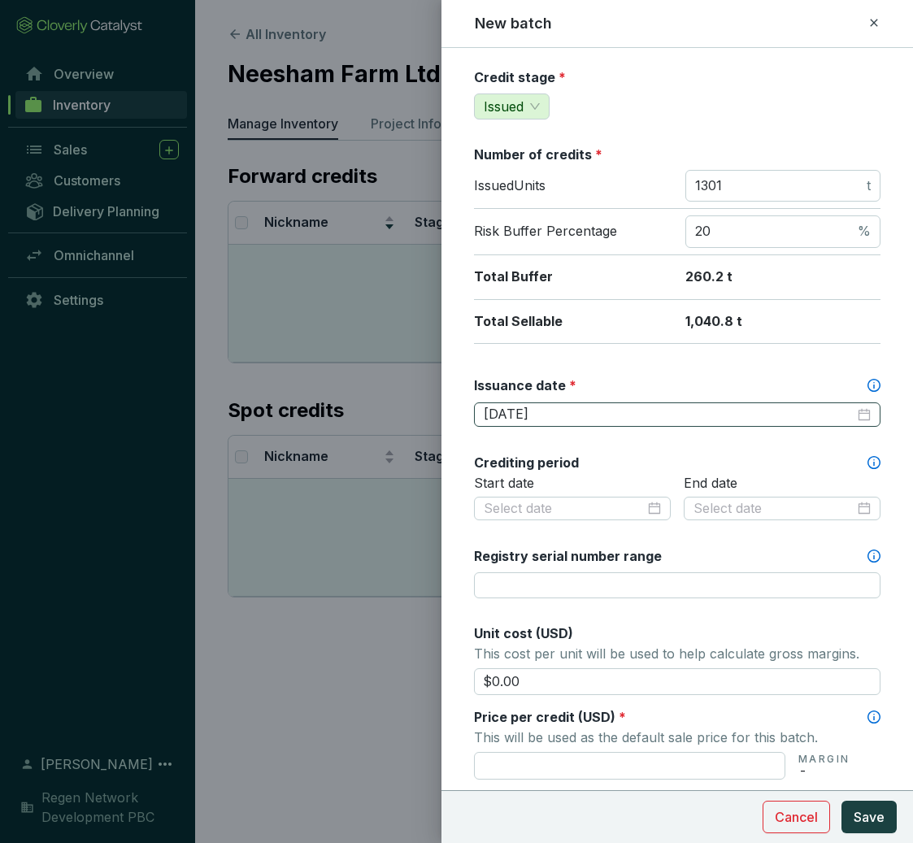
scroll to position [261, 0]
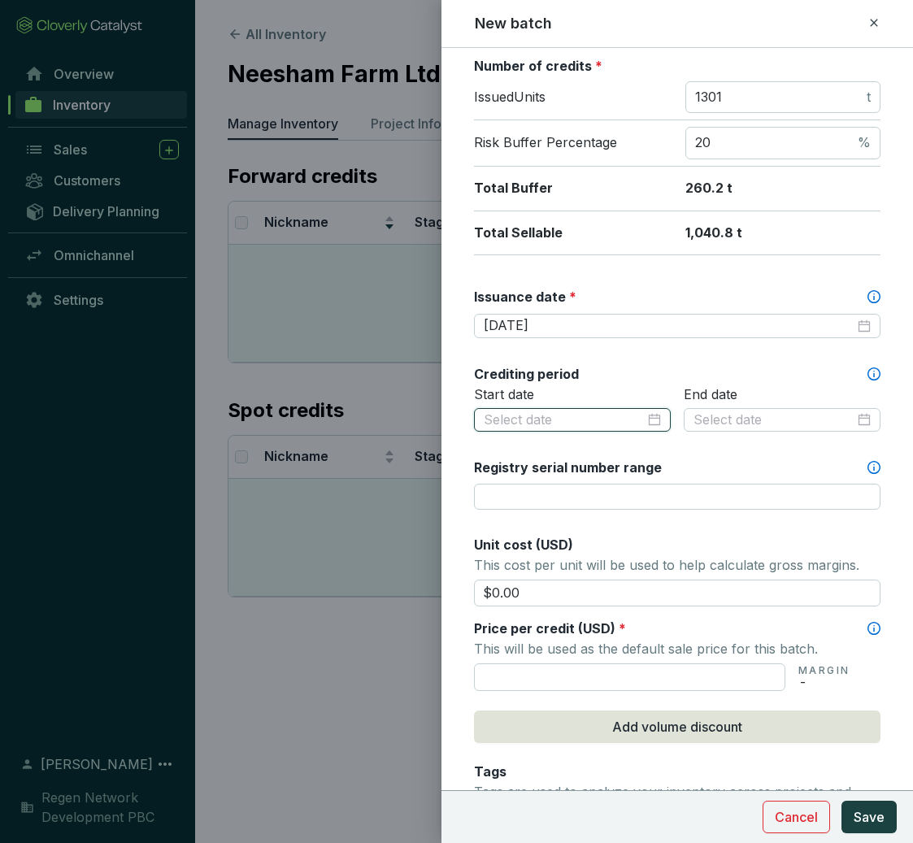
click at [541, 418] on input at bounding box center [564, 420] width 161 height 18
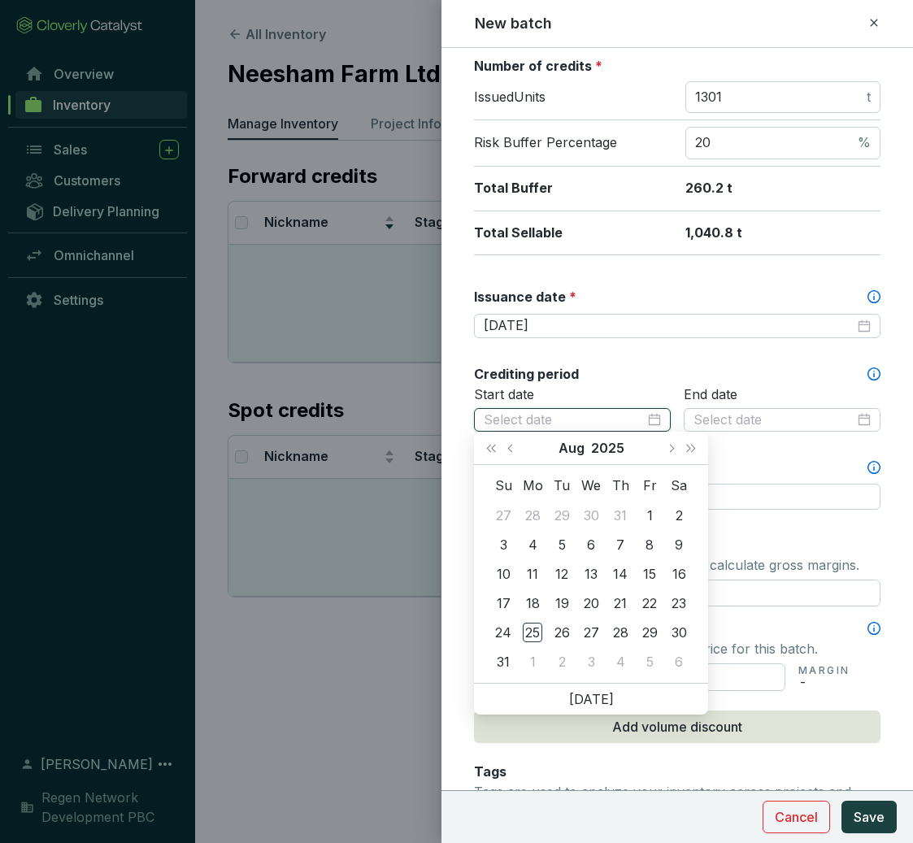
paste input "01/01/2022"
type input "01/01/2022"
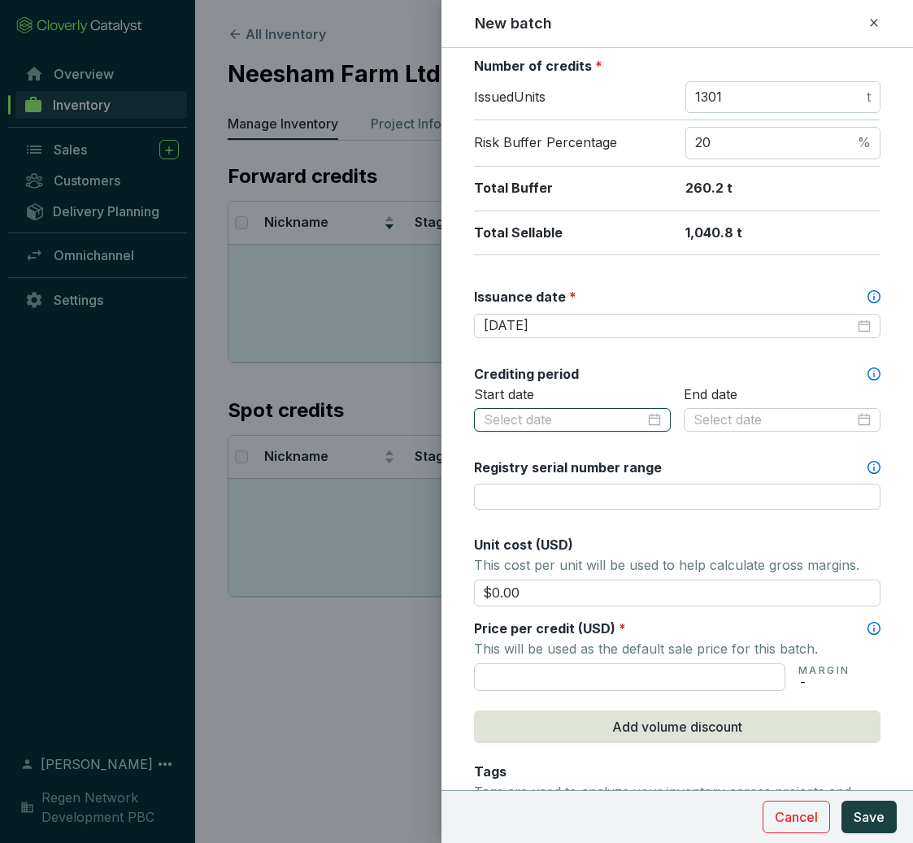
click at [539, 423] on input at bounding box center [564, 420] width 161 height 18
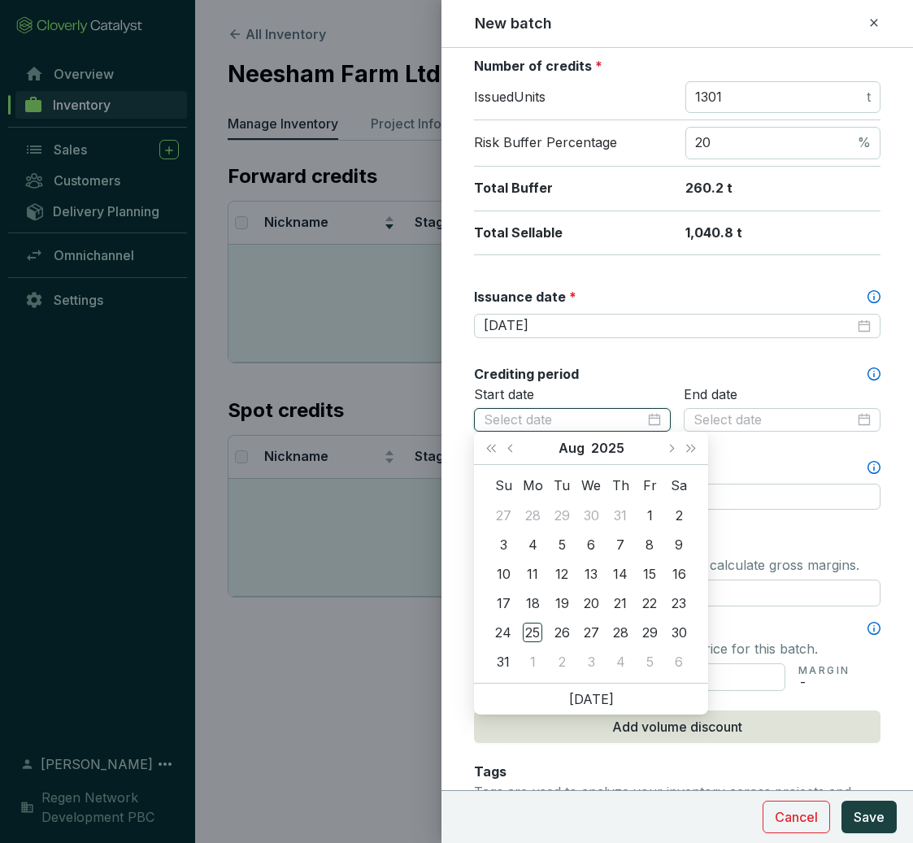
click at [639, 417] on div at bounding box center [572, 420] width 177 height 18
click at [495, 446] on span "Last year (Control + left)" at bounding box center [491, 448] width 8 height 8
click at [512, 450] on span "Previous month (PageUp)" at bounding box center [511, 448] width 8 height 8
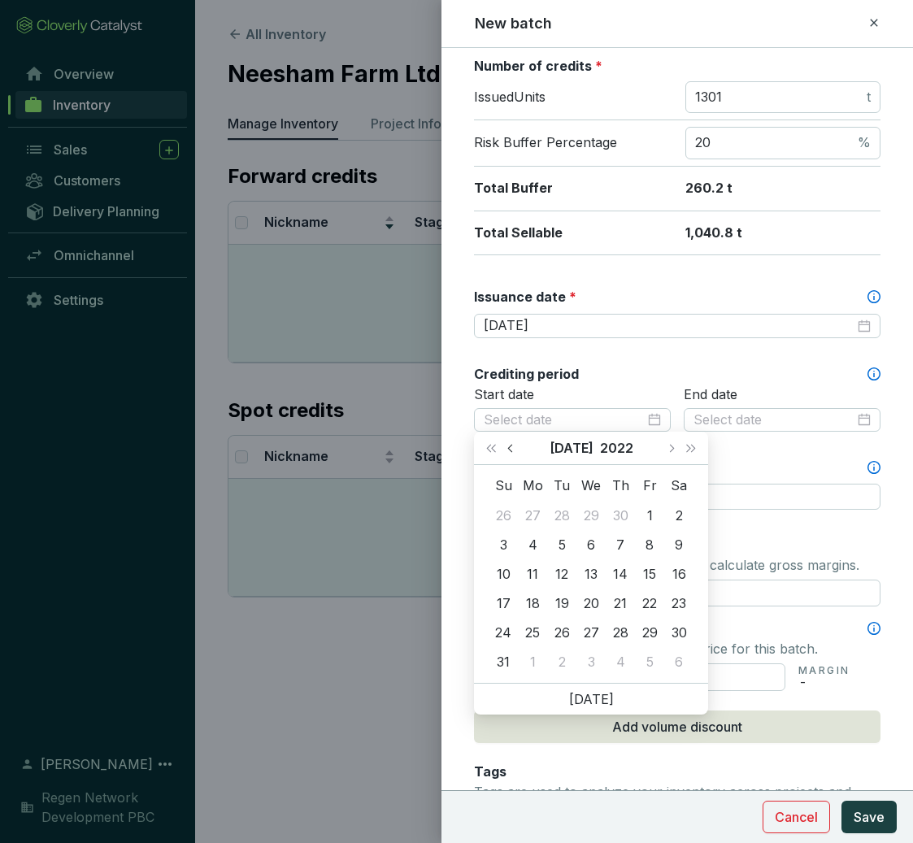
click at [512, 450] on span "Previous month (PageUp)" at bounding box center [511, 448] width 8 height 8
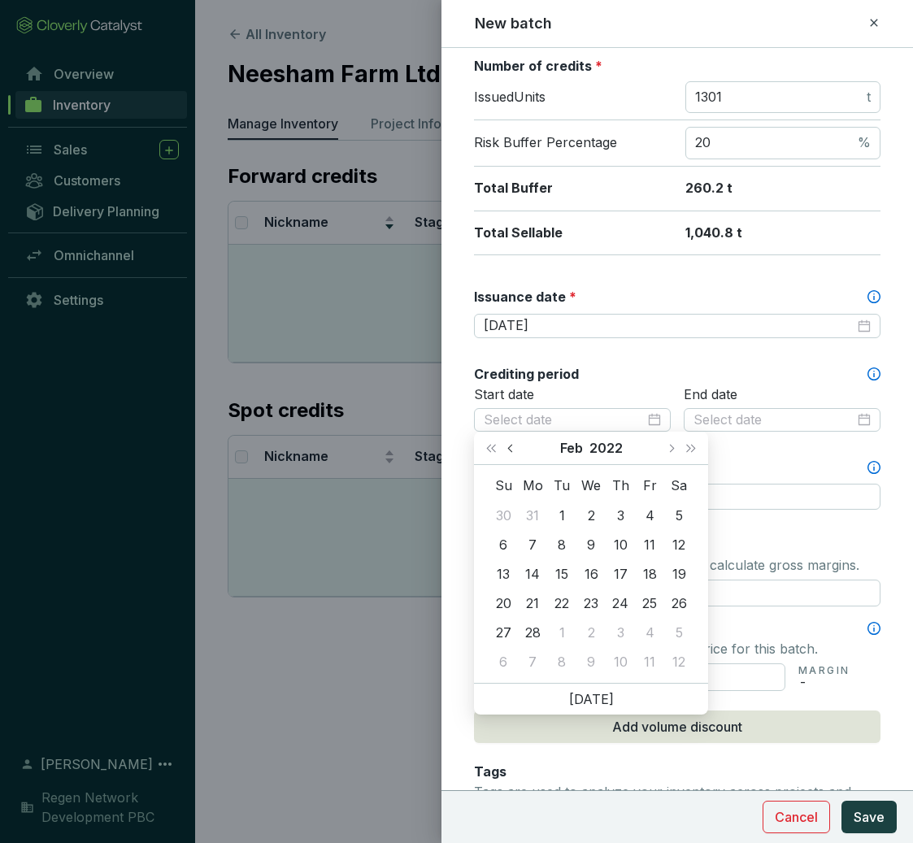
click at [512, 450] on span "Previous month (PageUp)" at bounding box center [511, 448] width 8 height 8
type input "[DATE]"
click at [683, 515] on div "1" at bounding box center [679, 516] width 20 height 20
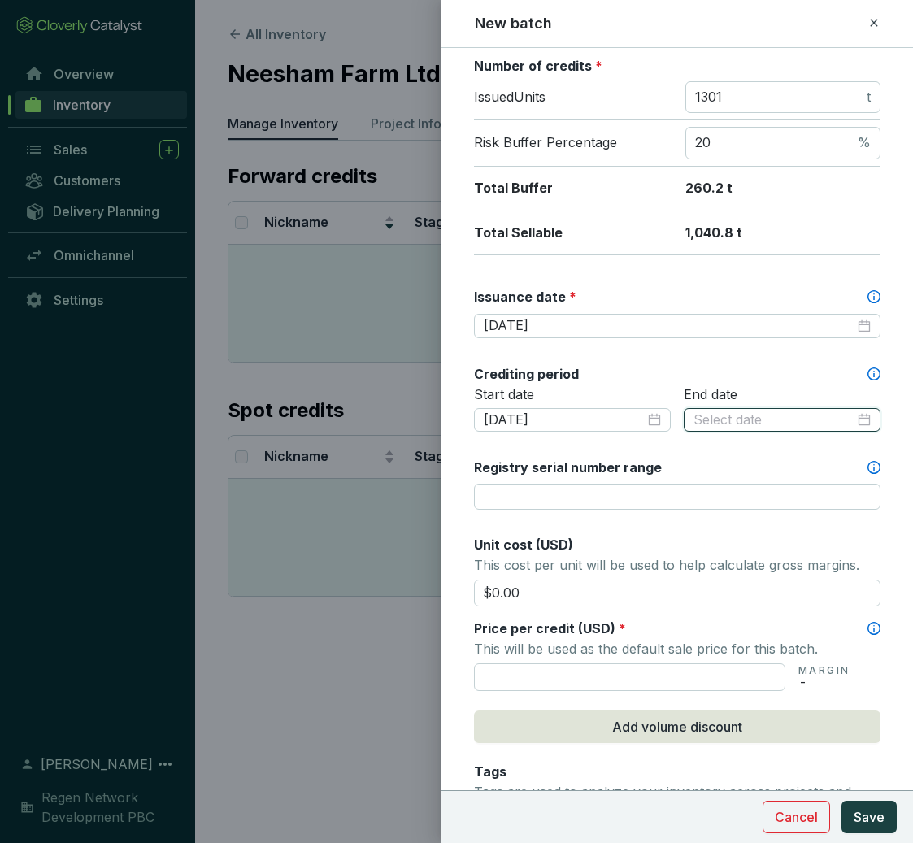
click at [779, 417] on input at bounding box center [773, 420] width 161 height 18
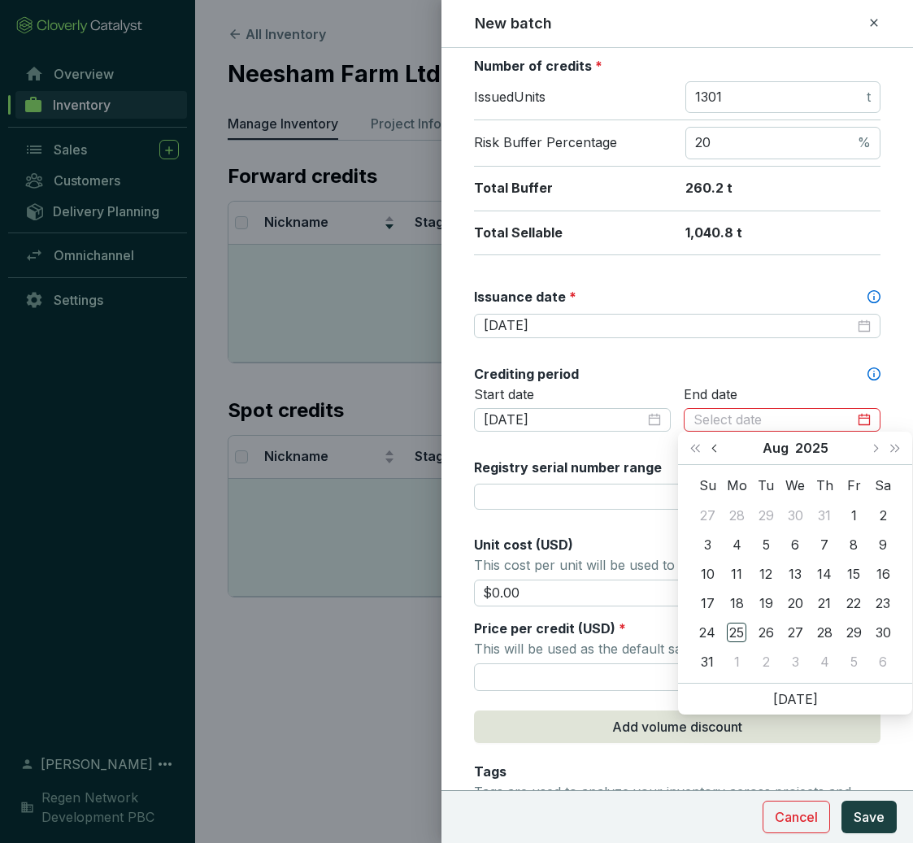
click at [718, 450] on span "Previous month (PageUp)" at bounding box center [715, 448] width 8 height 8
click at [686, 450] on button "Last year (Control + left)" at bounding box center [694, 448] width 21 height 33
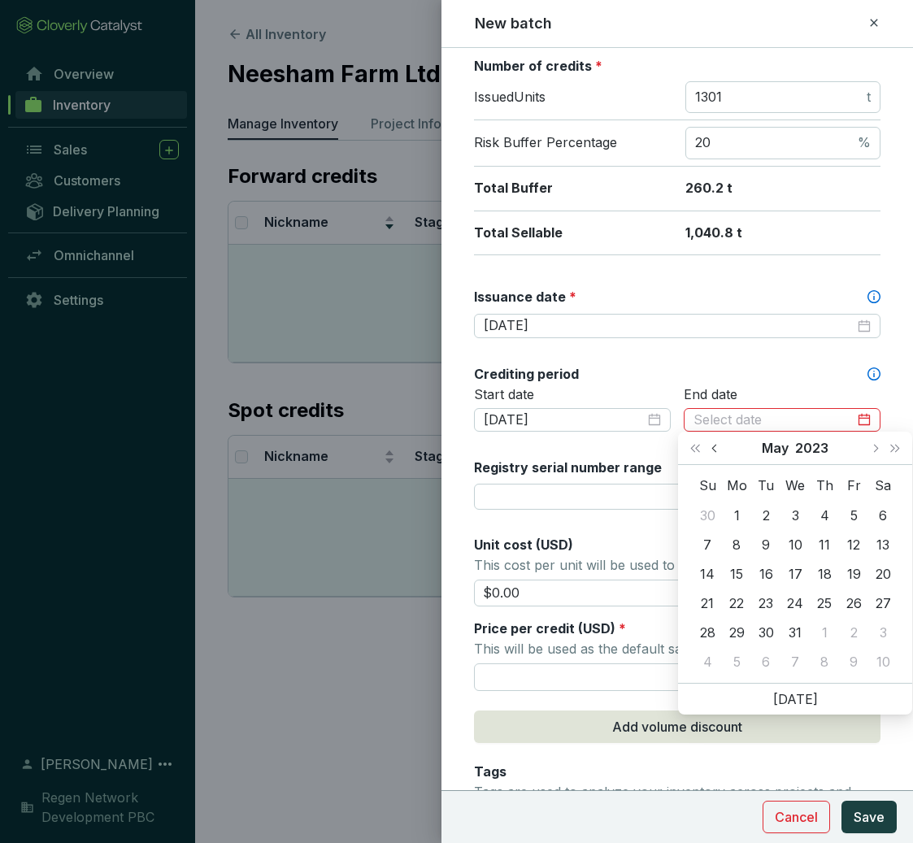
click at [713, 450] on button "Previous month (PageUp)" at bounding box center [716, 448] width 21 height 33
type input "[DATE]"
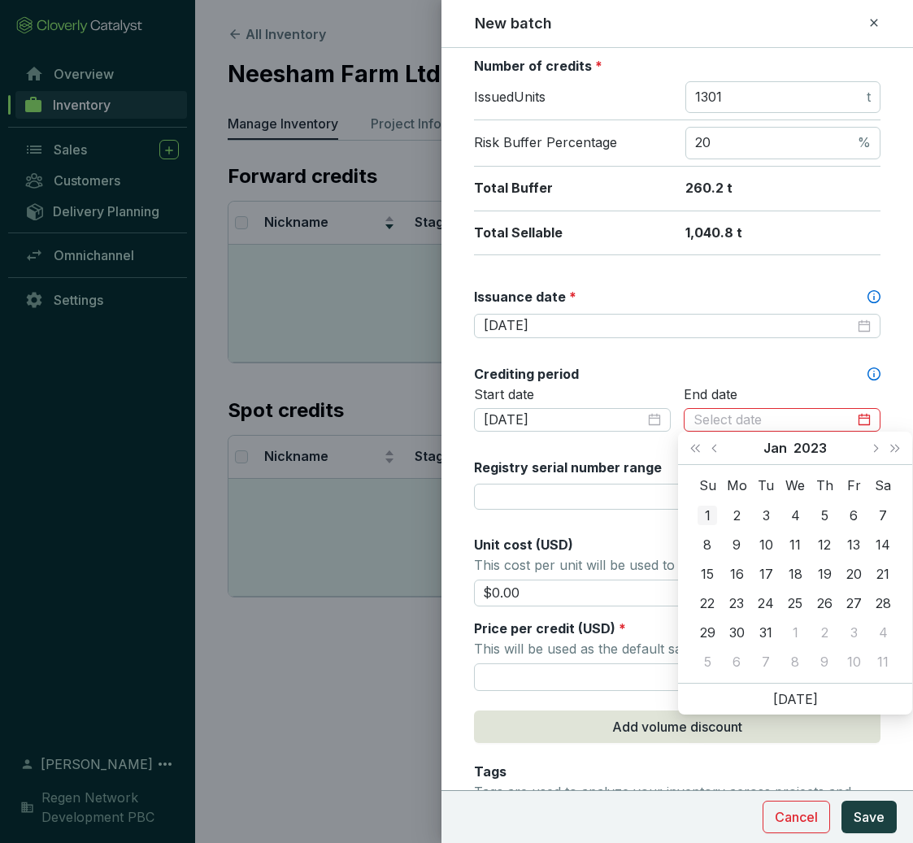
type input "[DATE]"
click at [702, 513] on div "1" at bounding box center [707, 516] width 20 height 20
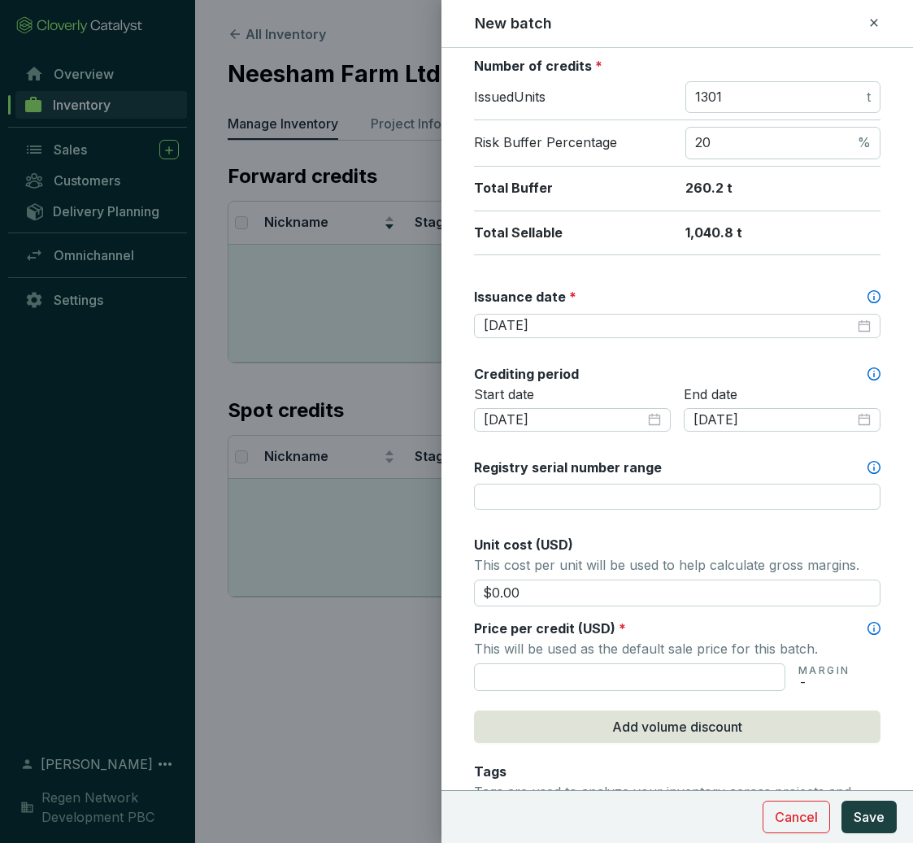
click at [759, 355] on div "Batch name * This is the internal name that will be used throughout Catalyst. N…" at bounding box center [677, 420] width 406 height 1226
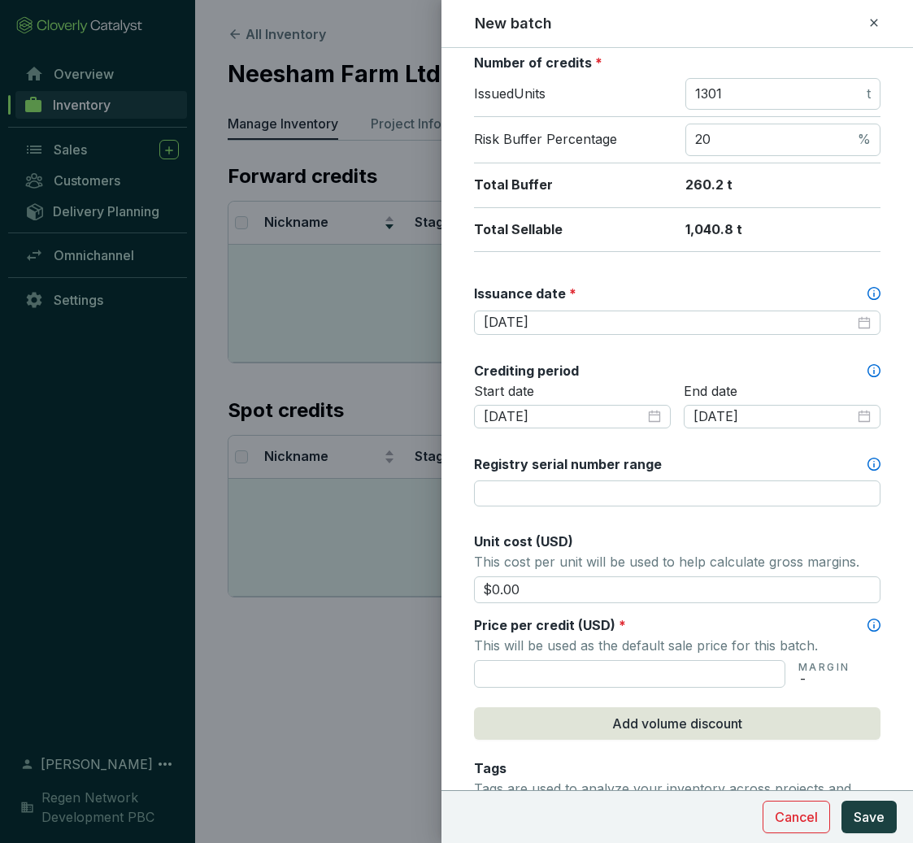
scroll to position [285, 0]
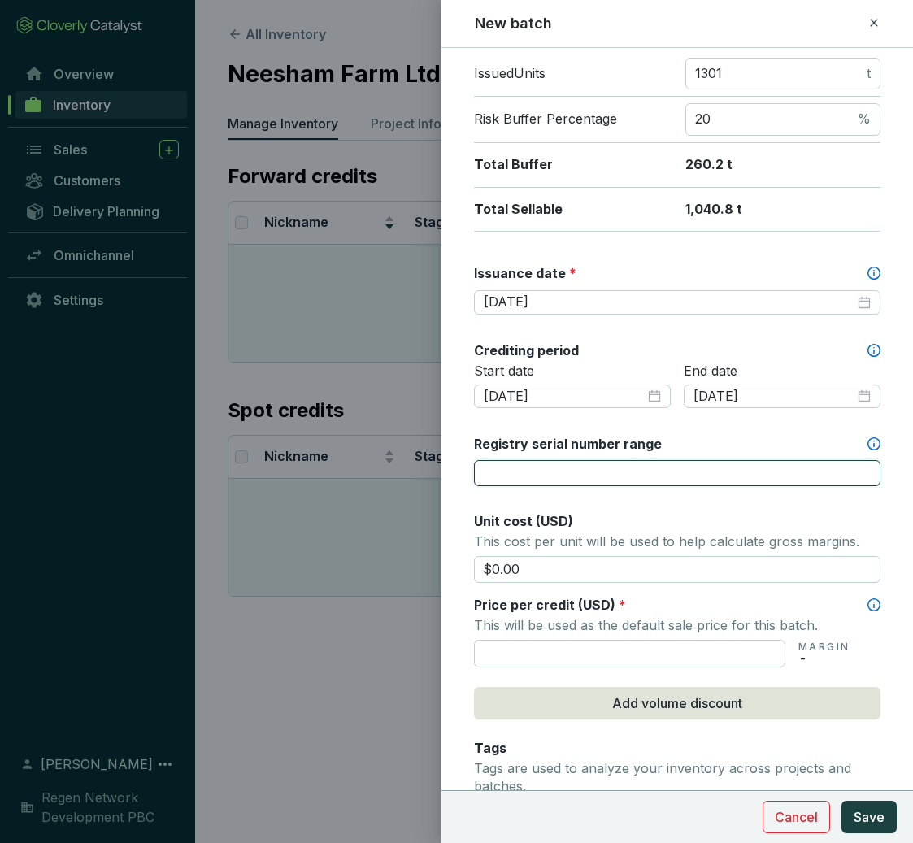
click at [506, 467] on input "Registry serial number range" at bounding box center [677, 473] width 406 height 26
paste input "C06-005-20220101-20230101-001"
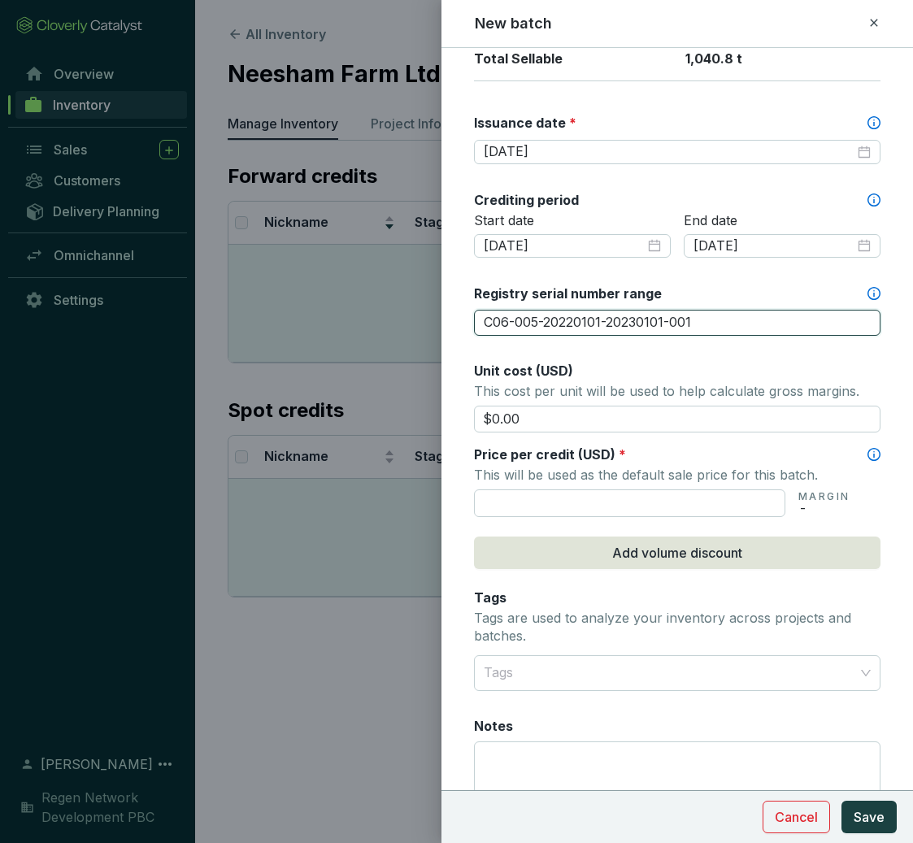
scroll to position [455, 0]
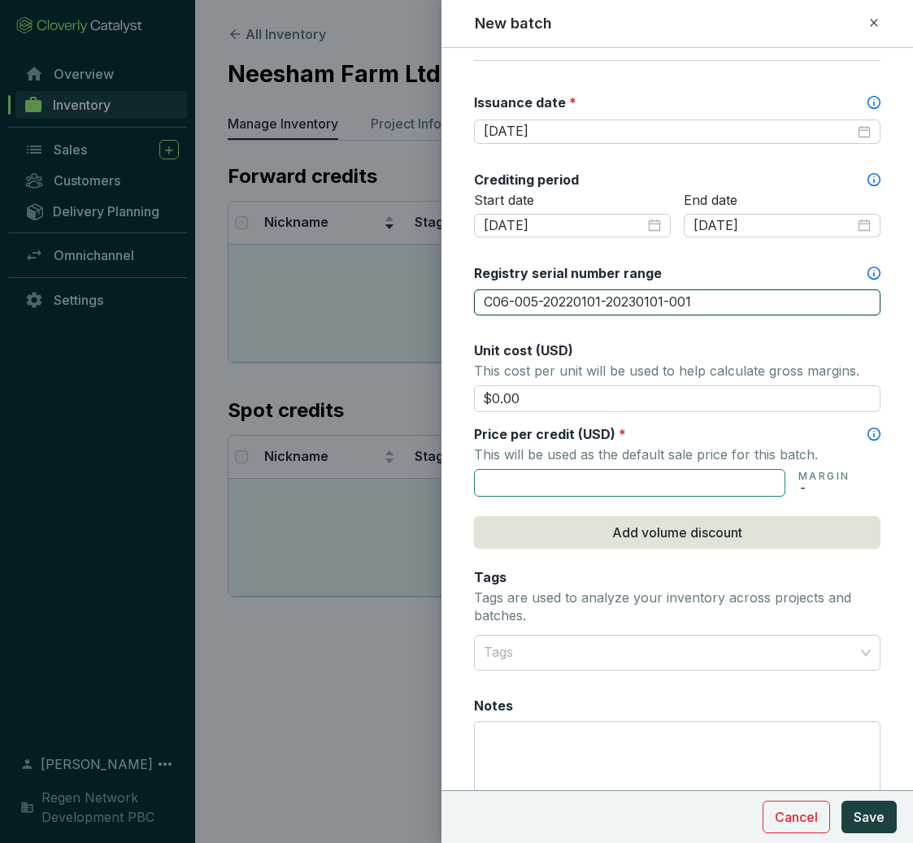
type input "C06-005-20220101-20230101-001"
click at [547, 484] on input "text" at bounding box center [629, 483] width 311 height 28
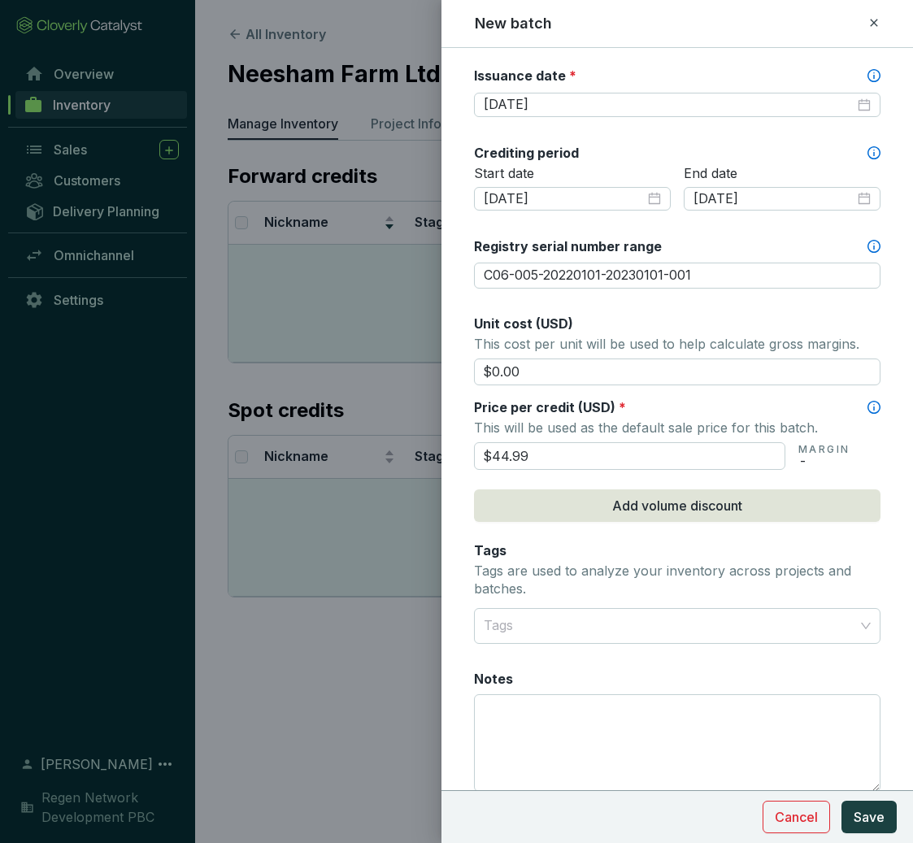
scroll to position [543, 0]
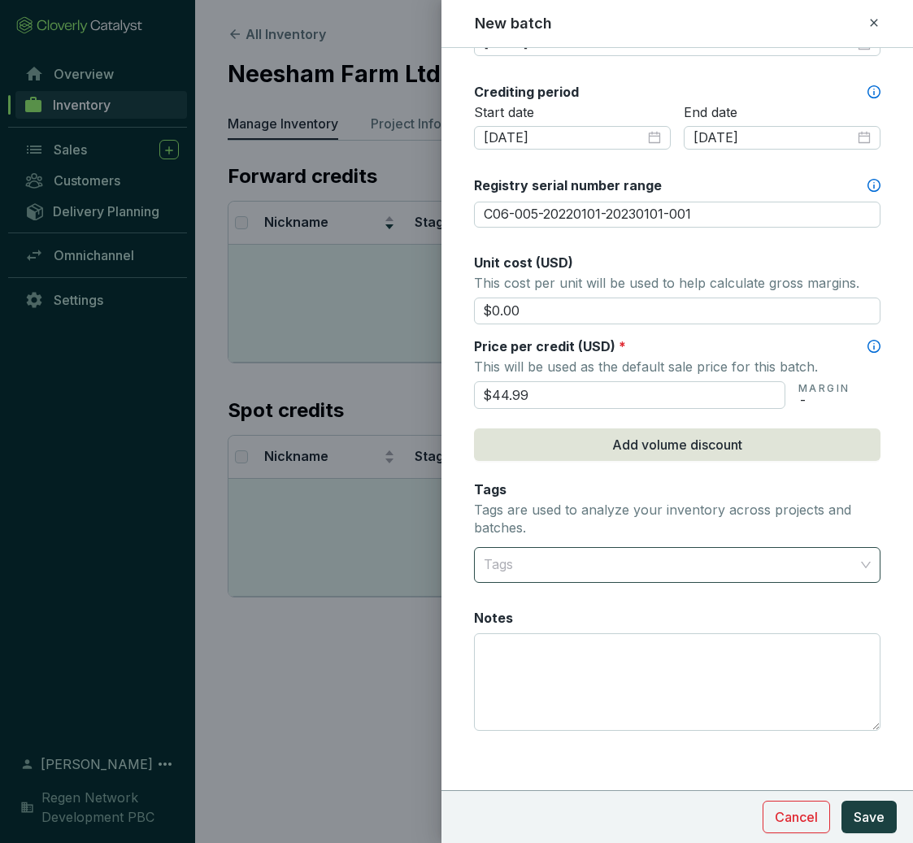
click at [647, 550] on div at bounding box center [667, 565] width 381 height 33
type input "$44.99"
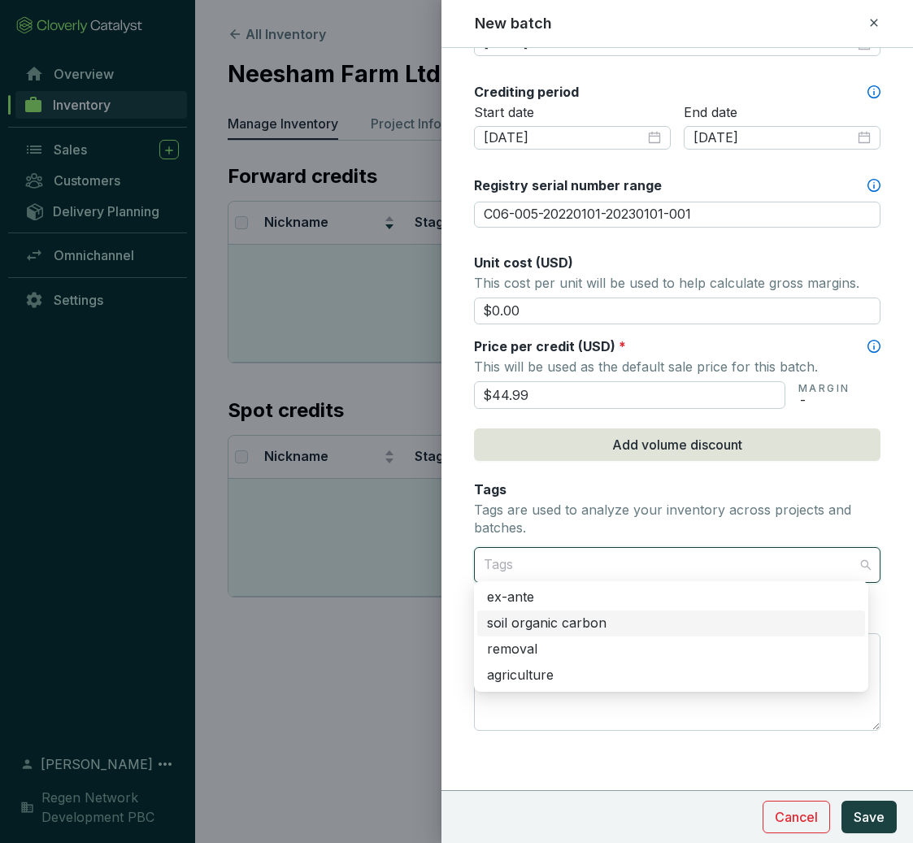
click at [600, 613] on div "soil organic carbon" at bounding box center [671, 623] width 388 height 26
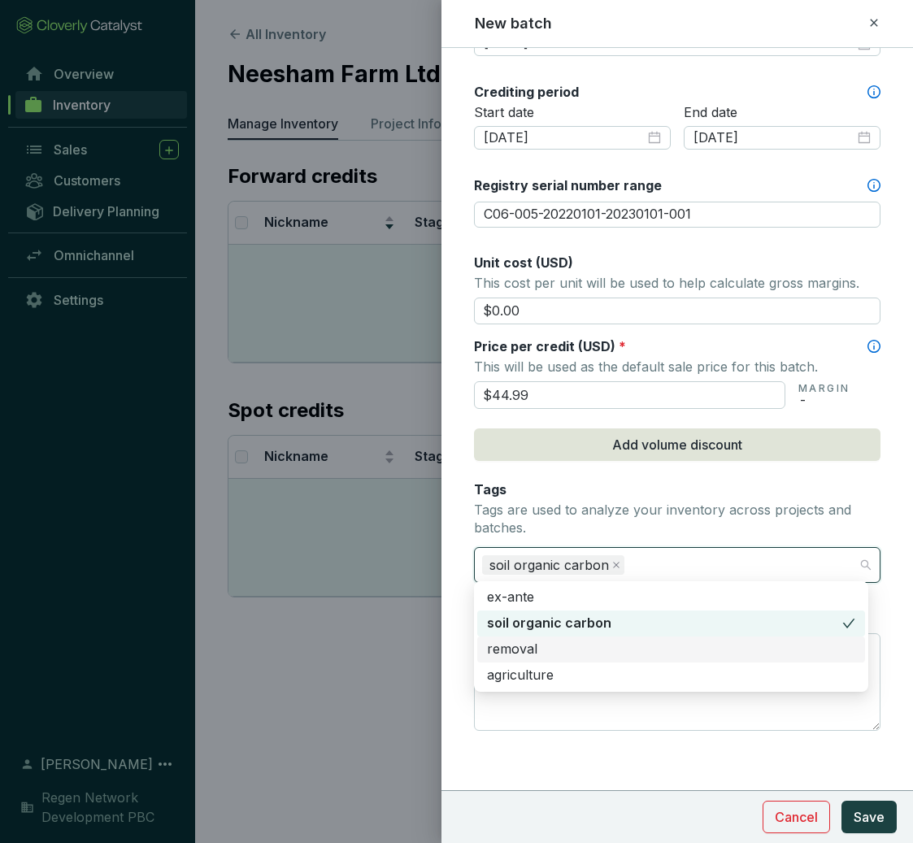
click at [529, 653] on div "removal" at bounding box center [671, 650] width 368 height 18
click at [524, 676] on div "agriculture" at bounding box center [671, 676] width 368 height 18
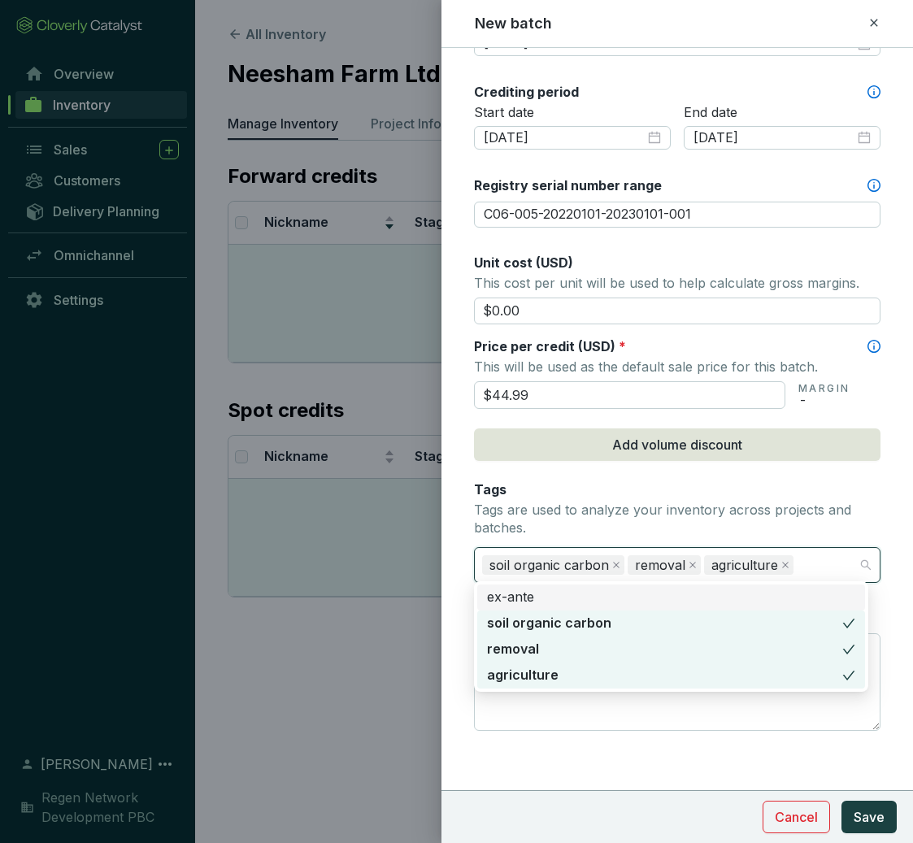
click at [598, 495] on div "Tags Tags are used to analyze your inventory across projects and batches." at bounding box center [677, 509] width 406 height 59
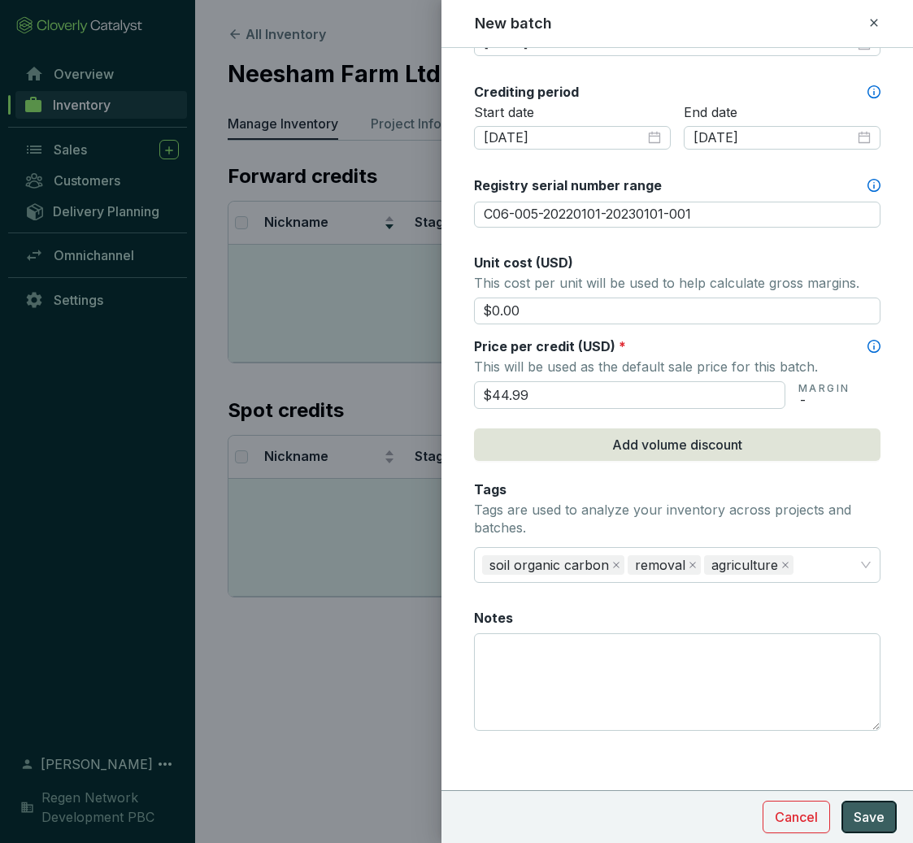
click at [867, 819] on span "Save" at bounding box center [869, 817] width 31 height 20
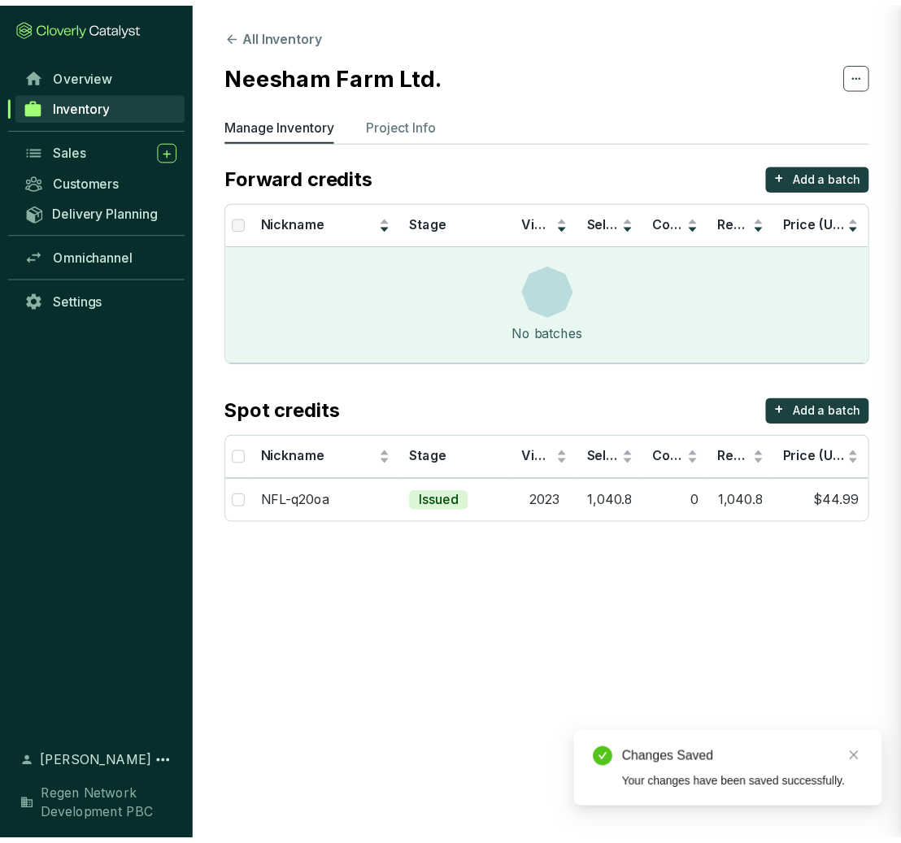
scroll to position [467, 0]
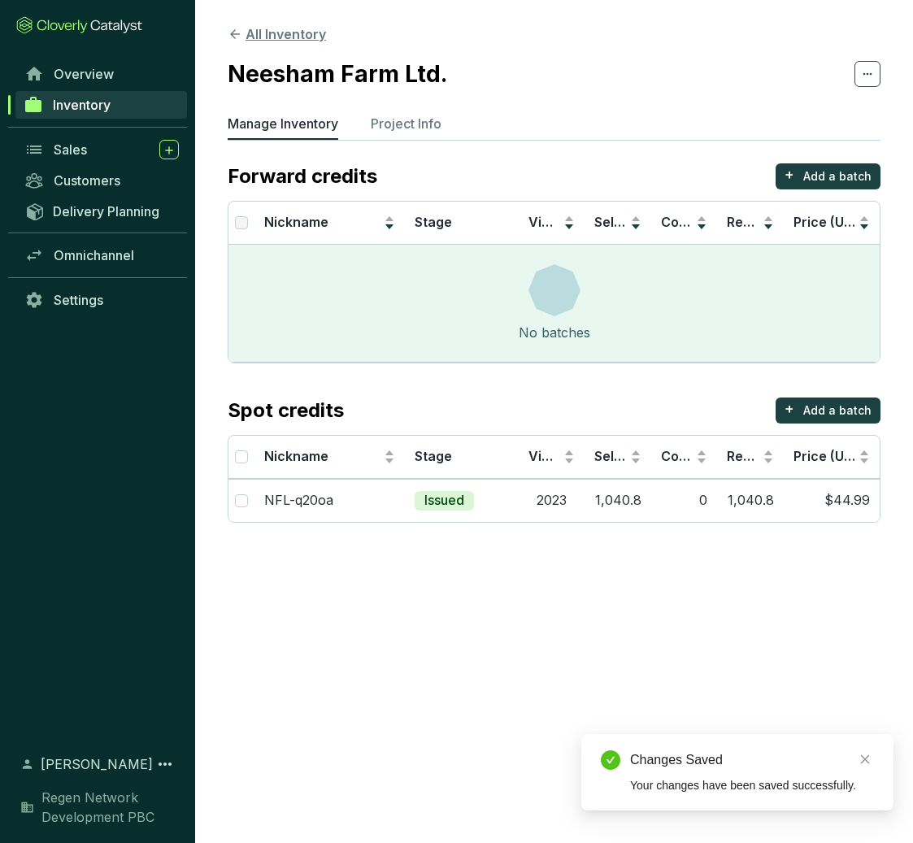
click at [293, 29] on button "All Inventory" at bounding box center [277, 34] width 98 height 20
